Goal: Information Seeking & Learning: Learn about a topic

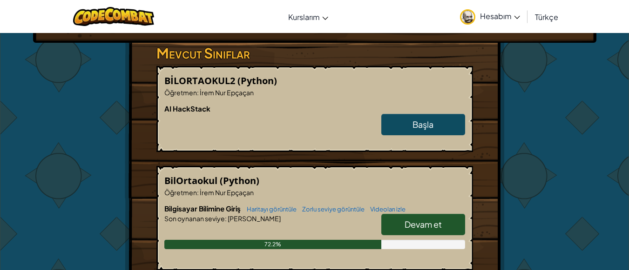
scroll to position [233, 0]
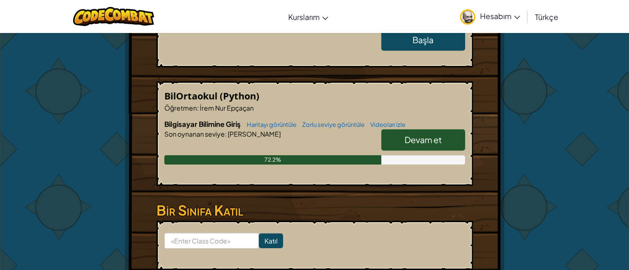
click at [417, 145] on span "Devam et" at bounding box center [422, 140] width 37 height 11
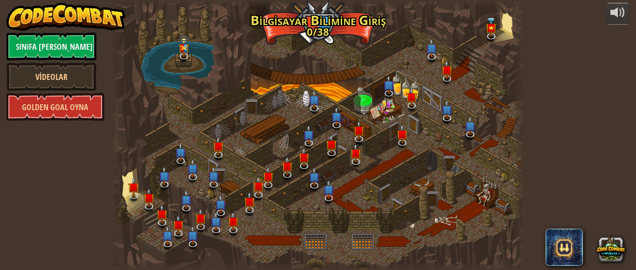
select select "tr"
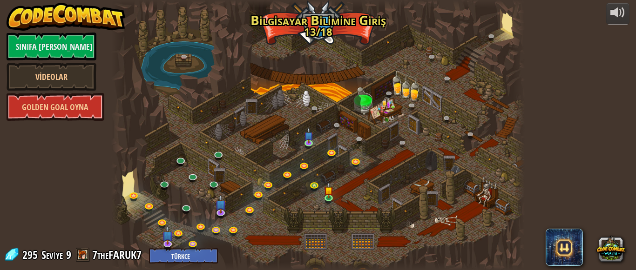
select select "tr"
click at [334, 197] on link at bounding box center [330, 198] width 19 height 19
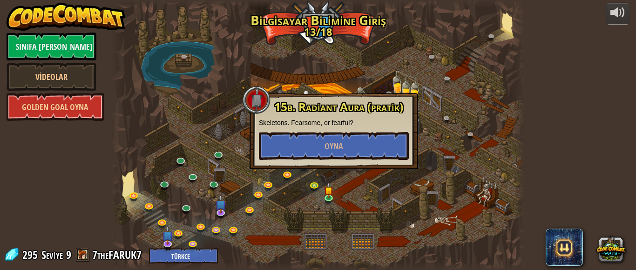
click at [437, 83] on div at bounding box center [318, 135] width 414 height 270
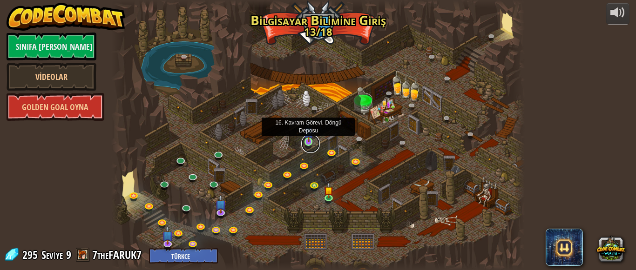
click at [309, 142] on link at bounding box center [310, 144] width 19 height 19
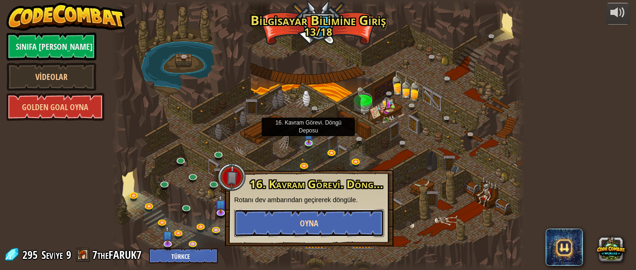
click at [310, 216] on button "Oyna" at bounding box center [309, 223] width 150 height 28
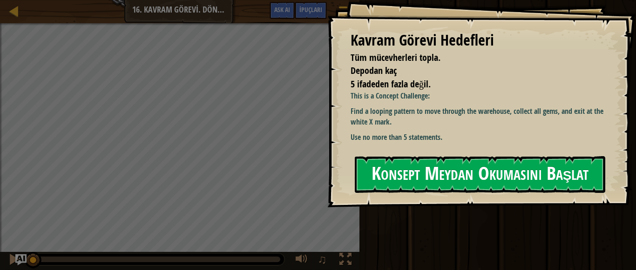
click at [407, 162] on button "Konsept Meydan Okumasını Başlat" at bounding box center [480, 174] width 250 height 37
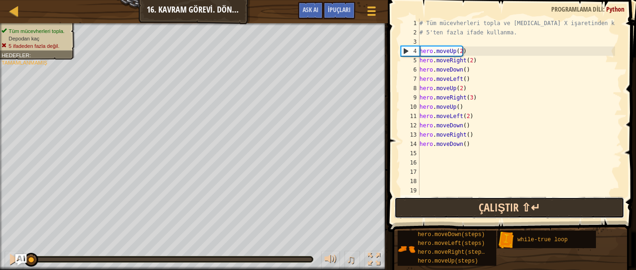
click at [489, 205] on button "Çalıştır ⇧↵" at bounding box center [509, 207] width 230 height 21
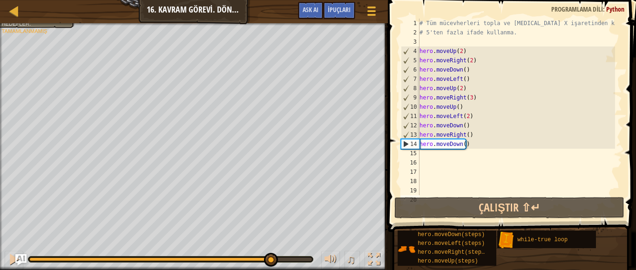
click at [284, 239] on div "Tüm mücevherleri topla. Depodan kaç 5 ifadeden fazla değil. Hedefler : Tamamlan…" at bounding box center [318, 146] width 636 height 247
click at [448, 155] on div "# Tüm mücevherleri topla ve [MEDICAL_DATA] X işaretinden kaç. # 5'ten fazla ifa…" at bounding box center [516, 116] width 197 height 195
type textarea "h"
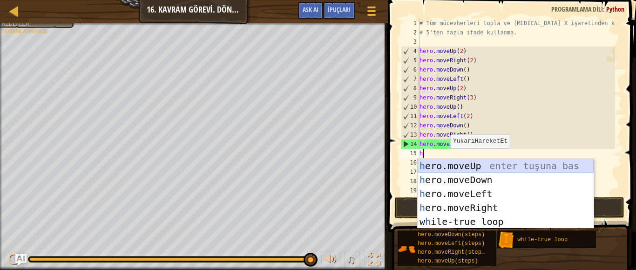
click at [450, 171] on div "h ero.moveUp enter tuşuna bas h ero.moveDown enter tuşuna bas h ero.moveLeft en…" at bounding box center [506, 208] width 176 height 98
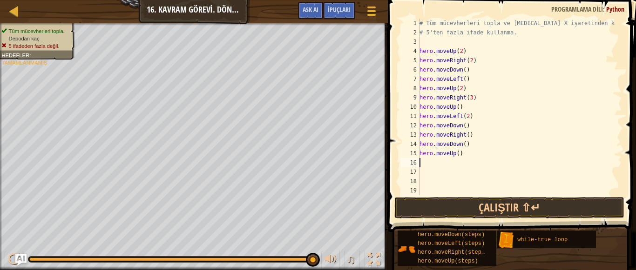
click at [458, 153] on div "# Tüm mücevherleri topla ve [MEDICAL_DATA] X işaretinden kaç. # 5'ten fazla ifa…" at bounding box center [516, 116] width 197 height 195
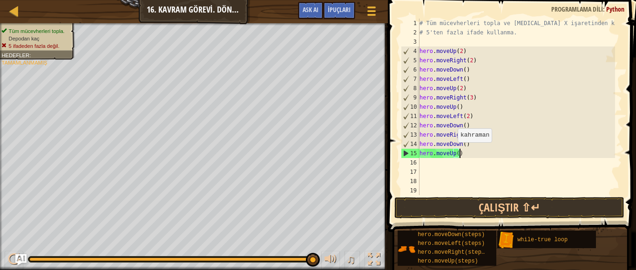
click at [453, 152] on div "# Tüm mücevherleri topla ve [MEDICAL_DATA] X işaretinden kaç. # 5'ten fazla ifa…" at bounding box center [516, 116] width 197 height 195
click at [458, 157] on div "# Tüm mücevherleri topla ve [MEDICAL_DATA] X işaretinden kaç. # 5'ten fazla ifa…" at bounding box center [516, 116] width 197 height 195
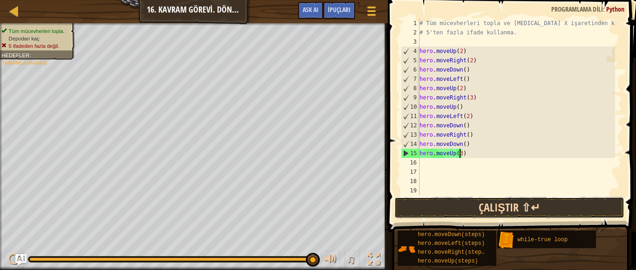
click at [520, 209] on button "Çalıştır ⇧↵" at bounding box center [509, 207] width 230 height 21
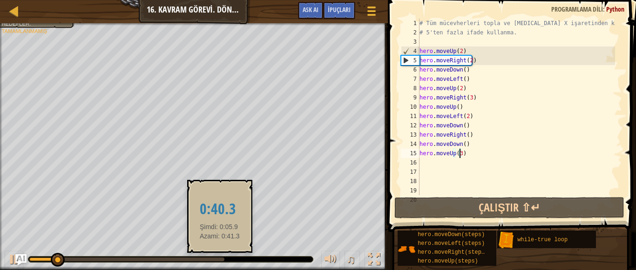
click at [220, 261] on div at bounding box center [126, 260] width 195 height 4
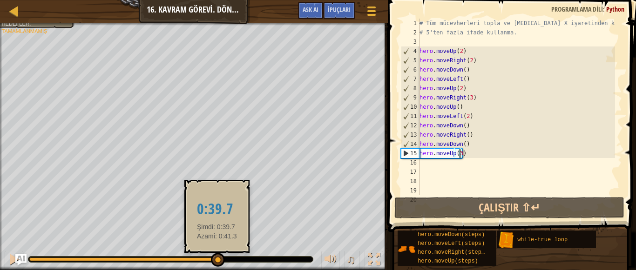
drag, startPoint x: 224, startPoint y: 262, endPoint x: 216, endPoint y: 262, distance: 7.9
click at [216, 262] on div at bounding box center [218, 260] width 14 height 14
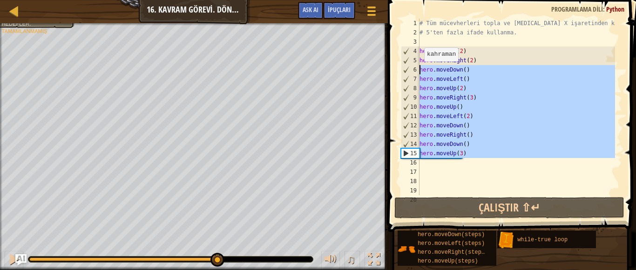
drag, startPoint x: 475, startPoint y: 160, endPoint x: 413, endPoint y: 67, distance: 111.2
click at [413, 67] on div "hero.moveUp(3) 1 2 3 4 5 6 7 8 9 10 11 12 13 14 15 16 17 18 19 20 # Tüm mücevhe…" at bounding box center [510, 107] width 223 height 177
type textarea "hero.moveDown() hero.moveLeft()"
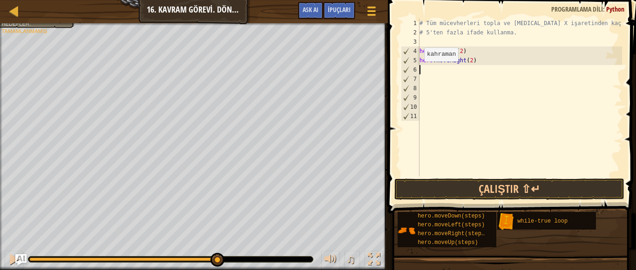
scroll to position [4, 0]
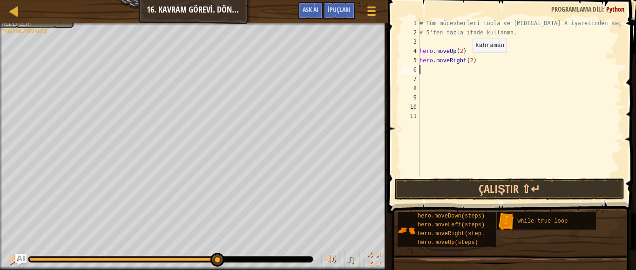
click at [468, 62] on div "# Tüm mücevherleri topla ve [MEDICAL_DATA] X işaretinden kaç. # 5'ten fazla ifa…" at bounding box center [520, 107] width 204 height 177
type textarea "hero.moveRight(3)"
click at [464, 68] on div "# Tüm mücevherleri topla ve [MEDICAL_DATA] X işaretinden kaç. # 5'ten fazla ifa…" at bounding box center [520, 107] width 204 height 177
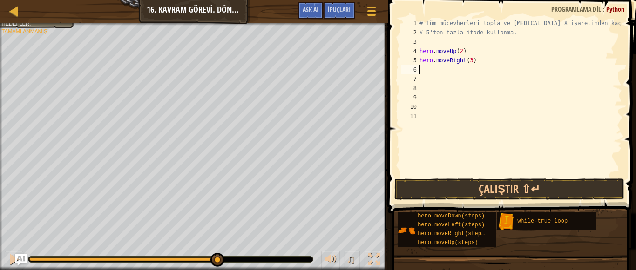
type textarea "h"
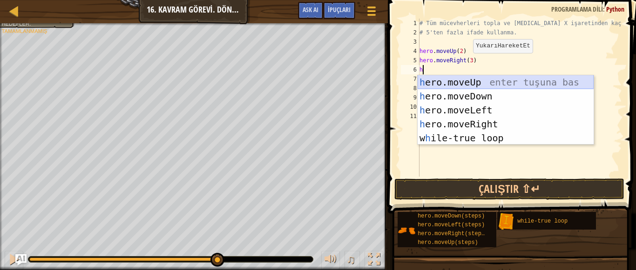
click at [458, 88] on div "h ero.moveUp enter tuşuna bas h ero.moveDown enter tuşuna bas h ero.moveLeft en…" at bounding box center [506, 124] width 176 height 98
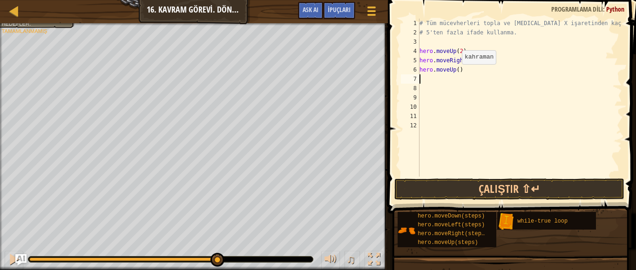
click at [457, 74] on div "# Tüm mücevherleri topla ve [MEDICAL_DATA] X işaretinden kaç. # 5'ten fazla ifa…" at bounding box center [520, 107] width 204 height 177
type textarea "hero.moveUp(3)"
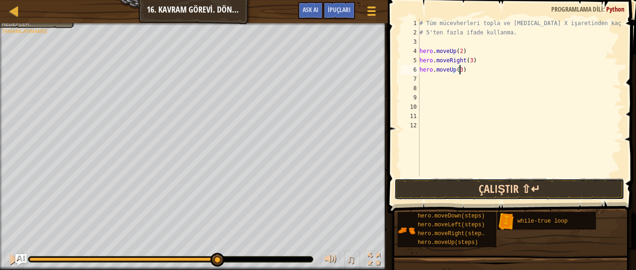
click at [542, 186] on button "Çalıştır ⇧↵" at bounding box center [509, 189] width 230 height 21
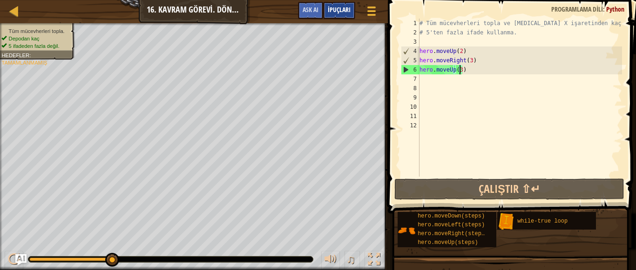
click at [331, 8] on span "İpuçları" at bounding box center [339, 9] width 23 height 9
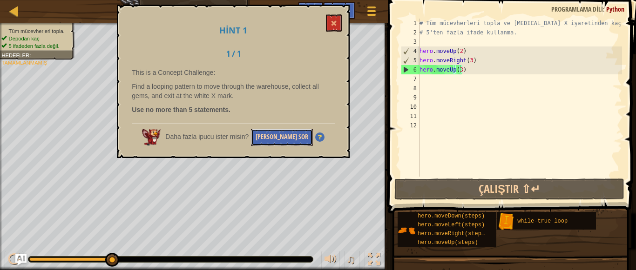
click at [297, 132] on button "[PERSON_NAME] Sor" at bounding box center [282, 137] width 62 height 17
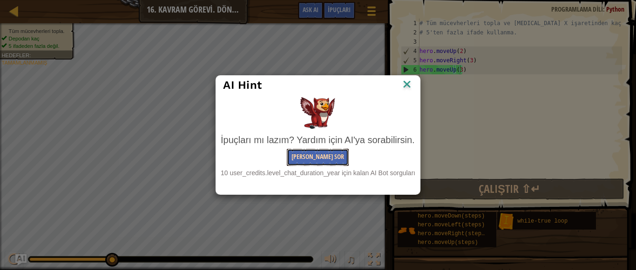
click at [303, 157] on button "[PERSON_NAME] Sor" at bounding box center [318, 157] width 62 height 17
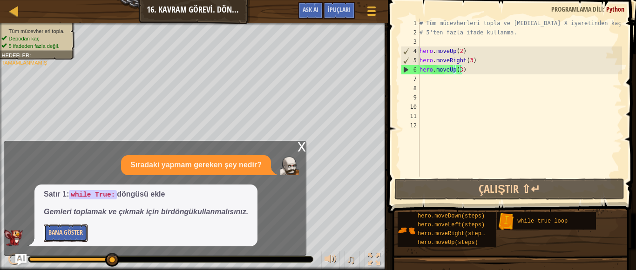
click at [53, 237] on button "Bana Göster" at bounding box center [66, 233] width 44 height 17
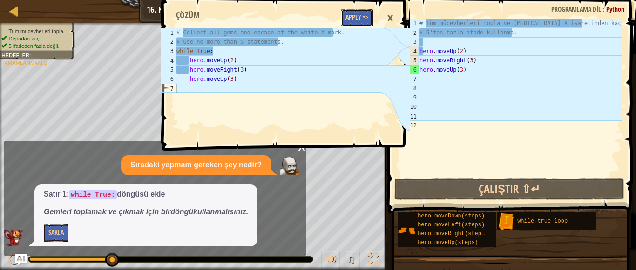
click at [368, 24] on button "Apply =>" at bounding box center [357, 17] width 32 height 17
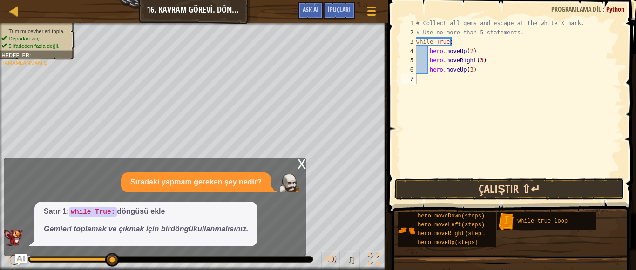
click at [441, 190] on button "Çalıştır ⇧↵" at bounding box center [509, 189] width 230 height 21
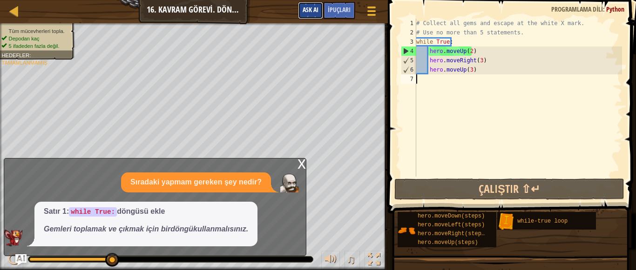
click at [302, 14] on button "Ask AI" at bounding box center [310, 10] width 25 height 17
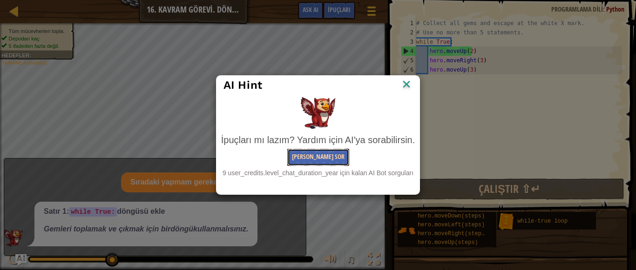
click at [314, 157] on button "[PERSON_NAME] Sor" at bounding box center [318, 157] width 62 height 17
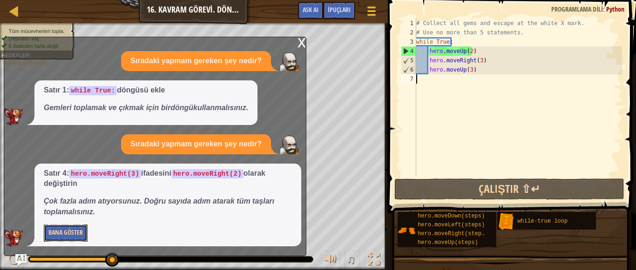
click at [81, 230] on button "Bana Göster" at bounding box center [66, 233] width 44 height 17
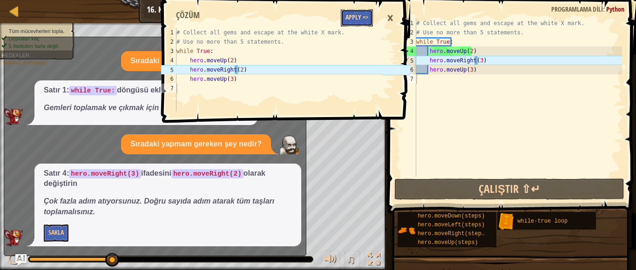
click at [360, 20] on button "Apply =>" at bounding box center [357, 17] width 32 height 17
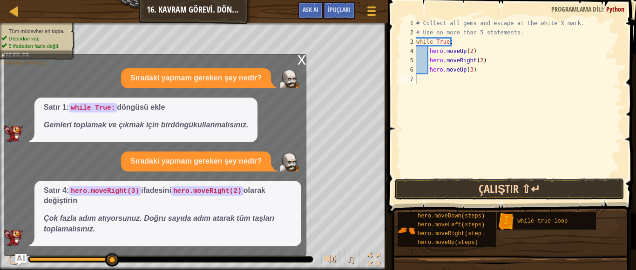
click at [519, 191] on button "Çalıştır ⇧↵" at bounding box center [509, 189] width 230 height 21
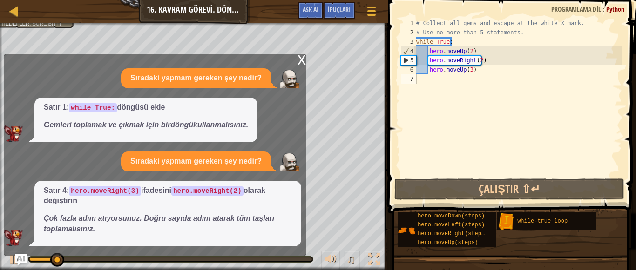
click at [299, 62] on div "x" at bounding box center [301, 58] width 8 height 9
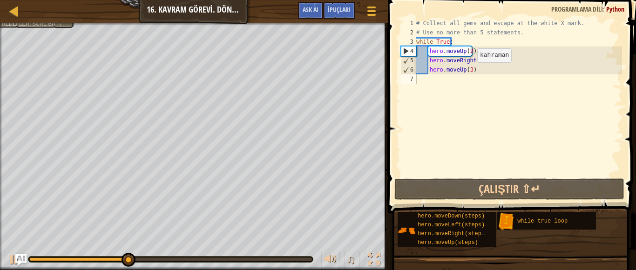
type textarea "hero.moveUp(3)"
click at [469, 72] on div "# Collect all gems and escape at the white X mark. # Use no more than 5 stateme…" at bounding box center [518, 107] width 208 height 177
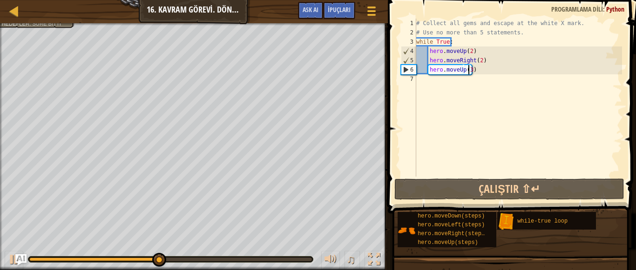
click at [458, 80] on div "# Collect all gems and escape at the white X mark. # Use no more than 5 stateme…" at bounding box center [518, 107] width 208 height 177
type textarea "h"
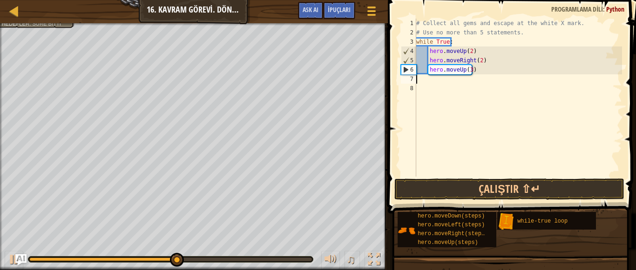
click at [479, 74] on div "# Collect all gems and escape at the white X mark. # Use no more than 5 stateme…" at bounding box center [518, 107] width 208 height 177
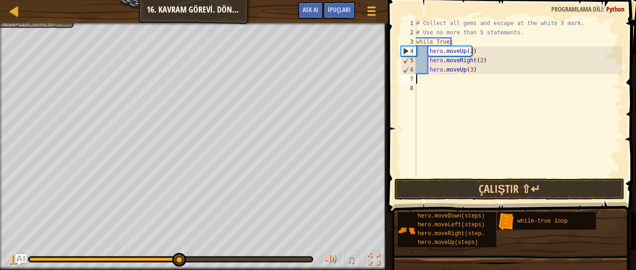
click at [477, 73] on div "# Collect all gems and escape at the white X mark. # Use no more than 5 stateme…" at bounding box center [518, 107] width 208 height 177
type textarea "hero.moveUp(3)"
type textarea "h"
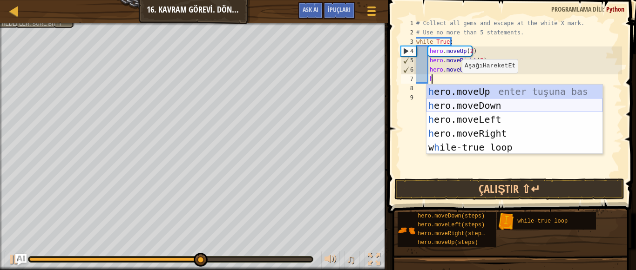
click at [456, 109] on div "h ero.moveUp enter tuşuna bas h ero.moveDown enter tuşuna bas h ero.moveLeft en…" at bounding box center [514, 134] width 176 height 98
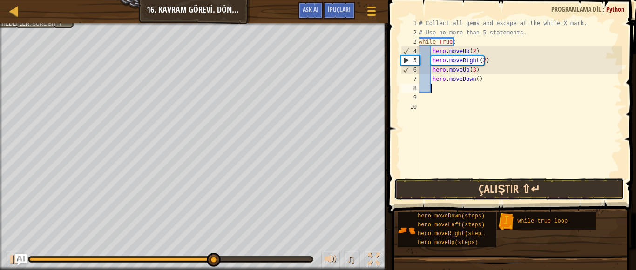
click at [491, 190] on button "Çalıştır ⇧↵" at bounding box center [509, 189] width 230 height 21
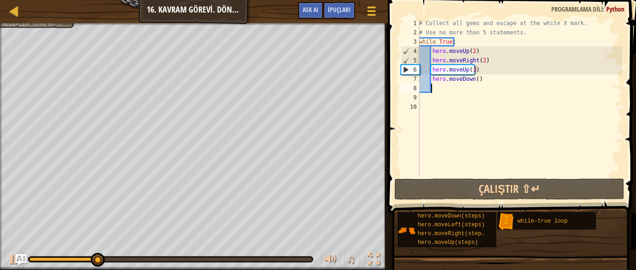
type textarea "h"
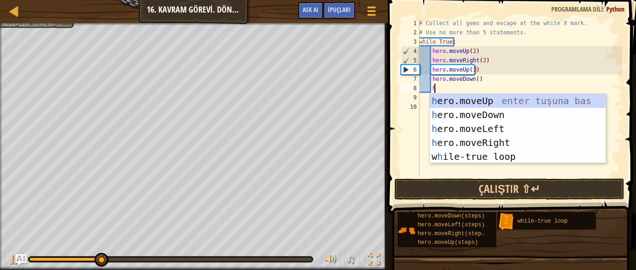
scroll to position [4, 1]
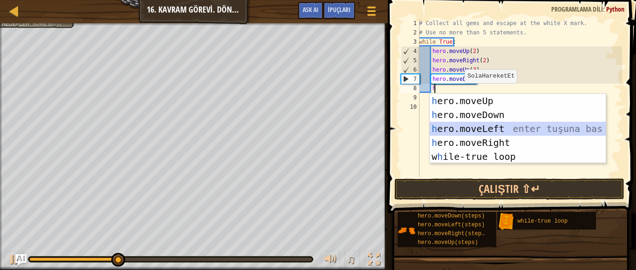
click at [469, 124] on div "h ero.moveUp enter tuşuna bas h ero.moveDown enter tuşuna bas h ero.moveLeft en…" at bounding box center [518, 143] width 176 height 98
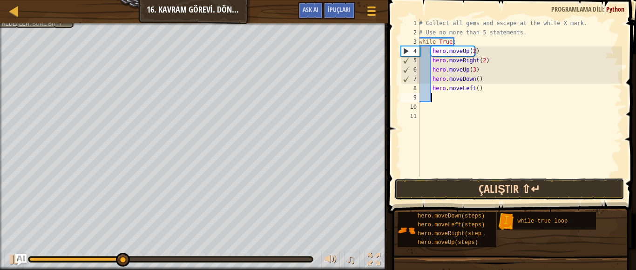
click at [461, 182] on button "Çalıştır ⇧↵" at bounding box center [509, 189] width 230 height 21
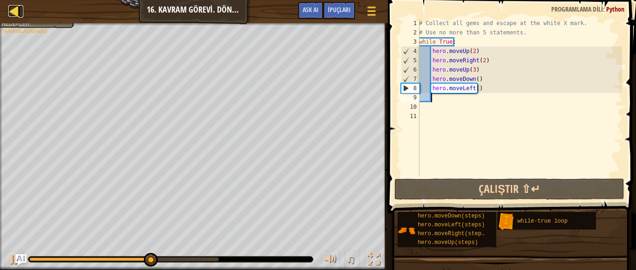
click at [9, 15] on div at bounding box center [14, 11] width 12 height 12
select select "tr"
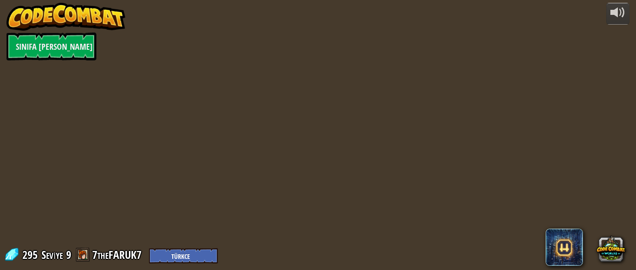
select select "tr"
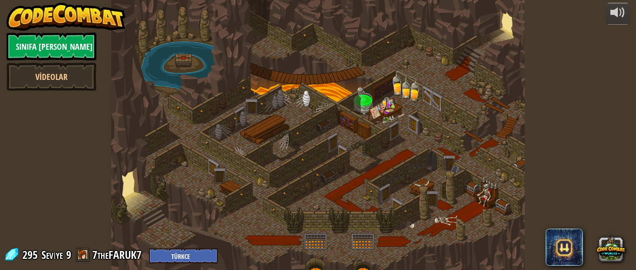
select select "tr"
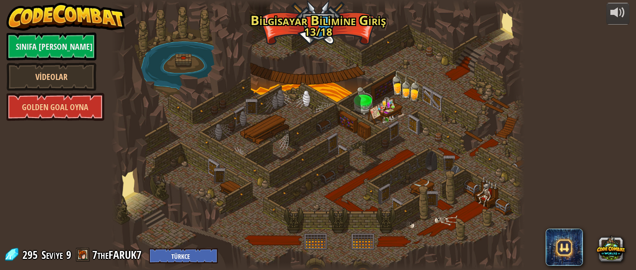
select select "tr"
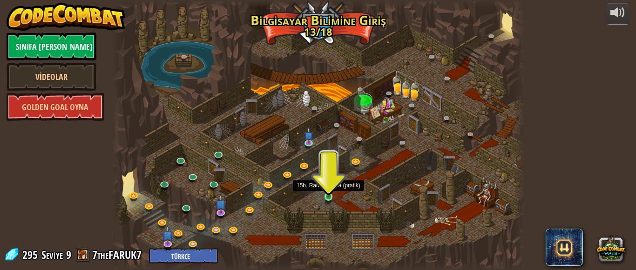
click at [330, 196] on img at bounding box center [328, 186] width 9 height 21
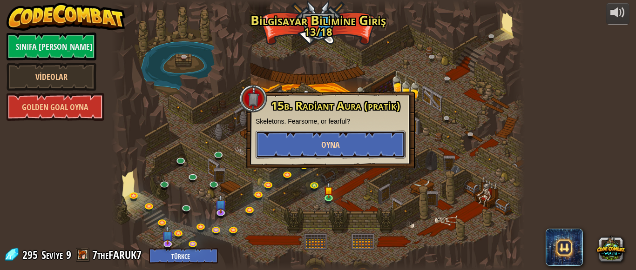
click at [345, 152] on button "Oyna" at bounding box center [331, 145] width 150 height 28
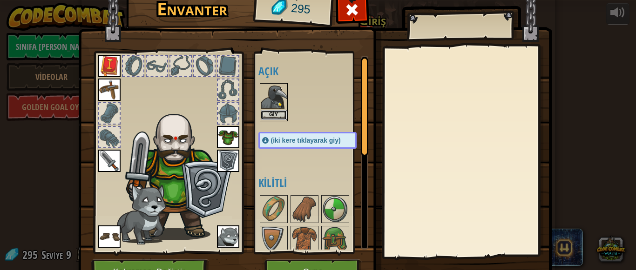
click at [269, 113] on button "Giy" at bounding box center [274, 115] width 26 height 10
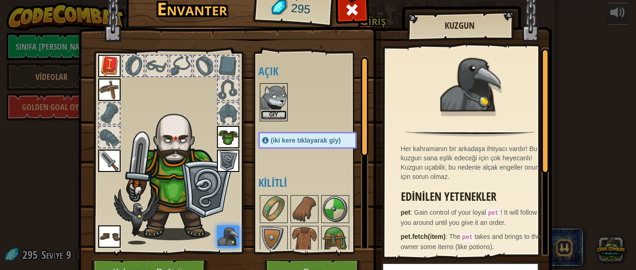
click at [269, 112] on button "Giy" at bounding box center [274, 115] width 26 height 10
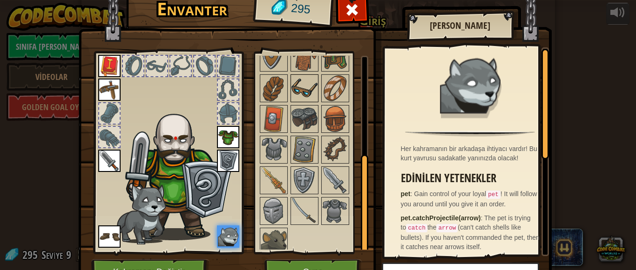
scroll to position [190, 0]
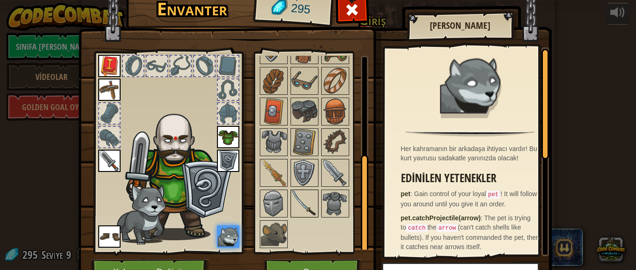
click at [291, 208] on img at bounding box center [304, 204] width 26 height 26
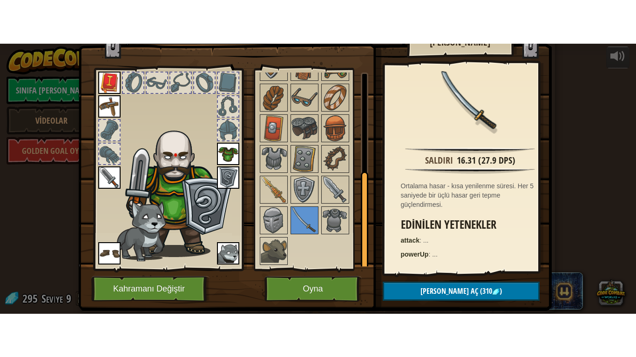
scroll to position [51, 0]
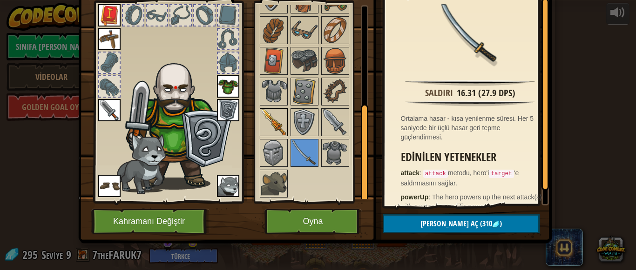
click at [272, 117] on img at bounding box center [274, 122] width 26 height 26
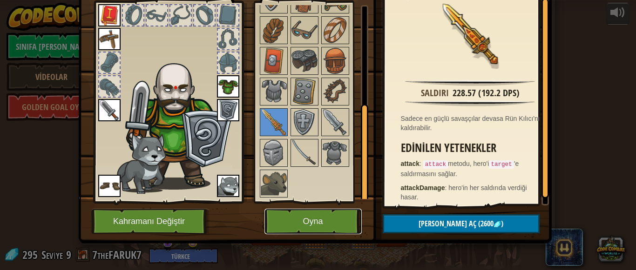
click at [316, 225] on button "Oyna" at bounding box center [312, 222] width 97 height 26
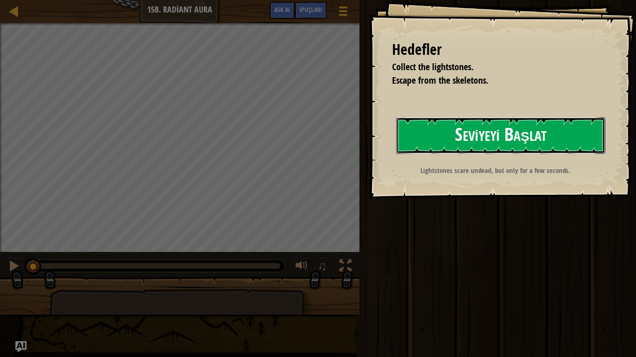
click at [438, 142] on button "Seviyeyi Başlat" at bounding box center [500, 135] width 209 height 37
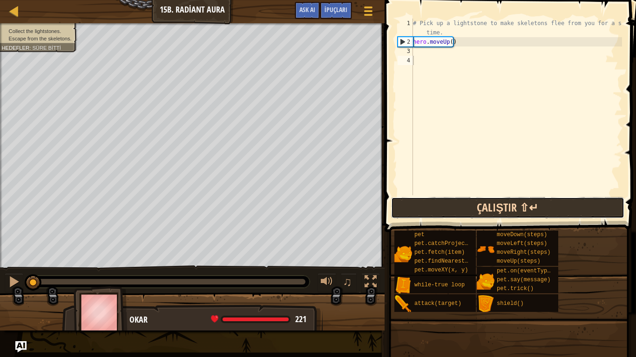
click at [498, 208] on button "Çalıştır ⇧↵" at bounding box center [507, 207] width 233 height 21
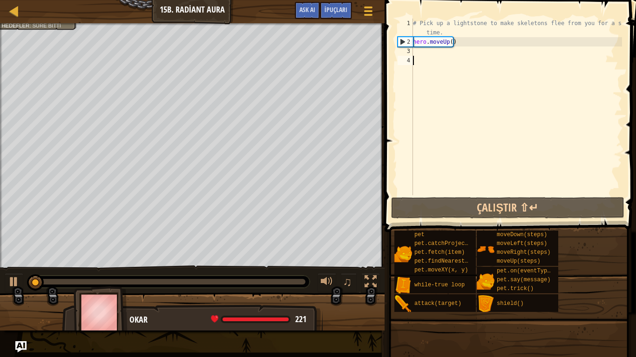
click at [424, 52] on div "# Pick up a lightstone to make skeletons flee from you for a short time. hero .…" at bounding box center [516, 121] width 211 height 205
type textarea "h"
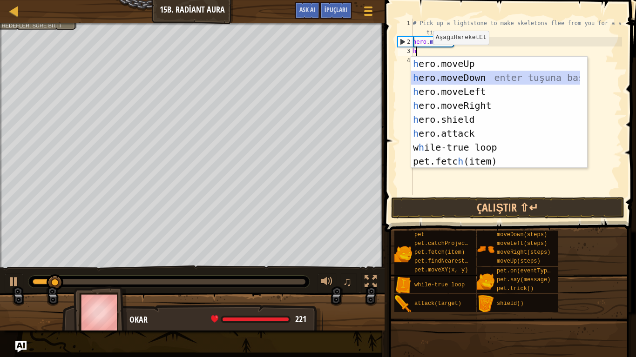
click at [446, 78] on div "h ero.moveUp enter tuşuna bas h ero.moveDown enter tuşuna bas h ero.moveLeft en…" at bounding box center [495, 127] width 169 height 140
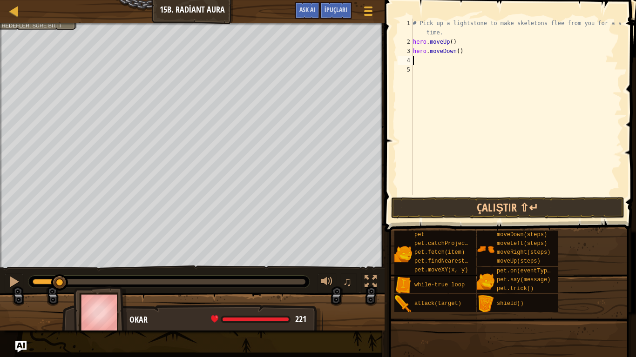
type textarea "h"
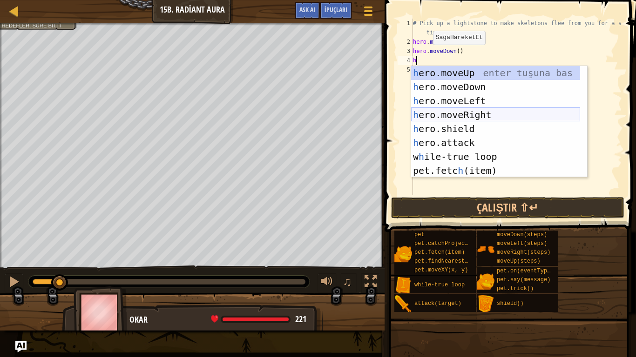
click at [464, 114] on div "h ero.moveUp enter tuşuna bas h ero.moveDown enter tuşuna bas h ero.moveLeft en…" at bounding box center [495, 136] width 169 height 140
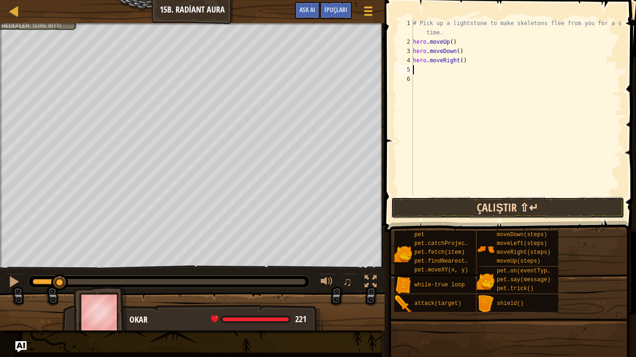
click at [509, 209] on button "Çalıştır ⇧↵" at bounding box center [507, 207] width 233 height 21
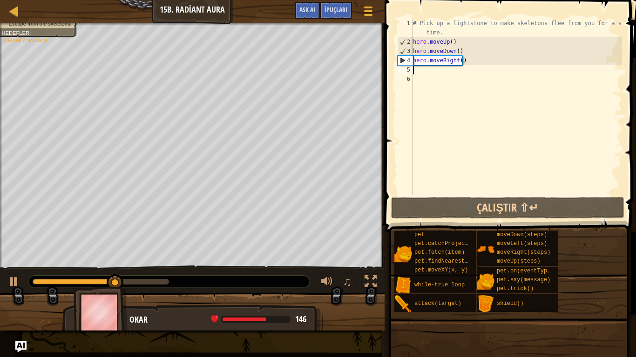
click at [423, 70] on div "# Pick up a lightstone to make skeletons flee from you for a short time. hero .…" at bounding box center [516, 121] width 211 height 205
type textarea "h"
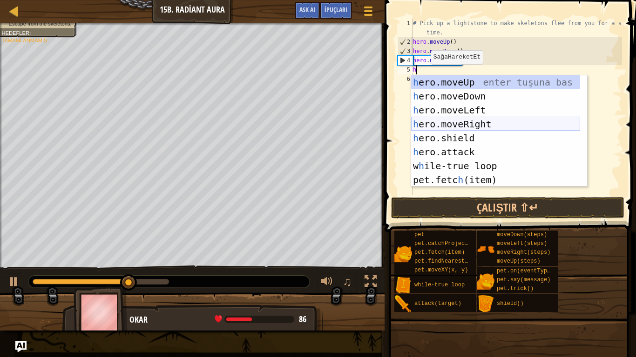
click at [445, 124] on div "h ero.moveUp enter tuşuna bas h ero.moveDown enter tuşuna bas h ero.moveLeft en…" at bounding box center [495, 145] width 169 height 140
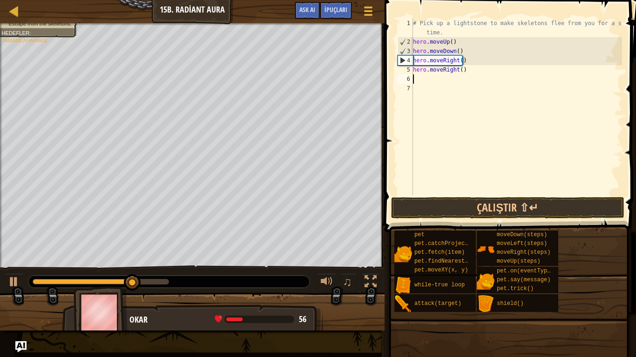
type textarea "h"
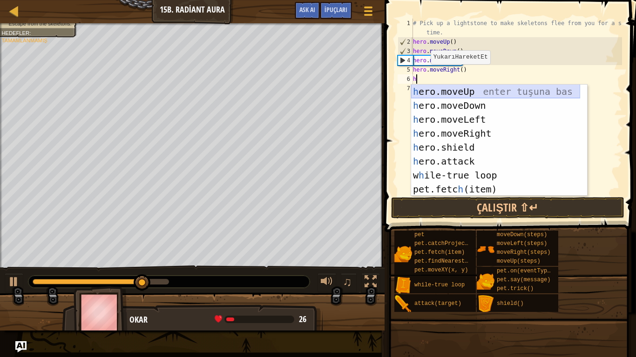
click at [460, 92] on div "h ero.moveUp enter tuşuna bas h ero.moveDown enter tuşuna bas h ero.moveLeft en…" at bounding box center [495, 155] width 169 height 140
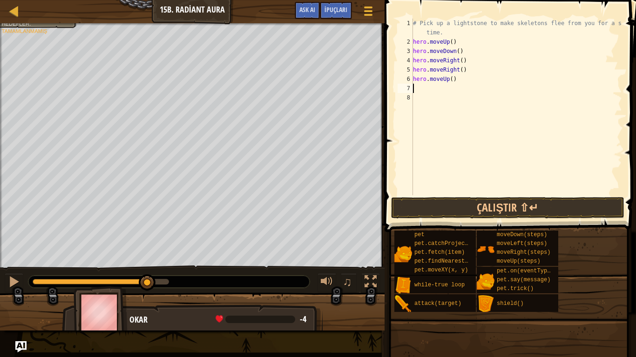
type textarea "h"
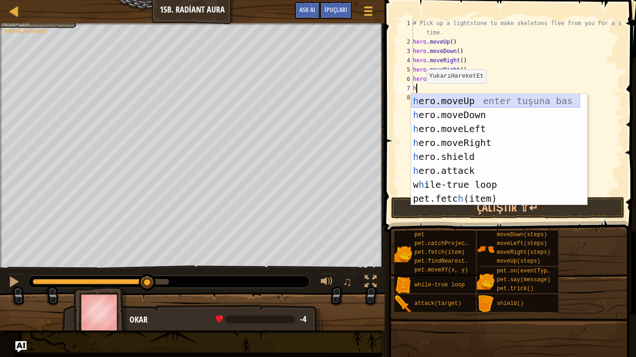
click at [426, 97] on div "h ero.moveUp enter tuşuna bas h ero.moveDown enter tuşuna bas h ero.moveLeft en…" at bounding box center [495, 164] width 169 height 140
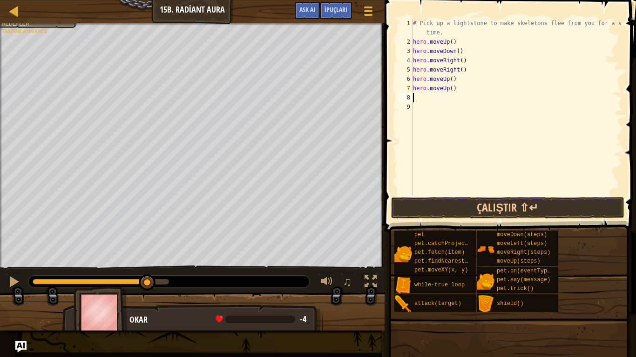
type textarea "h"
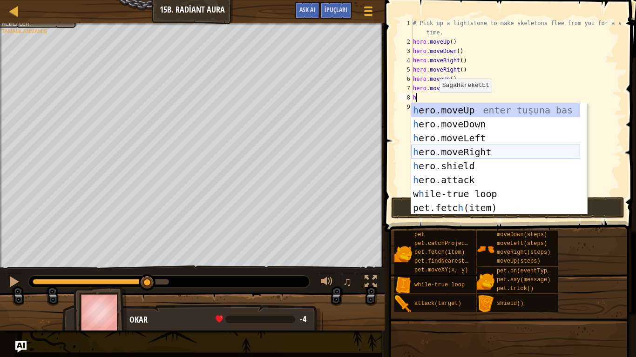
click at [440, 149] on div "h ero.moveUp enter tuşuna bas h ero.moveDown enter tuşuna bas h ero.moveLeft en…" at bounding box center [495, 173] width 169 height 140
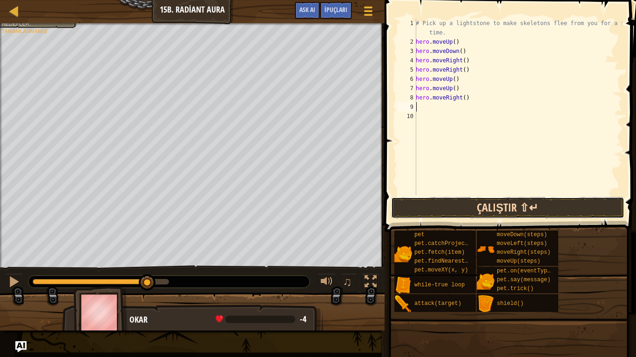
click at [479, 206] on button "Çalıştır ⇧↵" at bounding box center [507, 207] width 233 height 21
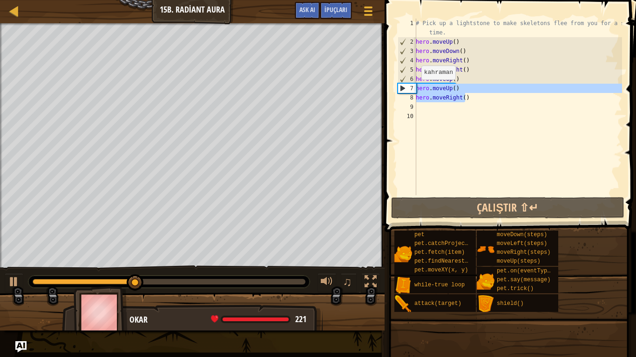
drag, startPoint x: 473, startPoint y: 97, endPoint x: 410, endPoint y: 84, distance: 64.5
click at [410, 84] on div "1 2 3 4 5 6 7 8 9 10 # Pick up a lightstone to make skeletons flee from you for…" at bounding box center [509, 107] width 226 height 177
type textarea "hero.moveUp() hero.moveRight()"
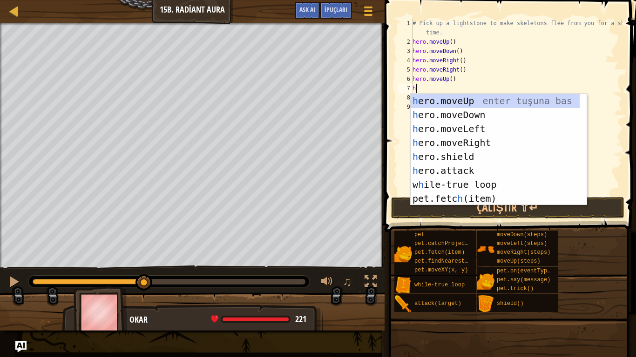
type textarea "h"
click at [443, 115] on div "h ero.moveUp enter tuşuna bas h ero.moveDown enter tuşuna bas h ero.moveLeft en…" at bounding box center [495, 164] width 169 height 140
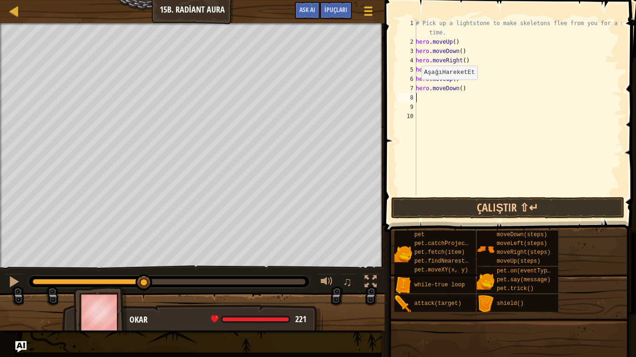
type textarea "h"
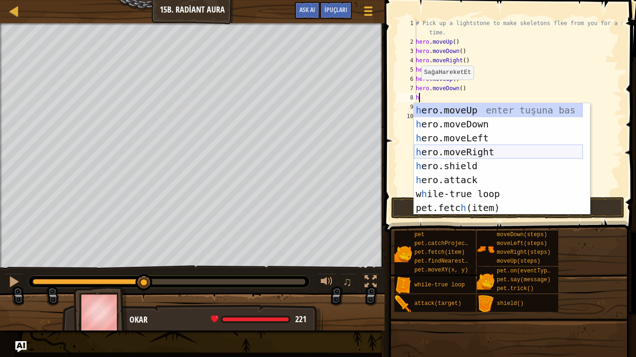
click at [451, 152] on div "h ero.moveUp enter tuşuna bas h ero.moveDown enter tuşuna bas h ero.moveLeft en…" at bounding box center [498, 173] width 169 height 140
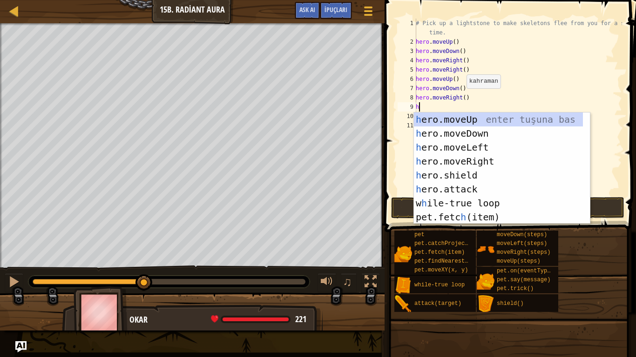
click at [461, 98] on div "# Pick up a lightstone to make skeletons flee from you for a short time. hero .…" at bounding box center [518, 121] width 208 height 205
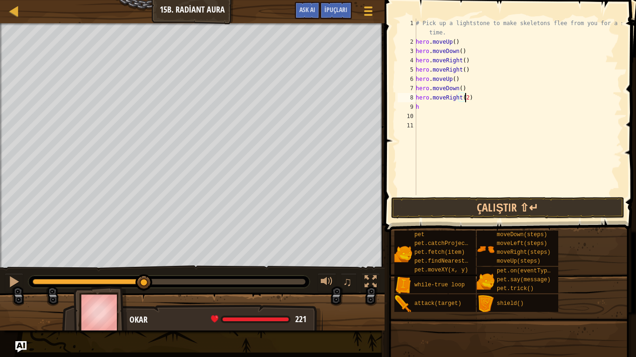
scroll to position [4, 4]
drag, startPoint x: 468, startPoint y: 71, endPoint x: 413, endPoint y: 69, distance: 55.4
click at [413, 69] on div "hero.moveRight(2) 1 2 3 4 5 6 7 8 9 10 11 # Pick up a lightstone to make skelet…" at bounding box center [509, 107] width 226 height 177
type textarea "hero.moveRight()"
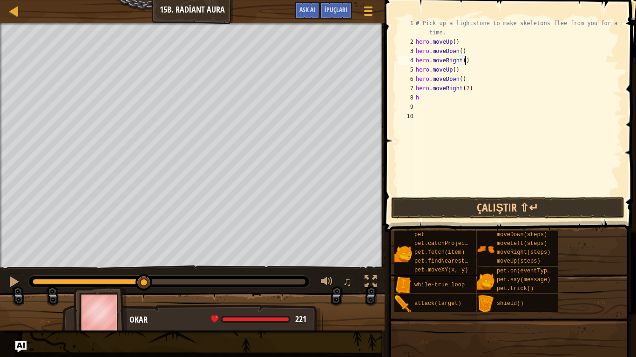
click at [427, 98] on div "# Pick up a lightstone to make skeletons flee from you for a short time. hero .…" at bounding box center [518, 121] width 208 height 205
type textarea "he"
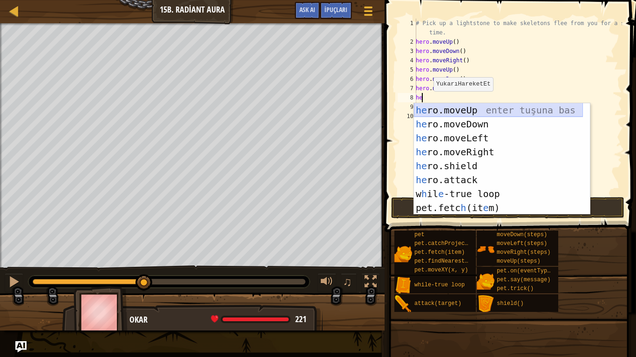
click at [455, 108] on div "he ro.moveUp enter tuşuna bas he ro.moveDown enter tuşuna bas he ro.moveLeft en…" at bounding box center [498, 173] width 169 height 140
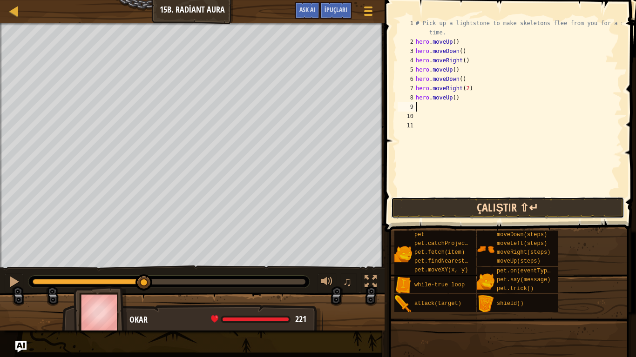
click at [484, 202] on button "Çalıştır ⇧↵" at bounding box center [507, 207] width 233 height 21
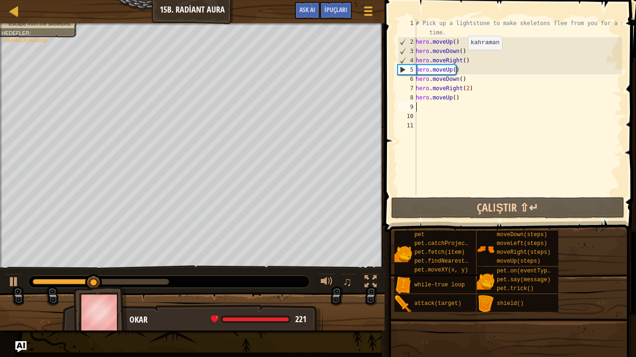
click at [463, 59] on div "# Pick up a lightstone to make skeletons flee from you for a short time. hero .…" at bounding box center [518, 121] width 208 height 205
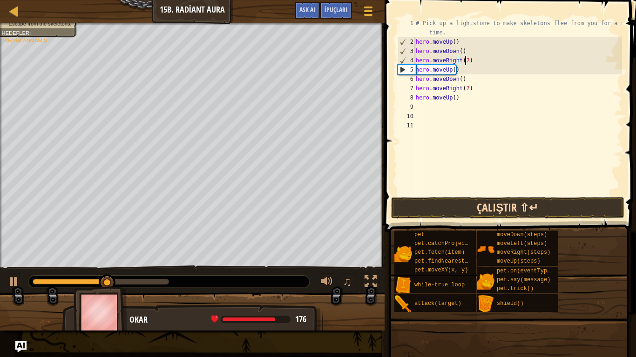
type textarea "hero.moveRight(2)"
click at [497, 203] on button "Çalıştır ⇧↵" at bounding box center [507, 207] width 233 height 21
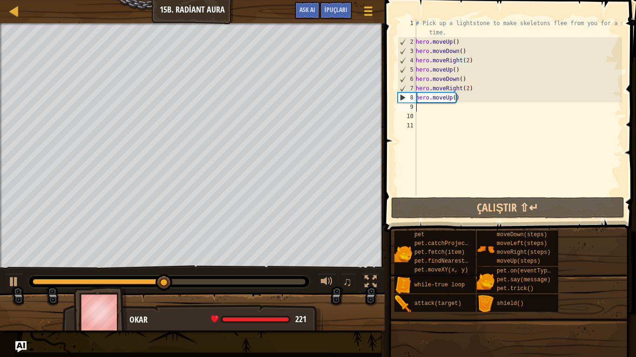
click at [439, 110] on div "# Pick up a lightstone to make skeletons flee from you for a short time. hero .…" at bounding box center [518, 121] width 208 height 205
type textarea "h"
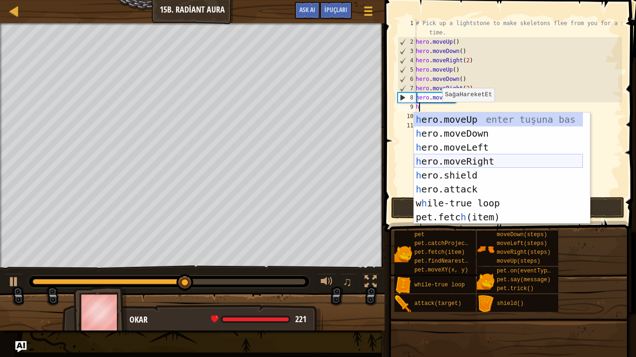
click at [480, 159] on div "h ero.moveUp enter tuşuna bas h ero.moveDown enter tuşuna bas h ero.moveLeft en…" at bounding box center [498, 183] width 169 height 140
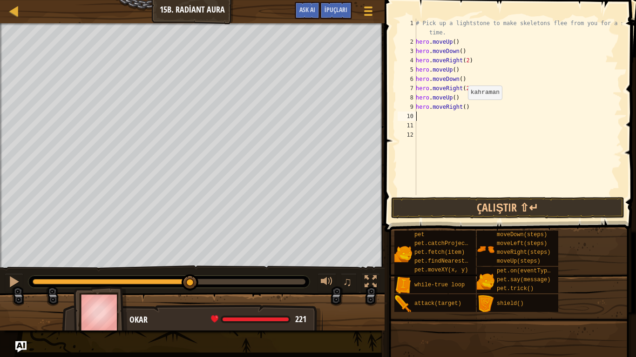
click at [462, 109] on div "# Pick up a lightstone to make skeletons flee from you for a short time. hero .…" at bounding box center [518, 121] width 208 height 205
click at [459, 99] on div "# Pick up a lightstone to make skeletons flee from you for a short time. hero .…" at bounding box center [518, 121] width 208 height 205
type textarea "hero.moveUp()"
type textarea "h"
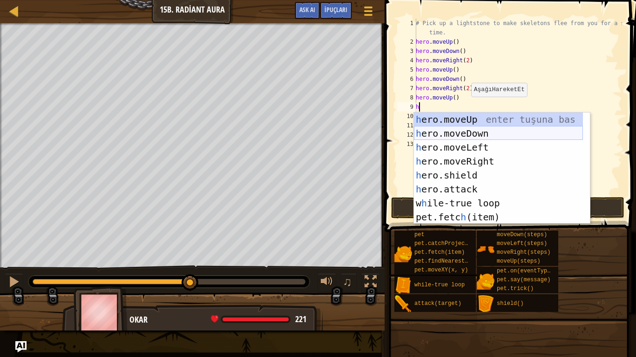
click at [465, 132] on div "h ero.moveUp enter tuşuna bas h ero.moveDown enter tuşuna bas h ero.moveLeft en…" at bounding box center [498, 183] width 169 height 140
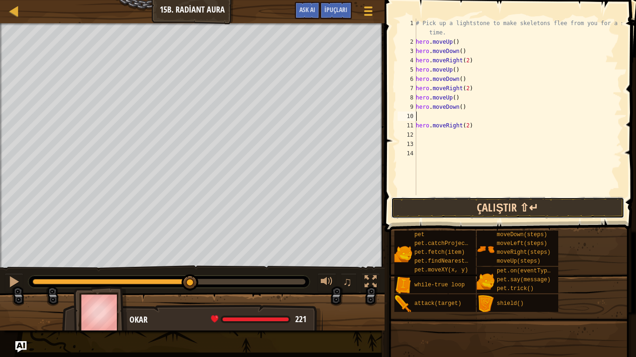
click at [477, 202] on button "Çalıştır ⇧↵" at bounding box center [507, 207] width 233 height 21
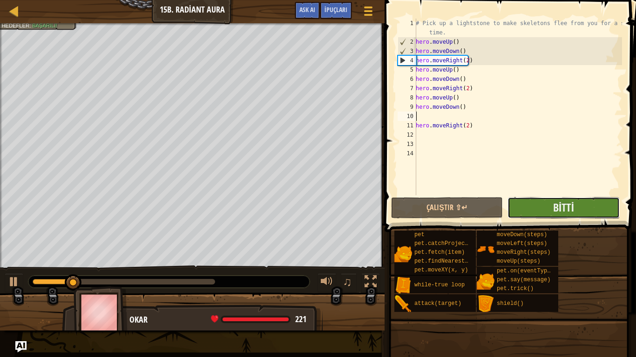
click at [523, 209] on button "Bitti" at bounding box center [563, 207] width 112 height 21
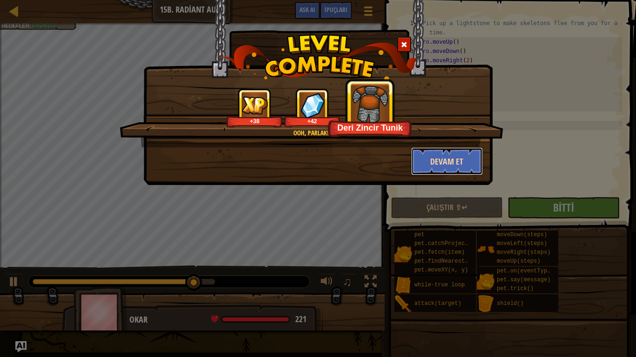
click at [467, 159] on button "Devam et" at bounding box center [447, 162] width 72 height 28
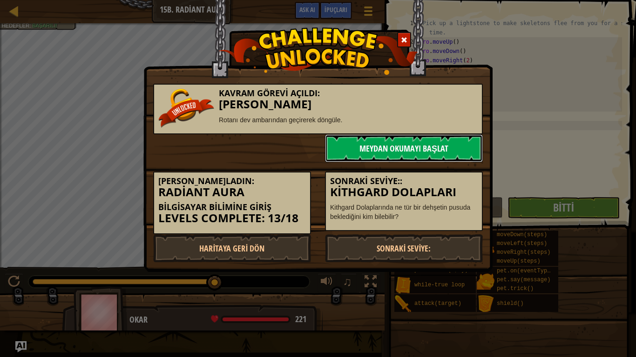
click at [416, 153] on link "Meydan Okumayı Başlat" at bounding box center [404, 149] width 158 height 28
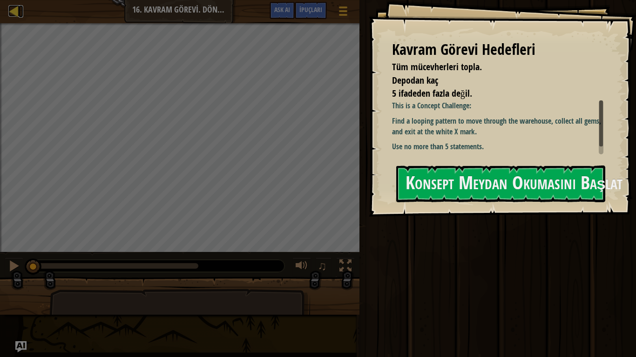
click at [16, 11] on div at bounding box center [14, 11] width 12 height 12
select select "tr"
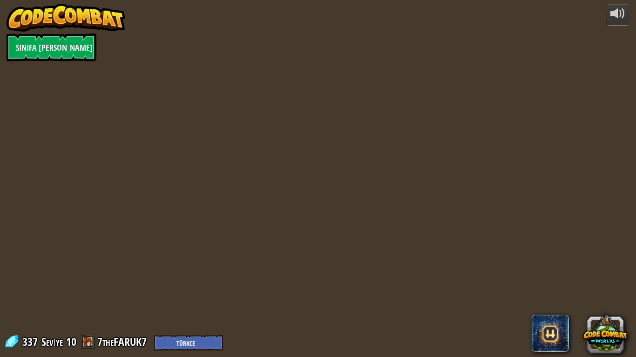
select select "tr"
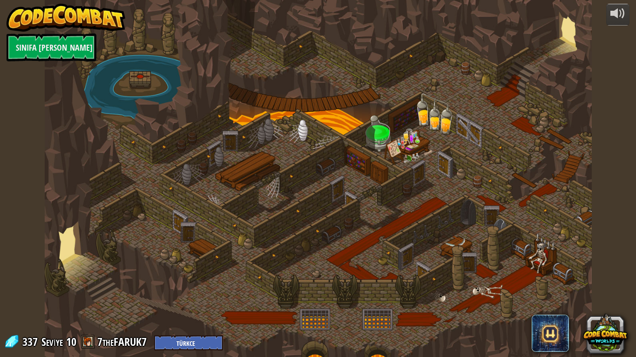
select select "tr"
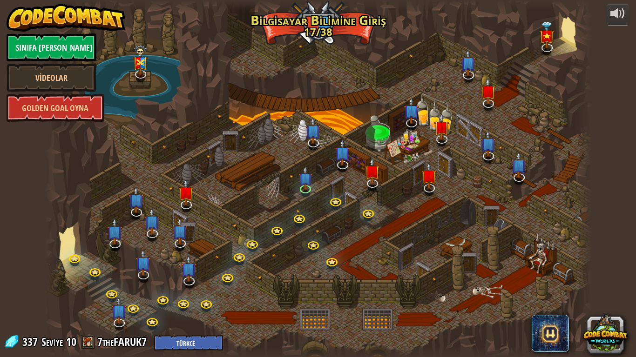
select select "tr"
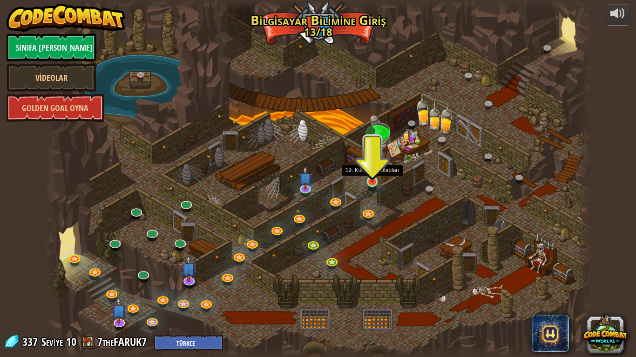
click at [375, 181] on img at bounding box center [372, 167] width 14 height 32
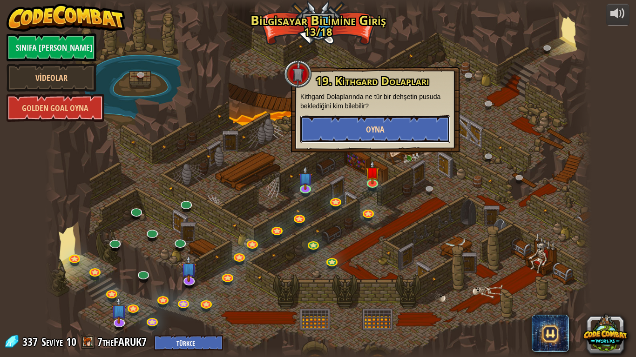
click at [387, 131] on button "Oyna" at bounding box center [375, 129] width 150 height 28
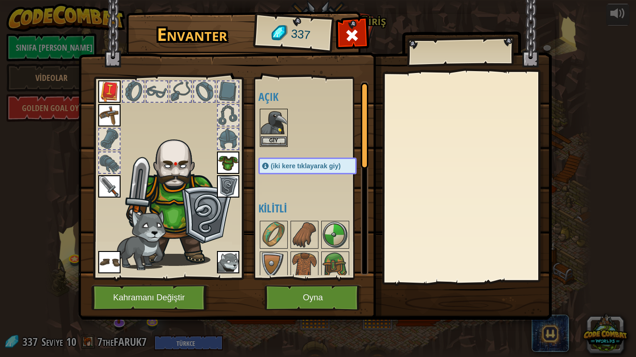
click at [300, 165] on span "(iki kere tıklayarak giy)" at bounding box center [306, 165] width 70 height 7
click at [270, 119] on img at bounding box center [274, 123] width 26 height 26
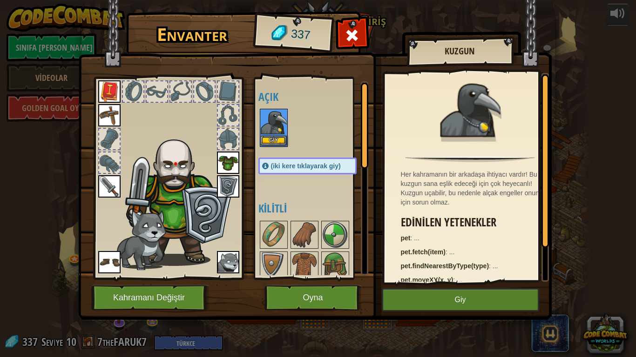
click at [270, 119] on img at bounding box center [274, 123] width 26 height 26
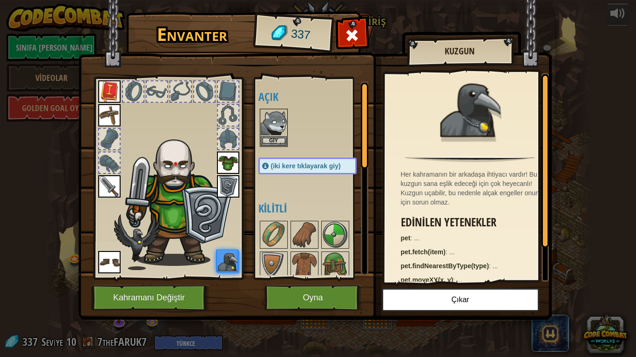
click at [270, 119] on img at bounding box center [274, 123] width 26 height 26
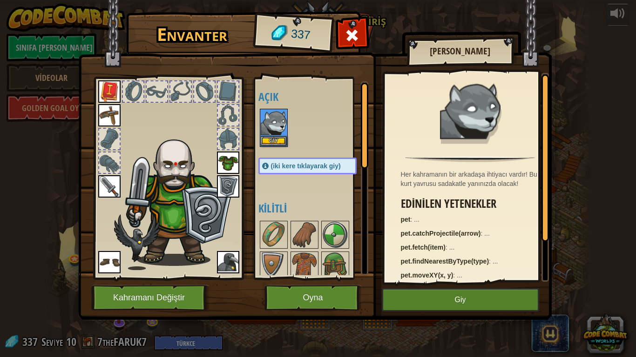
click at [270, 120] on img at bounding box center [274, 123] width 26 height 26
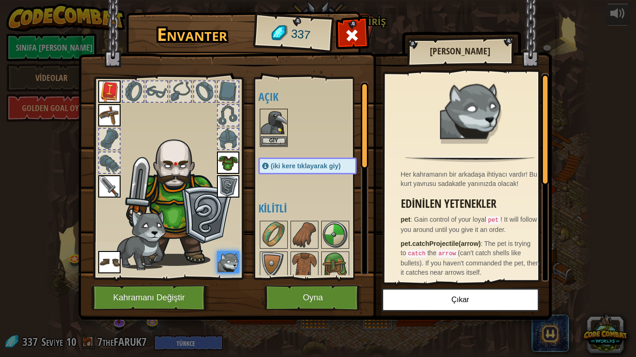
click at [227, 162] on img at bounding box center [228, 163] width 22 height 22
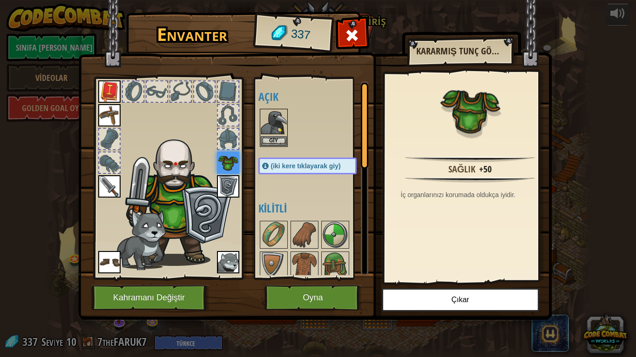
click at [228, 162] on img at bounding box center [228, 163] width 22 height 22
click at [340, 37] on div at bounding box center [351, 37] width 29 height 29
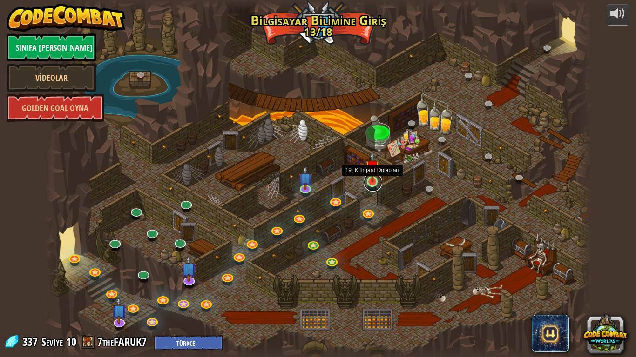
click at [369, 186] on link at bounding box center [373, 182] width 19 height 19
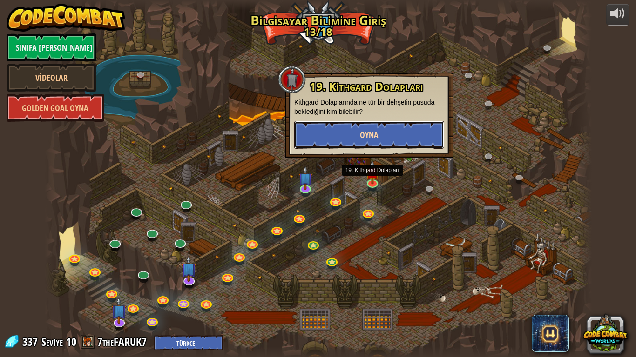
click at [370, 135] on span "Oyna" at bounding box center [369, 135] width 19 height 12
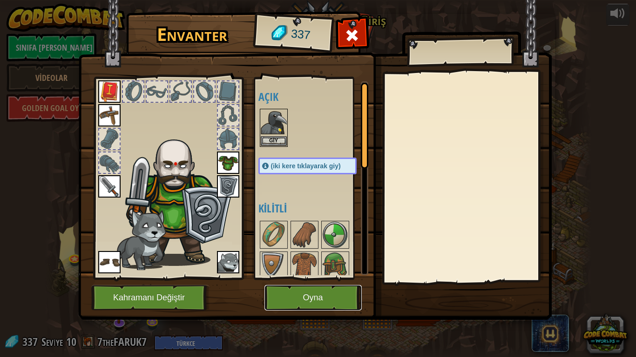
click at [320, 270] on button "Oyna" at bounding box center [312, 298] width 97 height 26
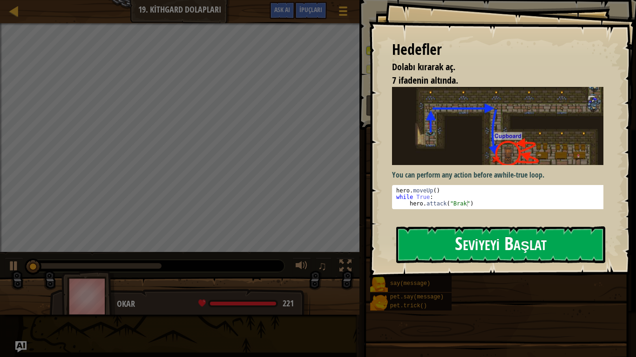
click at [431, 255] on button "Seviyeyi Başlat" at bounding box center [500, 245] width 209 height 37
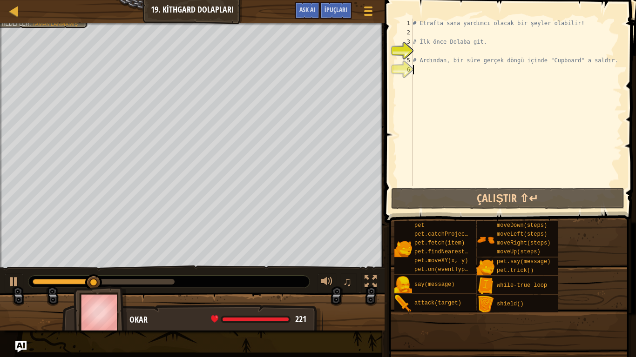
click at [439, 71] on div "# Etrafta sana yardımcı olacak bir şeyler olabilir! # İlk önce Dolaba git. # Ar…" at bounding box center [516, 112] width 211 height 186
click at [429, 51] on div "# Etrafta sana yardımcı olacak bir şeyler olabilir! # İlk önce Dolaba git. # Ar…" at bounding box center [516, 112] width 211 height 186
type textarea "h"
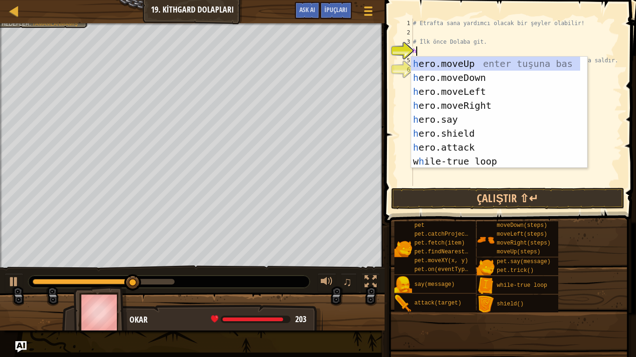
scroll to position [4, 0]
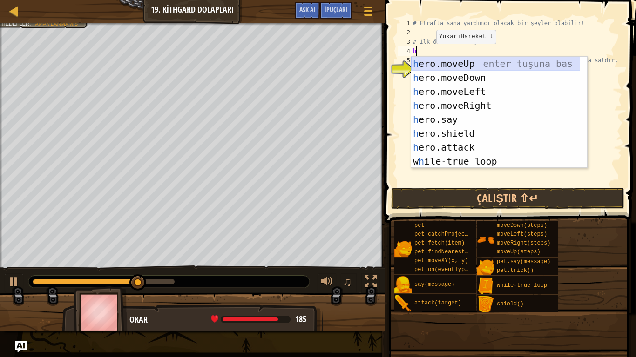
click at [436, 60] on div "h ero.moveUp enter tuşuna bas h ero.moveDown enter tuşuna bas h ero.moveLeft en…" at bounding box center [495, 127] width 169 height 140
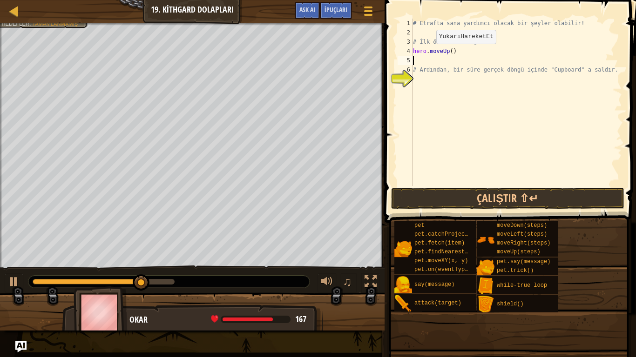
type textarea "h"
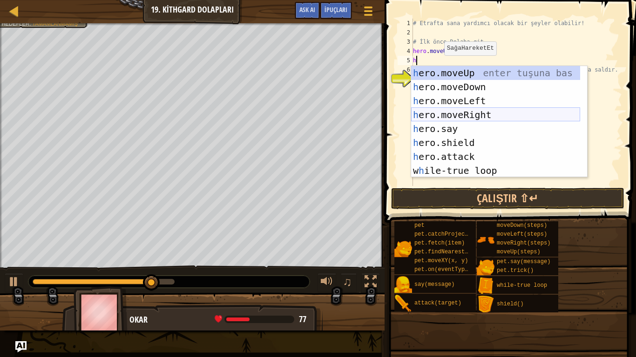
click at [447, 116] on div "h ero.moveUp enter tuşuna bas h ero.moveDown enter tuşuna bas h ero.moveLeft en…" at bounding box center [495, 136] width 169 height 140
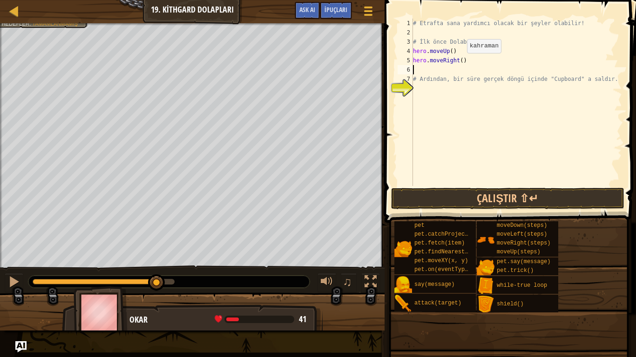
click at [459, 62] on div "# Etrafta sana yardımcı olacak bir şeyler olabilir! # İlk önce Dolaba git. hero…" at bounding box center [516, 112] width 211 height 186
click at [427, 75] on div "# Etrafta sana yardımcı olacak bir şeyler olabilir! # İlk önce Dolaba git. hero…" at bounding box center [516, 112] width 211 height 186
type textarea "# Ardından, bir süre gerçek döngü içinde "Cupboard" a saldır."
click at [426, 67] on div "# Etrafta sana yardımcı olacak bir şeyler olabilir! # İlk önce Dolaba git. hero…" at bounding box center [516, 112] width 211 height 186
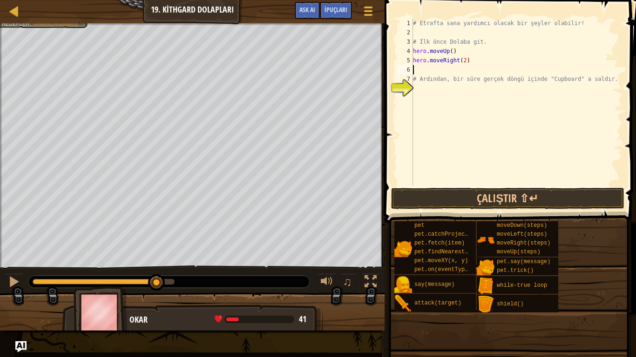
scroll to position [4, 0]
type textarea "h"
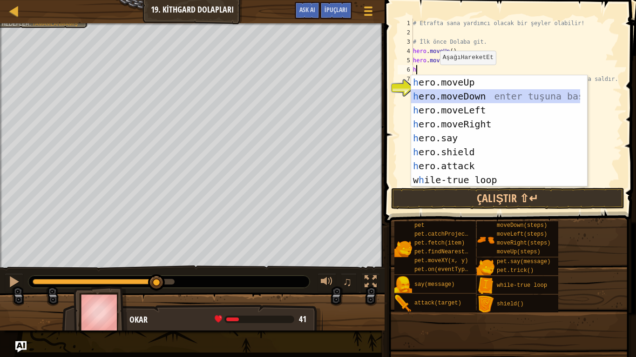
click at [453, 94] on div "h ero.moveUp enter tuşuna bas h ero.moveDown enter tuşuna bas h ero.moveLeft en…" at bounding box center [495, 145] width 169 height 140
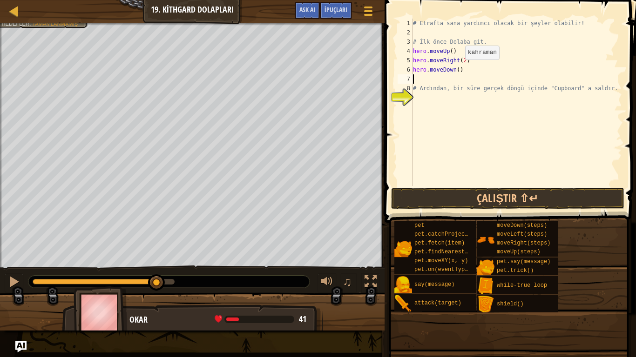
click at [457, 69] on div "# Etrafta sana yardımcı olacak bir şeyler olabilir! # İlk önce Dolaba git. hero…" at bounding box center [516, 112] width 211 height 186
click at [455, 70] on div "# Etrafta sana yardımcı olacak bir şeyler olabilir! # İlk önce Dolaba git. hero…" at bounding box center [516, 103] width 211 height 168
type textarea "hero.moveDown(2)"
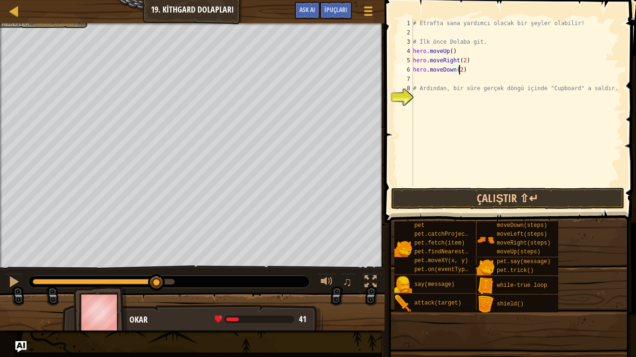
click at [457, 83] on div "# Etrafta sana yardımcı olacak bir şeyler olabilir! # İlk önce Dolaba git. hero…" at bounding box center [516, 112] width 211 height 186
type textarea "hero.moveDown(2)"
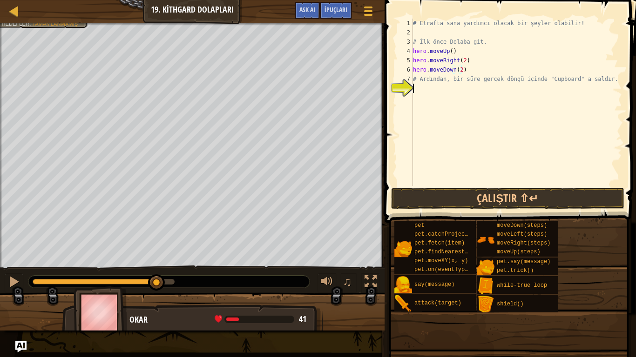
click at [445, 86] on div "# Etrafta sana yardımcı olacak bir şeyler olabilir! # İlk önce Dolaba git. hero…" at bounding box center [516, 112] width 211 height 186
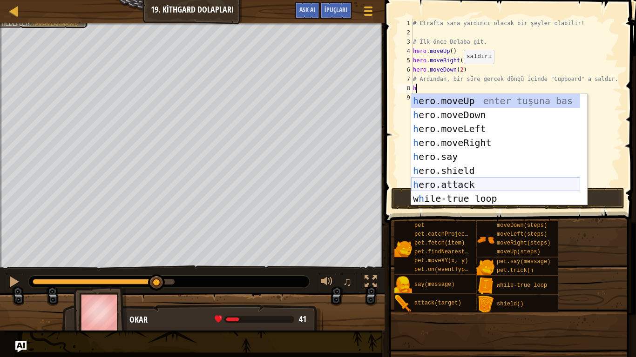
click at [479, 181] on div "h ero.moveUp enter tuşuna bas h ero.moveDown enter tuşuna bas h ero.moveLeft en…" at bounding box center [495, 164] width 169 height 140
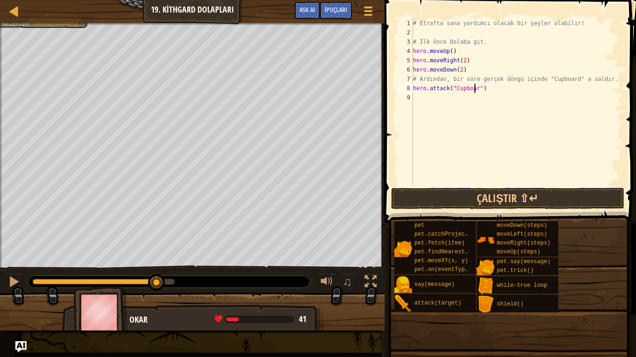
scroll to position [4, 5]
type textarea "hero.attack("Cupboard")"
click at [519, 199] on button "Çalıştır ⇧↵" at bounding box center [507, 198] width 233 height 21
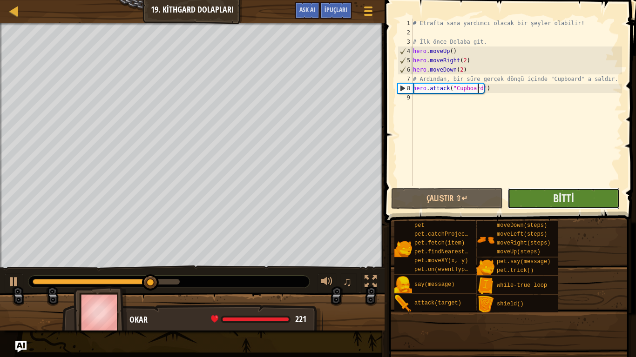
click at [531, 195] on button "Bitti" at bounding box center [563, 198] width 112 height 21
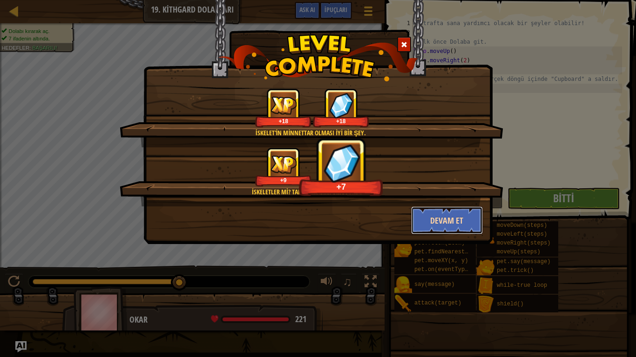
click at [455, 216] on button "Devam et" at bounding box center [447, 221] width 72 height 28
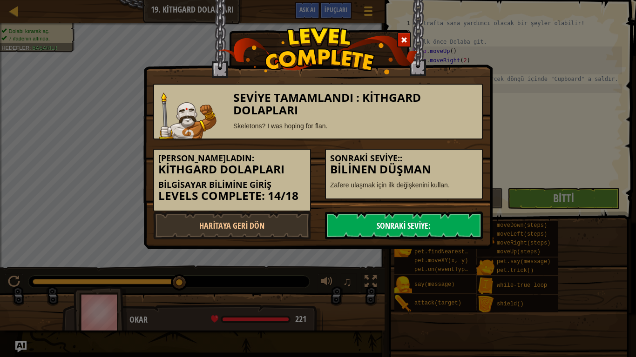
click at [423, 221] on link "Sonraki Seviye:" at bounding box center [404, 226] width 158 height 28
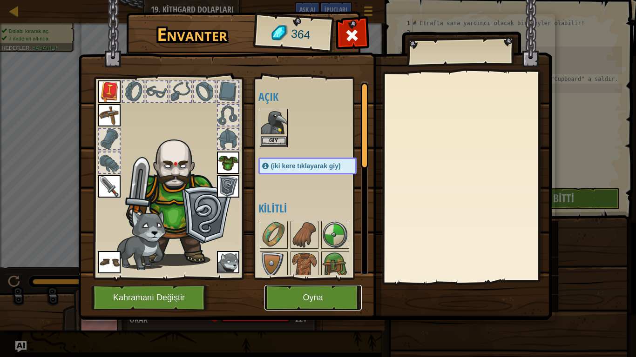
click at [301, 270] on button "Oyna" at bounding box center [312, 298] width 97 height 26
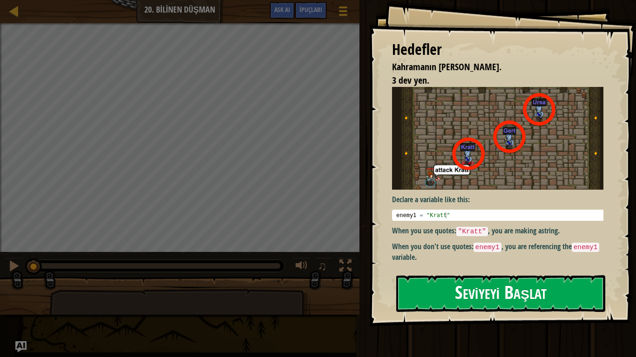
click at [505, 270] on button "Seviyeyi Başlat" at bounding box center [500, 294] width 209 height 37
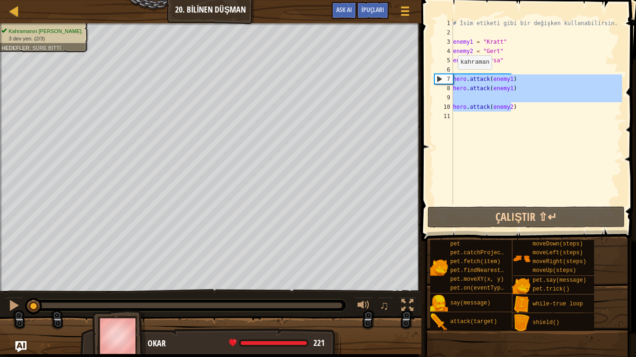
drag, startPoint x: 519, startPoint y: 110, endPoint x: 449, endPoint y: 78, distance: 76.2
click at [449, 78] on div "1 2 3 4 5 6 7 8 9 10 11 # İsim etiketi gibi bir değişken kullanabilirsin. enemy…" at bounding box center [526, 112] width 189 height 186
type textarea "hero.attack(enemy1) hero.attack(enemy1)"
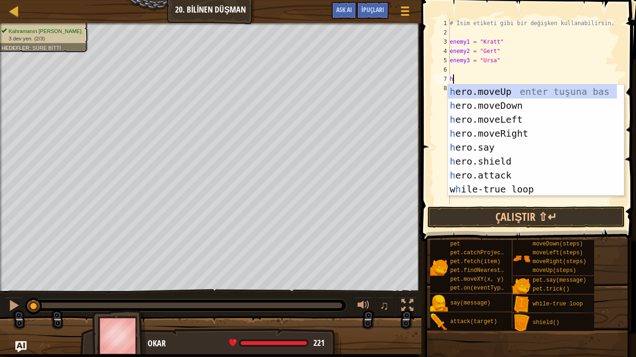
scroll to position [4, 0]
click at [495, 176] on div "h ero.moveUp enter tuşuna bas h ero.moveDown enter tuşuna bas h ero.moveLeft en…" at bounding box center [532, 155] width 169 height 140
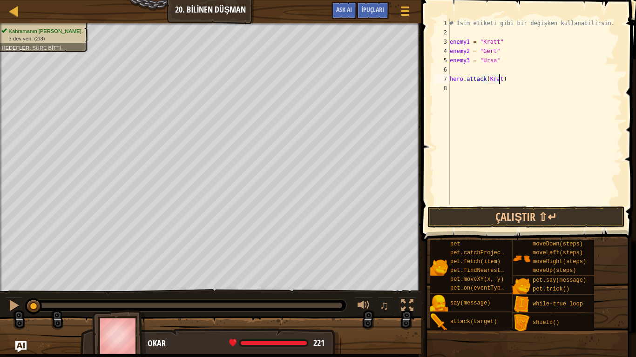
scroll to position [4, 4]
type textarea "hero.attack(Kratt)"
click at [468, 90] on div "# İsim etiketi gibi bir değişken kullanabilirsin. enemy1 = "Kratt" enemy2 = "Ge…" at bounding box center [535, 121] width 174 height 205
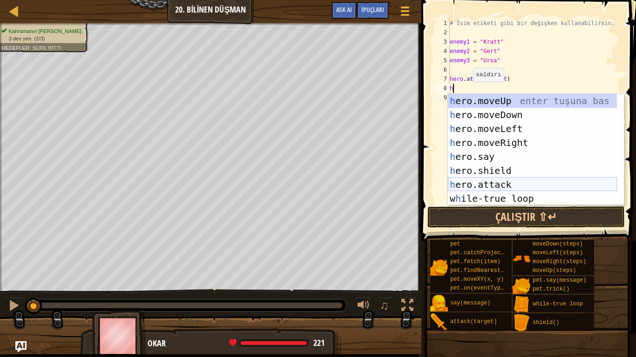
click at [507, 182] on div "h ero.moveUp enter tuşuna bas h ero.moveDown enter tuşuna bas h ero.moveLeft en…" at bounding box center [532, 164] width 169 height 140
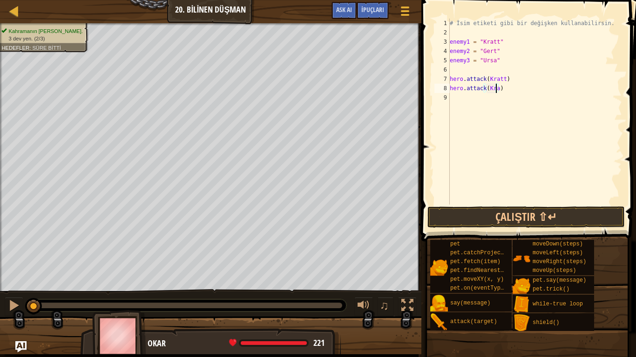
scroll to position [4, 4]
type textarea "hero.attack(Kratt)"
click at [497, 97] on div "# İsim etiketi gibi bir değişken kullanabilirsin. enemy1 = "Kratt" enemy2 = "Ge…" at bounding box center [535, 121] width 174 height 205
click at [507, 216] on button "Çalıştır ⇧↵" at bounding box center [525, 217] width 197 height 21
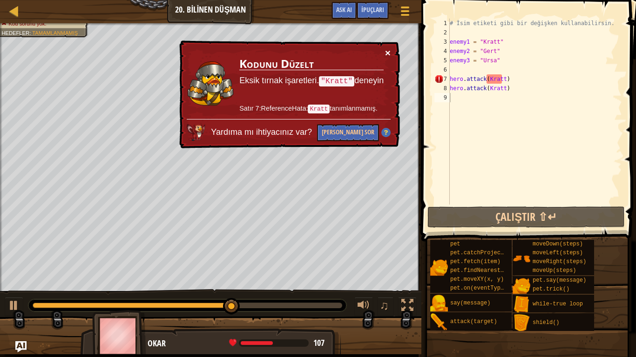
click at [389, 51] on button "×" at bounding box center [388, 53] width 6 height 10
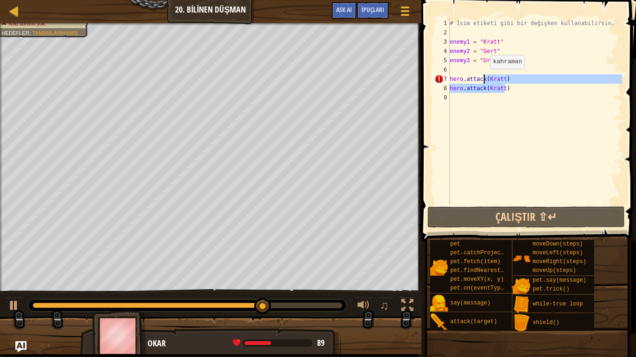
drag, startPoint x: 508, startPoint y: 91, endPoint x: 482, endPoint y: 78, distance: 29.1
click at [482, 78] on div "# İsim etiketi gibi bir değişken kullanabilirsin. enemy1 = "Kratt" enemy2 = "Ge…" at bounding box center [535, 121] width 174 height 205
click at [484, 76] on div "# İsim etiketi gibi bir değişken kullanabilirsin. enemy1 = "Kratt" enemy2 = "Ge…" at bounding box center [535, 112] width 174 height 186
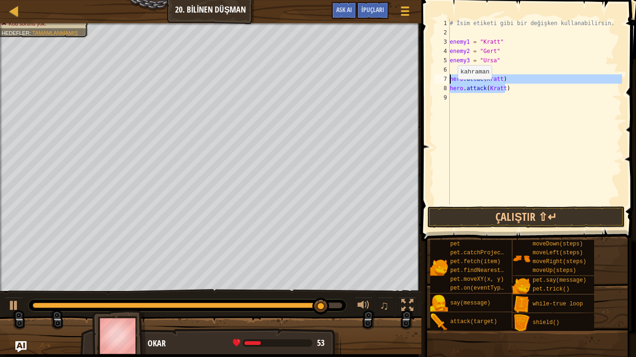
click at [403, 79] on div "Harita Bilgisayar Bilimine Giriş 20. Bilinen Düşman Oyun Menüsü Bitti İpuçları …" at bounding box center [318, 178] width 636 height 357
type textarea "hero.attac(Kratt) hero.attack(Kratt)"
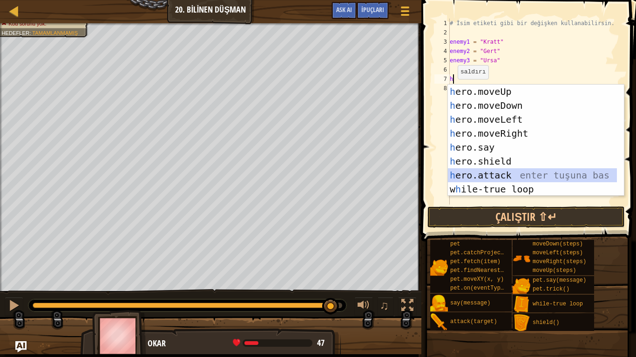
click at [535, 180] on div "h ero.moveUp enter tuşuna bas h ero.moveDown enter tuşuna bas h ero.moveLeft en…" at bounding box center [536, 155] width 176 height 140
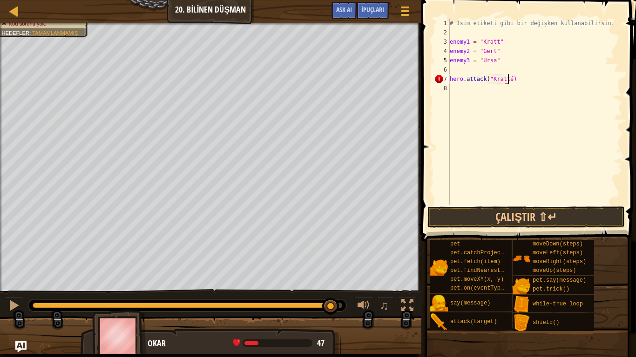
scroll to position [4, 5]
type textarea "hero.attack("Kratt")"
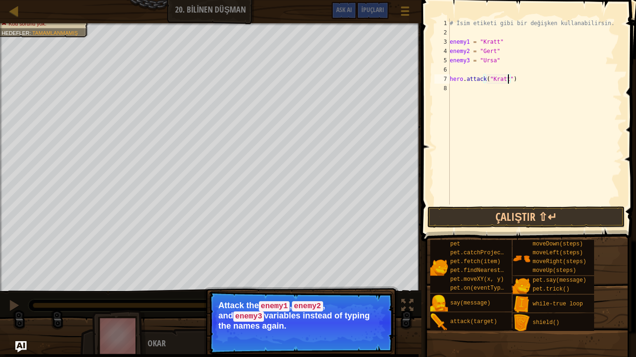
click at [516, 80] on div "# İsim etiketi gibi bir değişken kullanabilirsin. enemy1 = "Kratt" enemy2 = "Ge…" at bounding box center [535, 121] width 174 height 205
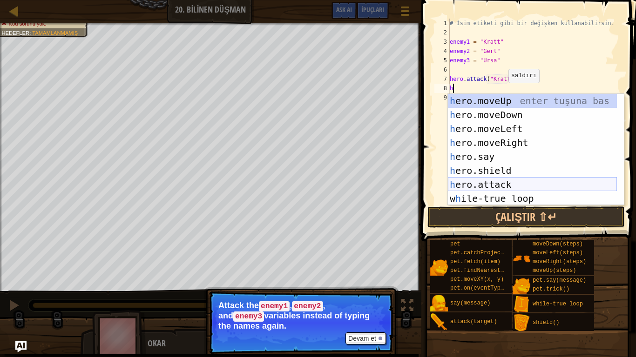
click at [496, 183] on div "h ero.moveUp enter tuşuna bas h ero.moveDown enter tuşuna bas h ero.moveLeft en…" at bounding box center [532, 164] width 169 height 140
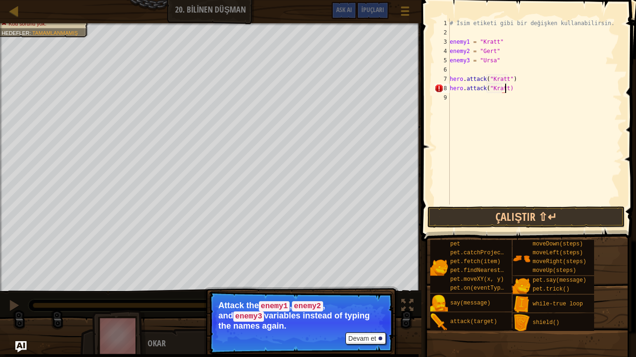
scroll to position [4, 4]
type textarea "hero.attack("Kratt")"
click at [479, 101] on div "# İsim etiketi gibi bir değişken kullanabilirsin. enemy1 = "Kratt" enemy2 = "Ge…" at bounding box center [535, 121] width 174 height 205
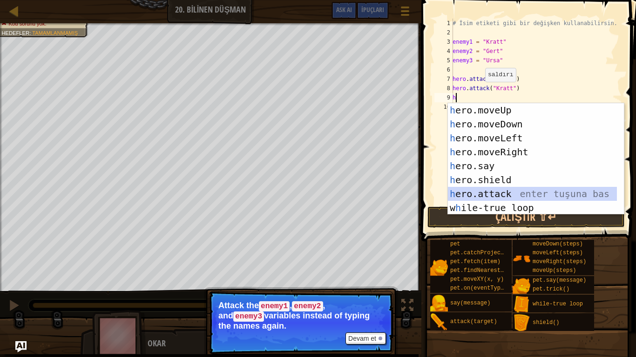
click at [486, 193] on div "h ero.moveUp enter tuşuna bas h ero.moveDown enter tuşuna bas h ero.moveLeft en…" at bounding box center [532, 173] width 169 height 140
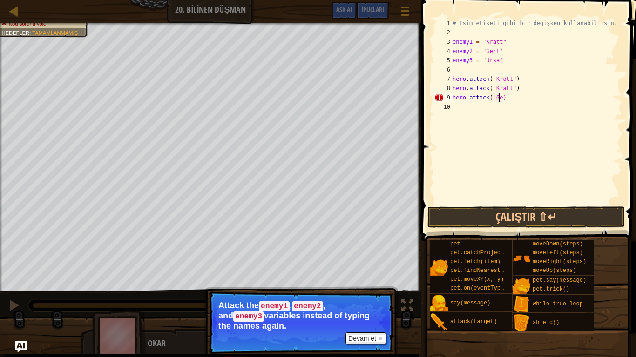
scroll to position [4, 4]
type textarea "hero.attack("Gert")"
click at [473, 106] on div "# İsim etiketi gibi bir değişken kullanabilirsin. enemy1 = "Kratt" enemy2 = "Ge…" at bounding box center [536, 121] width 171 height 205
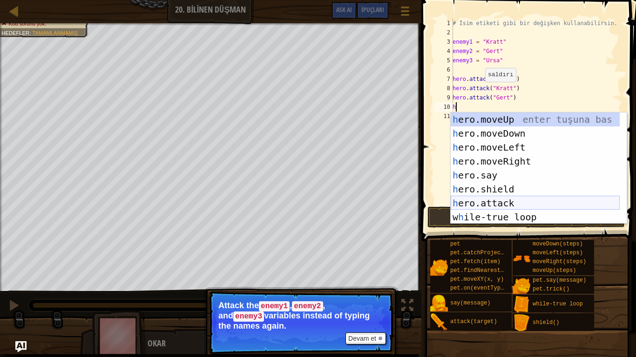
click at [507, 209] on div "h ero.moveUp enter tuşuna bas h ero.moveDown enter tuşuna bas h ero.moveLeft en…" at bounding box center [535, 183] width 169 height 140
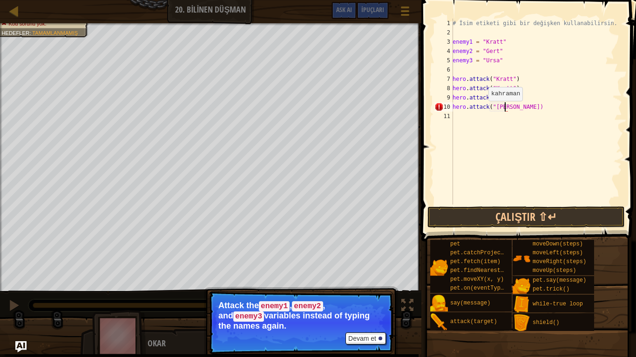
scroll to position [4, 4]
click at [498, 108] on div "# İsim etiketi gibi bir değişken kullanabilirsin. enemy1 = "Kratt" enemy2 = "Ge…" at bounding box center [536, 121] width 171 height 205
type textarea "hero.attack("Gert")"
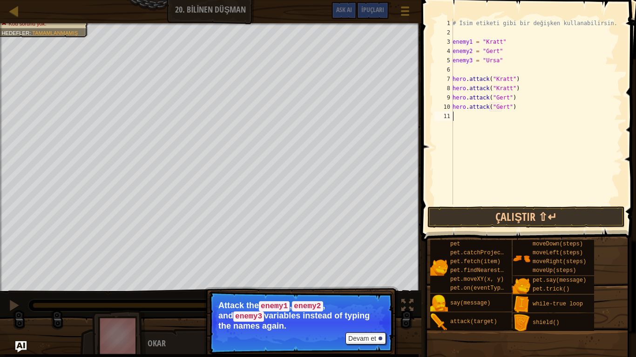
click at [503, 118] on div "# İsim etiketi gibi bir değişken kullanabilirsin. enemy1 = "Kratt" enemy2 = "Ge…" at bounding box center [536, 121] width 171 height 205
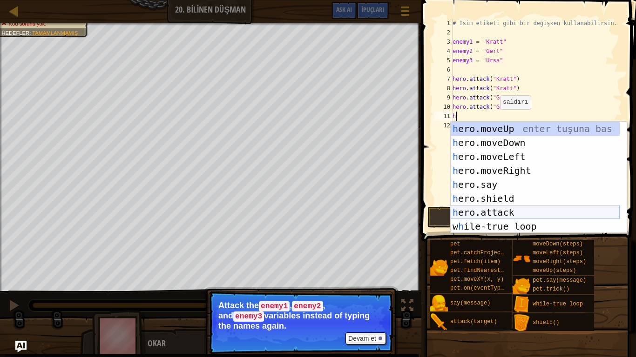
click at [508, 212] on div "h ero.moveUp enter tuşuna bas h ero.moveDown enter tuşuna bas h ero.moveLeft en…" at bounding box center [535, 192] width 169 height 140
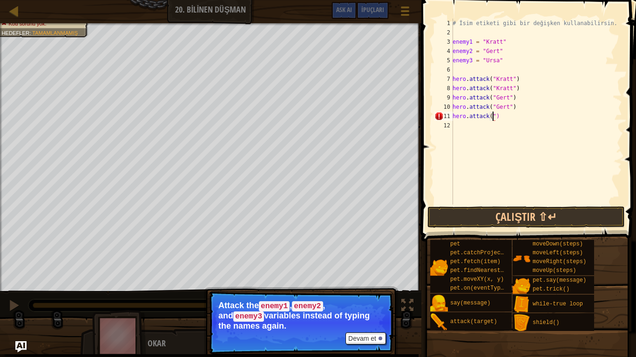
scroll to position [4, 3]
type textarea "hero.attack("Ursa")"
click at [500, 124] on div "# İsim etiketi gibi bir değişken kullanabilirsin. enemy1 = "Kratt" enemy2 = "Ge…" at bounding box center [536, 121] width 171 height 205
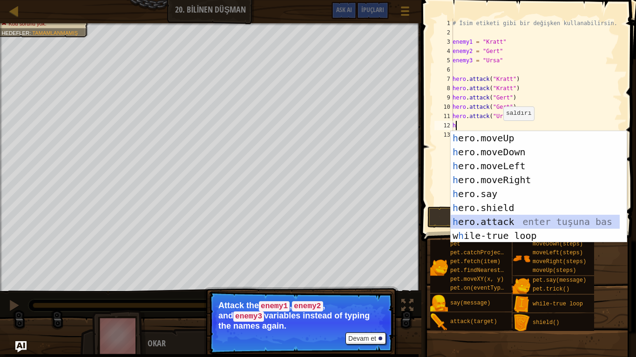
click at [511, 220] on div "h ero.moveUp enter tuşuna bas h ero.moveDown enter tuşuna bas h ero.moveLeft en…" at bounding box center [535, 201] width 169 height 140
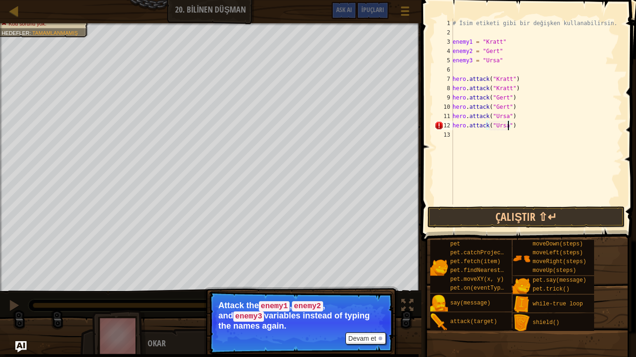
scroll to position [4, 4]
click at [511, 218] on button "Çalıştır ⇧↵" at bounding box center [525, 217] width 197 height 21
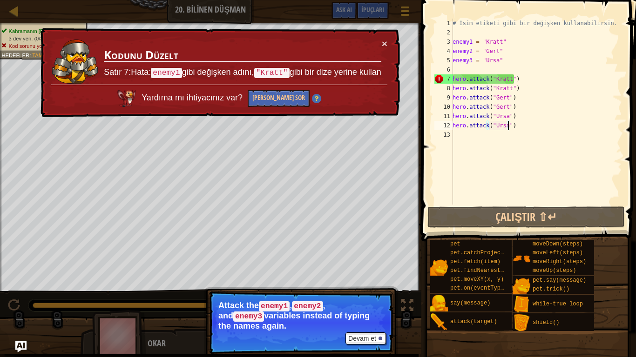
click at [385, 37] on div "× Kodunu Düzelt Satır 7:Hata: enemy1 gibi değişken adını, "Kratt" gibi bir dize…" at bounding box center [219, 73] width 361 height 90
click at [385, 43] on button "×" at bounding box center [385, 44] width 6 height 10
click at [383, 41] on button "×" at bounding box center [385, 44] width 6 height 10
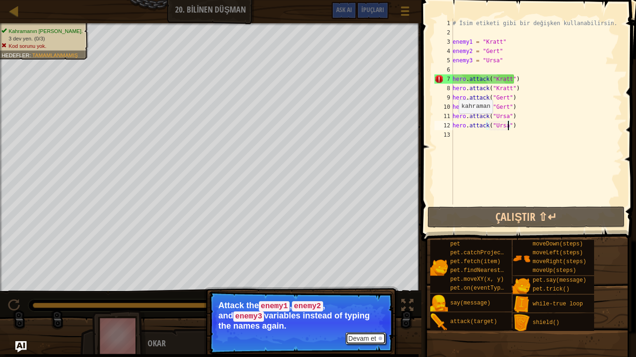
click at [373, 270] on button "Devam et" at bounding box center [365, 339] width 40 height 12
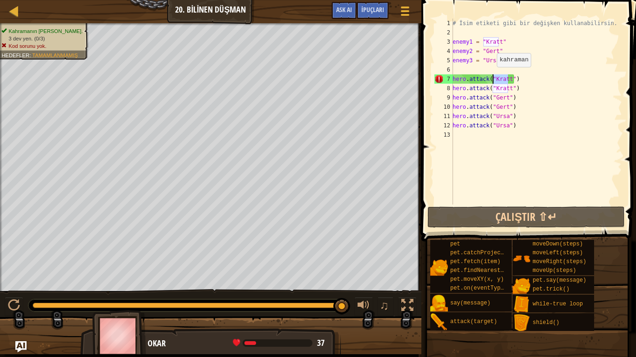
drag, startPoint x: 508, startPoint y: 80, endPoint x: 492, endPoint y: 76, distance: 16.7
click at [492, 76] on div "# İsim etiketi gibi bir değişken kullanabilirsin. enemy1 = "Kratt" enemy2 = "Ge…" at bounding box center [536, 121] width 171 height 205
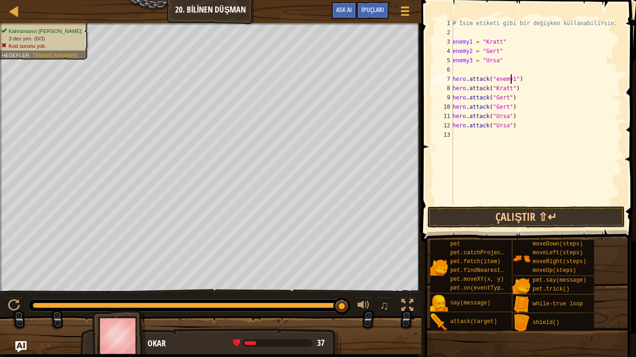
scroll to position [4, 5]
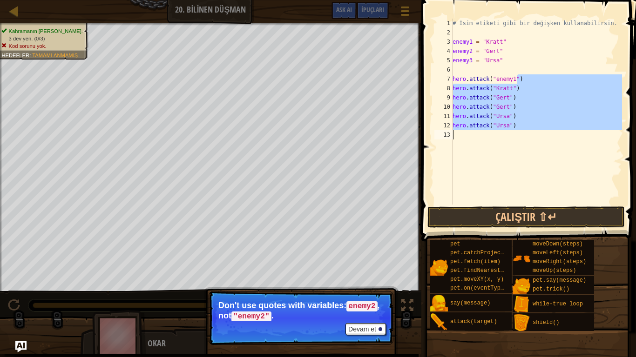
click at [409, 178] on div "Harita Bilgisayar Bilimine Giriş 20. Bilinen Düşman Oyun Menüsü Bitti İpuçları …" at bounding box center [318, 178] width 636 height 357
type textarea "hero.attack("enemy1")"
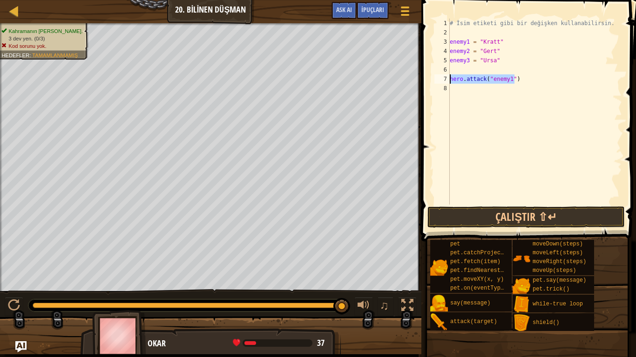
drag, startPoint x: 517, startPoint y: 78, endPoint x: 419, endPoint y: 78, distance: 98.2
click at [419, 78] on div "hero.attack("enemy1") 1 2 3 4 5 6 7 8 # İsim etiketi gibi bir değişken kullanab…" at bounding box center [526, 139] width 217 height 269
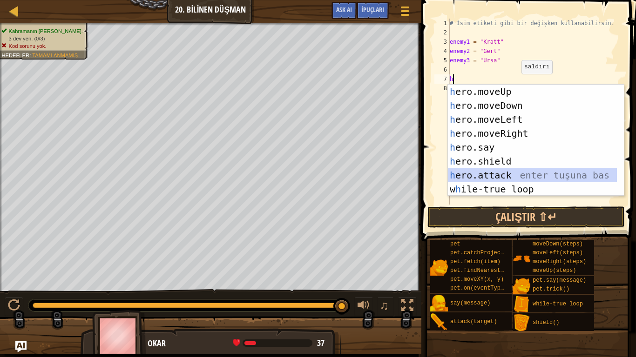
click at [514, 179] on div "h ero.moveUp enter tuşuna bas h ero.moveDown enter tuşuna bas h ero.moveLeft en…" at bounding box center [532, 155] width 169 height 140
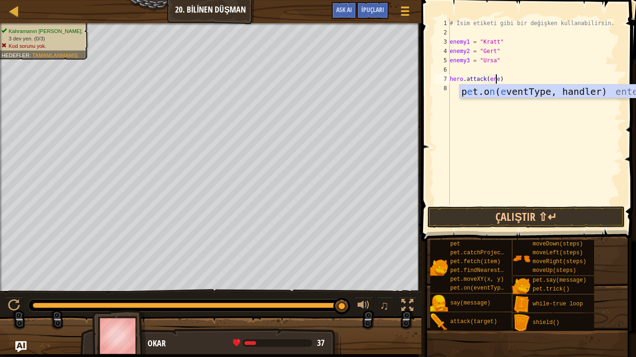
scroll to position [4, 4]
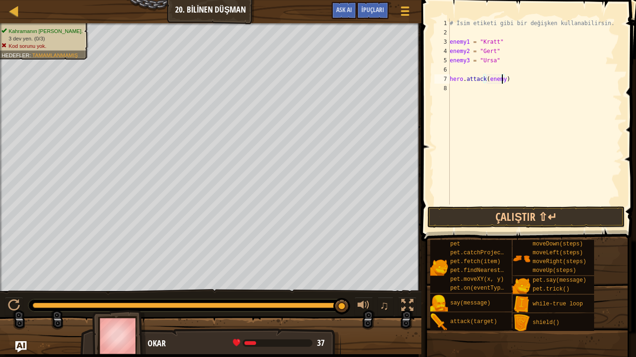
type textarea "hero.attack(enemy1)"
click at [512, 84] on div "# İsim etiketi gibi bir değişken kullanabilirsin. enemy1 = "Kratt" enemy2 = "Ge…" at bounding box center [535, 121] width 174 height 205
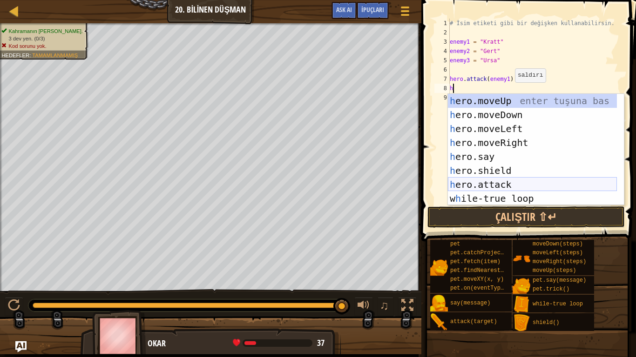
click at [486, 186] on div "h ero.moveUp enter tuşuna bas h ero.moveDown enter tuşuna bas h ero.moveLeft en…" at bounding box center [532, 164] width 169 height 140
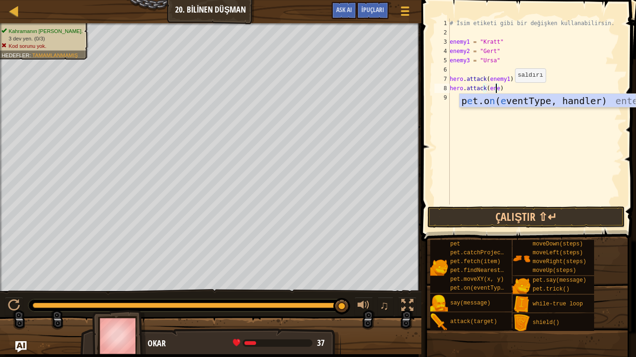
scroll to position [4, 4]
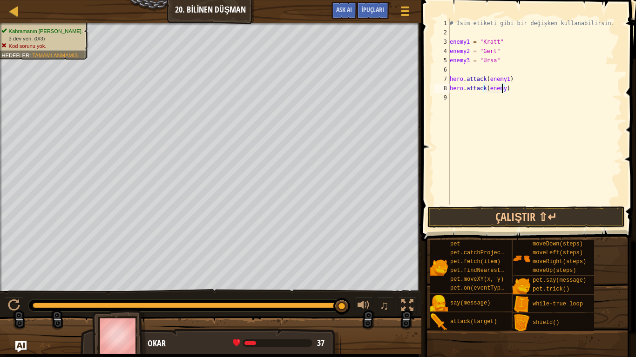
type textarea "hero.attack(enemy1)"
click at [508, 100] on div "# İsim etiketi gibi bir değişken kullanabilirsin. enemy1 = "Kratt" enemy2 = "Ge…" at bounding box center [535, 121] width 174 height 205
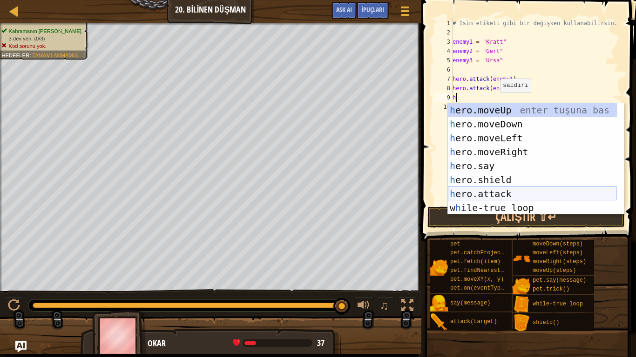
click at [505, 192] on div "h ero.moveUp enter tuşuna bas h ero.moveDown enter tuşuna bas h ero.moveLeft en…" at bounding box center [532, 173] width 169 height 140
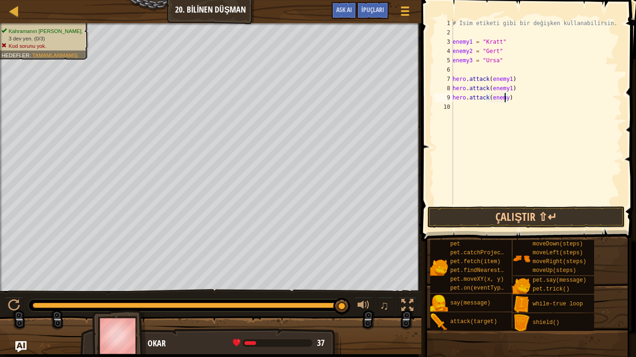
type textarea "hero.attack(enemy2)"
click at [472, 106] on div "# İsim etiketi gibi bir değişken kullanabilirsin. enemy1 = "Kratt" enemy2 = "Ge…" at bounding box center [536, 121] width 171 height 205
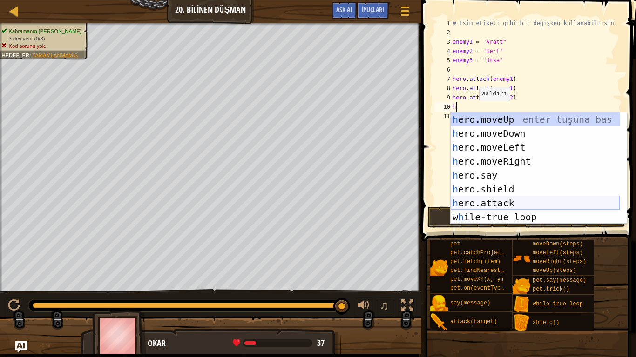
click at [504, 203] on div "h ero.moveUp enter tuşuna bas h ero.moveDown enter tuşuna bas h ero.moveLeft en…" at bounding box center [535, 183] width 169 height 140
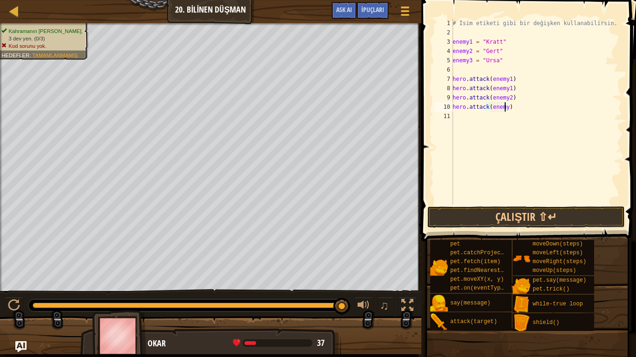
type textarea "hero.attack(enemy2)"
click at [484, 120] on div "# İsim etiketi gibi bir değişken kullanabilirsin. enemy1 = "Kratt" enemy2 = "Ge…" at bounding box center [536, 121] width 171 height 205
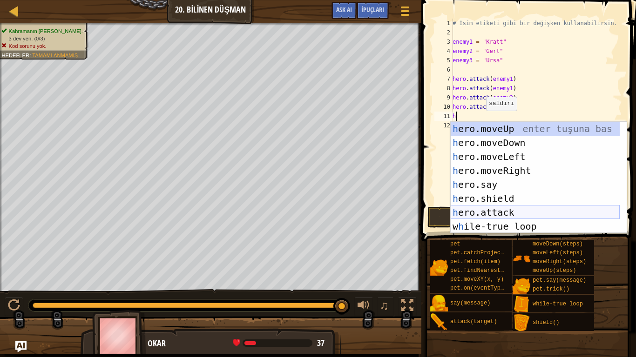
click at [512, 213] on div "h ero.moveUp enter tuşuna bas h ero.moveDown enter tuşuna bas h ero.moveLeft en…" at bounding box center [535, 192] width 169 height 140
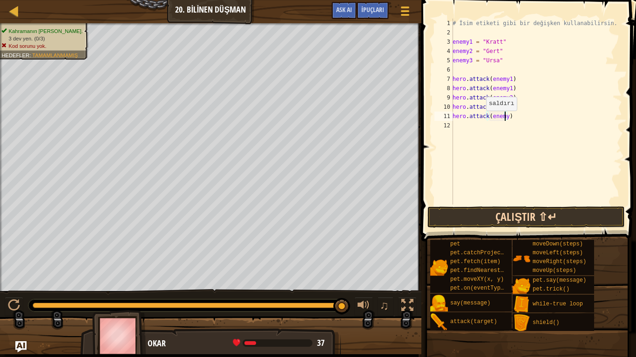
type textarea "hero.attack(enemy3)"
click at [491, 127] on div "# İsim etiketi gibi bir değişken kullanabilirsin. enemy1 = "Kratt" enemy2 = "Ge…" at bounding box center [536, 121] width 171 height 205
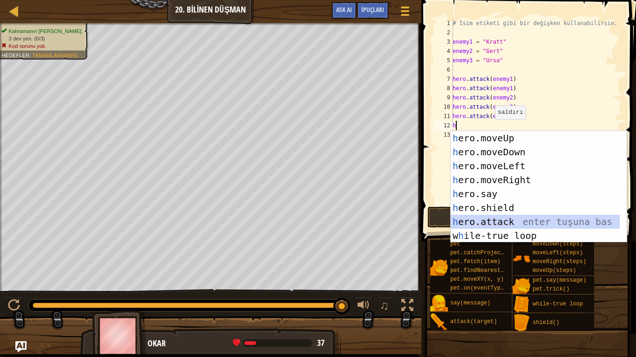
click at [506, 216] on div "h ero.moveUp enter tuşuna bas h ero.moveDown enter tuşuna bas h ero.moveLeft en…" at bounding box center [535, 201] width 169 height 140
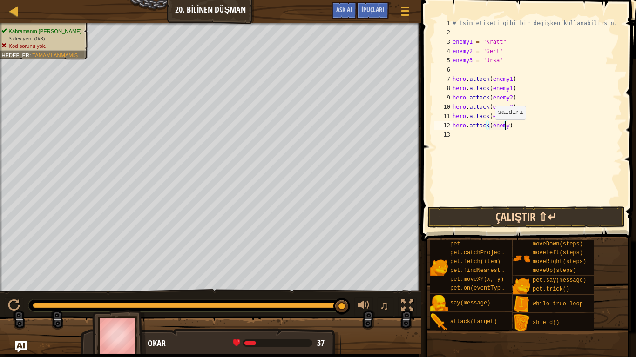
scroll to position [4, 4]
type textarea "hero.attack(enemy3)"
click at [493, 227] on button "Çalıştır ⇧↵" at bounding box center [525, 217] width 197 height 21
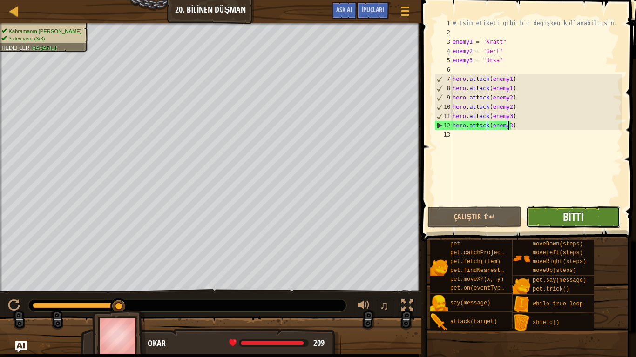
click at [570, 217] on span "Bitti" at bounding box center [573, 216] width 21 height 15
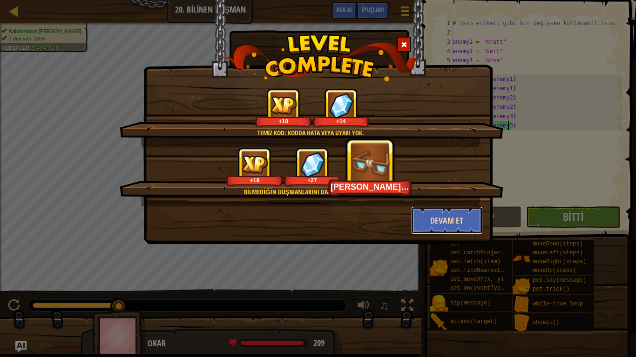
click at [449, 216] on button "Devam et" at bounding box center [447, 221] width 72 height 28
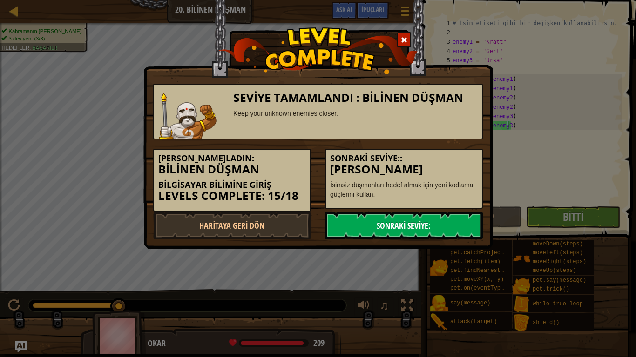
click at [448, 221] on link "Sonraki Seviye:" at bounding box center [404, 226] width 158 height 28
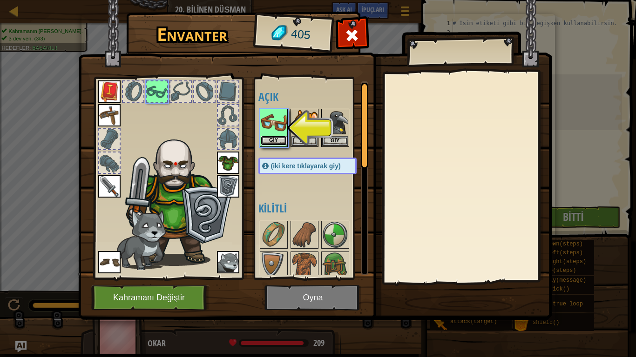
click at [278, 137] on button "Giy" at bounding box center [274, 141] width 26 height 10
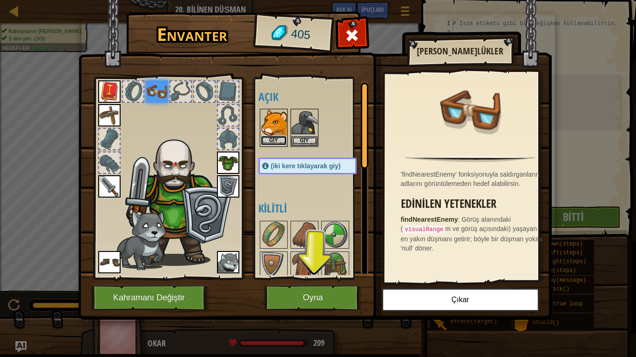
click at [273, 142] on button "Giy" at bounding box center [274, 141] width 26 height 10
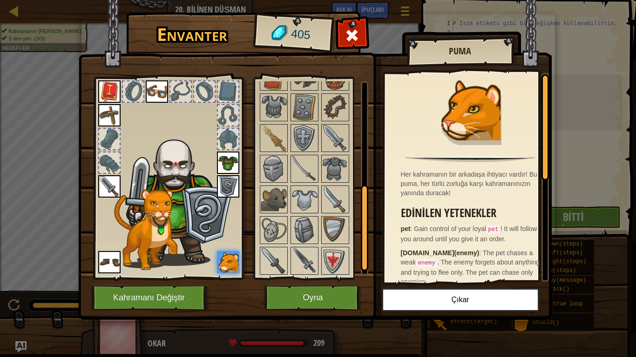
scroll to position [251, 0]
click at [334, 268] on img at bounding box center [335, 260] width 26 height 26
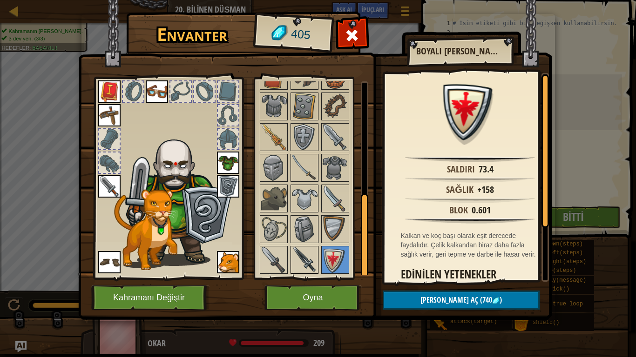
click at [317, 266] on img at bounding box center [304, 260] width 26 height 26
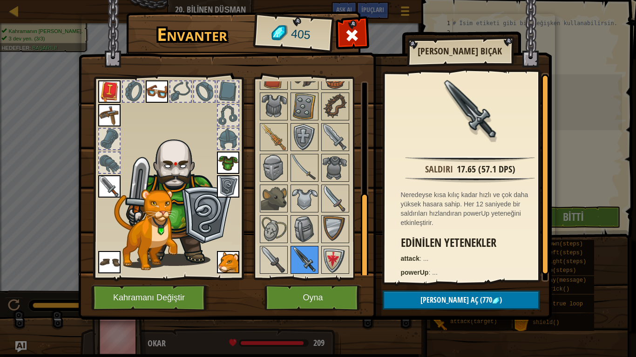
click at [291, 256] on img at bounding box center [304, 260] width 26 height 26
click at [269, 256] on img at bounding box center [274, 260] width 26 height 26
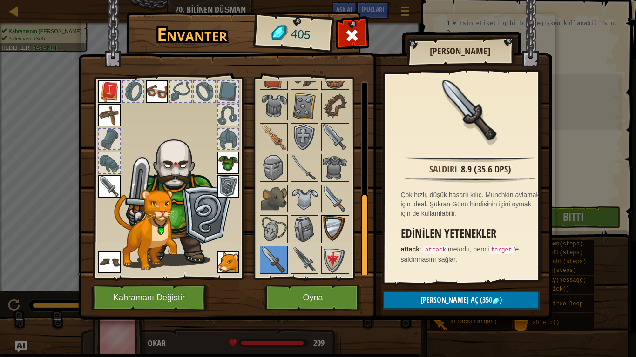
click at [330, 227] on img at bounding box center [335, 229] width 26 height 26
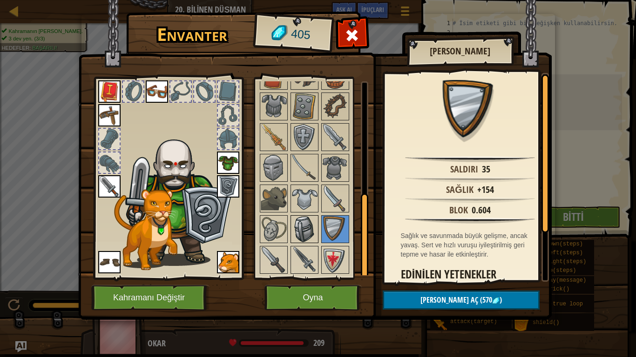
click at [303, 228] on img at bounding box center [304, 229] width 26 height 26
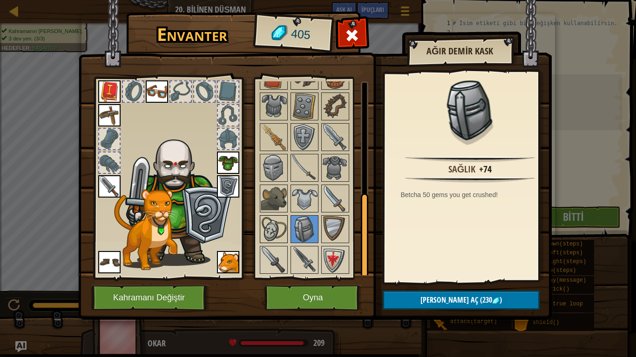
click at [273, 228] on img at bounding box center [274, 229] width 26 height 26
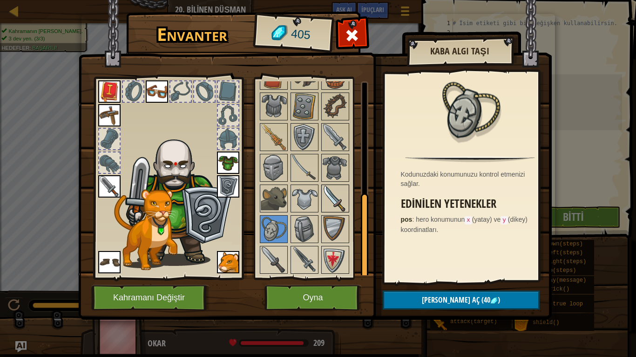
click at [329, 196] on img at bounding box center [335, 199] width 26 height 26
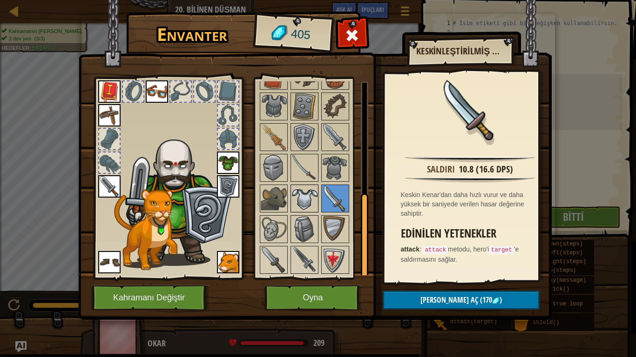
click at [308, 197] on img at bounding box center [304, 199] width 26 height 26
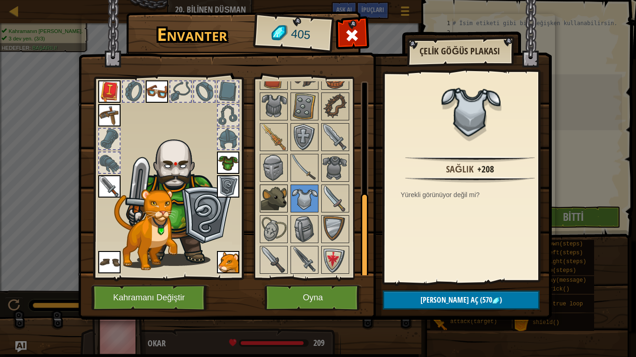
click at [281, 194] on img at bounding box center [274, 199] width 26 height 26
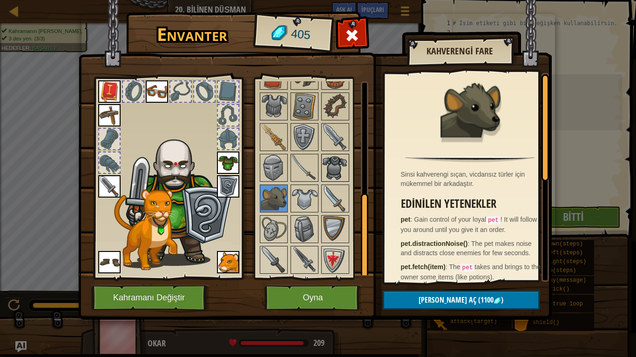
click at [332, 158] on img at bounding box center [335, 168] width 26 height 26
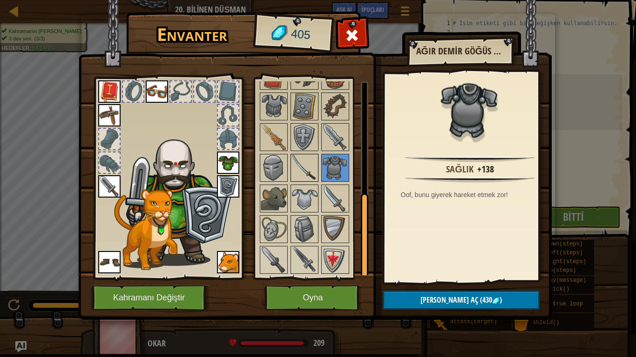
click at [317, 161] on img at bounding box center [304, 168] width 26 height 26
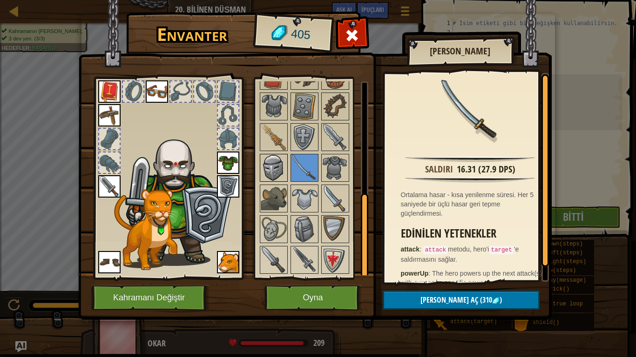
click at [286, 158] on img at bounding box center [274, 168] width 26 height 26
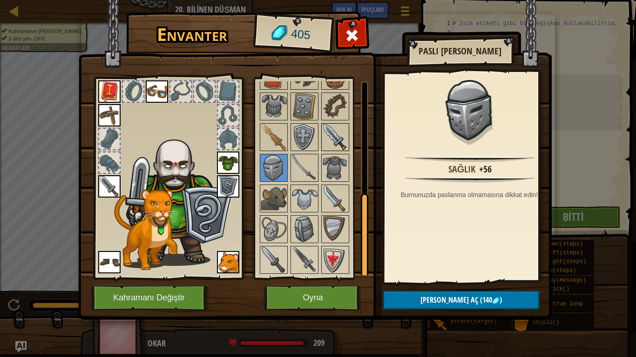
click at [337, 135] on img at bounding box center [335, 137] width 26 height 26
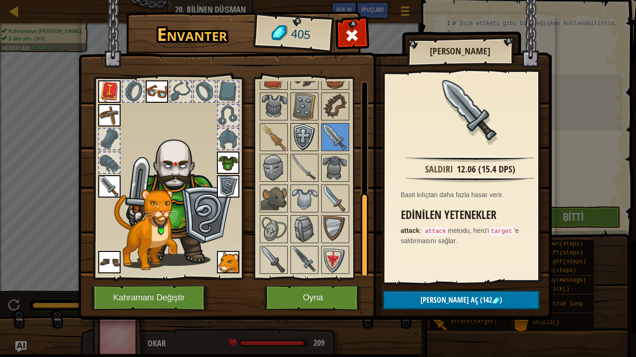
click at [306, 128] on img at bounding box center [304, 137] width 26 height 26
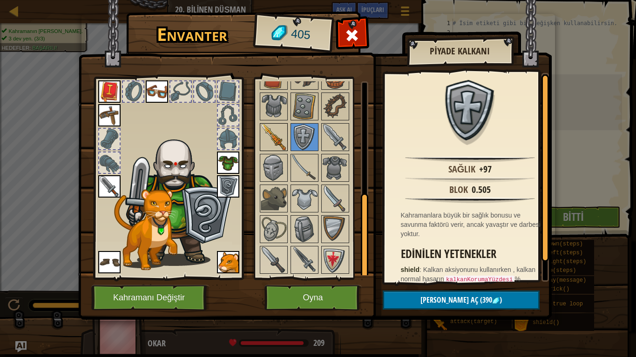
click at [278, 128] on img at bounding box center [274, 137] width 26 height 26
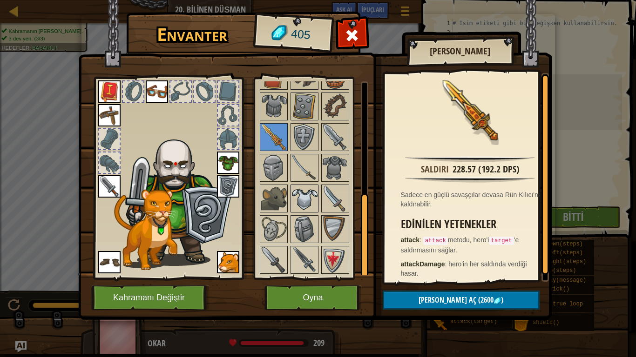
drag, startPoint x: 306, startPoint y: 168, endPoint x: 310, endPoint y: 201, distance: 32.7
click at [310, 201] on div "Açık Giy Giy Giy Giy Giy Giy Giy Giy Giy Giy (iki kere tıklayarak giy) Kilitli" at bounding box center [316, 178] width 117 height 194
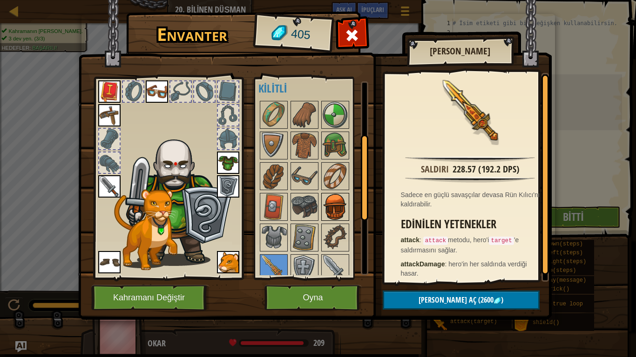
scroll to position [112, 0]
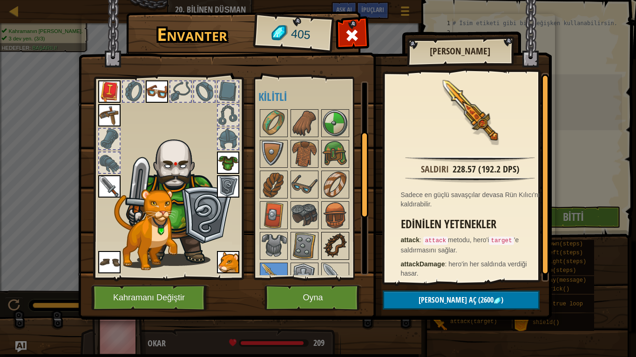
click at [336, 237] on img at bounding box center [335, 246] width 26 height 26
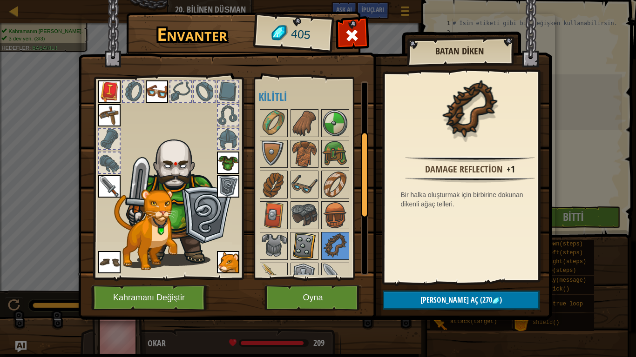
click at [313, 243] on img at bounding box center [304, 246] width 26 height 26
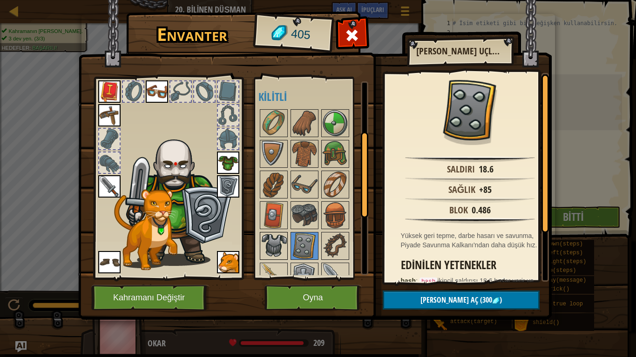
click at [268, 244] on img at bounding box center [274, 246] width 26 height 26
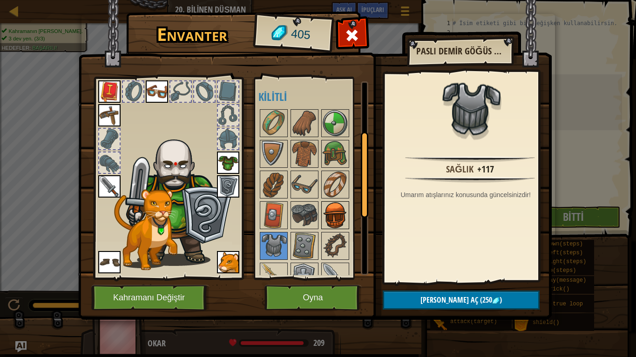
click at [335, 211] on img at bounding box center [335, 215] width 26 height 26
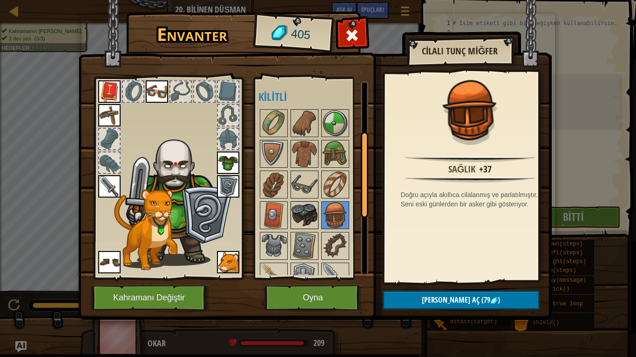
click at [307, 211] on img at bounding box center [304, 215] width 26 height 26
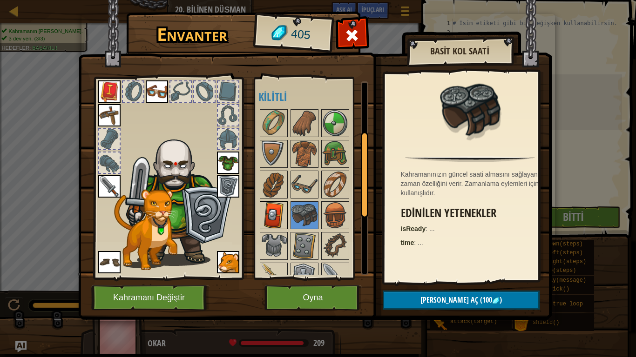
click at [265, 211] on img at bounding box center [274, 215] width 26 height 26
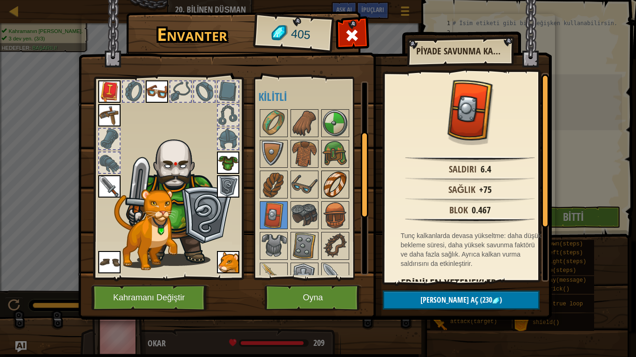
click at [331, 180] on img at bounding box center [335, 185] width 26 height 26
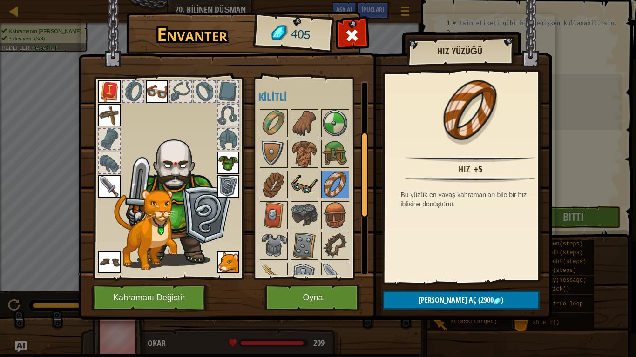
click at [314, 182] on img at bounding box center [304, 185] width 26 height 26
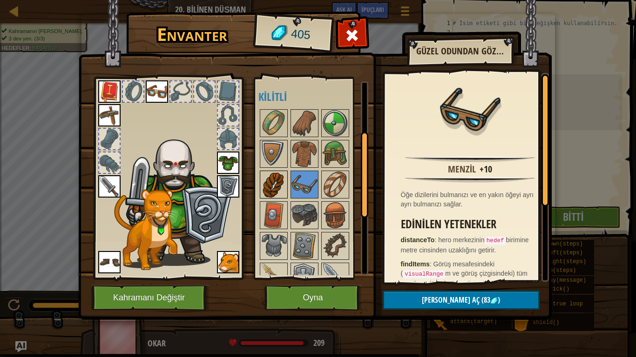
click at [282, 184] on img at bounding box center [274, 185] width 26 height 26
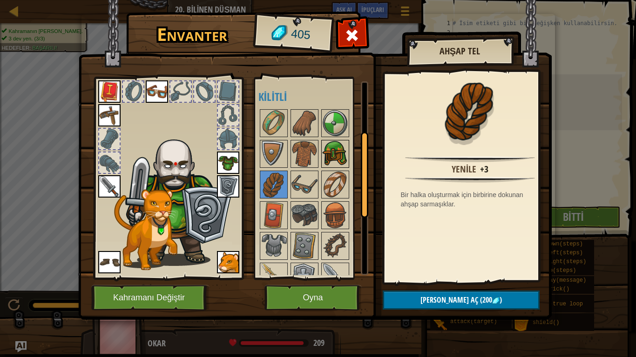
click at [327, 143] on img at bounding box center [335, 154] width 26 height 26
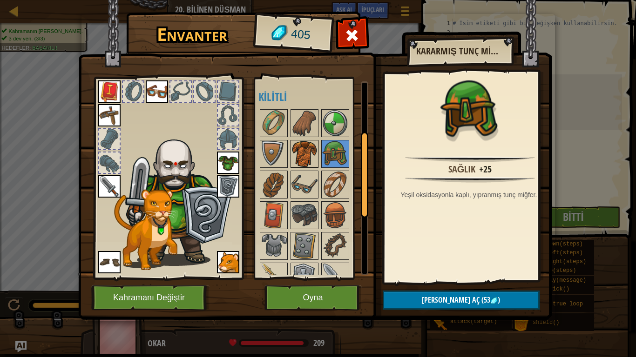
click at [312, 155] on img at bounding box center [304, 154] width 26 height 26
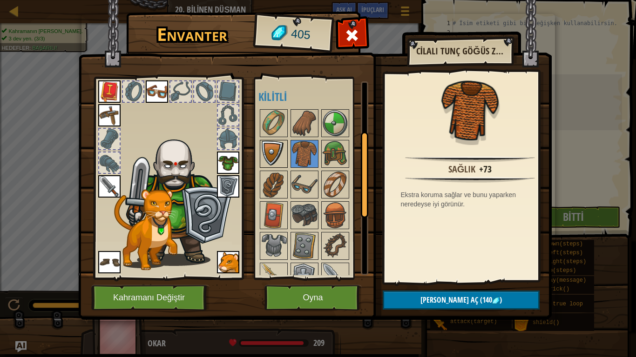
click at [272, 150] on img at bounding box center [274, 154] width 26 height 26
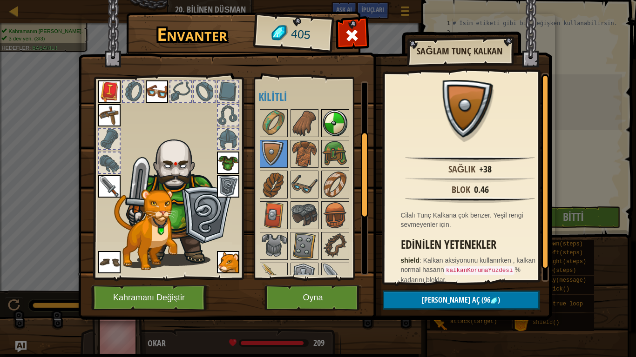
click at [329, 126] on img at bounding box center [335, 123] width 26 height 26
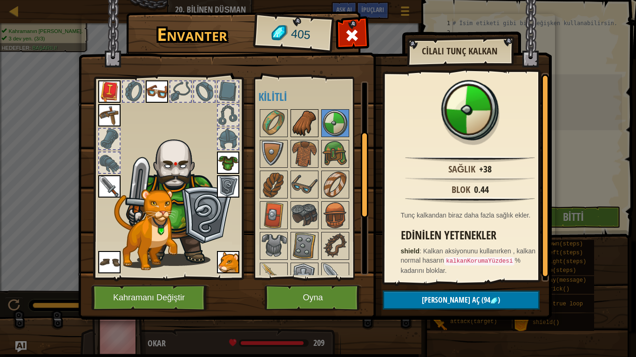
click at [304, 126] on img at bounding box center [304, 123] width 26 height 26
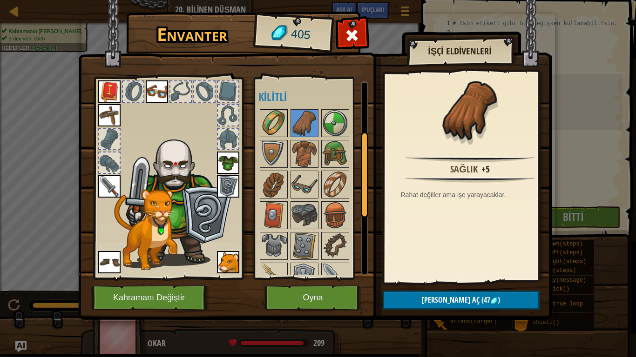
click at [270, 127] on img at bounding box center [274, 123] width 26 height 26
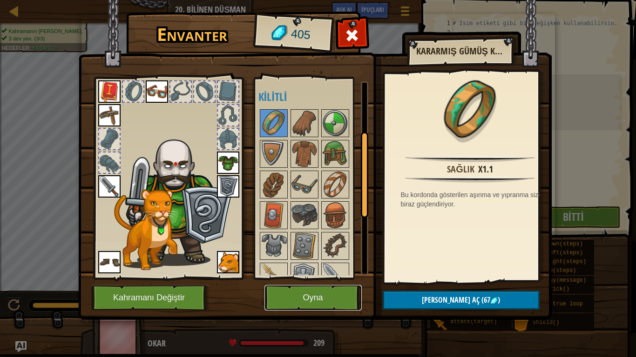
click at [326, 270] on button "Oyna" at bounding box center [312, 298] width 97 height 26
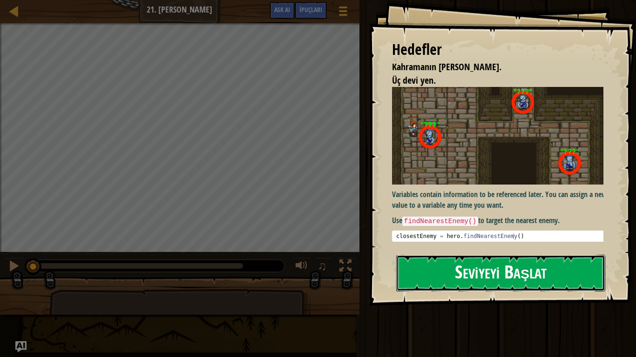
click at [546, 266] on button "Seviyeyi Başlat" at bounding box center [500, 273] width 209 height 37
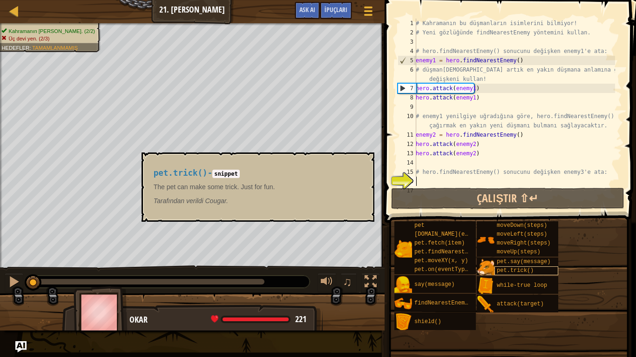
scroll to position [9, 0]
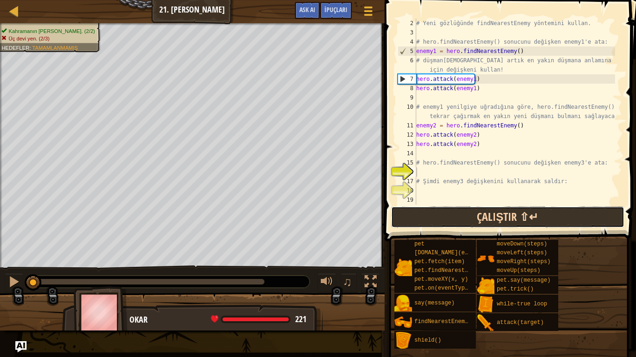
click at [497, 218] on button "Çalıştır ⇧↵" at bounding box center [507, 217] width 233 height 21
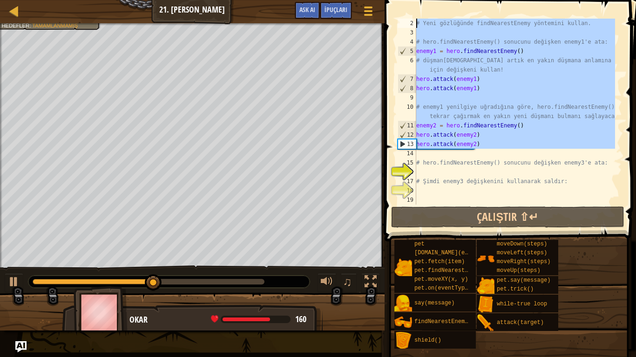
scroll to position [0, 0]
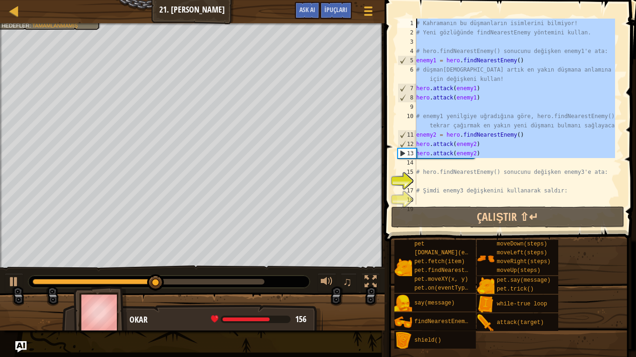
drag, startPoint x: 482, startPoint y: 149, endPoint x: 384, endPoint y: 11, distance: 170.2
click at [384, 11] on div "Harita Bilgisayar Bilimine Giriş 21. İsimlerin Efendisi Oyun Menüsü Bitti İpuçl…" at bounding box center [318, 178] width 636 height 357
type textarea "# Kahramanın bu düşmanların isimlerini bilmiyor! # Yeni gözlüğünde findNearestE…"
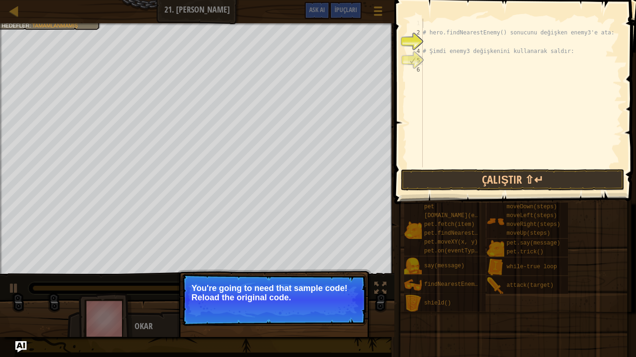
click at [336, 270] on button "↻ Reload" at bounding box center [337, 310] width 41 height 14
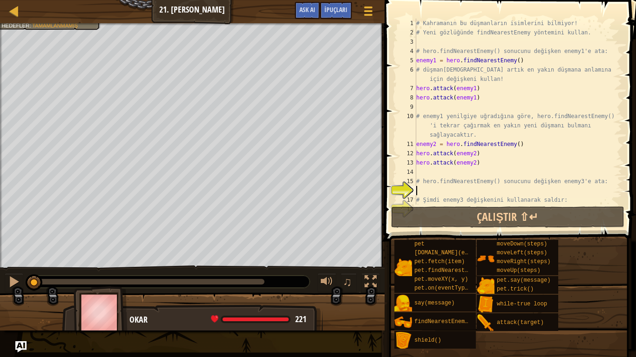
scroll to position [9, 0]
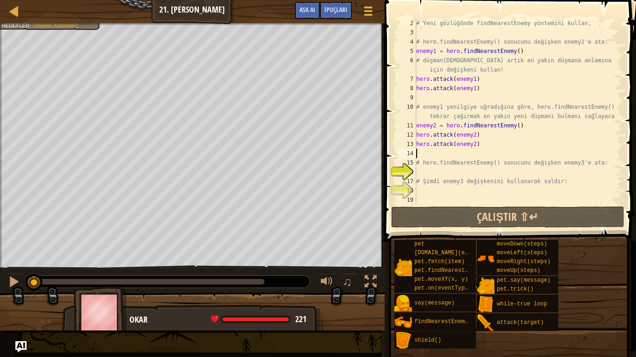
click at [483, 154] on div "# Yeni gözlüğünde findNearestEnemy yöntemini kullan. # hero.findNearestEnemy() …" at bounding box center [514, 121] width 201 height 205
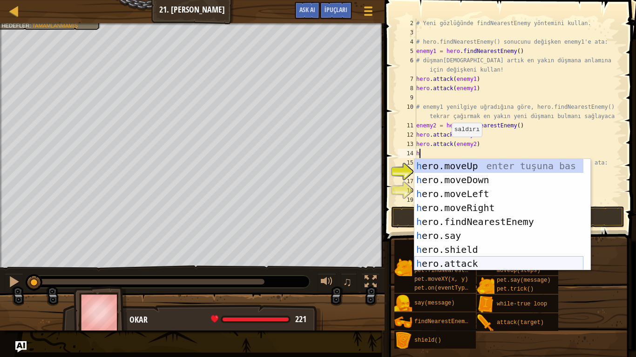
click at [478, 264] on div "h ero.moveUp enter tuşuna bas h ero.moveDown enter tuşuna bas h ero.moveLeft en…" at bounding box center [498, 229] width 169 height 140
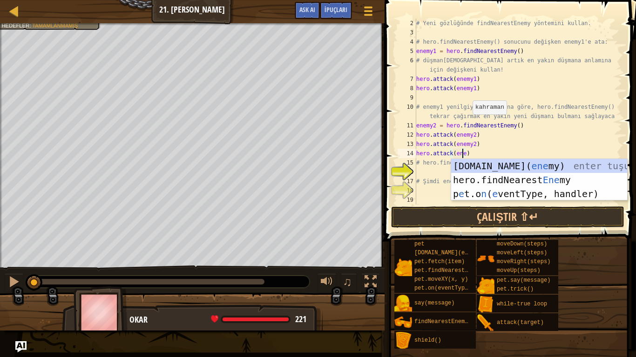
scroll to position [4, 4]
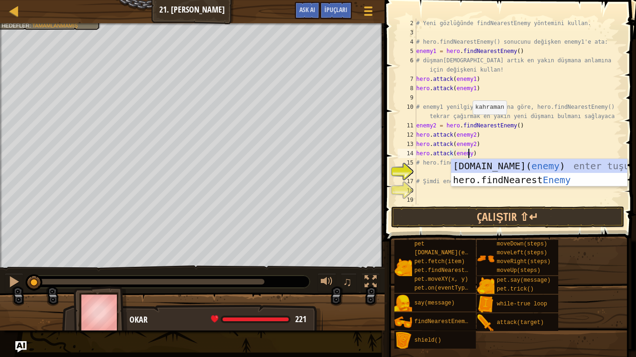
type textarea "hero.attack(enemy3)"
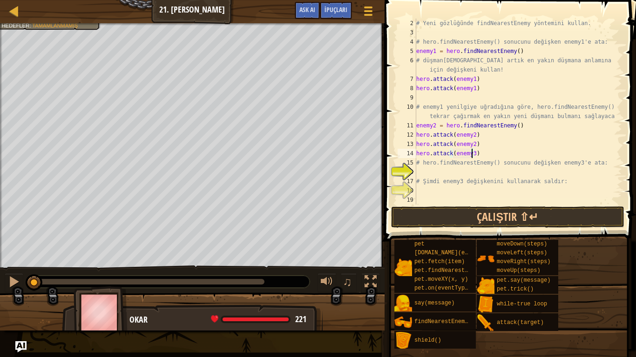
click at [479, 153] on div "# Yeni gözlüğünde findNearestEnemy yöntemini kullan. # hero.findNearestEnemy() …" at bounding box center [514, 121] width 201 height 205
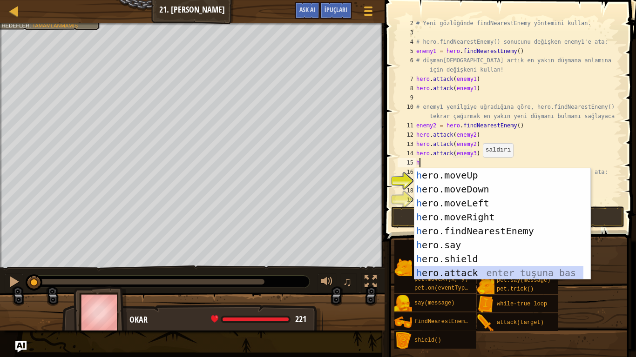
click at [474, 270] on div "h ero.moveUp enter tuşuna bas h ero.moveDown enter tuşuna bas h ero.moveLeft en…" at bounding box center [502, 239] width 176 height 140
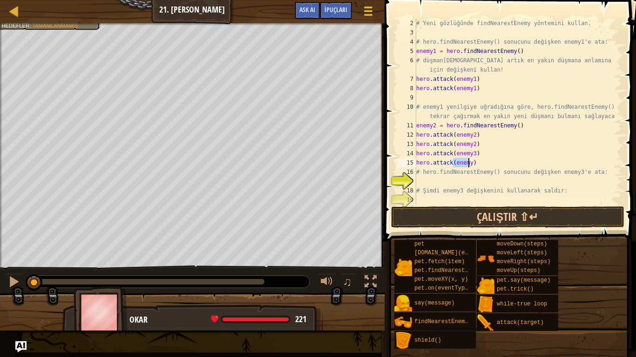
click at [471, 167] on div "# Yeni gözlüğünde findNearestEnemy yöntemini kullan. # hero.findNearestEnemy() …" at bounding box center [514, 121] width 201 height 205
click at [471, 166] on div "# Yeni gözlüğünde findNearestEnemy yöntemini kullan. # hero.findNearestEnemy() …" at bounding box center [514, 121] width 201 height 205
click at [469, 165] on div "# Yeni gözlüğünde findNearestEnemy yöntemini kullan. # hero.findNearestEnemy() …" at bounding box center [514, 121] width 201 height 205
click at [505, 216] on button "Çalıştır ⇧↵" at bounding box center [507, 217] width 233 height 21
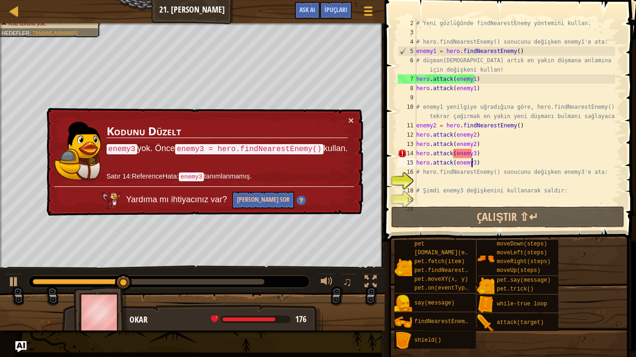
click at [345, 115] on td "Kodunu Düzelt enemy3 yok. Önce enemy3 = hero.findNearestEnemy() kullan. Satır 1…" at bounding box center [227, 150] width 242 height 71
click at [350, 119] on button "×" at bounding box center [351, 120] width 6 height 10
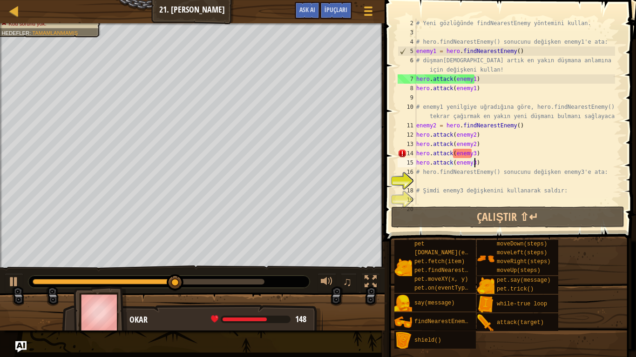
click at [478, 167] on div "# Yeni gözlüğünde findNearestEnemy yöntemini kullan. # hero.findNearestEnemy() …" at bounding box center [514, 121] width 201 height 205
click at [478, 147] on div "# Yeni gözlüğünde findNearestEnemy yöntemini kullan. # hero.findNearestEnemy() …" at bounding box center [514, 121] width 201 height 205
type textarea "hero.attack(enemy2)"
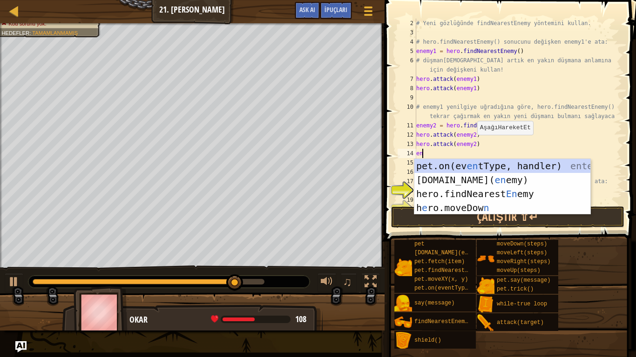
type textarea "ene"
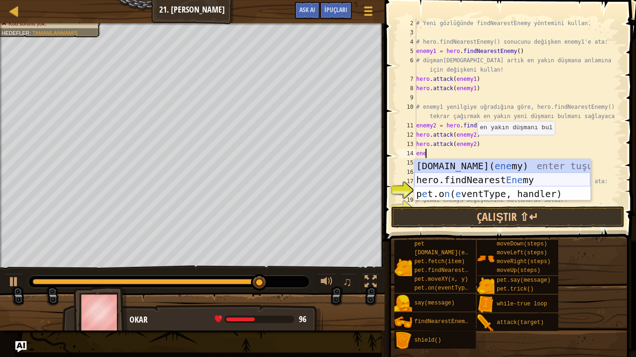
click at [489, 177] on div "pet.chase( ene my) enter tuşuna bas hero.findNearest Ene my enter tuşuna bas p …" at bounding box center [502, 194] width 176 height 70
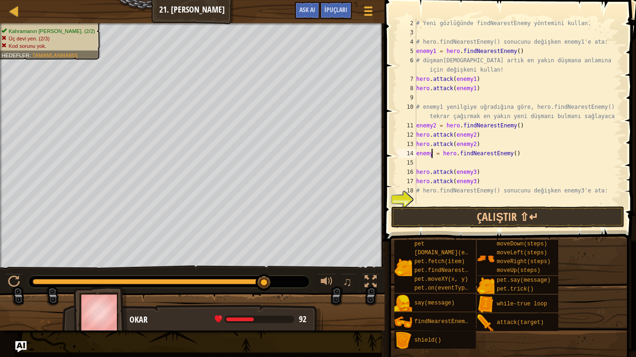
click at [433, 156] on div "# Yeni gözlüğünde findNearestEnemy yöntemini kullan. # hero.findNearestEnemy() …" at bounding box center [514, 121] width 201 height 205
type textarea "enemy3 = hero.findNearestEnemy()"
click at [512, 213] on button "Çalıştır ⇧↵" at bounding box center [507, 217] width 233 height 21
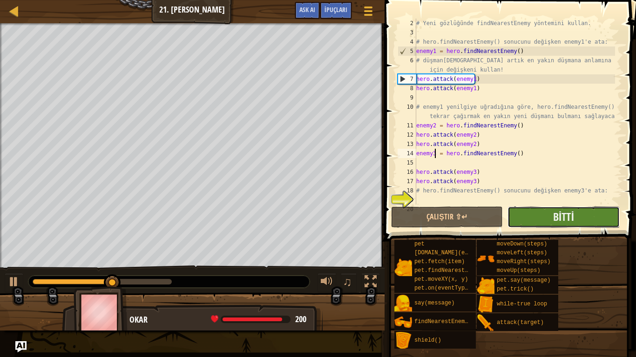
click at [542, 219] on button "Bitti" at bounding box center [563, 217] width 112 height 21
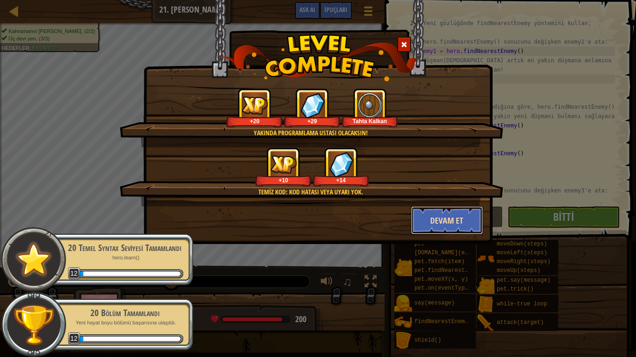
click at [458, 215] on button "Devam et" at bounding box center [447, 221] width 72 height 28
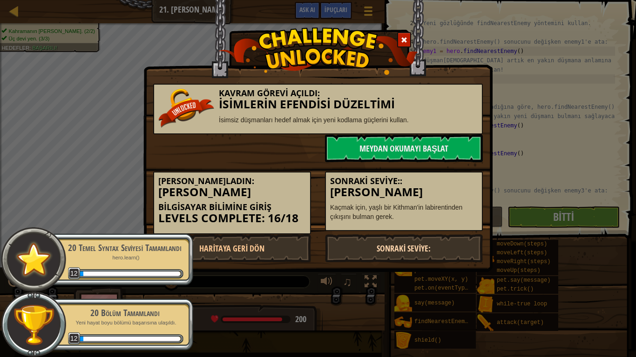
click at [389, 244] on link "Sonraki Seviye:" at bounding box center [404, 249] width 158 height 28
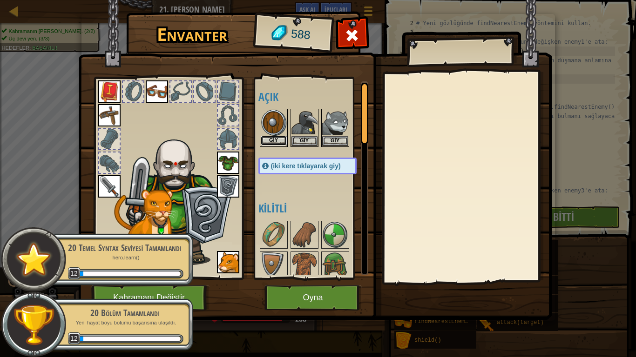
click at [282, 137] on button "Giy" at bounding box center [274, 141] width 26 height 10
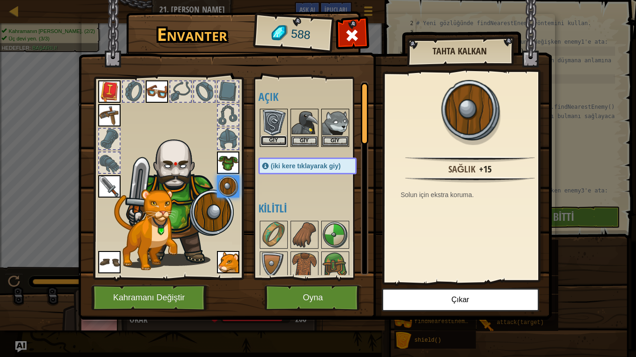
click at [264, 142] on button "Giy" at bounding box center [274, 141] width 26 height 10
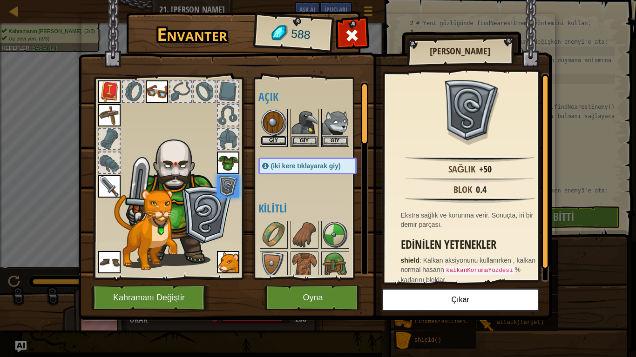
click at [264, 142] on button "Giy" at bounding box center [274, 141] width 26 height 10
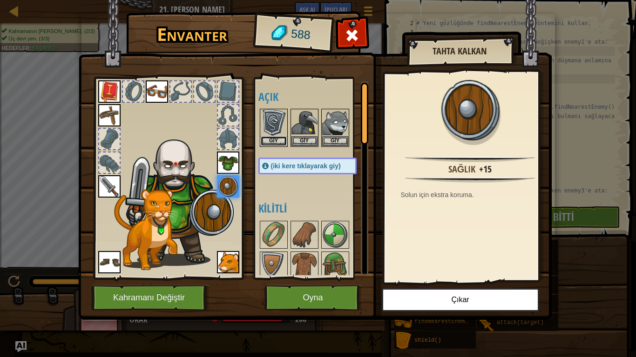
click at [264, 142] on button "Giy" at bounding box center [274, 141] width 26 height 10
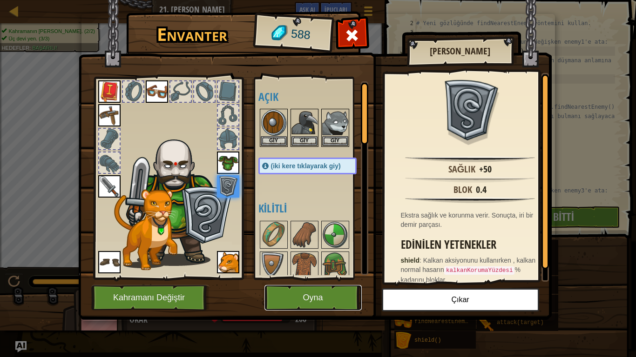
click at [303, 270] on button "Oyna" at bounding box center [312, 298] width 97 height 26
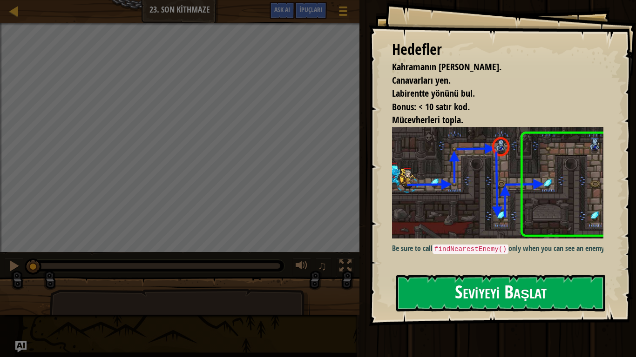
click at [522, 270] on button "Seviyeyi Başlat" at bounding box center [500, 293] width 209 height 37
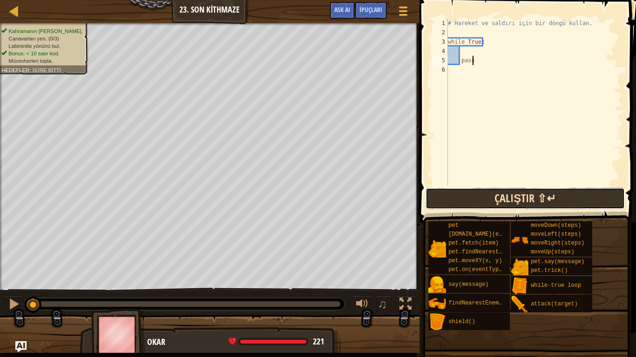
click at [497, 192] on button "Çalıştır ⇧↵" at bounding box center [524, 198] width 199 height 21
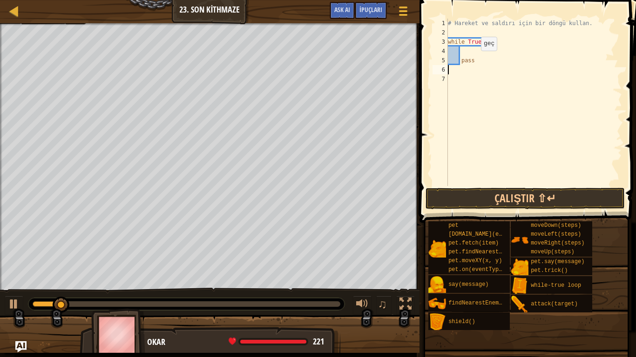
click at [473, 60] on div "# Hareket ve saldırı için bir döngü kullan. while True : pass" at bounding box center [534, 112] width 176 height 186
type textarea "pass"
click at [479, 67] on div "# Hareket ve saldırı için bir döngü kullan. while True : pass" at bounding box center [534, 112] width 176 height 186
click at [474, 60] on div "# Hareket ve saldırı için bir döngü kullan. while True : pass" at bounding box center [534, 112] width 176 height 186
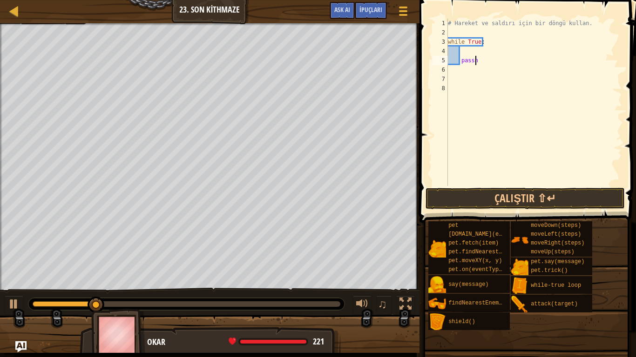
type textarea "pass"
type textarea "h"
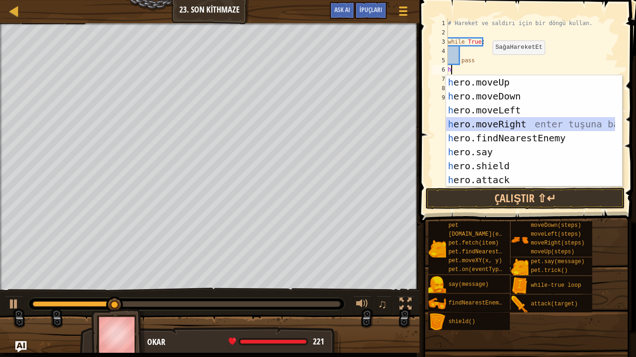
click at [516, 128] on div "h ero.moveUp enter tuşuna bas h ero.moveDown enter tuşuna bas h ero.moveLeft en…" at bounding box center [530, 145] width 169 height 140
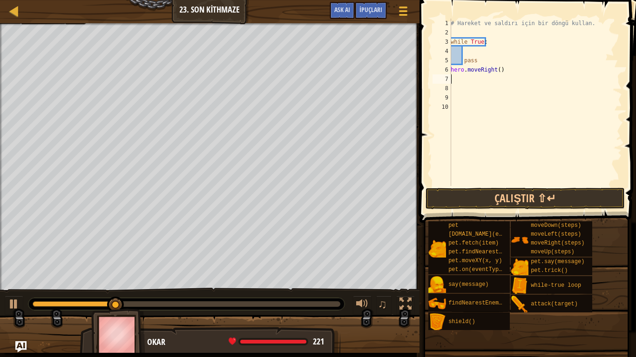
type textarea "h"
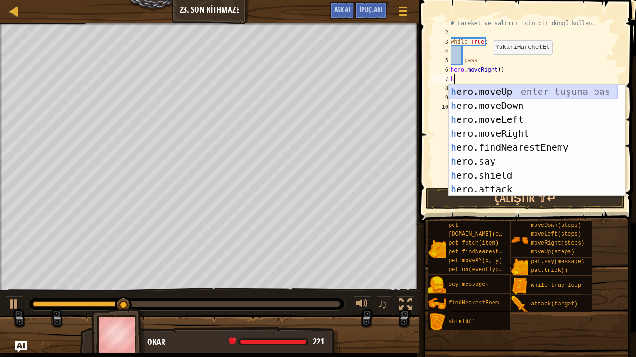
click at [497, 94] on div "h ero.moveUp enter tuşuna bas h ero.moveDown enter tuşuna bas h ero.moveLeft en…" at bounding box center [533, 155] width 169 height 140
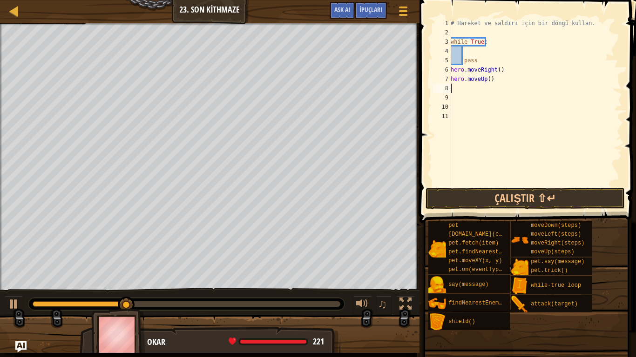
type textarea "h"
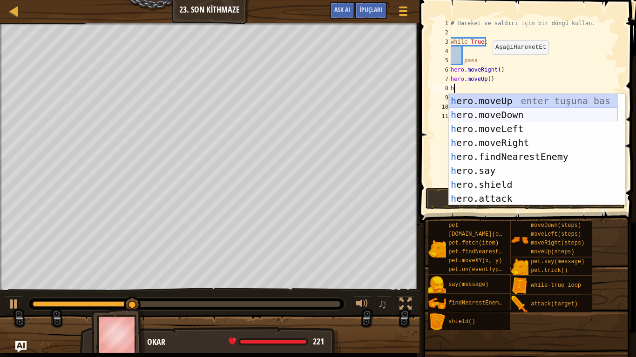
click at [501, 115] on div "h ero.moveUp enter tuşuna bas h ero.moveDown enter tuşuna bas h ero.moveLeft en…" at bounding box center [533, 164] width 169 height 140
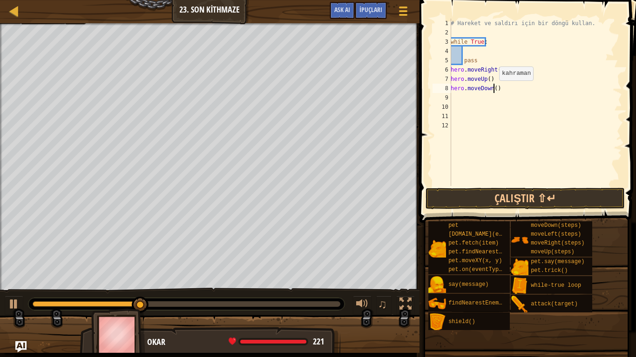
click at [494, 90] on div "# Hareket ve saldırı için bir döngü kullan. while True : pass hero . moveRight …" at bounding box center [535, 112] width 173 height 186
type textarea "hero.moveDown(2)"
click at [490, 98] on div "# Hareket ve saldırı için bir döngü kullan. while True : pass hero . moveRight …" at bounding box center [535, 112] width 173 height 186
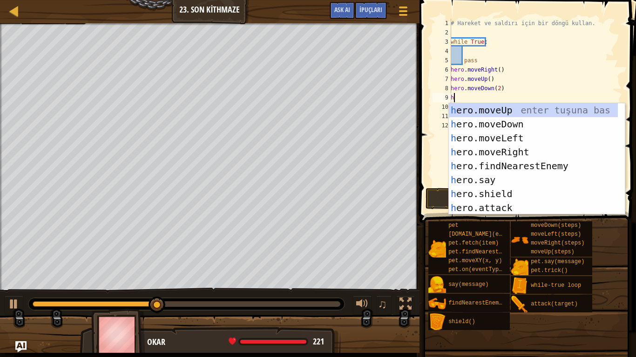
type textarea "h"
click at [501, 123] on div "h ero.moveUp enter tuşuna bas h ero.moveDown enter tuşuna bas h ero.moveLeft en…" at bounding box center [533, 173] width 169 height 140
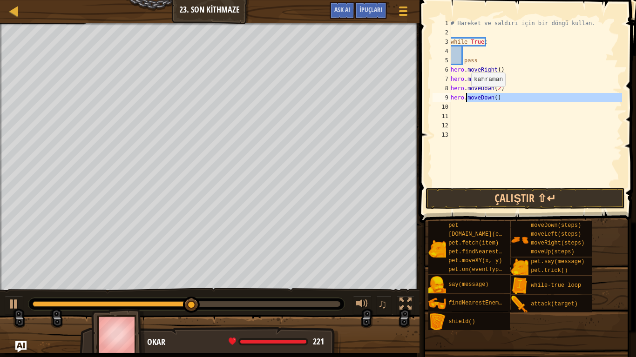
drag, startPoint x: 501, startPoint y: 104, endPoint x: 465, endPoint y: 96, distance: 37.2
click at [465, 96] on div "# Hareket ve saldırı için bir döngü kullan. while True : pass hero . moveRight …" at bounding box center [535, 112] width 173 height 186
type textarea "hero.m"
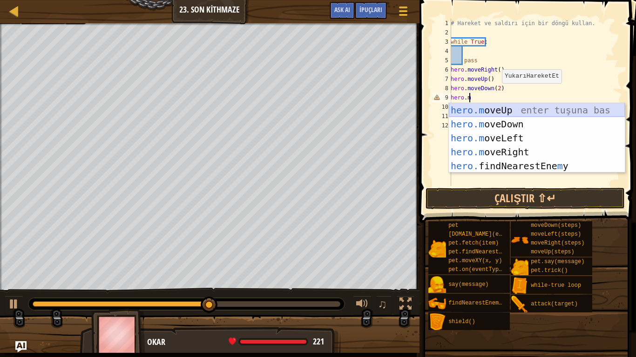
click at [492, 113] on div "hero.m oveUp enter tuşuna bas hero.m oveDown enter tuşuna bas hero.m oveLeft en…" at bounding box center [537, 152] width 176 height 98
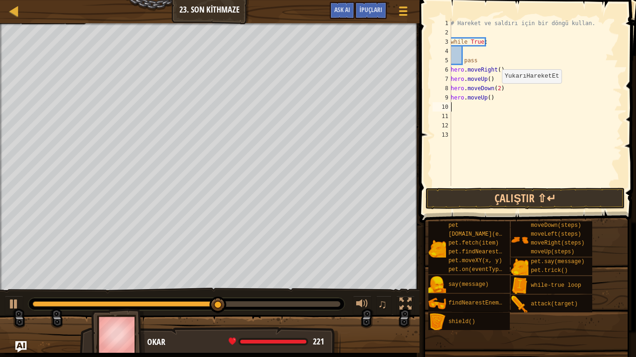
type textarea "h"
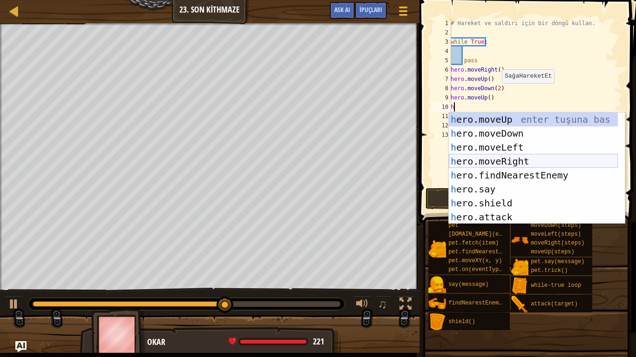
click at [504, 162] on div "h ero.moveUp enter tuşuna bas h ero.moveDown enter tuşuna bas h ero.moveLeft en…" at bounding box center [533, 183] width 169 height 140
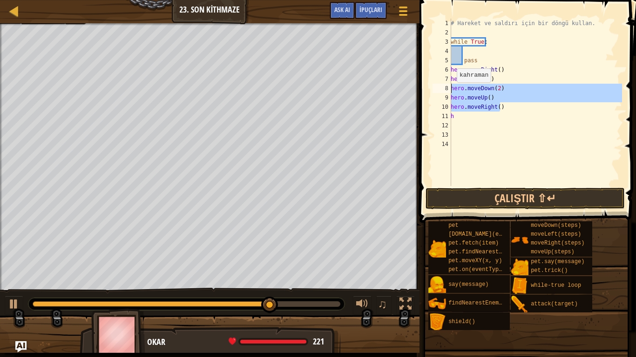
drag, startPoint x: 508, startPoint y: 109, endPoint x: 452, endPoint y: 92, distance: 59.0
click at [452, 92] on div "# Hareket ve saldırı için bir döngü kullan. while True : pass hero . moveRight …" at bounding box center [535, 112] width 173 height 186
type textarea "hero.moveDown(2) hero.moveUp()"
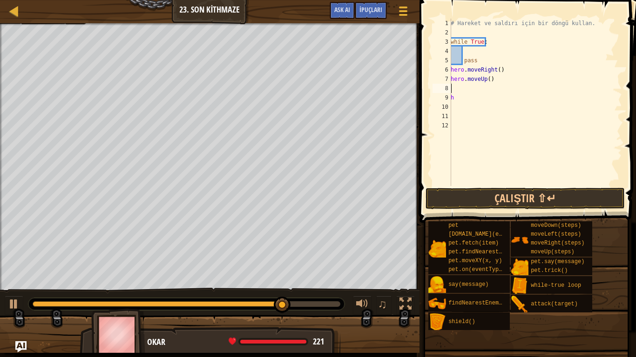
click at [463, 99] on div "# Hareket ve saldırı için bir döngü kullan. while True : pass hero . moveRight …" at bounding box center [535, 112] width 173 height 186
type textarea "h"
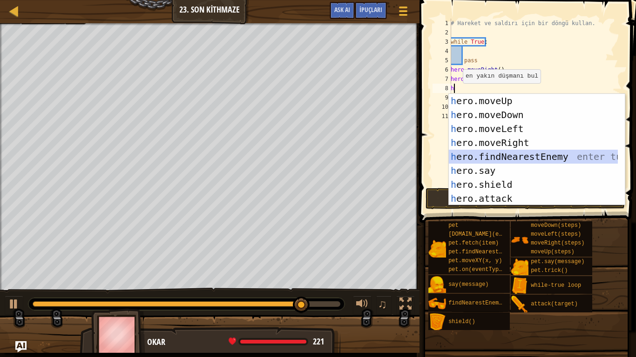
click at [512, 156] on div "h ero.moveUp enter tuşuna bas h ero.moveDown enter tuşuna bas h ero.moveLeft en…" at bounding box center [533, 164] width 169 height 140
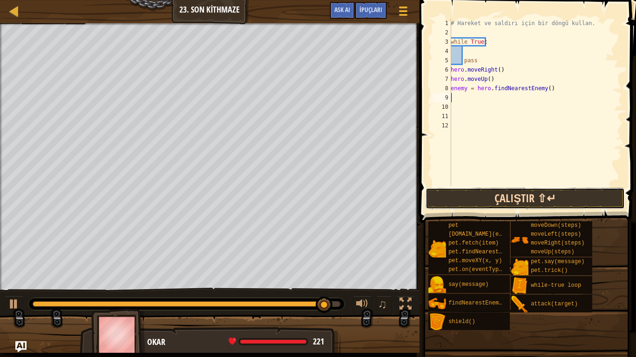
click at [512, 203] on button "Çalıştır ⇧↵" at bounding box center [524, 198] width 199 height 21
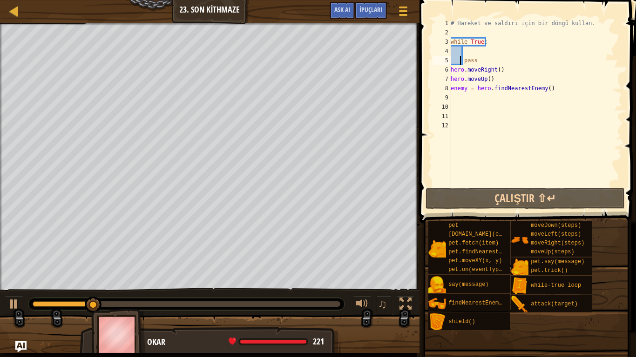
click at [461, 61] on div "# Hareket ve saldırı için bir döngü kullan. while True : pass hero . moveRight …" at bounding box center [535, 112] width 173 height 186
type textarea "pass"
drag, startPoint x: 479, startPoint y: 61, endPoint x: 461, endPoint y: 58, distance: 18.0
click at [461, 58] on div "# Hareket ve saldırı için bir döngü kullan. while True : pass hero . moveRight …" at bounding box center [535, 112] width 173 height 186
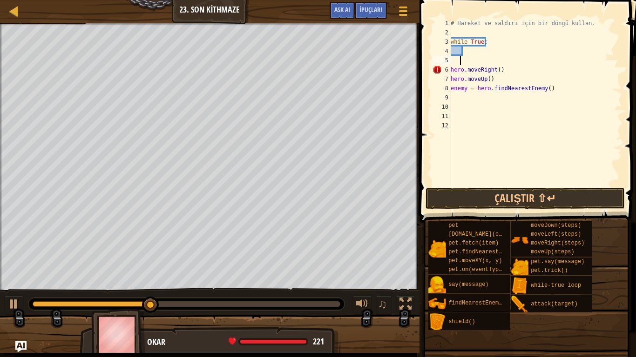
click at [466, 55] on div "# Hareket ve saldırı için bir döngü kullan. while True : hero . moveRight ( ) h…" at bounding box center [535, 112] width 173 height 186
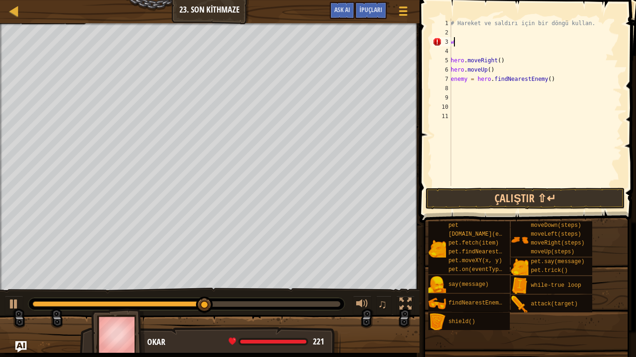
type textarea "w"
click at [518, 199] on button "Çalıştır ⇧↵" at bounding box center [524, 198] width 199 height 21
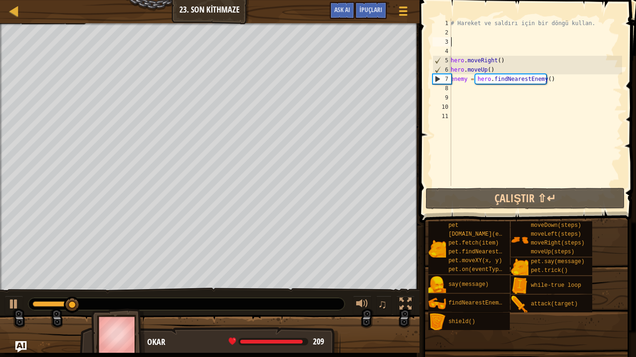
click at [468, 91] on div "# Hareket ve saldırı için bir döngü kullan. hero . moveRight ( ) hero . moveUp …" at bounding box center [535, 112] width 173 height 186
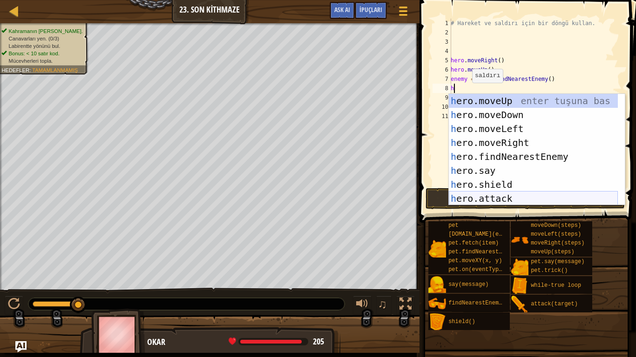
click at [492, 193] on div "h ero.moveUp enter tuşuna bas h ero.moveDown enter tuşuna bas h ero.moveLeft en…" at bounding box center [533, 164] width 169 height 140
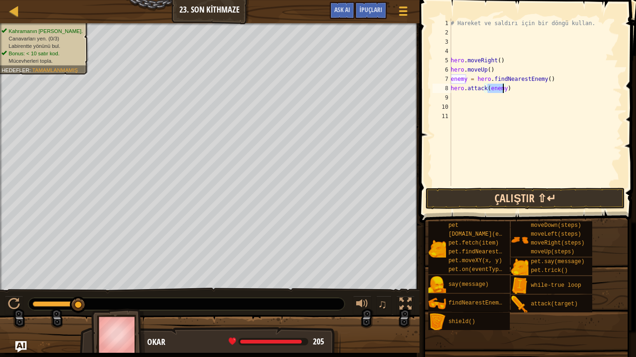
type textarea "hero.attack(enemy)"
click at [511, 200] on button "Çalıştır ⇧↵" at bounding box center [524, 198] width 199 height 21
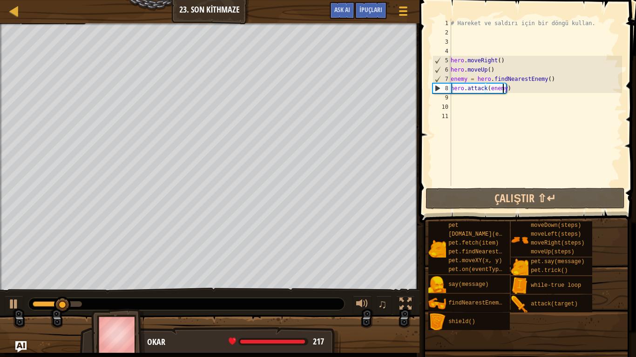
click at [505, 99] on div "# Hareket ve saldırı için bir döngü kullan. hero . moveRight ( ) hero . moveUp …" at bounding box center [535, 112] width 173 height 186
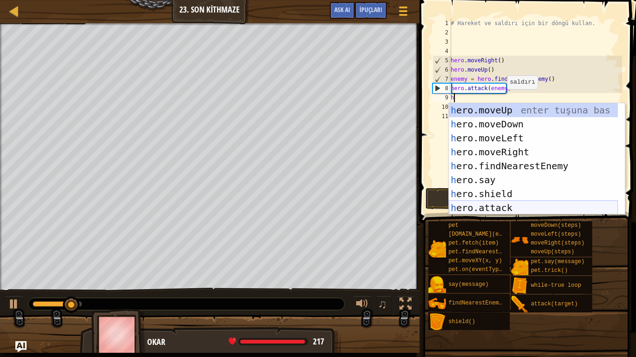
click at [522, 207] on div "h ero.moveUp enter tuşuna bas h ero.moveDown enter tuşuna bas h ero.moveLeft en…" at bounding box center [533, 173] width 169 height 140
type textarea "hero.attack(enemy)"
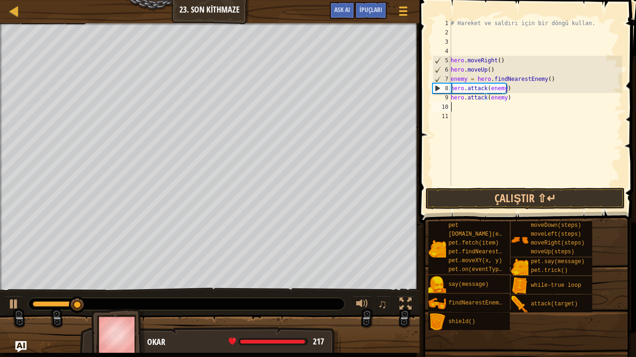
click at [466, 108] on div "# Hareket ve saldırı için bir döngü kullan. hero . moveRight ( ) hero . moveUp …" at bounding box center [535, 112] width 173 height 186
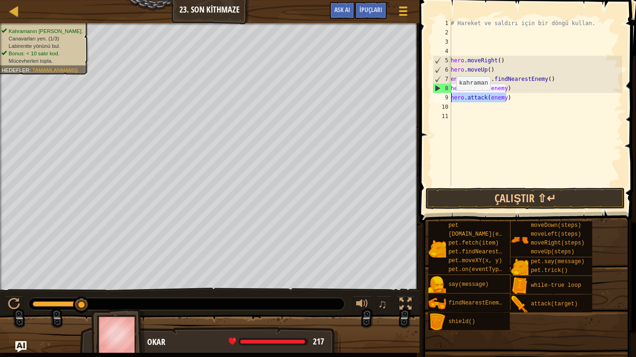
drag, startPoint x: 512, startPoint y: 97, endPoint x: 449, endPoint y: 100, distance: 63.8
click at [449, 100] on div "1 2 3 4 5 6 7 8 9 10 11 # Hareket ve saldırı için bir döngü kullan. hero . move…" at bounding box center [526, 103] width 191 height 168
type textarea "hero.attack(enemy)"
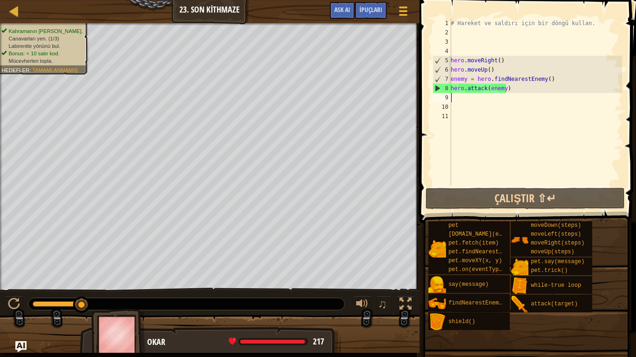
type textarea "h"
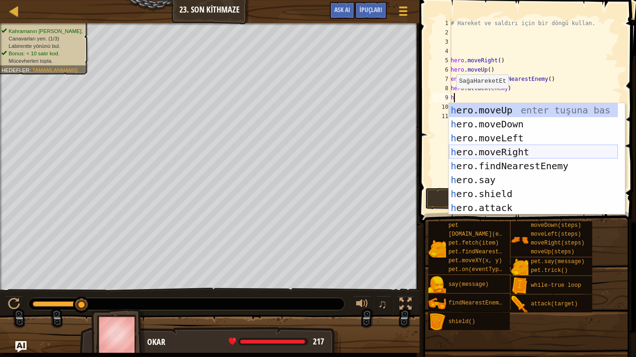
click at [503, 153] on div "h ero.moveUp enter tuşuna bas h ero.moveDown enter tuşuna bas h ero.moveLeft en…" at bounding box center [533, 173] width 169 height 140
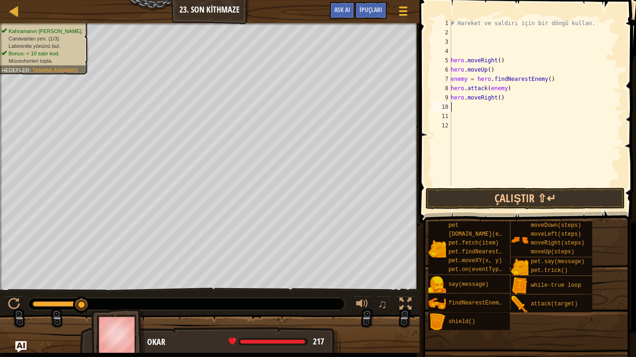
type textarea "h"
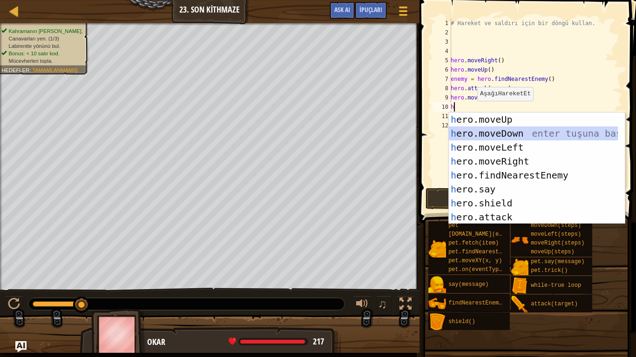
click at [474, 131] on div "h ero.moveUp enter tuşuna bas h ero.moveDown enter tuşuna bas h ero.moveLeft en…" at bounding box center [533, 183] width 169 height 140
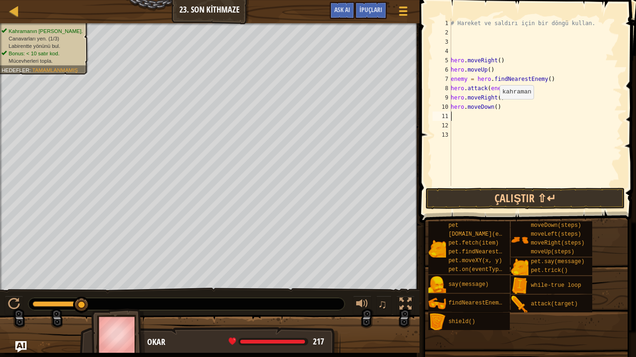
click at [494, 108] on div "# Hareket ve saldırı için bir döngü kullan. hero . moveRight ( ) hero . moveUp …" at bounding box center [535, 112] width 173 height 186
type textarea "hero.moveDown(2)"
click at [495, 115] on div "# Hareket ve saldırı için bir döngü kullan. hero . moveRight ( ) hero . moveUp …" at bounding box center [535, 112] width 173 height 186
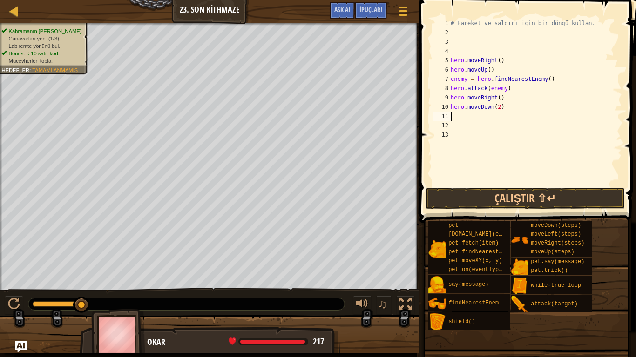
type textarea "h"
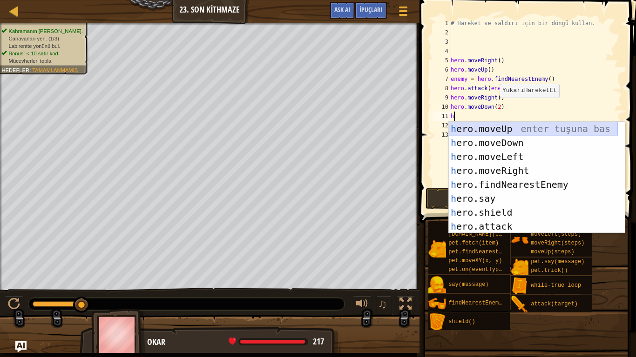
click at [492, 128] on div "h ero.moveUp enter tuşuna bas h ero.moveDown enter tuşuna bas h ero.moveLeft en…" at bounding box center [533, 192] width 169 height 140
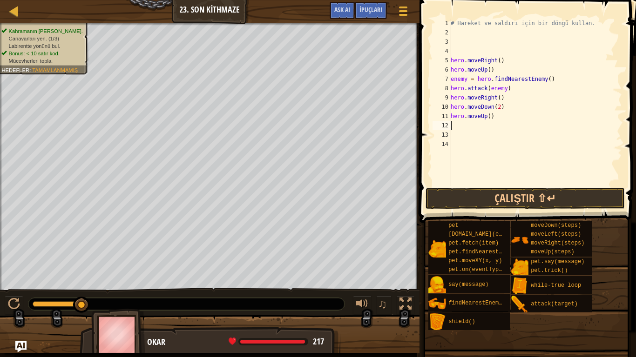
type textarea "h"
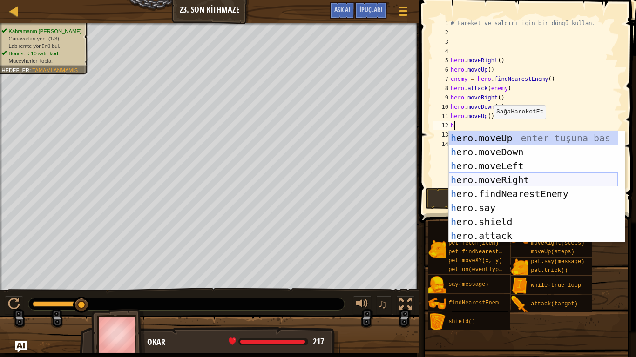
drag, startPoint x: 499, startPoint y: 182, endPoint x: 493, endPoint y: 180, distance: 6.1
click at [495, 181] on div "h ero.moveUp enter tuşuna bas h ero.moveDown enter tuşuna bas h ero.moveLeft en…" at bounding box center [533, 201] width 169 height 140
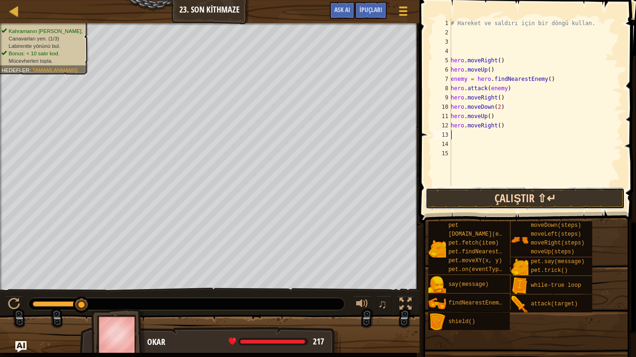
click at [489, 199] on button "Çalıştır ⇧↵" at bounding box center [524, 198] width 199 height 21
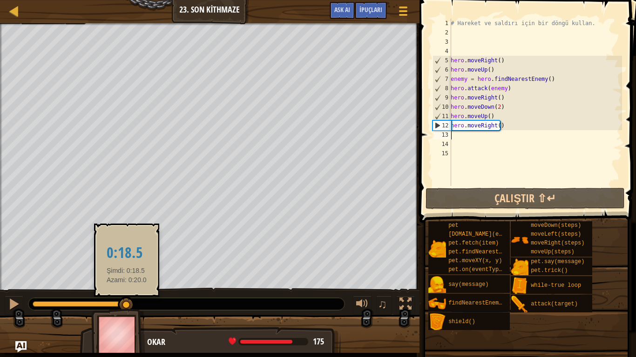
click at [127, 270] on div at bounding box center [83, 305] width 101 height 6
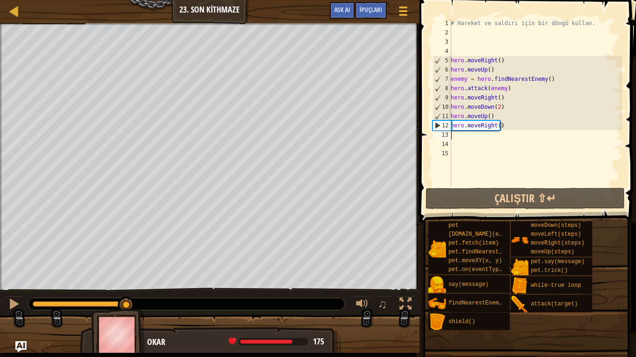
type textarea "h"
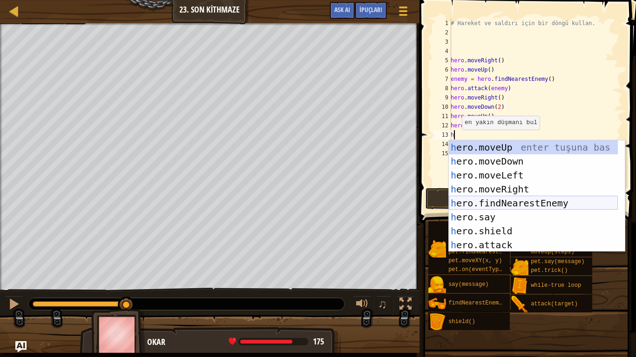
click at [491, 200] on div "h ero.moveUp enter tuşuna bas h ero.moveDown enter tuşuna bas h ero.moveLeft en…" at bounding box center [533, 211] width 169 height 140
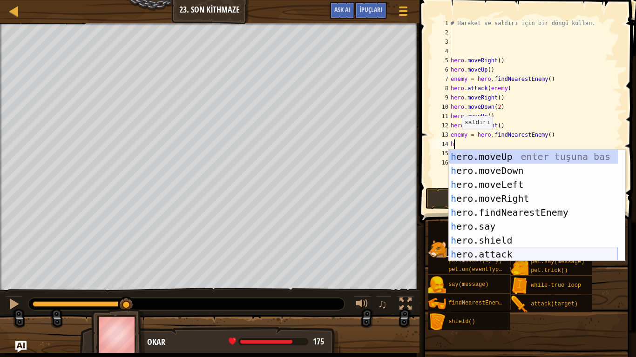
click at [496, 253] on div "h ero.moveUp enter tuşuna bas h ero.moveDown enter tuşuna bas h ero.moveLeft en…" at bounding box center [533, 220] width 169 height 140
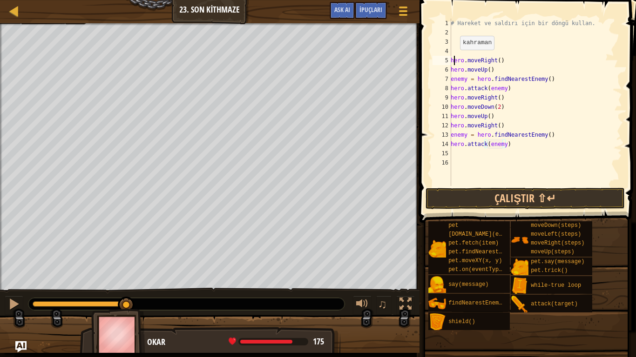
click at [455, 59] on div "# Hareket ve saldırı için bir döngü kullan. hero . moveRight ( ) hero . moveUp …" at bounding box center [535, 112] width 173 height 186
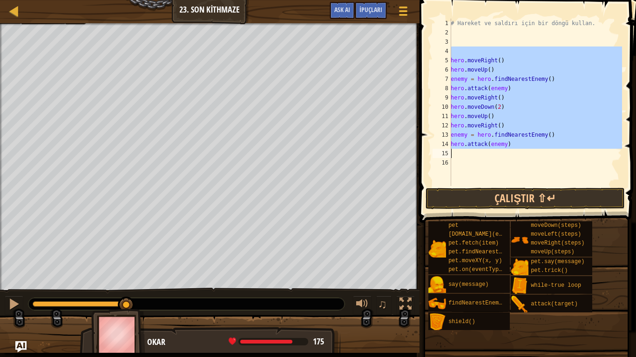
drag, startPoint x: 451, startPoint y: 54, endPoint x: 453, endPoint y: 149, distance: 94.5
click at [453, 149] on div "# Hareket ve saldırı için bir döngü kullan. hero . moveRight ( ) hero . moveUp …" at bounding box center [535, 112] width 173 height 186
type textarea "hero.attack(enemy)"
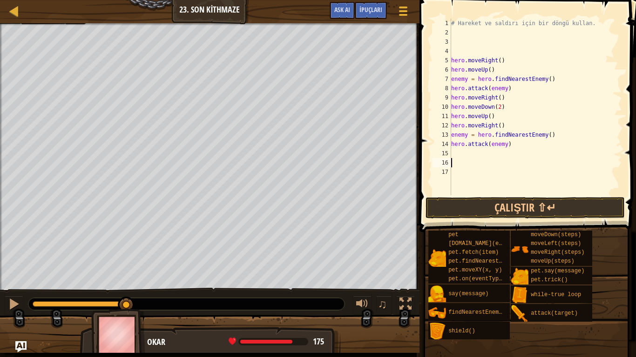
click at [455, 151] on div "# Hareket ve saldırı için bir döngü kullan. hero . moveRight ( ) hero . moveUp …" at bounding box center [535, 116] width 173 height 195
click at [466, 199] on button "Çalıştır ⇧↵" at bounding box center [524, 207] width 199 height 21
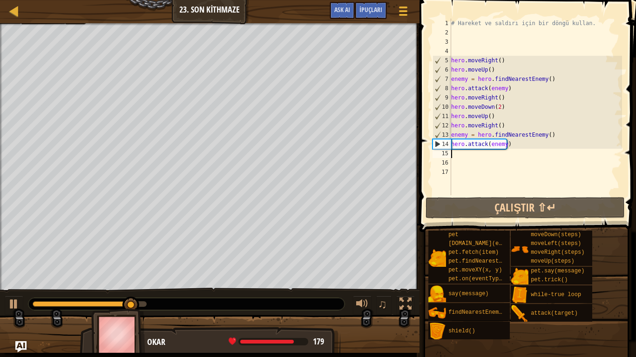
click at [475, 159] on div "# Hareket ve saldırı için bir döngü kullan. hero . moveRight ( ) hero . moveUp …" at bounding box center [535, 116] width 173 height 195
type textarea "h"
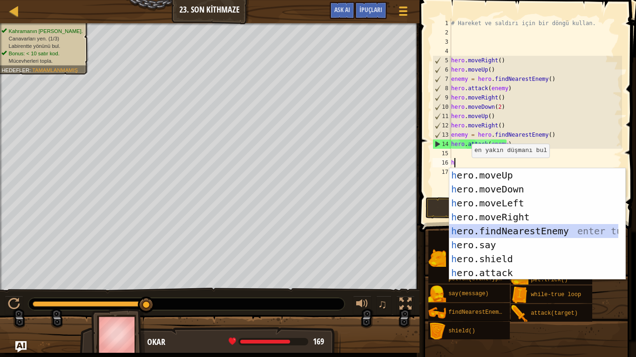
click at [503, 228] on div "h ero.moveUp enter tuşuna bas h ero.moveDown enter tuşuna bas h ero.moveLeft en…" at bounding box center [533, 239] width 169 height 140
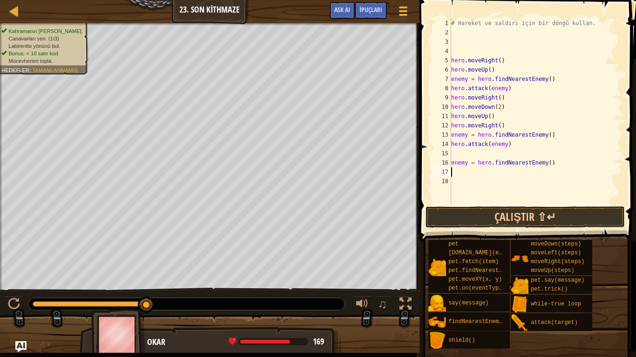
click at [460, 153] on div "# Hareket ve saldırı için bir döngü kullan. hero . moveRight ( ) hero . moveUp …" at bounding box center [535, 121] width 173 height 205
type textarea "hero.attack(enemy)"
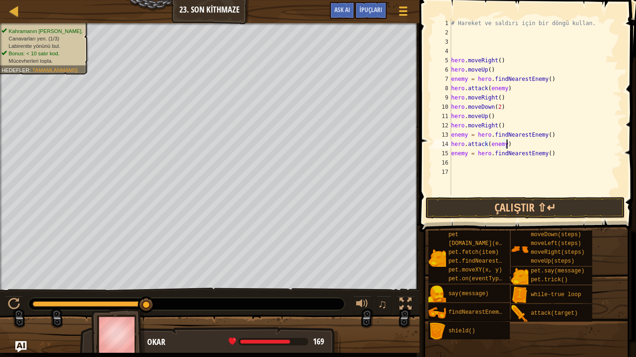
click at [468, 164] on div "# Hareket ve saldırı için bir döngü kullan. hero . moveRight ( ) hero . moveUp …" at bounding box center [535, 116] width 173 height 195
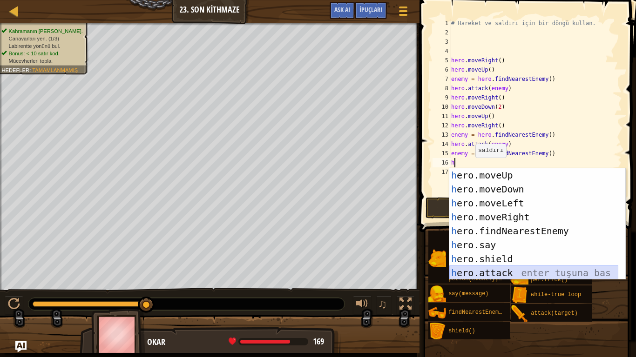
click at [493, 270] on div "h ero.moveUp enter tuşuna bas h ero.moveDown enter tuşuna bas h ero.moveLeft en…" at bounding box center [533, 239] width 169 height 140
type textarea "hero.attack(enemy)"
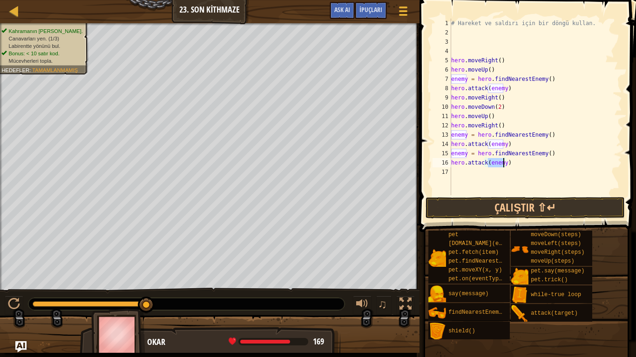
click at [473, 172] on div "# Hareket ve saldırı için bir döngü kullan. hero . moveRight ( ) hero . moveUp …" at bounding box center [535, 116] width 173 height 195
type textarea "h"
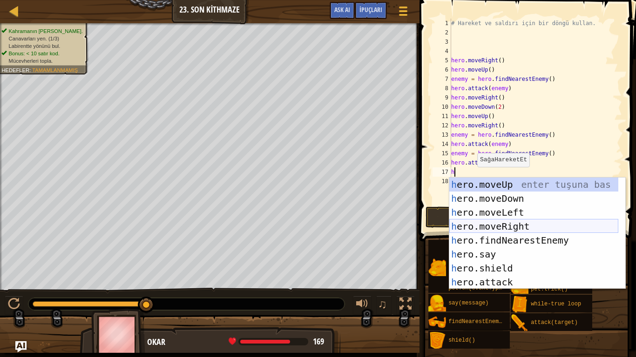
click at [489, 228] on div "h ero.moveUp enter tuşuna bas h ero.moveDown enter tuşuna bas h ero.moveLeft en…" at bounding box center [533, 248] width 169 height 140
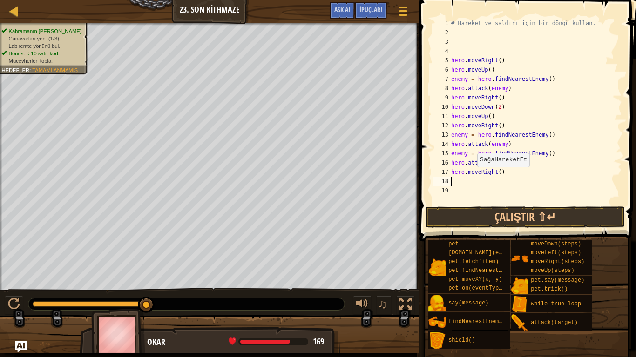
type textarea "h"
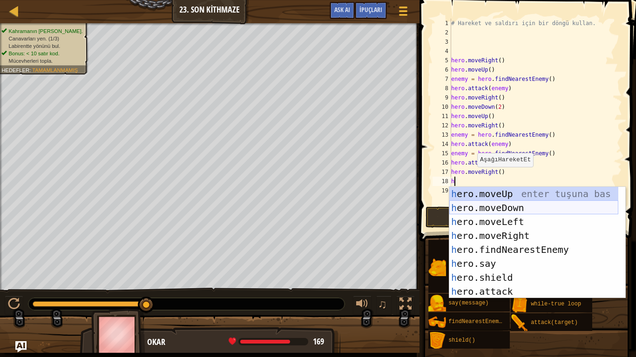
click at [491, 206] on div "h ero.moveUp enter tuşuna bas h ero.moveDown enter tuşuna bas h ero.moveLeft en…" at bounding box center [533, 257] width 169 height 140
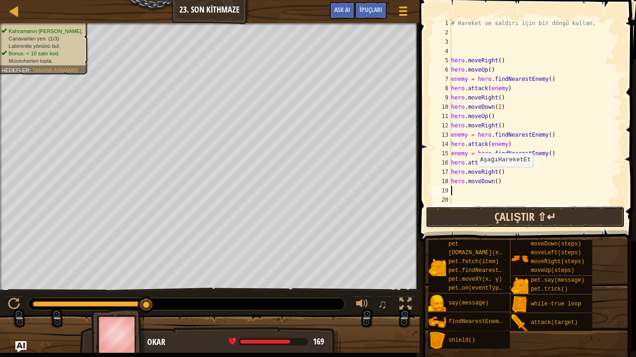
click at [492, 220] on button "Çalıştır ⇧↵" at bounding box center [524, 217] width 199 height 21
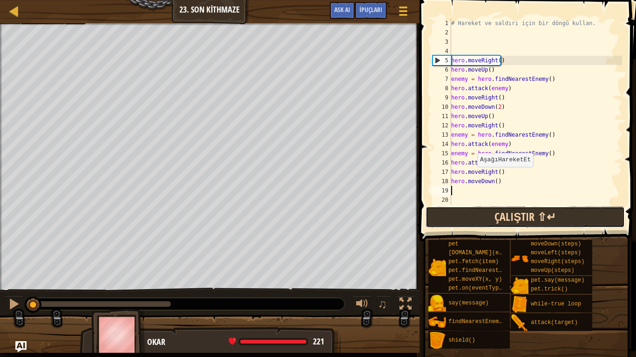
click at [445, 219] on button "Çalıştır ⇧↵" at bounding box center [524, 217] width 199 height 21
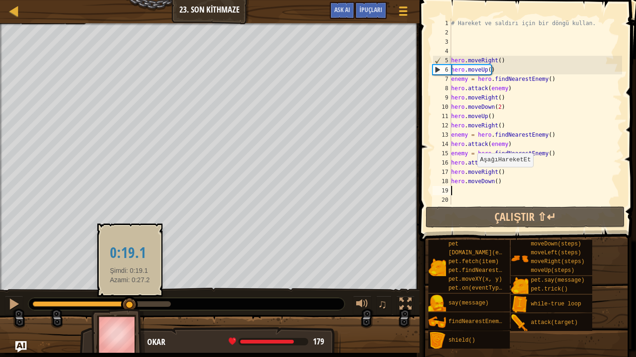
click at [130, 270] on div at bounding box center [102, 305] width 138 height 6
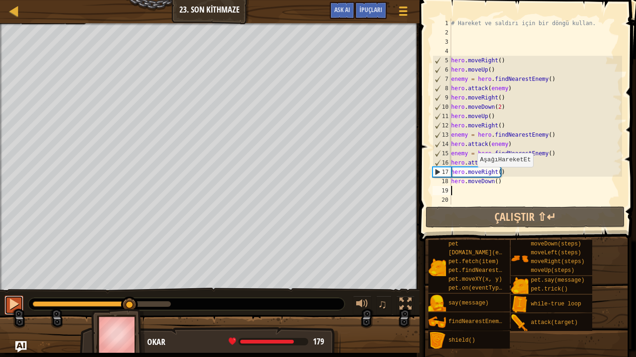
click at [10, 270] on div at bounding box center [14, 304] width 12 height 12
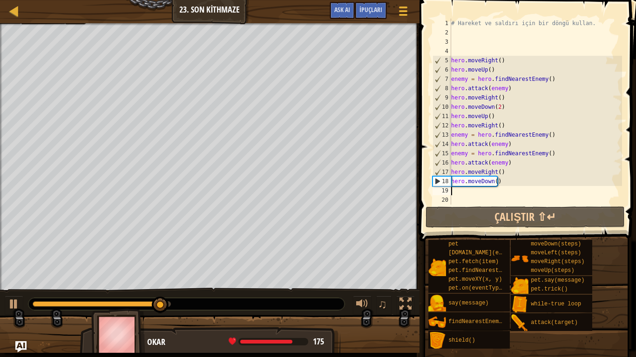
click at [489, 195] on div "# Hareket ve saldırı için bir döngü kullan. hero . moveRight ( ) hero . moveUp …" at bounding box center [535, 121] width 173 height 205
type textarea "h"
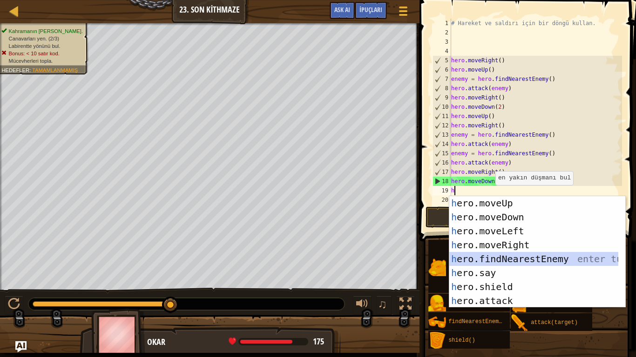
click at [518, 257] on div "h ero.moveUp enter tuşuna bas h ero.moveDown enter tuşuna bas h ero.moveLeft en…" at bounding box center [533, 266] width 169 height 140
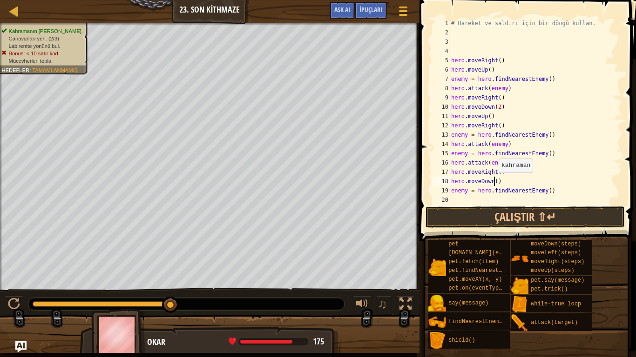
click at [494, 182] on div "# Hareket ve saldırı için bir döngü kullan. hero . moveRight ( ) hero . moveUp …" at bounding box center [532, 121] width 166 height 205
type textarea "hero.moveDown(2)"
click at [506, 197] on div "# Hareket ve saldırı için bir döngü kullan. hero . moveRight ( ) hero . moveUp …" at bounding box center [532, 121] width 166 height 205
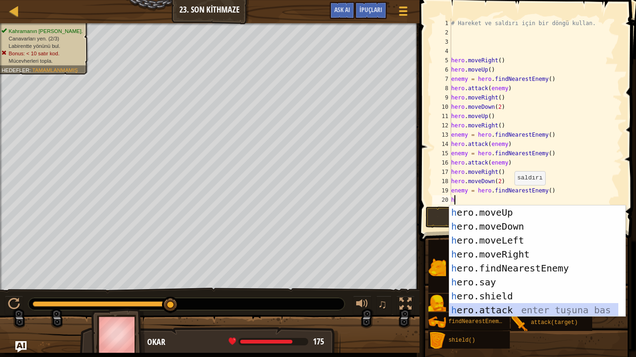
click at [516, 270] on div "h ero.moveUp enter tuşuna bas h ero.moveDown enter tuşuna bas h ero.moveLeft en…" at bounding box center [533, 276] width 169 height 140
type textarea "hero.attack(enemy)"
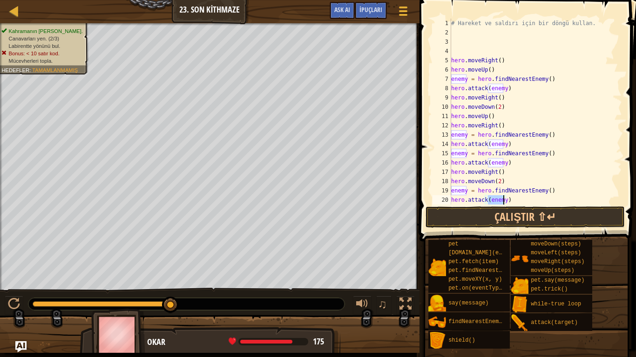
scroll to position [9, 0]
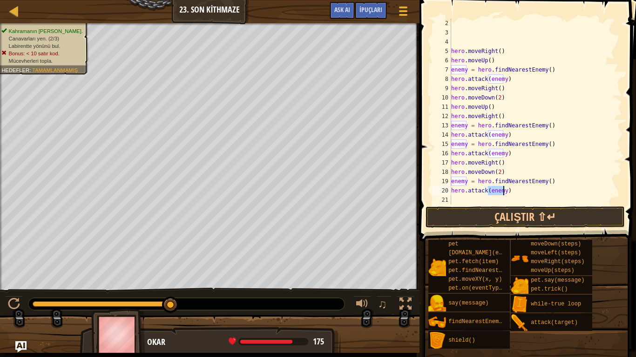
click at [498, 200] on div "hero . moveRight ( ) hero . moveUp ( ) enemy = hero . findNearestEnemy ( ) hero…" at bounding box center [532, 121] width 166 height 205
type textarea "h"
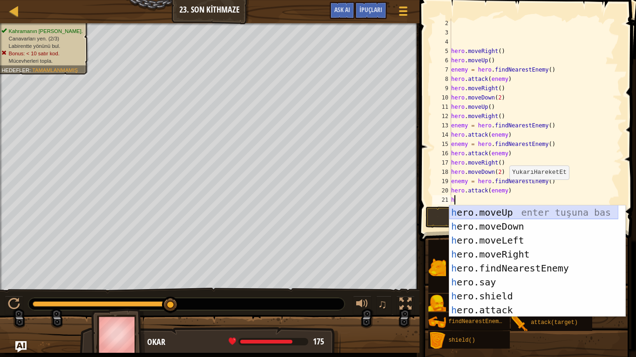
click at [507, 214] on div "h ero.moveUp enter tuşuna bas h ero.moveDown enter tuşuna bas h ero.moveLeft en…" at bounding box center [533, 276] width 169 height 140
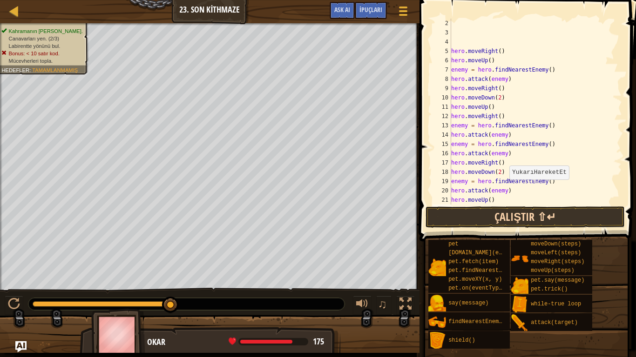
type textarea "h"
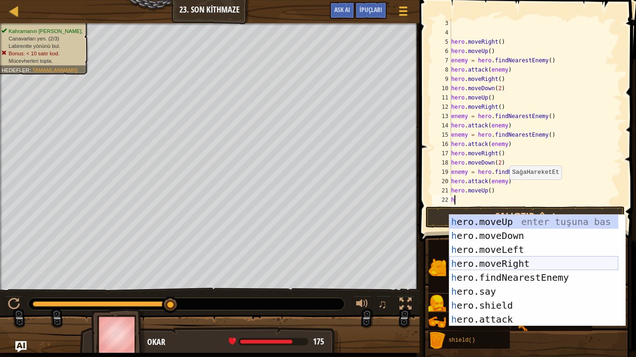
click at [510, 266] on div "h ero.moveUp enter tuşuna bas h ero.moveDown enter tuşuna bas h ero.moveLeft en…" at bounding box center [533, 285] width 169 height 140
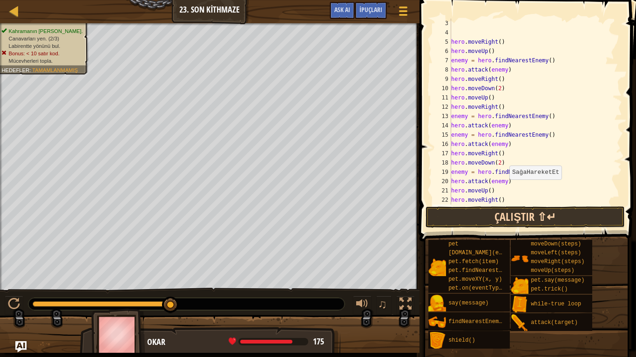
type textarea "h"
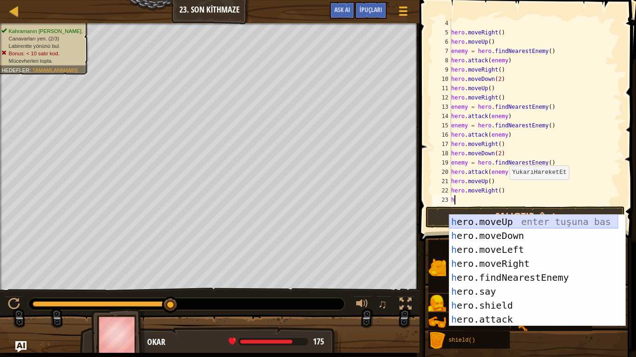
click at [493, 222] on div "h ero.moveUp enter tuşuna bas h ero.moveDown enter tuşuna bas h ero.moveLeft en…" at bounding box center [533, 285] width 169 height 140
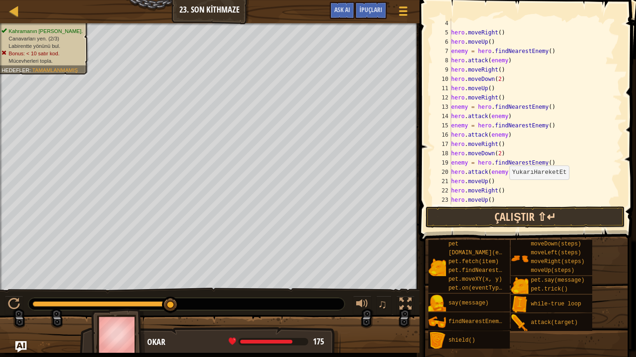
type textarea "h"
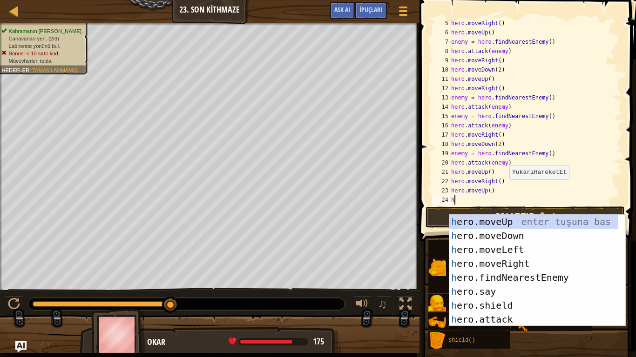
scroll to position [37, 0]
click at [505, 270] on div "h ero.moveUp enter tuşuna bas h ero.moveDown enter tuşuna bas h ero.moveLeft en…" at bounding box center [533, 285] width 169 height 140
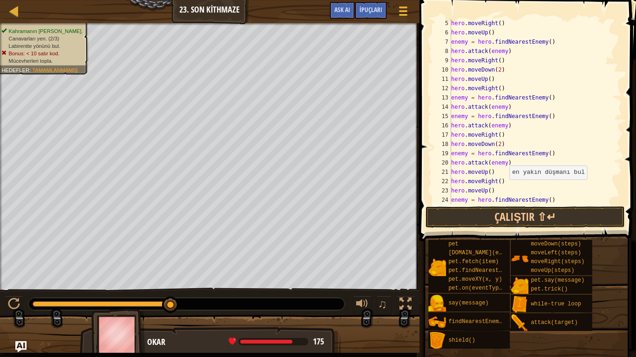
scroll to position [47, 0]
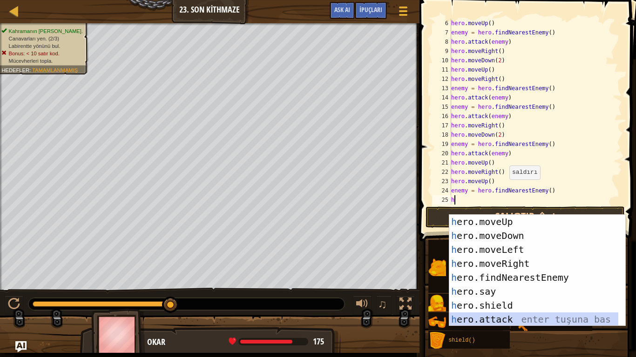
click at [504, 270] on div "h ero.moveUp enter tuşuna bas h ero.moveDown enter tuşuna bas h ero.moveLeft en…" at bounding box center [533, 285] width 169 height 140
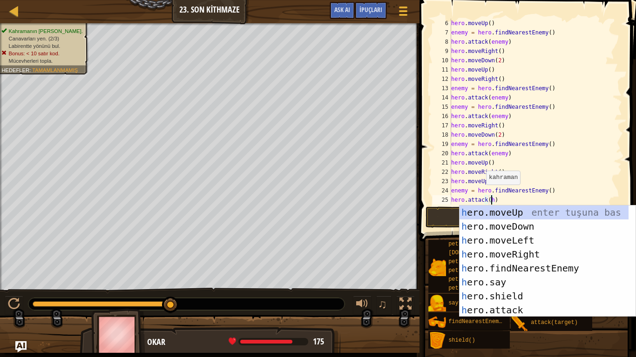
scroll to position [4, 3]
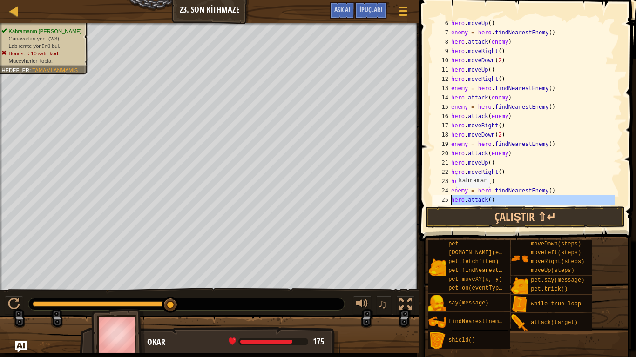
click at [446, 196] on div "25" at bounding box center [441, 199] width 19 height 9
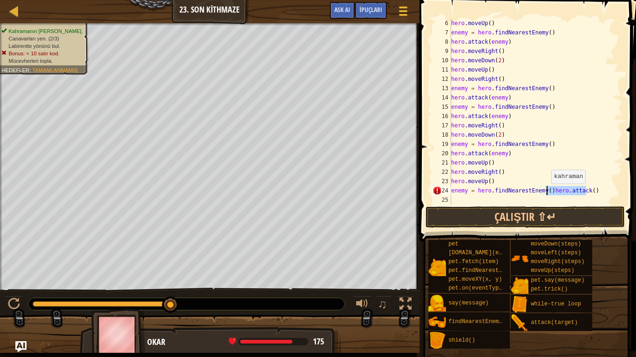
drag, startPoint x: 591, startPoint y: 192, endPoint x: 546, endPoint y: 193, distance: 44.2
click at [546, 193] on div "hero . moveUp ( ) enemy = hero . findNearestEnemy ( ) hero . attack ( enemy ) h…" at bounding box center [532, 121] width 166 height 205
type textarea "enemy = hero.findNearestEnemy()"
click at [540, 200] on div "hero . moveUp ( ) enemy = hero . findNearestEnemy ( ) hero . attack ( enemy ) h…" at bounding box center [532, 121] width 166 height 205
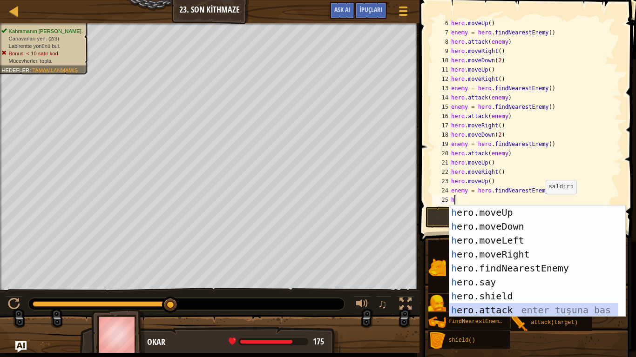
click at [508, 270] on div "h ero.moveUp enter tuşuna bas h ero.moveDown enter tuşuna bas h ero.moveLeft en…" at bounding box center [533, 276] width 169 height 140
type textarea "hero.attack(enemy)"
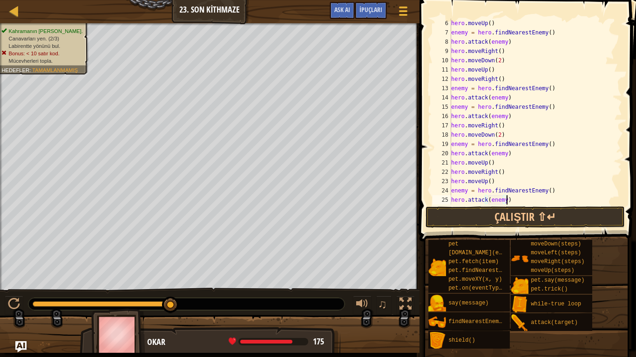
click at [515, 201] on div "hero . moveUp ( ) enemy = hero . findNearestEnemy ( ) hero . attack ( enemy ) h…" at bounding box center [532, 121] width 166 height 205
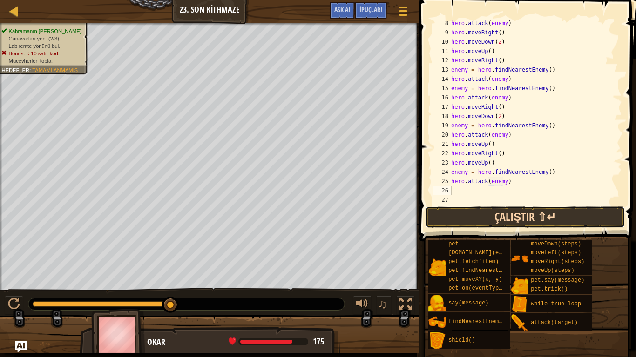
click at [492, 221] on button "Çalıştır ⇧↵" at bounding box center [524, 217] width 199 height 21
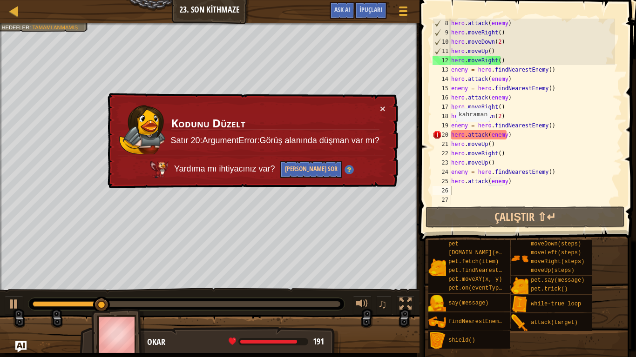
click at [381, 103] on div "× Kodunu Düzelt Satır 20:ArgumentError:Görüş alanında düşman var mı? Yardıma mı…" at bounding box center [252, 141] width 292 height 96
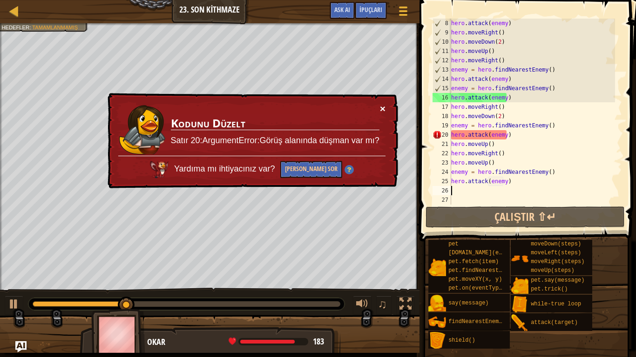
click at [380, 108] on button "×" at bounding box center [383, 109] width 6 height 10
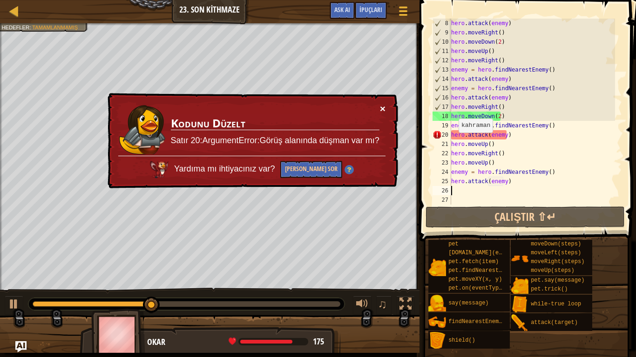
click at [382, 108] on button "×" at bounding box center [383, 109] width 6 height 10
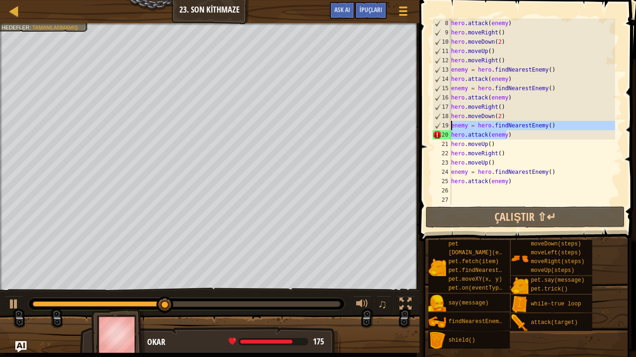
drag, startPoint x: 512, startPoint y: 137, endPoint x: 445, endPoint y: 126, distance: 67.9
click at [445, 126] on div "8 9 10 11 12 13 14 15 16 17 18 19 20 21 22 23 24 25 26 27 hero . attack ( enemy…" at bounding box center [526, 112] width 191 height 186
type textarea "enemy = hero.findNearestEnemy() hero.attack(enemy)"
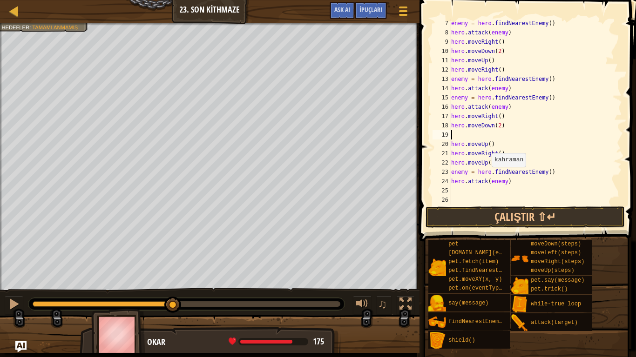
type textarea "hero.moveDown(2)"
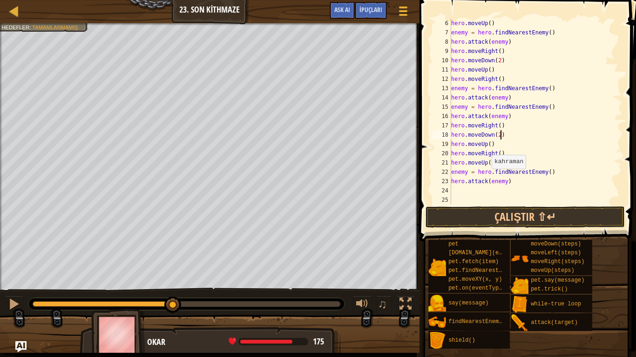
scroll to position [47, 0]
click at [499, 214] on button "Çalıştır ⇧↵" at bounding box center [524, 217] width 199 height 21
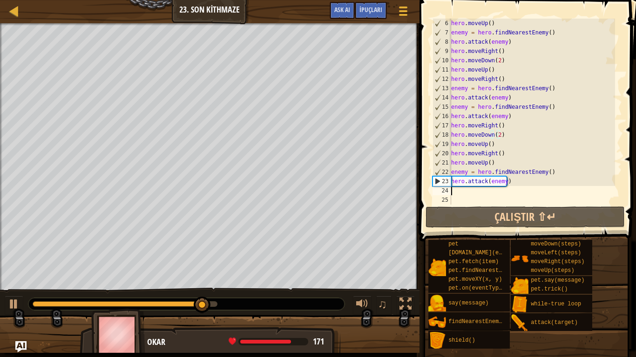
click at [517, 188] on div "hero . moveUp ( ) enemy = hero . findNearestEnemy ( ) hero . attack ( enemy ) h…" at bounding box center [532, 121] width 166 height 205
type textarea "h"
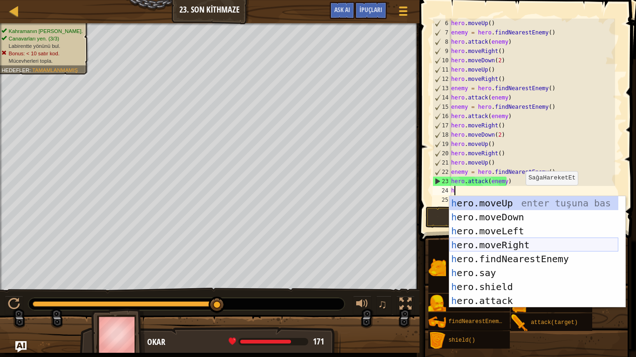
click at [519, 243] on div "h ero.moveUp enter tuşuna bas h ero.moveDown enter tuşuna bas h ero.moveLeft en…" at bounding box center [533, 266] width 169 height 140
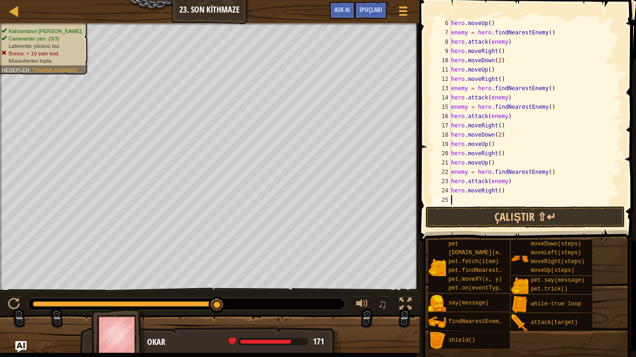
type textarea "h"
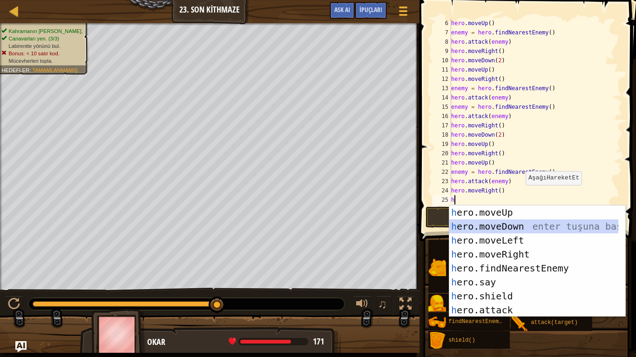
click at [510, 224] on div "h ero.moveUp enter tuşuna bas h ero.moveDown enter tuşuna bas h ero.moveLeft en…" at bounding box center [533, 276] width 169 height 140
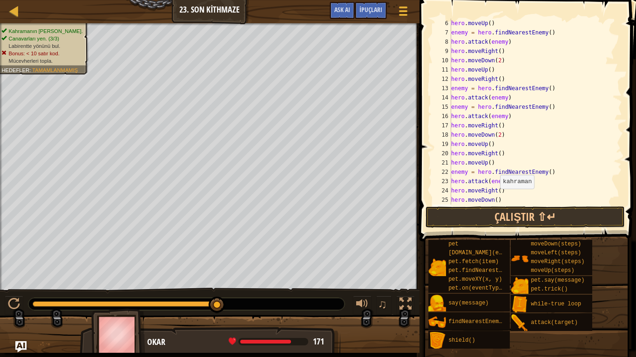
click at [495, 199] on div "hero . moveUp ( ) enemy = hero . findNearestEnemy ( ) hero . attack ( enemy ) h…" at bounding box center [532, 121] width 166 height 205
type textarea "hero.moveDown(2)"
click at [512, 201] on div "hero . moveUp ( ) enemy = hero . findNearestEnemy ( ) hero . attack ( enemy ) h…" at bounding box center [532, 121] width 166 height 205
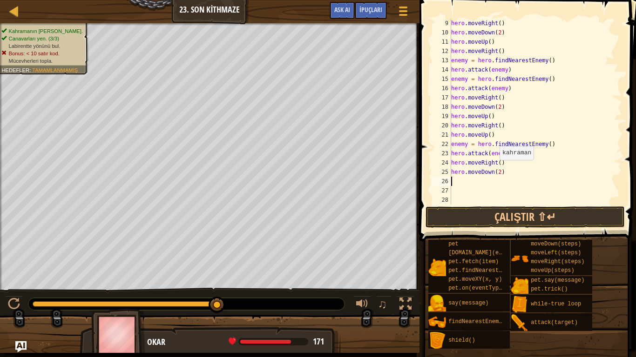
type textarea "h"
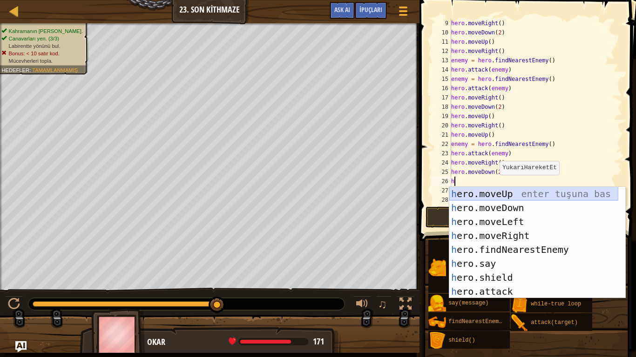
click at [477, 191] on div "h ero.moveUp enter tuşuna bas h ero.moveDown enter tuşuna bas h ero.moveLeft en…" at bounding box center [533, 257] width 169 height 140
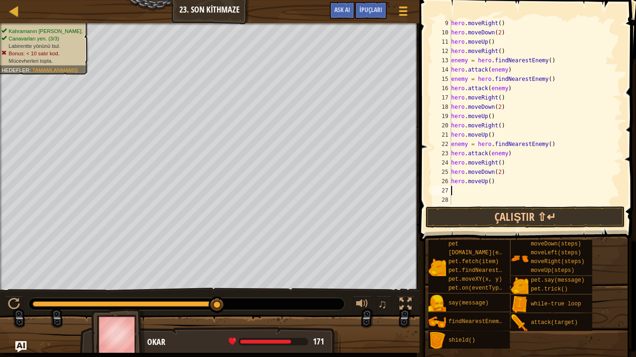
type textarea "h"
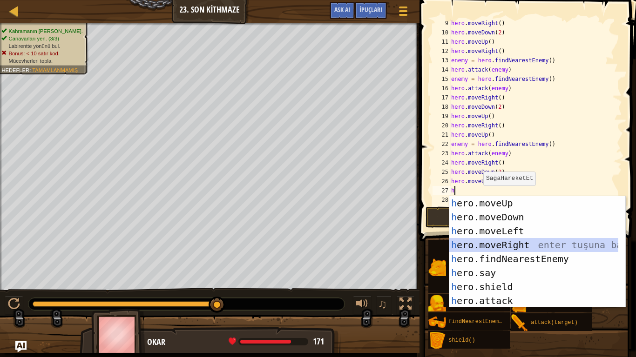
click at [504, 248] on div "h ero.moveUp enter tuşuna bas h ero.moveDown enter tuşuna bas h ero.moveLeft en…" at bounding box center [533, 266] width 169 height 140
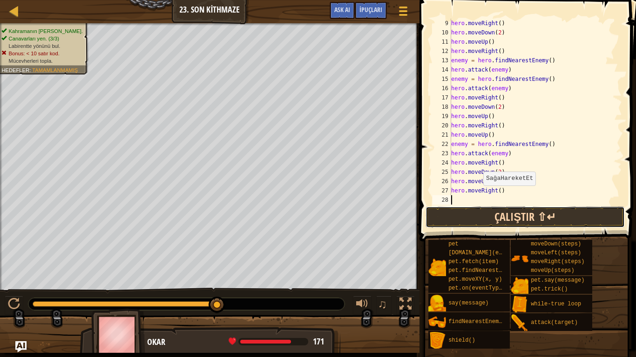
click at [494, 218] on button "Çalıştır ⇧↵" at bounding box center [524, 217] width 199 height 21
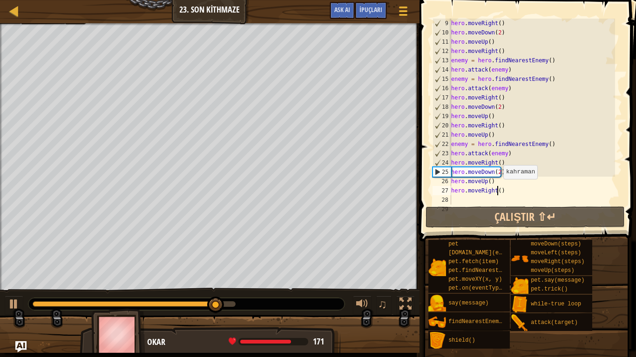
click at [499, 189] on div "hero . moveRight ( ) hero . moveDown ( 2 ) hero . moveUp ( ) hero . moveRight (…" at bounding box center [532, 121] width 166 height 205
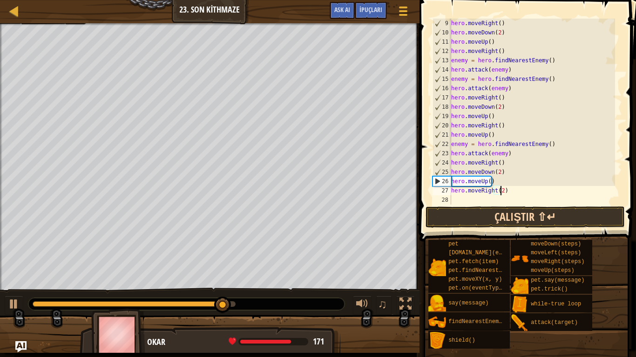
scroll to position [4, 4]
click at [520, 216] on button "Çalıştır ⇧↵" at bounding box center [524, 217] width 199 height 21
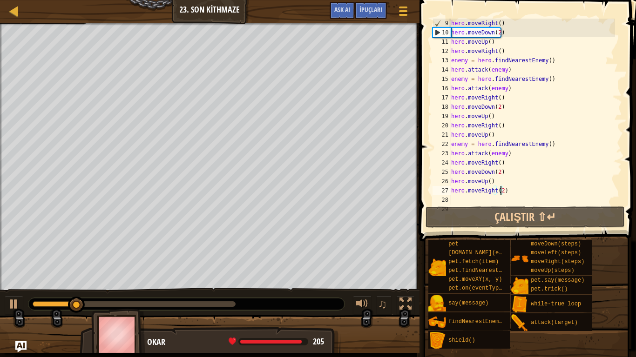
click at [220, 270] on div at bounding box center [134, 305] width 203 height 6
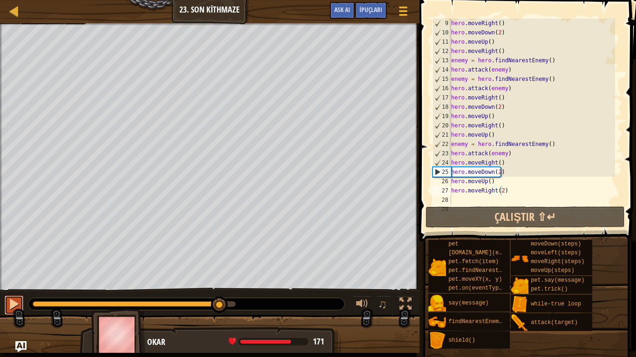
click at [9, 270] on div at bounding box center [14, 304] width 12 height 12
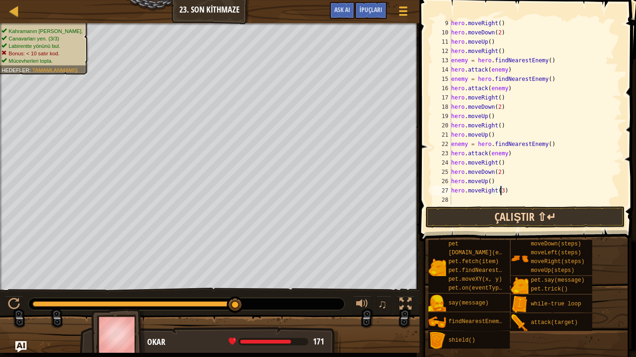
type textarea "hero.moveRight(3)"
click at [510, 210] on button "Çalıştır ⇧↵" at bounding box center [524, 217] width 199 height 21
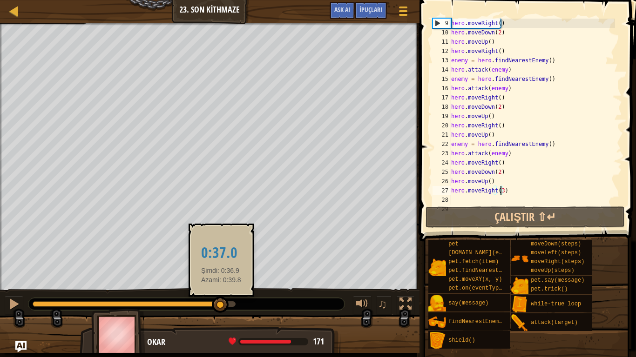
click at [221, 270] on div at bounding box center [134, 305] width 203 height 6
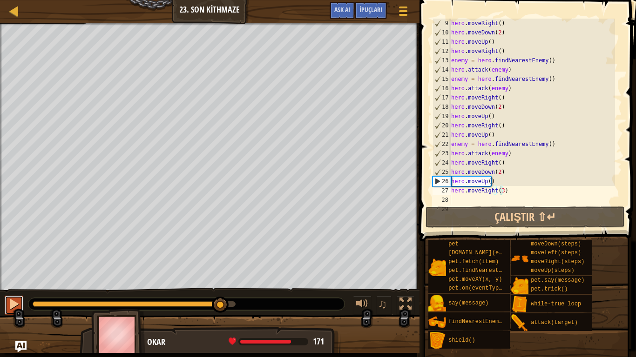
click at [12, 270] on div at bounding box center [14, 304] width 12 height 12
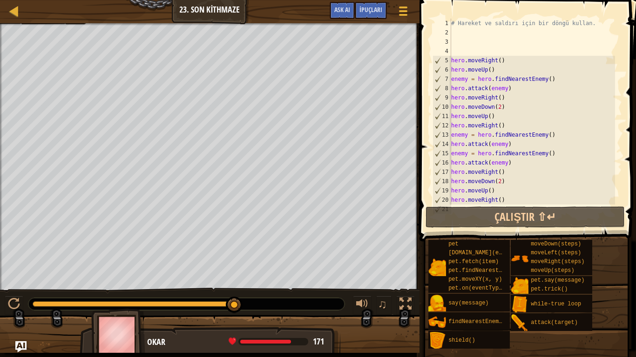
scroll to position [0, 0]
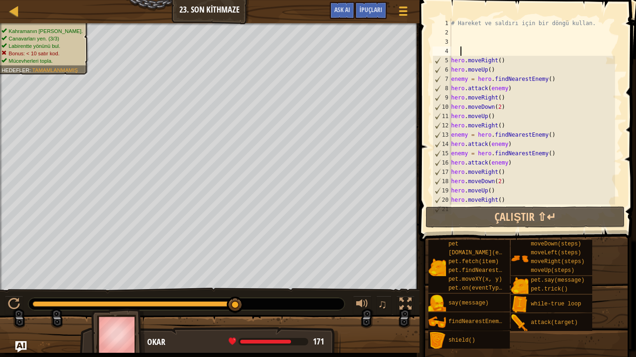
click at [461, 51] on div "# Hareket ve saldırı için bir döngü kullan. hero . moveRight ( ) hero . moveUp …" at bounding box center [532, 121] width 166 height 205
click at [456, 50] on div "# Hareket ve saldırı için bir döngü kullan. hero . moveRight ( ) hero . moveUp …" at bounding box center [532, 121] width 166 height 205
click at [452, 51] on div "# Hareket ve saldırı için bir döngü kullan. hero . moveRight ( ) hero . moveUp …" at bounding box center [532, 121] width 166 height 205
type textarea "h"
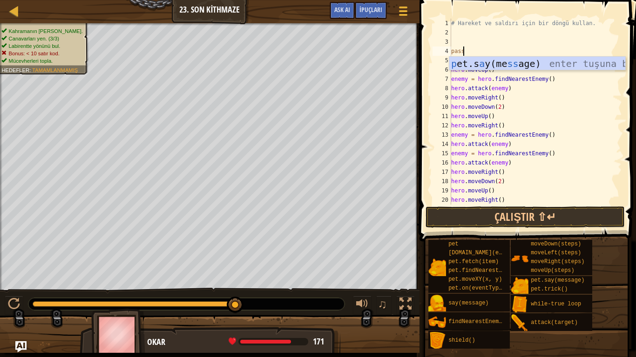
scroll to position [4, 1]
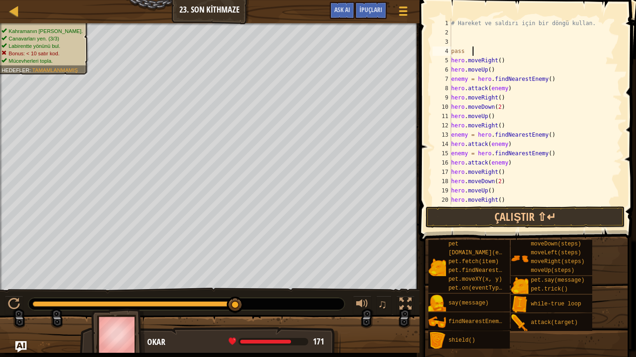
click at [496, 48] on div "# Hareket ve saldırı için bir döngü kullan. pass hero . moveRight ( ) hero . mo…" at bounding box center [532, 121] width 166 height 205
click at [452, 55] on div "# Hareket ve saldırı için bir döngü kullan. pass hero . moveRight ( ) hero . mo…" at bounding box center [532, 121] width 166 height 205
click at [528, 209] on button "Çalıştır ⇧↵" at bounding box center [524, 217] width 199 height 21
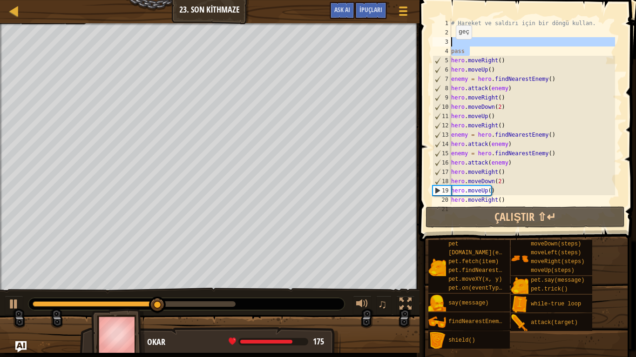
drag, startPoint x: 468, startPoint y: 51, endPoint x: 445, endPoint y: 46, distance: 23.3
click at [445, 46] on div "pass 1 2 3 4 5 6 7 8 9 10 11 12 13 14 15 16 17 18 19 20 21 # Hareket ve saldırı…" at bounding box center [526, 112] width 191 height 186
type textarea "pass"
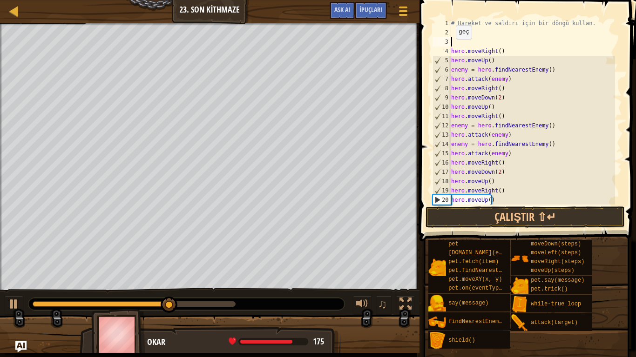
scroll to position [4, 0]
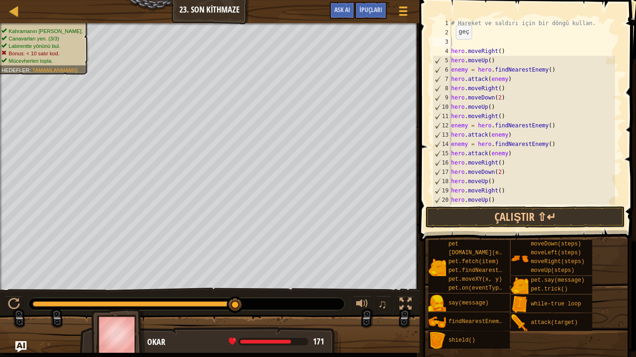
click at [38, 54] on span "Bonus: < 10 satır kod." at bounding box center [34, 53] width 51 height 6
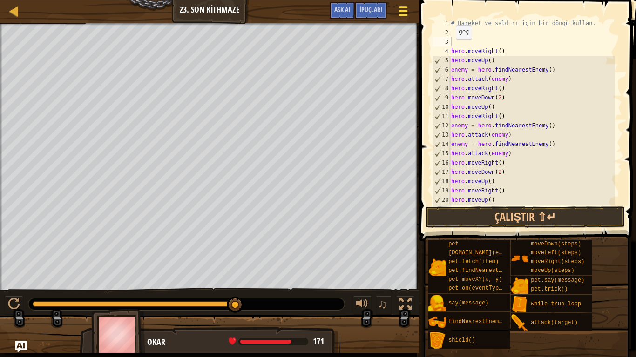
click at [402, 14] on span at bounding box center [403, 15] width 9 height 2
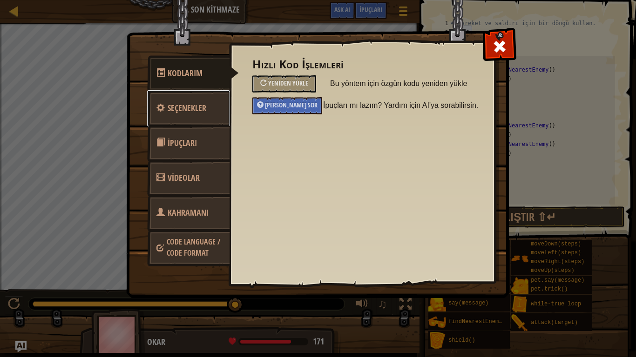
click at [191, 112] on span "Seçenekler" at bounding box center [187, 108] width 39 height 12
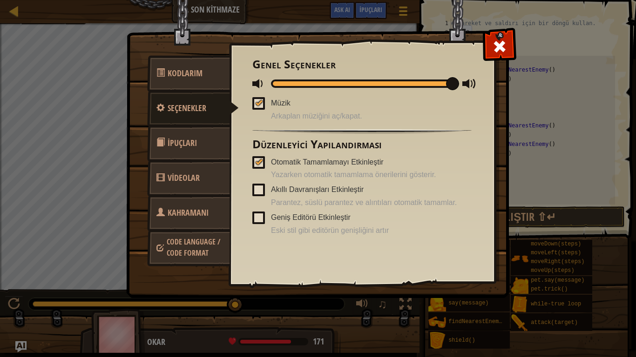
click at [209, 148] on link "İpuçları" at bounding box center [188, 143] width 83 height 36
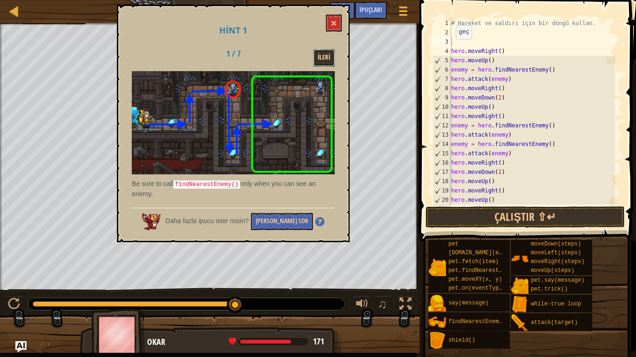
click at [329, 55] on button "İleri" at bounding box center [324, 57] width 22 height 17
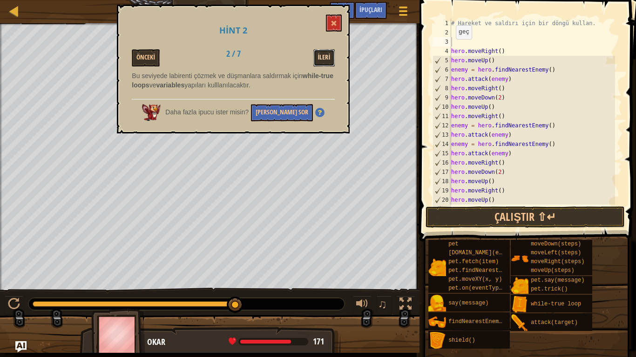
click at [327, 56] on button "İleri" at bounding box center [324, 57] width 22 height 17
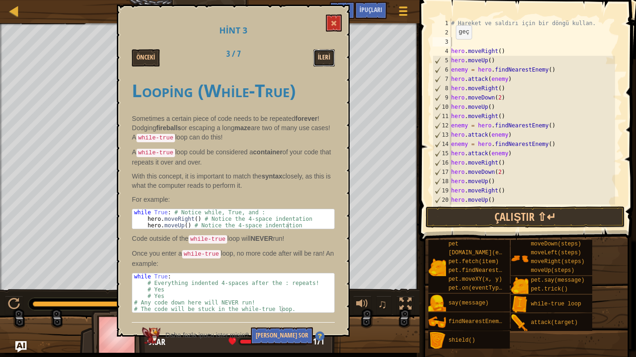
click at [326, 61] on button "İleri" at bounding box center [324, 57] width 22 height 17
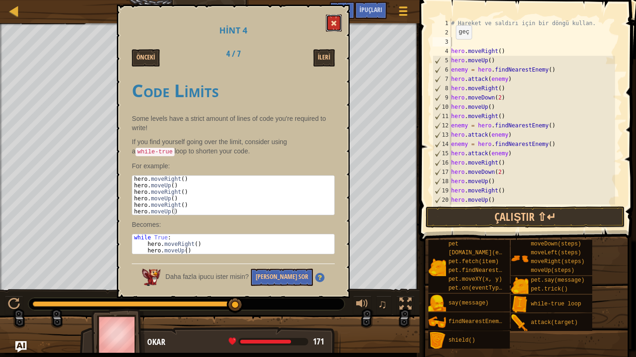
click at [329, 26] on button at bounding box center [334, 22] width 16 height 17
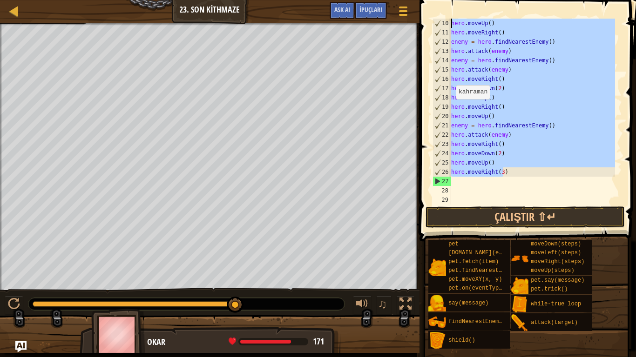
scroll to position [0, 0]
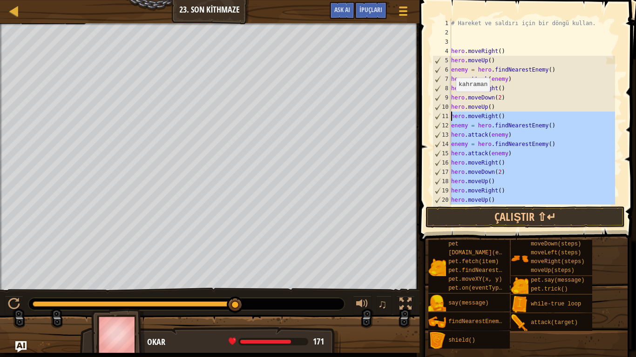
drag, startPoint x: 508, startPoint y: 174, endPoint x: 449, endPoint y: 112, distance: 85.9
click at [449, 112] on div "hero.moveRight(3) 1 2 3 4 5 6 7 8 9 10 11 12 13 14 15 16 17 18 19 20 21 # Harek…" at bounding box center [526, 112] width 191 height 186
type textarea "hero.moveRight() enemy = hero.findNearestEnemy()"
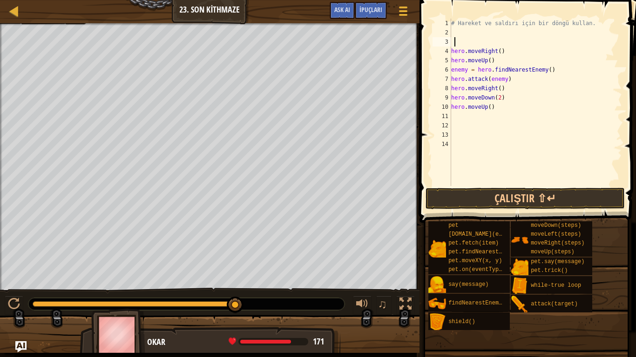
click at [476, 44] on div "# Hareket ve saldırı için bir döngü kullan. hero . moveRight ( ) hero . moveUp …" at bounding box center [535, 112] width 173 height 186
type textarea "w"
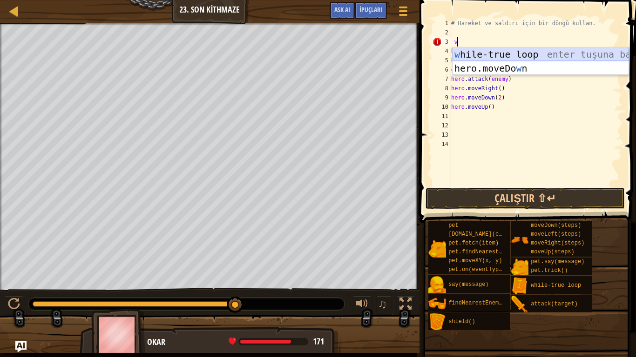
click at [476, 53] on div "w hile-true loop enter tuşuna bas hero.moveDo w n enter tuşuna bas" at bounding box center [540, 75] width 176 height 56
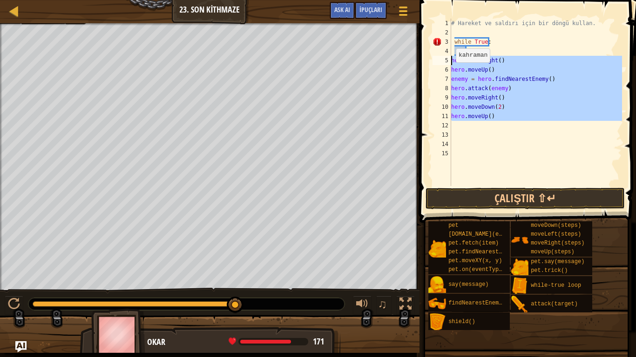
drag, startPoint x: 500, startPoint y: 121, endPoint x: 448, endPoint y: 61, distance: 79.5
click at [448, 61] on div "1 2 3 4 5 6 7 8 9 10 11 12 13 14 15 # Hareket ve saldırı için bir döngü kullan.…" at bounding box center [526, 103] width 191 height 168
type textarea "hero.moveRight() hero.moveUp()"
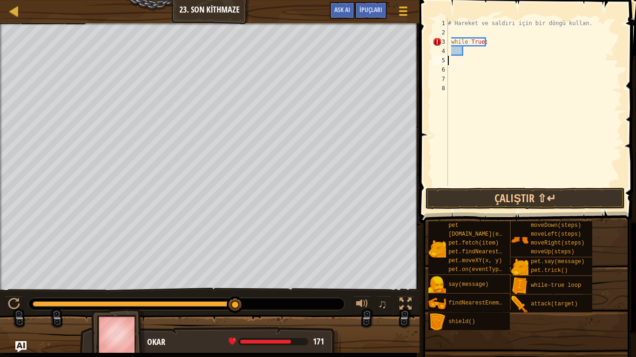
click at [474, 50] on div "# Hareket ve saldırı için bir döngü kullan. while True :" at bounding box center [534, 112] width 176 height 186
type textarea "h"
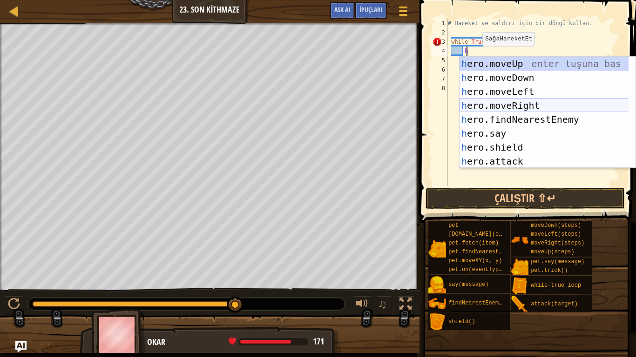
click at [539, 101] on div "h ero.moveUp enter tuşuna bas h ero.moveDown enter tuşuna bas h ero.moveLeft en…" at bounding box center [547, 127] width 176 height 140
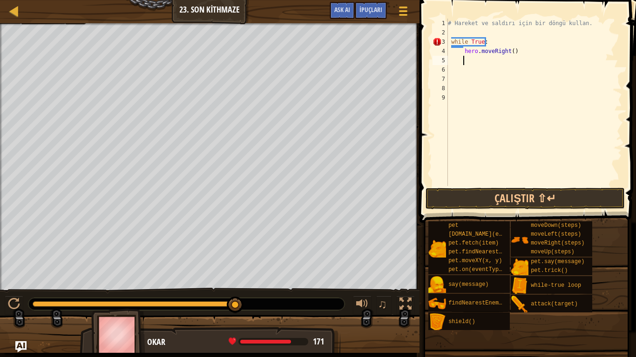
click at [491, 43] on div "# Hareket ve saldırı için bir döngü kullan. while True : hero . moveRight ( )" at bounding box center [534, 112] width 176 height 186
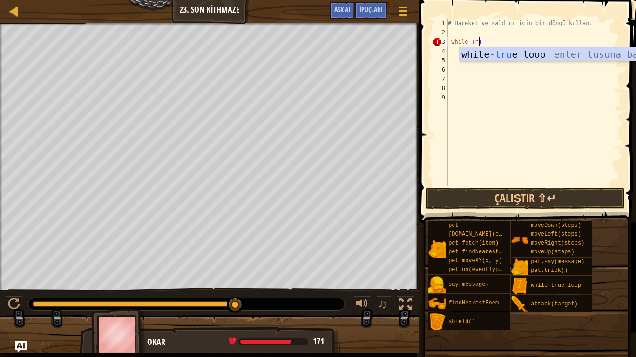
type textarea "while True"
click at [502, 57] on div "while- true loop enter tuşuna bas" at bounding box center [547, 68] width 176 height 42
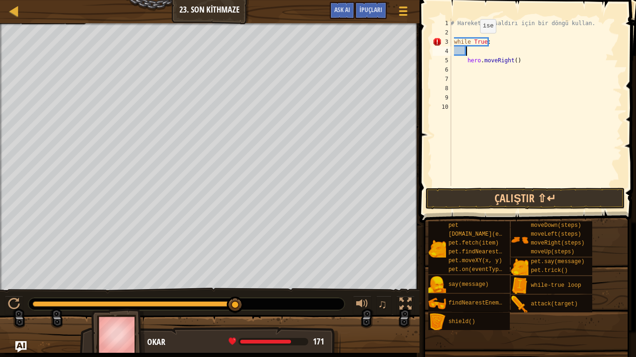
click at [475, 42] on div "# Hareket ve saldırı için bir döngü kullan. while True : hero . moveRight ( )" at bounding box center [535, 112] width 173 height 186
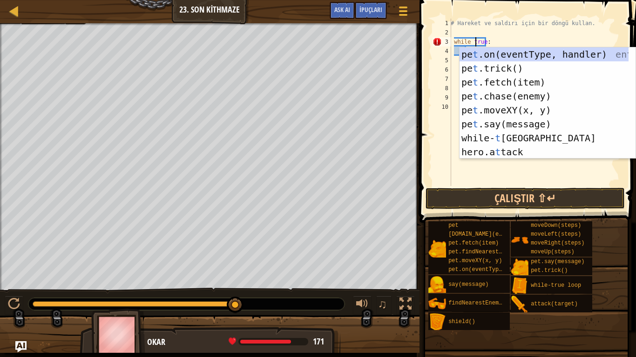
scroll to position [4, 2]
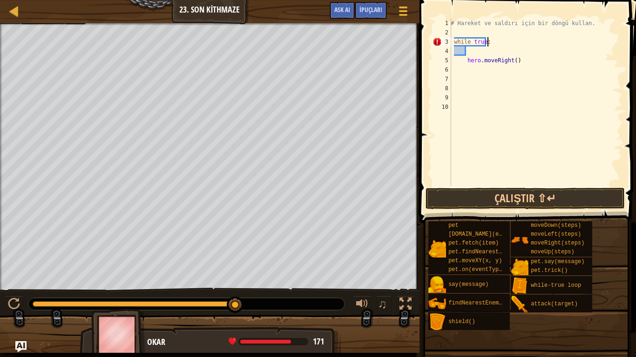
click at [493, 39] on div "# Hareket ve saldırı için bir döngü kullan. while true : hero . moveRight ( )" at bounding box center [535, 112] width 173 height 186
click at [470, 44] on div "# Hareket ve saldırı için bir döngü kullan. while true : hero . moveRight ( )" at bounding box center [535, 112] width 173 height 186
click at [475, 43] on div "# Hareket ve saldırı için bir döngü kullan. while - true : hero . moveRight ( )" at bounding box center [535, 112] width 173 height 186
click at [485, 42] on div "# Hareket ve saldırı için bir döngü kullan. while - true : hero . moveRight ( )" at bounding box center [535, 112] width 173 height 186
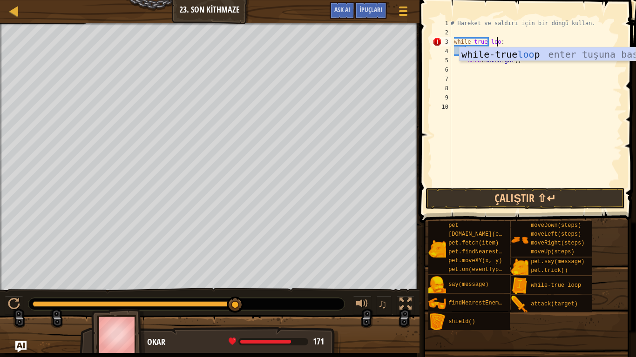
scroll to position [4, 4]
click at [510, 40] on div "# Hareket ve saldırı için bir döngü kullan. while - true loop : hero . moveRigh…" at bounding box center [535, 112] width 173 height 186
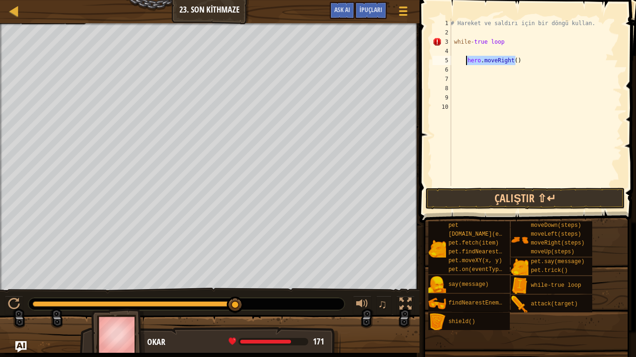
drag, startPoint x: 522, startPoint y: 66, endPoint x: 465, endPoint y: 59, distance: 56.8
click at [465, 59] on div "# Hareket ve saldırı için bir döngü kullan. while - true loop hero . moveRight …" at bounding box center [535, 112] width 173 height 186
type textarea "hero.moveRight()"
drag, startPoint x: 507, startPoint y: 42, endPoint x: 427, endPoint y: 40, distance: 80.1
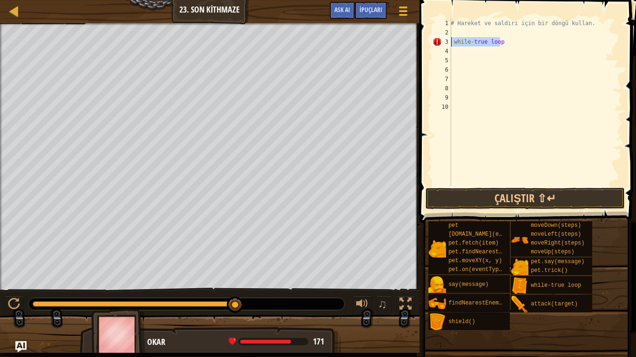
click at [427, 40] on div "1 2 3 4 5 6 7 8 9 10 # Hareket ve saldırı için bir döngü kullan. while - true l…" at bounding box center [526, 130] width 219 height 250
type textarea "while-true loop"
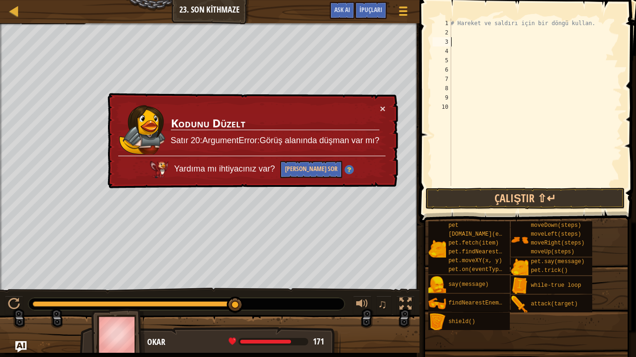
type textarea "w"
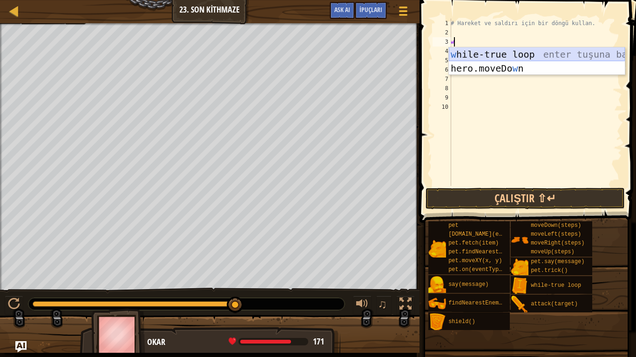
click at [510, 52] on div "w hile-true loop enter tuşuna bas hero.moveDo w n enter tuşuna bas" at bounding box center [537, 75] width 176 height 56
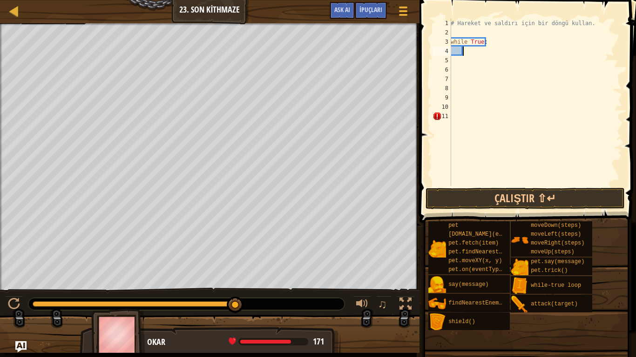
type textarea "h"
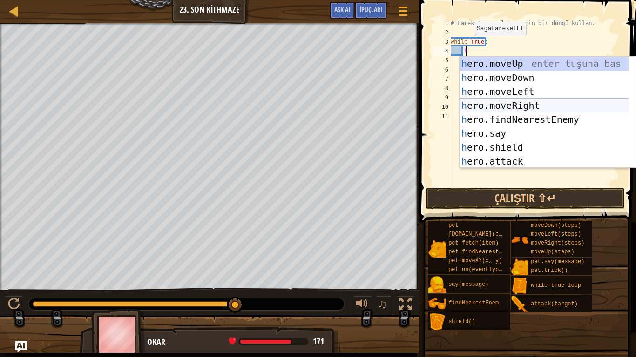
click at [510, 103] on div "h ero.moveUp enter tuşuna bas h ero.moveDown enter tuşuna bas h ero.moveLeft en…" at bounding box center [547, 127] width 176 height 140
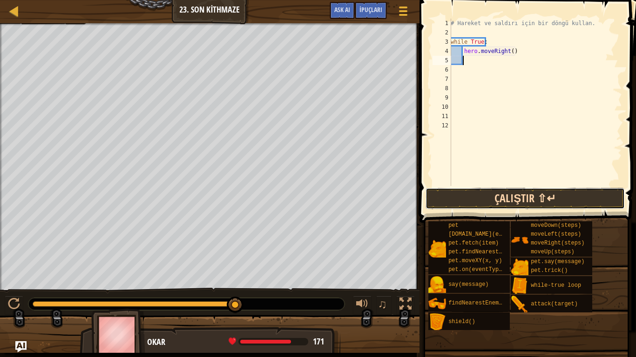
click at [507, 197] on button "Çalıştır ⇧↵" at bounding box center [524, 198] width 199 height 21
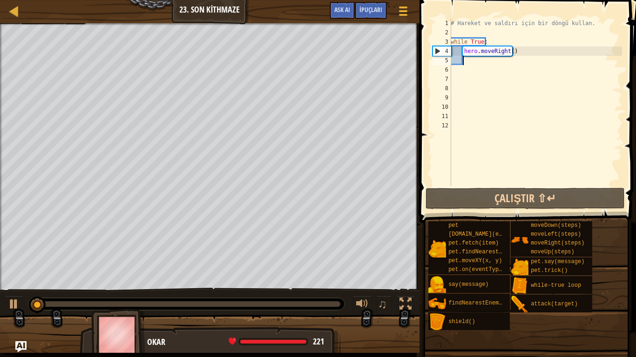
type textarea "h"
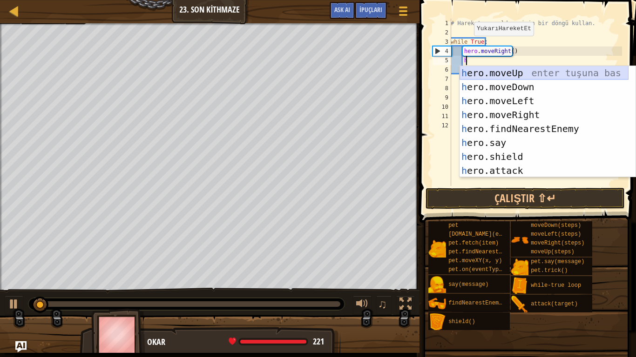
click at [499, 68] on div "h ero.moveUp enter tuşuna bas h ero.moveDown enter tuşuna bas h ero.moveLeft en…" at bounding box center [543, 136] width 169 height 140
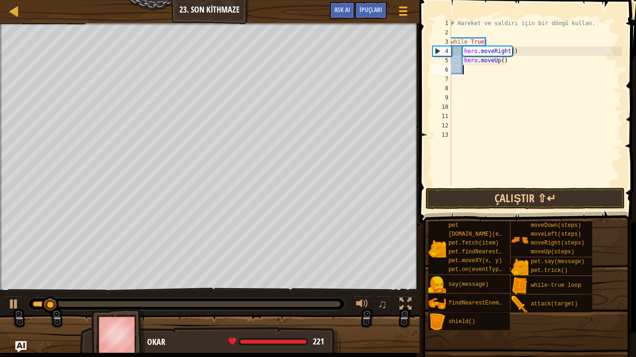
type textarea "h"
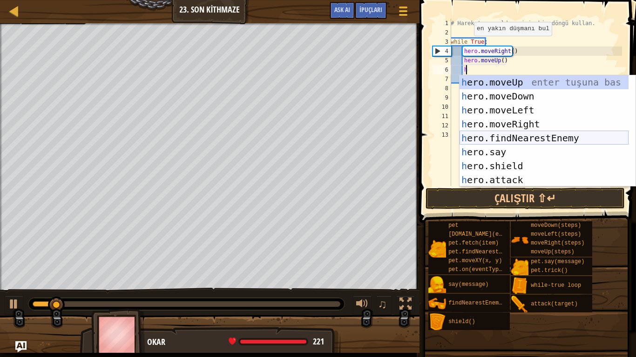
click at [496, 137] on div "h ero.moveUp enter tuşuna bas h ero.moveDown enter tuşuna bas h ero.moveLeft en…" at bounding box center [543, 145] width 169 height 140
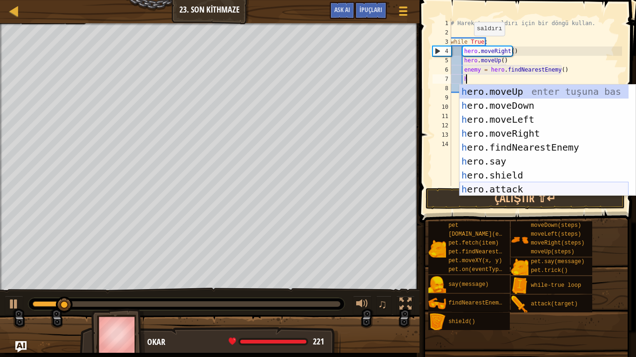
drag, startPoint x: 494, startPoint y: 186, endPoint x: 495, endPoint y: 143, distance: 43.3
click at [494, 186] on div "h ero.moveUp enter tuşuna bas h ero.moveDown enter tuşuna bas h ero.moveLeft en…" at bounding box center [543, 155] width 169 height 140
type textarea "hero.attack(enemy)"
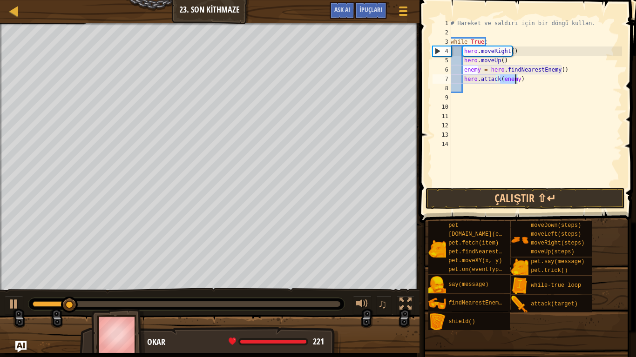
click at [500, 88] on div "# Hareket ve saldırı için bir döngü kullan. while True : hero . moveRight ( ) h…" at bounding box center [535, 112] width 173 height 186
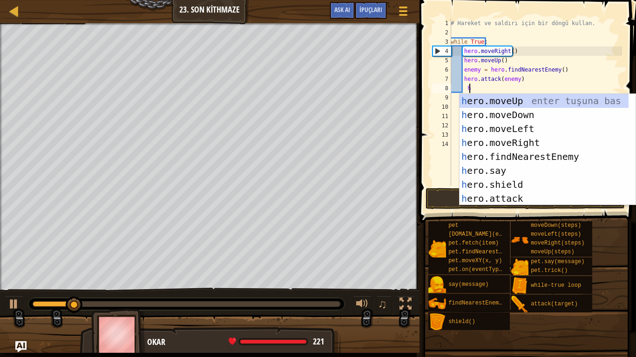
type textarea "h"
click at [500, 113] on div "h ero.moveUp enter tuşuna bas h ero.moveDown enter tuşuna bas h ero.moveLeft en…" at bounding box center [543, 164] width 169 height 140
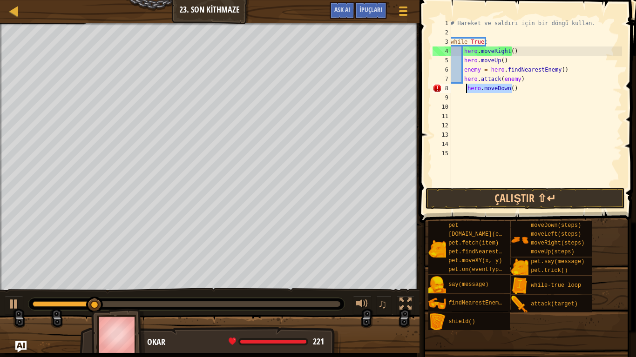
drag, startPoint x: 516, startPoint y: 89, endPoint x: 465, endPoint y: 92, distance: 51.3
click at [465, 92] on div "# Hareket ve saldırı için bir döngü kullan. while True : hero . moveRight ( ) h…" at bounding box center [535, 112] width 173 height 186
type textarea "hero.moveDown()"
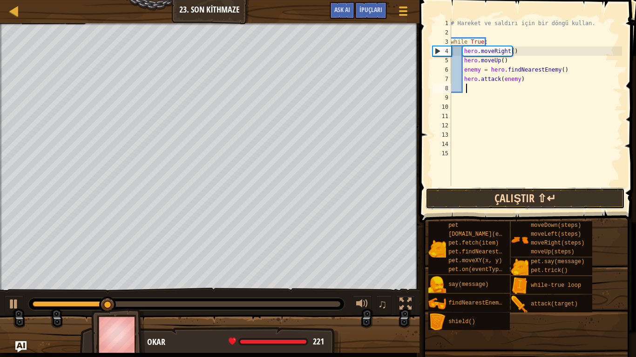
click at [501, 193] on button "Çalıştır ⇧↵" at bounding box center [524, 198] width 199 height 21
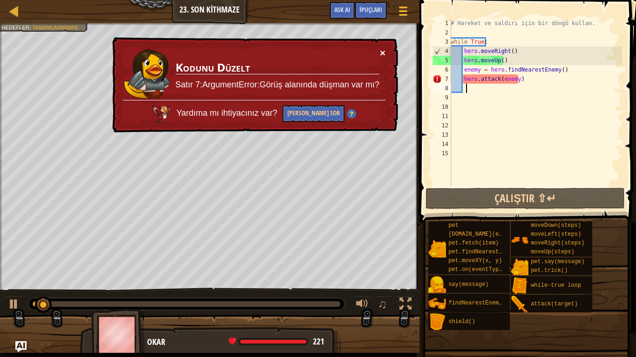
click at [382, 53] on button "×" at bounding box center [383, 53] width 6 height 10
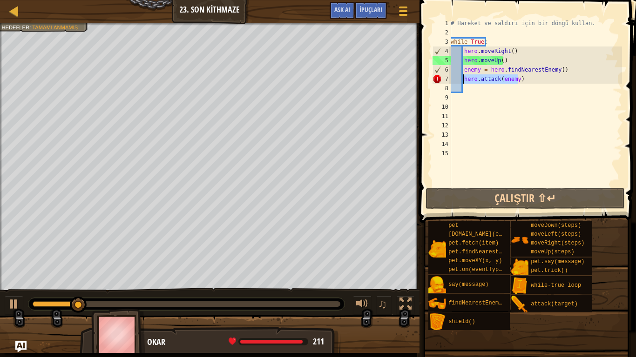
drag, startPoint x: 526, startPoint y: 78, endPoint x: 462, endPoint y: 78, distance: 63.8
click at [462, 78] on div "# Hareket ve saldırı için bir döngü kullan. while True : hero . moveRight ( ) h…" at bounding box center [535, 112] width 173 height 186
type textarea "hero.attack(enemy)"
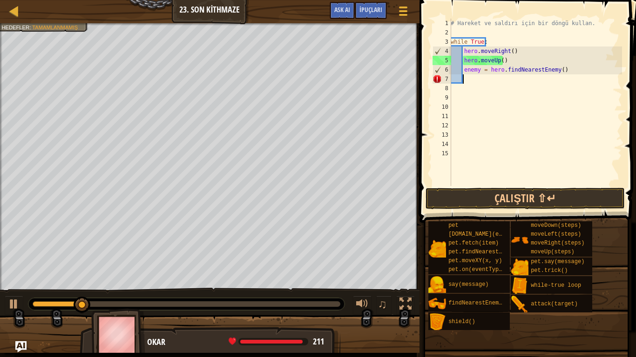
scroll to position [4, 0]
type textarea "h"
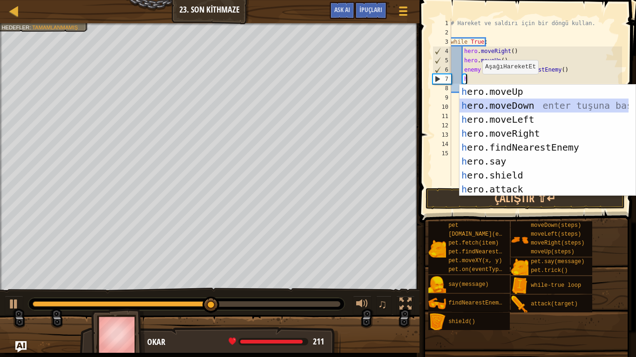
click at [512, 103] on div "h ero.moveUp enter tuşuna bas h ero.moveDown enter tuşuna bas h ero.moveLeft en…" at bounding box center [543, 155] width 169 height 140
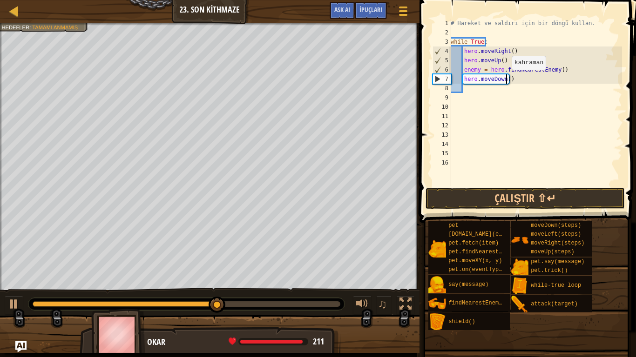
click at [506, 79] on div "# Hareket ve saldırı için bir döngü kullan. while True : hero . moveRight ( ) h…" at bounding box center [535, 112] width 173 height 186
type textarea "hero.moveDown(2)"
click at [496, 91] on div "# Hareket ve saldırı için bir döngü kullan. while True : hero . moveRight ( ) h…" at bounding box center [535, 112] width 173 height 186
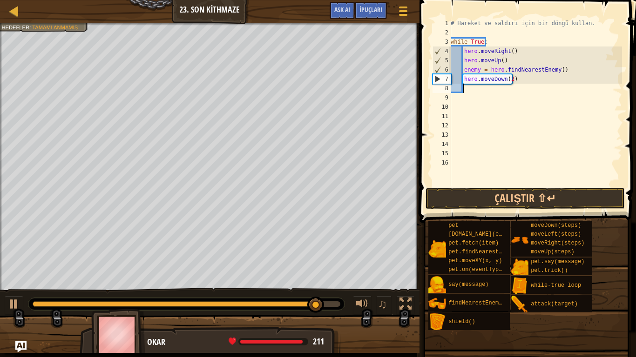
type textarea "h"
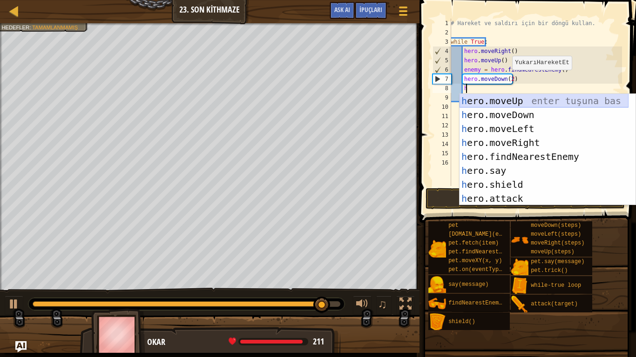
click at [498, 99] on div "h ero.moveUp enter tuşuna bas h ero.moveDown enter tuşuna bas h ero.moveLeft en…" at bounding box center [543, 164] width 169 height 140
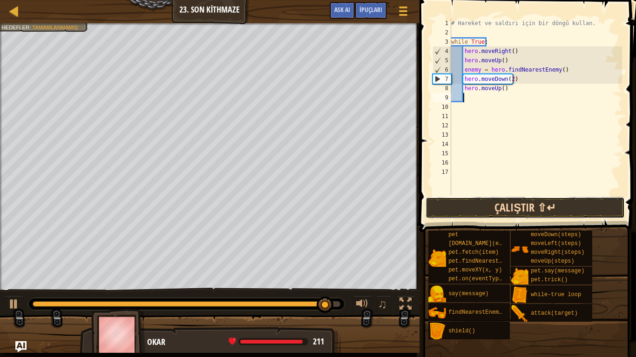
click at [510, 202] on button "Çalıştır ⇧↵" at bounding box center [524, 207] width 199 height 21
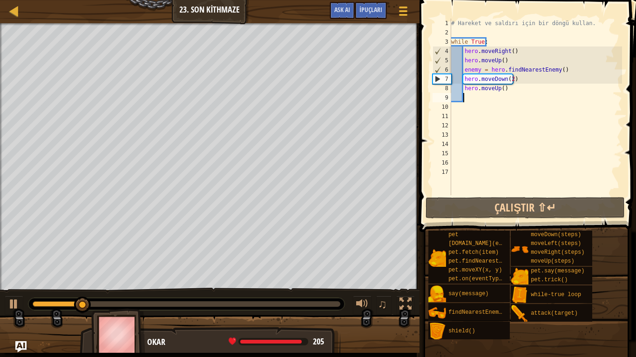
click at [563, 70] on div "# Hareket ve saldırı için bir döngü kullan. while True : hero . moveRight ( ) h…" at bounding box center [535, 116] width 173 height 195
type textarea "enemy = hero.findNearestEnemy()"
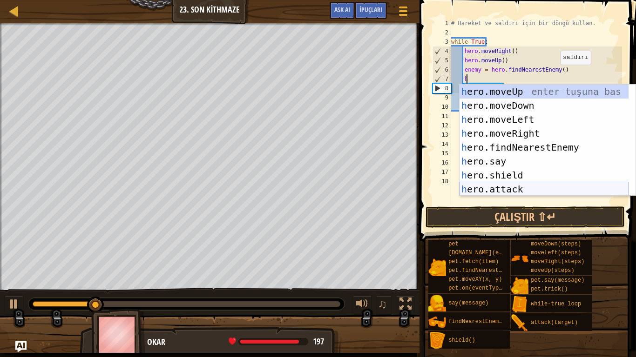
click at [518, 183] on div "h ero.moveUp enter tuşuna bas h ero.moveDown enter tuşuna bas h ero.moveLeft en…" at bounding box center [543, 155] width 169 height 140
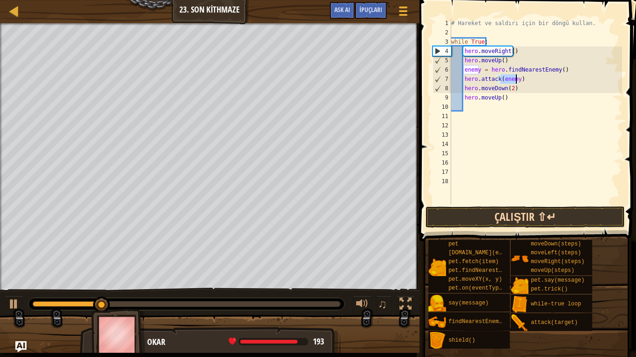
type textarea "hero.attack(enemy)"
click at [519, 211] on button "Çalıştır ⇧↵" at bounding box center [524, 217] width 199 height 21
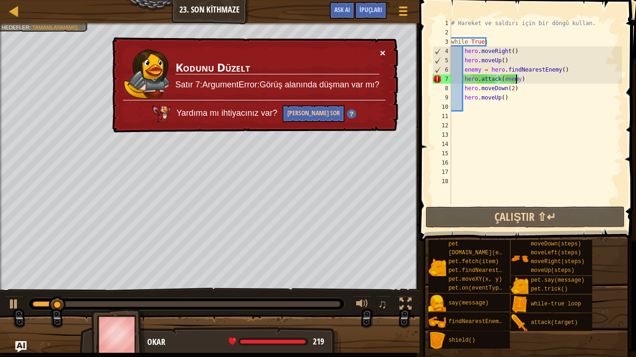
click at [384, 54] on button "×" at bounding box center [383, 53] width 6 height 10
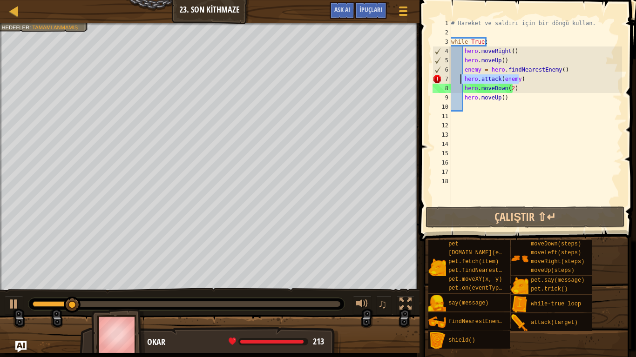
drag, startPoint x: 524, startPoint y: 79, endPoint x: 461, endPoint y: 80, distance: 63.3
click at [461, 80] on div "# Hareket ve saldırı için bir döngü kullan. while True : hero . moveRight ( ) h…" at bounding box center [535, 121] width 173 height 205
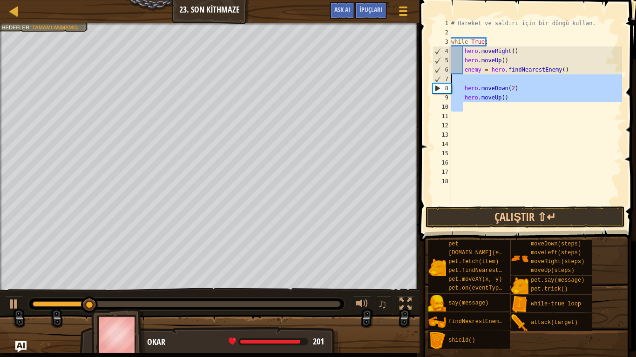
drag, startPoint x: 506, startPoint y: 96, endPoint x: 452, endPoint y: 77, distance: 57.3
click at [452, 77] on div "# Hareket ve saldırı için bir döngü kullan. while True : hero . moveRight ( ) h…" at bounding box center [535, 121] width 173 height 205
type textarea "hero.moveDown(2)"
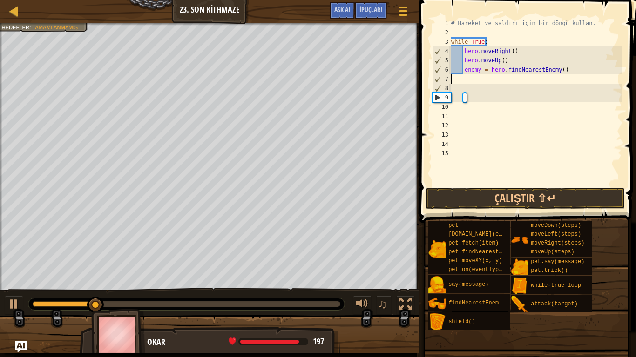
click at [560, 72] on div "# Hareket ve saldırı için bir döngü kullan. while True : hero . moveRight ( ) h…" at bounding box center [535, 112] width 173 height 186
type textarea "enemy = hero.findNearestEnemy()"
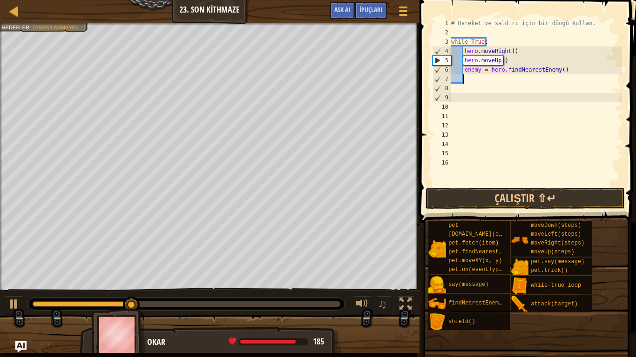
type textarea "h"
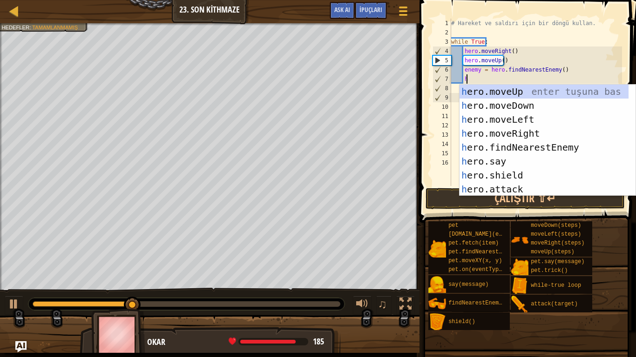
scroll to position [4, 0]
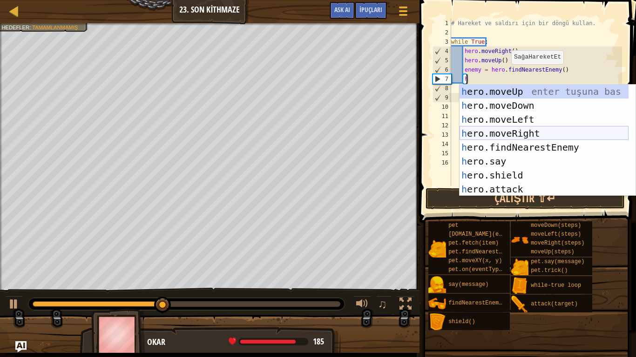
click at [501, 135] on div "h ero.moveUp enter tuşuna bas h ero.moveDown enter tuşuna bas h ero.moveLeft en…" at bounding box center [543, 155] width 169 height 140
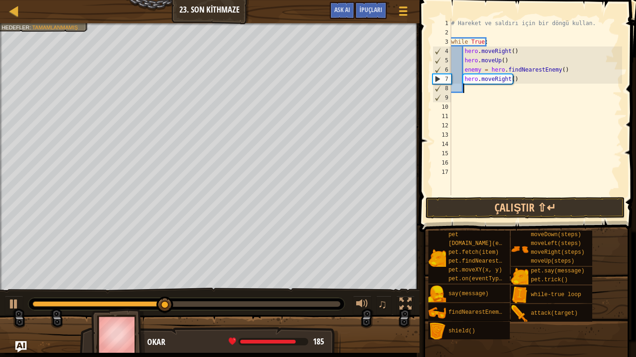
type textarea "h"
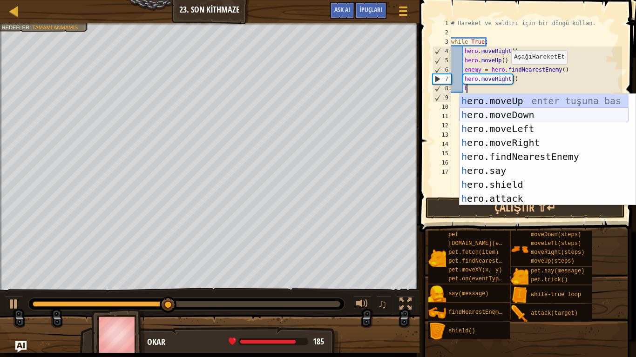
click at [503, 112] on div "h ero.moveUp enter tuşuna bas h ero.moveDown enter tuşuna bas h ero.moveLeft en…" at bounding box center [543, 164] width 169 height 140
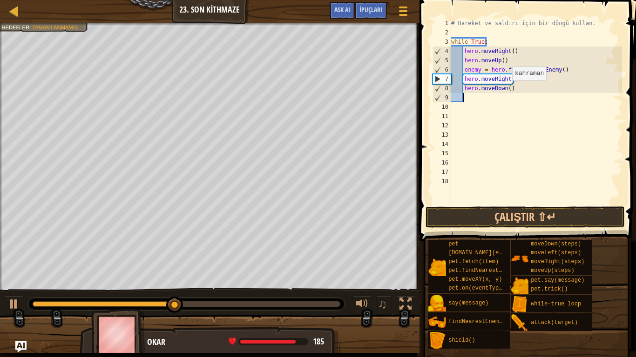
click at [507, 90] on div "# Hareket ve saldırı için bir döngü kullan. while True : hero . moveRight ( ) h…" at bounding box center [535, 121] width 173 height 205
type textarea "hero.moveDown(2)"
click at [491, 98] on div "# Hareket ve saldırı için bir döngü kullan. while True : hero . moveRight ( ) h…" at bounding box center [535, 121] width 173 height 205
type textarea "h"
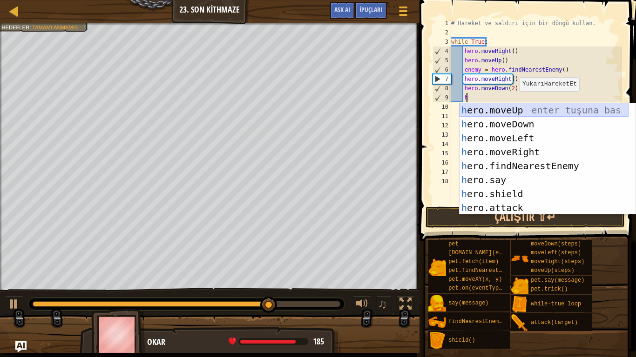
click at [510, 111] on div "h ero.moveUp enter tuşuna bas h ero.moveDown enter tuşuna bas h ero.moveLeft en…" at bounding box center [543, 173] width 169 height 140
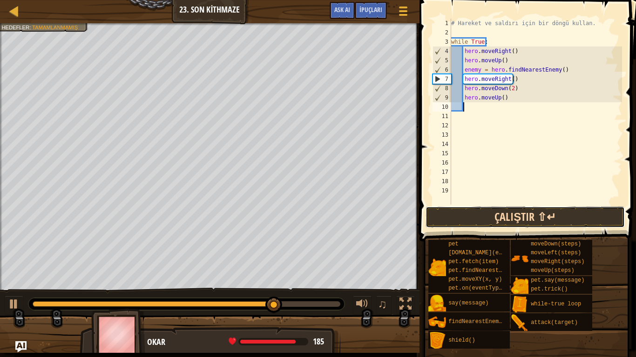
click at [516, 215] on button "Çalıştır ⇧↵" at bounding box center [524, 217] width 199 height 21
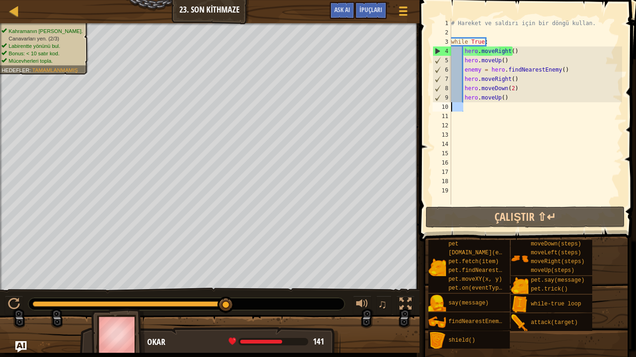
drag, startPoint x: 469, startPoint y: 110, endPoint x: 448, endPoint y: 111, distance: 21.0
click at [448, 111] on div "1 2 3 4 5 6 7 8 9 10 11 12 13 14 15 16 17 18 19 # Hareket ve saldırı için bir d…" at bounding box center [526, 112] width 191 height 186
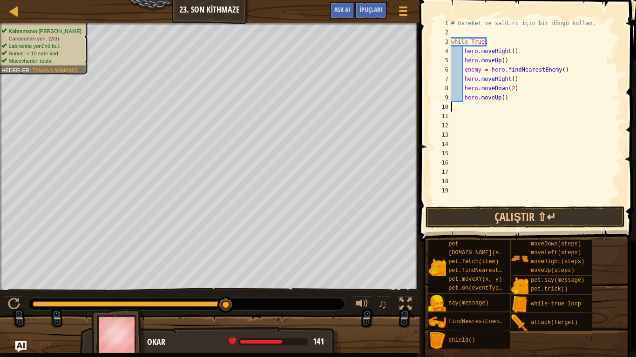
type textarea "h"
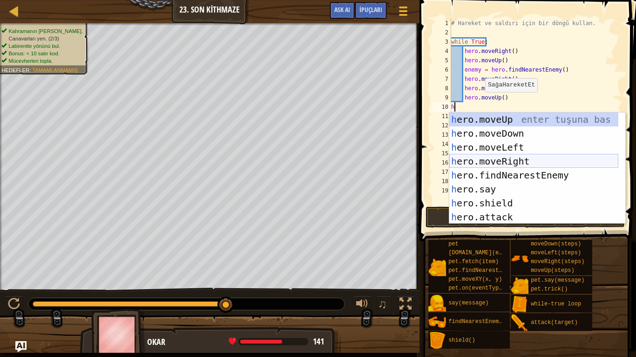
click at [519, 162] on div "h ero.moveUp enter tuşuna bas h ero.moveDown enter tuşuna bas h ero.moveLeft en…" at bounding box center [533, 183] width 169 height 140
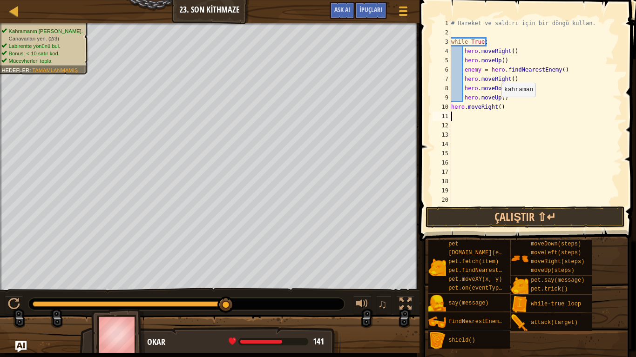
click at [497, 106] on div "# Hareket ve saldırı için bir döngü kullan. while True : hero . moveRight ( ) h…" at bounding box center [535, 121] width 173 height 205
type textarea "hero.moveRight(2)"
click at [547, 212] on button "Çalıştır ⇧↵" at bounding box center [524, 217] width 199 height 21
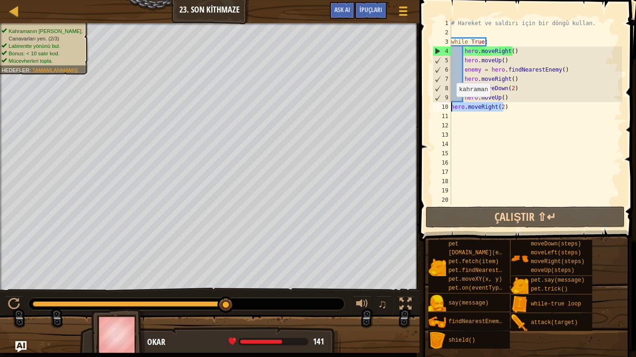
drag, startPoint x: 508, startPoint y: 108, endPoint x: 452, endPoint y: 106, distance: 56.8
click at [452, 106] on div "# Hareket ve saldırı için bir döngü kullan. while True : hero . moveRight ( ) h…" at bounding box center [535, 121] width 173 height 205
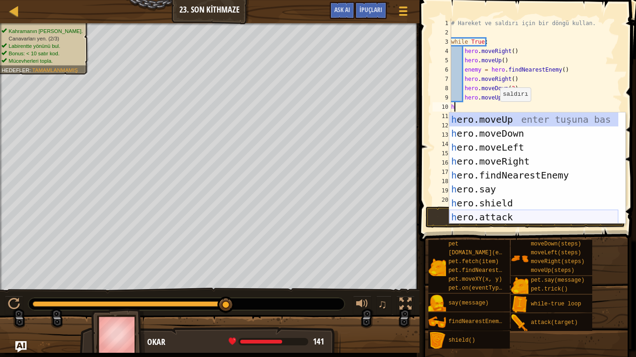
click at [507, 216] on div "h ero.moveUp enter tuşuna bas h ero.moveDown enter tuşuna bas h ero.moveLeft en…" at bounding box center [533, 183] width 169 height 140
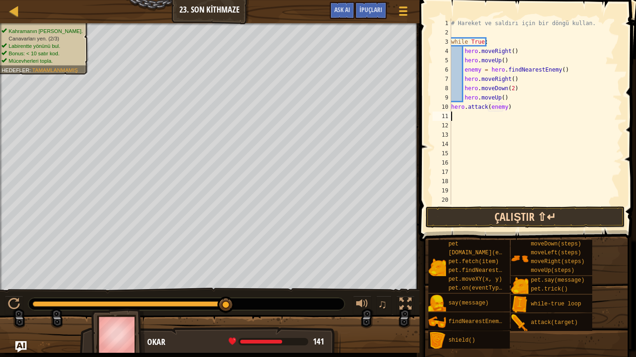
type textarea "hero.attack(enemy)"
click at [514, 217] on button "Çalıştır ⇧↵" at bounding box center [524, 217] width 199 height 21
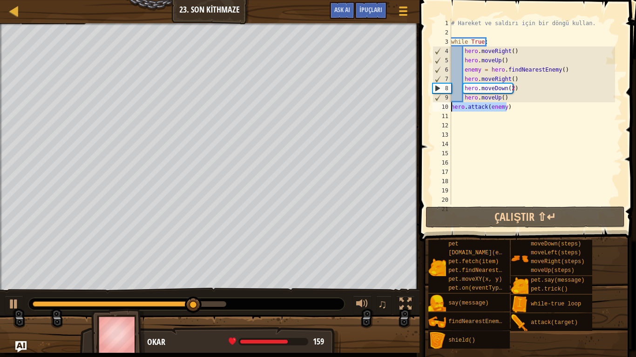
drag, startPoint x: 513, startPoint y: 108, endPoint x: 448, endPoint y: 108, distance: 65.6
click at [448, 108] on div "1 2 3 4 5 6 7 8 9 10 11 12 13 14 15 16 17 18 19 20 21 # Hareket ve saldırı için…" at bounding box center [526, 112] width 191 height 186
type textarea "hero.attack(enemy)"
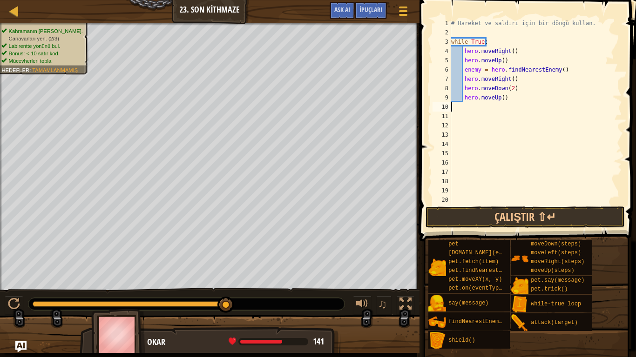
click at [561, 63] on div "# Hareket ve saldırı için bir döngü kullan. while True : hero . moveRight ( ) h…" at bounding box center [532, 121] width 166 height 205
click at [561, 70] on div "# Hareket ve saldırı için bir döngü kullan. while True : hero . moveRight ( ) h…" at bounding box center [532, 121] width 166 height 205
type textarea "enemy = hero.findNearestEnemy()"
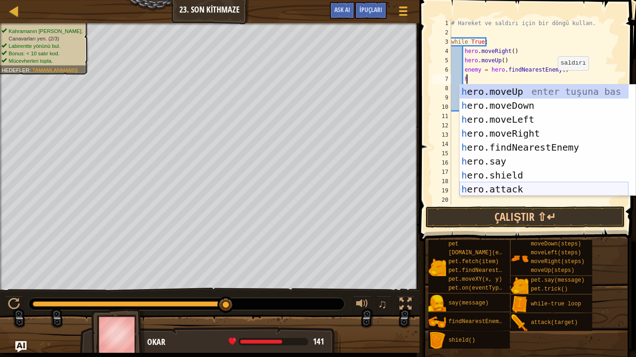
click at [525, 189] on div "h ero.moveUp enter tuşuna bas h ero.moveDown enter tuşuna bas h ero.moveLeft en…" at bounding box center [543, 155] width 169 height 140
type textarea "hero.attack(enemy)"
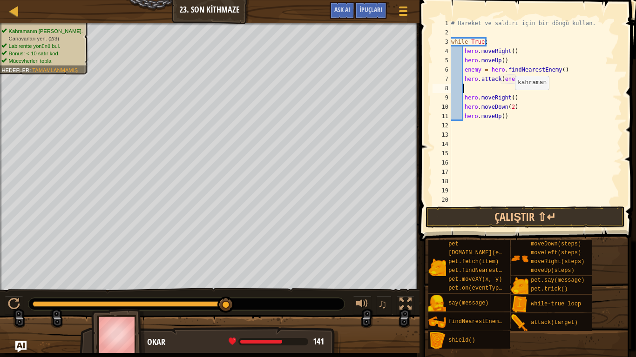
scroll to position [4, 0]
type textarea "hero.attack(enemy)"
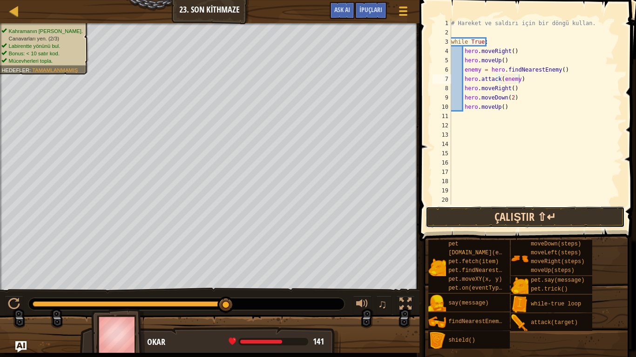
click at [521, 219] on button "Çalıştır ⇧↵" at bounding box center [524, 217] width 199 height 21
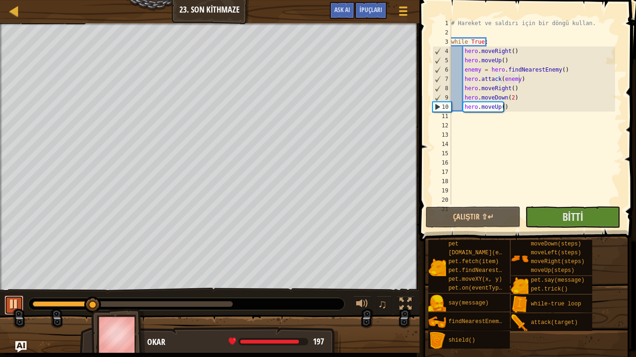
click at [18, 270] on div at bounding box center [14, 304] width 12 height 12
click at [576, 215] on span "Bitti" at bounding box center [572, 216] width 21 height 15
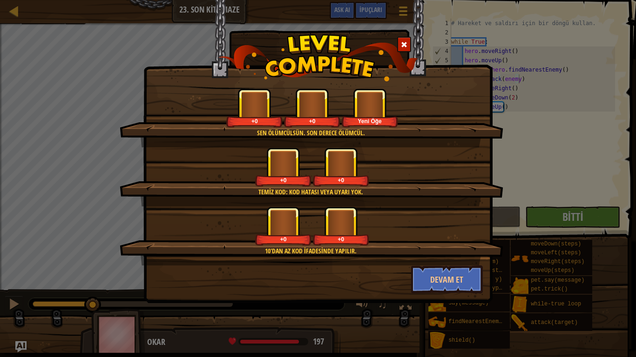
click at [461, 219] on div "+0 +0" at bounding box center [311, 226] width 361 height 39
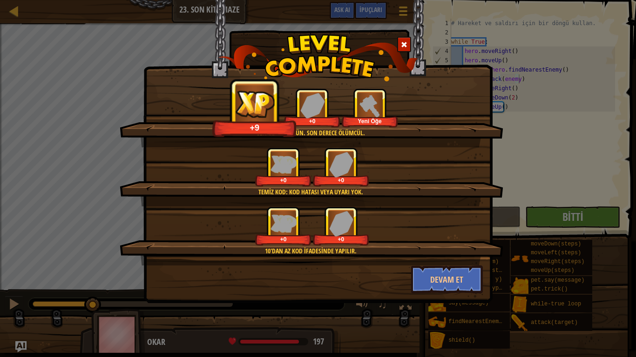
click at [399, 48] on div at bounding box center [404, 44] width 14 height 15
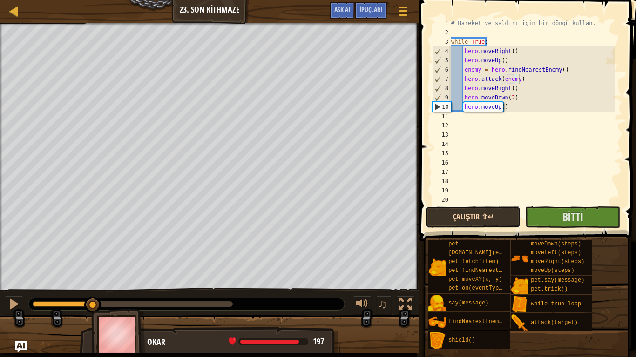
click at [465, 216] on button "Çalıştır ⇧↵" at bounding box center [472, 217] width 95 height 21
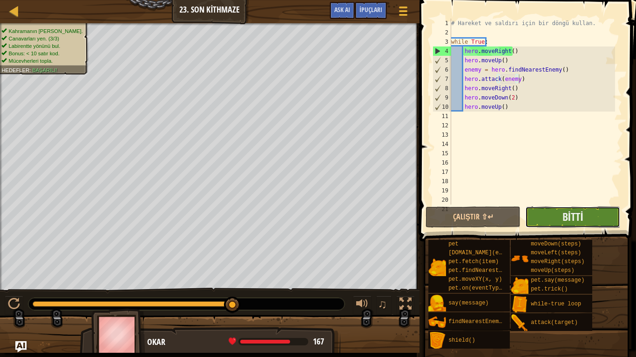
click at [546, 219] on button "Bitti" at bounding box center [572, 217] width 95 height 21
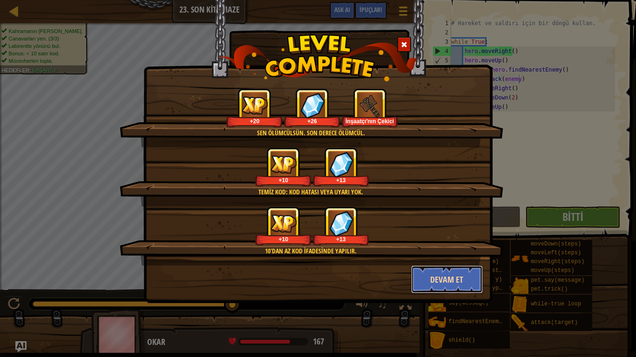
click at [472, 270] on button "Devam et" at bounding box center [447, 280] width 72 height 28
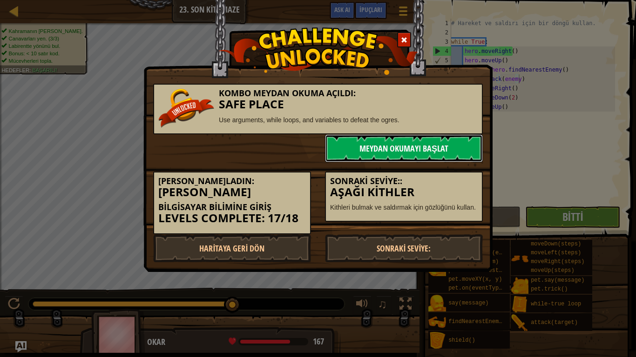
click at [434, 150] on link "Meydan Okumayı Başlat" at bounding box center [404, 149] width 158 height 28
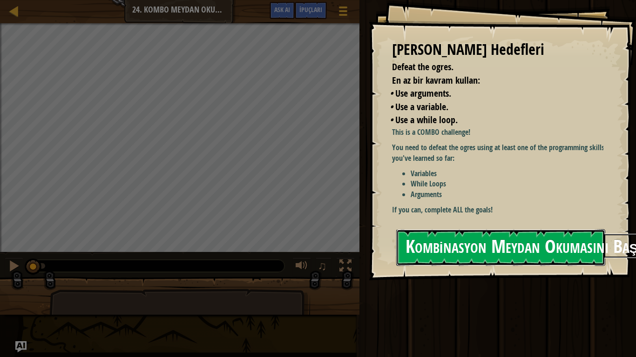
click at [500, 254] on button "Kombinasyon Meydan Okumasını Başlat" at bounding box center [500, 247] width 209 height 37
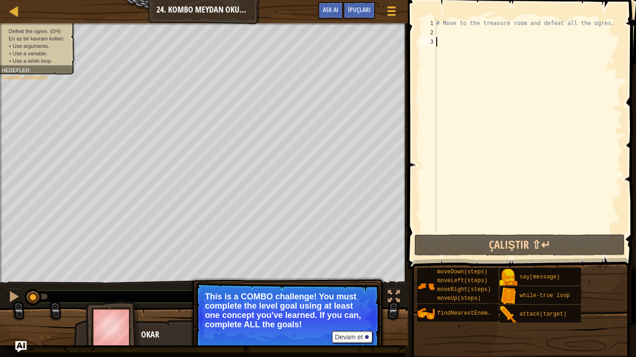
type textarea "w"
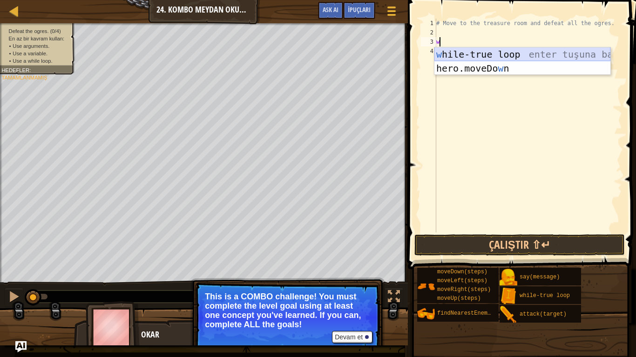
click at [488, 51] on div "w hile-true loop enter tuşuna bas hero.moveDo w n enter tuşuna bas" at bounding box center [522, 75] width 176 height 56
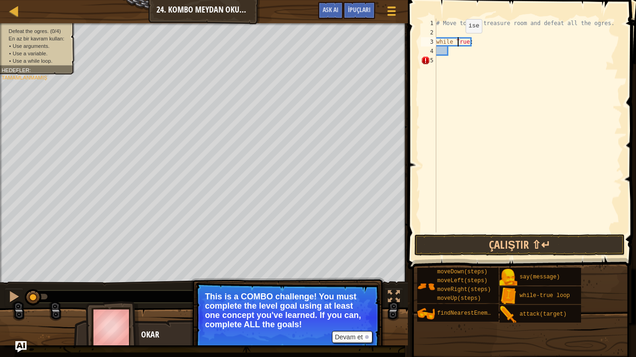
click at [458, 42] on div "# Move to the treasure room and defeat all the ogres. while True :" at bounding box center [528, 135] width 188 height 233
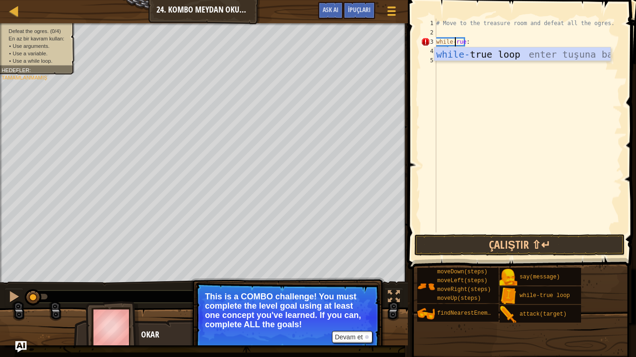
scroll to position [4, 2]
type textarea "while-true:"
click at [479, 42] on div "# Move to the treasure room and defeat all the ogres. while - true :" at bounding box center [528, 135] width 188 height 233
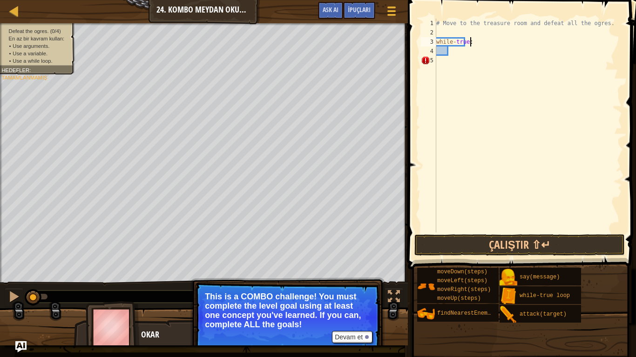
scroll to position [4, 0]
type textarea "h"
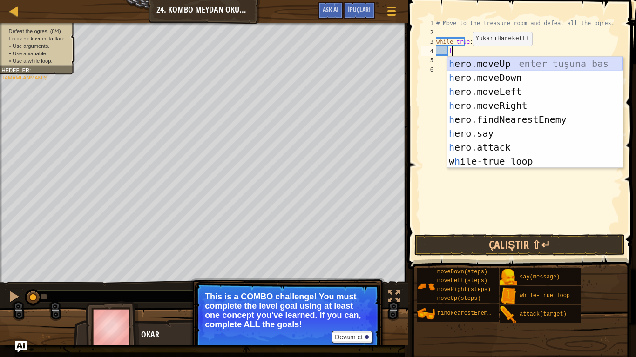
click at [466, 63] on div "h ero.moveUp enter tuşuna bas h ero.moveDown enter tuşuna bas h ero.moveLeft en…" at bounding box center [535, 127] width 176 height 140
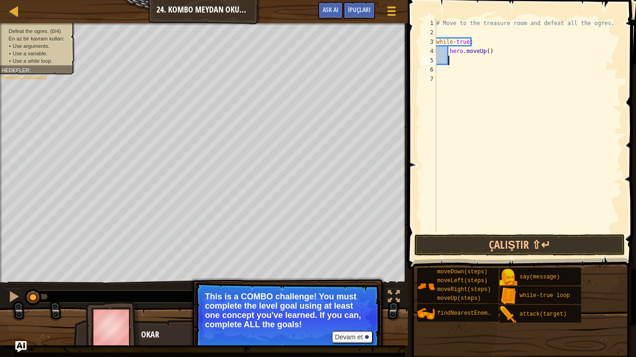
scroll to position [4, 0]
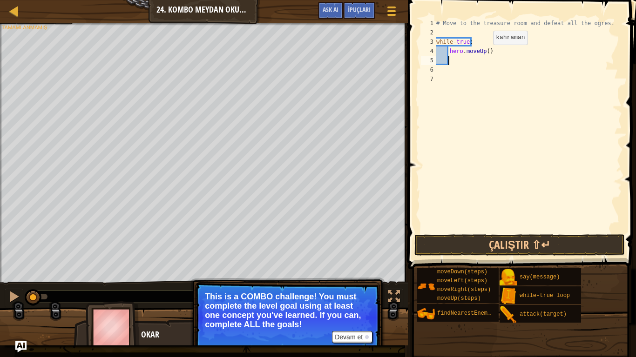
click at [485, 54] on div "# Move to the treasure room and defeat all the ogres. while - true : hero . mov…" at bounding box center [528, 135] width 188 height 233
type textarea "hero.moveUp(4)"
click at [476, 60] on div "# Move to the treasure room and defeat all the ogres. while - true : hero . mov…" at bounding box center [528, 135] width 188 height 233
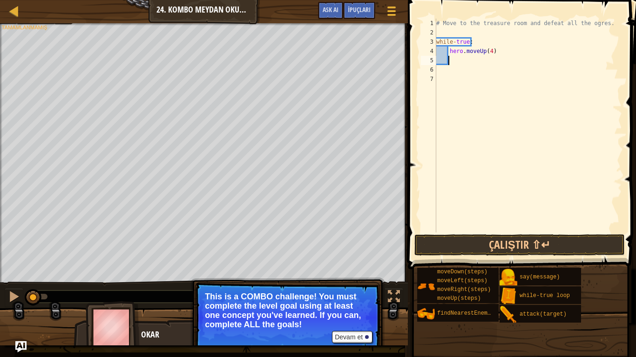
type textarea "h"
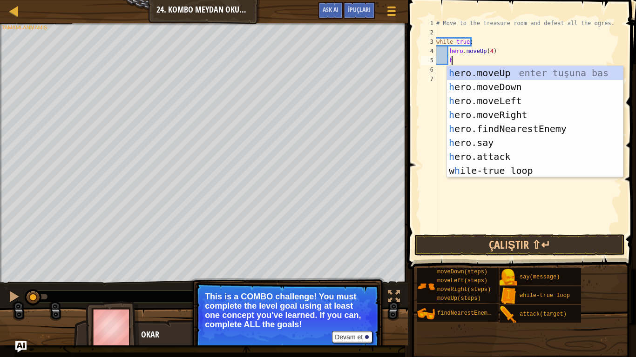
scroll to position [4, 1]
click at [501, 119] on div "h ero.moveUp enter tuşuna bas h ero.moveDown enter tuşuna bas h ero.moveLeft en…" at bounding box center [535, 136] width 176 height 140
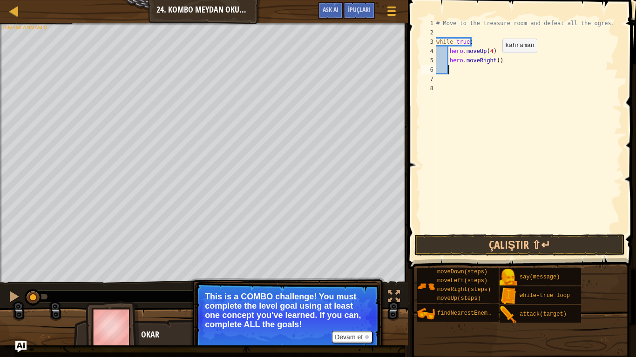
click at [494, 62] on div "# Move to the treasure room and defeat all the ogres. while - true : hero . mov…" at bounding box center [528, 135] width 188 height 233
type textarea "hero.moveRight(4)"
click at [467, 71] on div "# Move to the treasure room and defeat all the ogres. while - true : hero . mov…" at bounding box center [528, 135] width 188 height 233
type textarea "h"
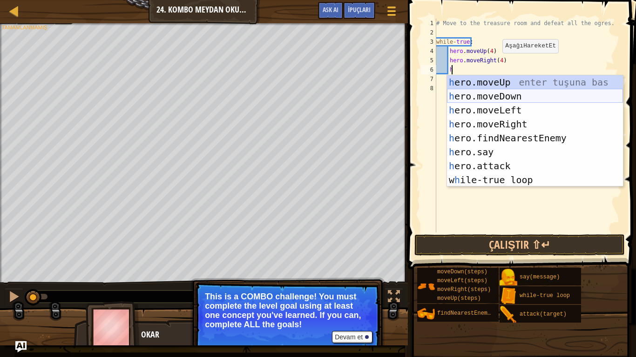
click at [496, 97] on div "h ero.moveUp enter tuşuna bas h ero.moveDown enter tuşuna bas h ero.moveLeft en…" at bounding box center [535, 145] width 176 height 140
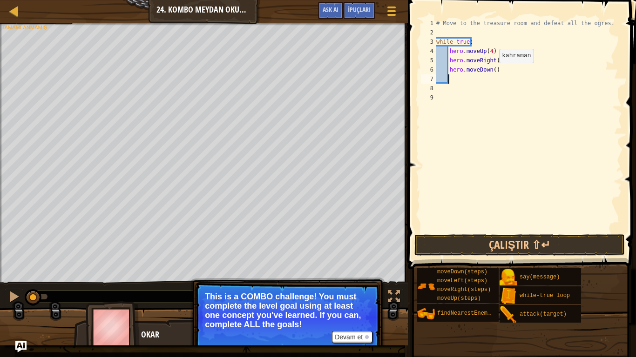
click at [491, 72] on div "# Move to the treasure room and defeat all the ogres. while - true : hero . mov…" at bounding box center [528, 135] width 188 height 233
type textarea "hero.moveDown(3)"
click at [463, 78] on div "# Move to the treasure room and defeat all the ogres. while - true : hero . mov…" at bounding box center [528, 135] width 188 height 233
type textarea "h"
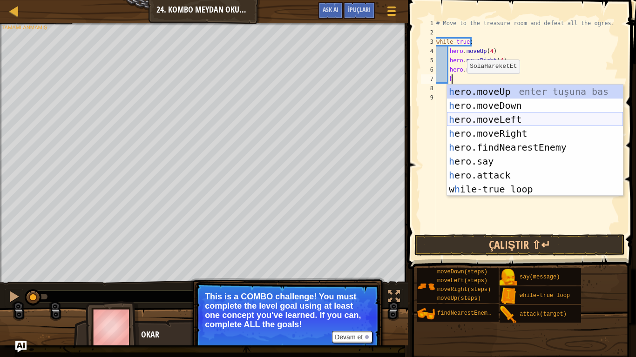
click at [475, 117] on div "h ero.moveUp enter tuşuna bas h ero.moveDown enter tuşuna bas h ero.moveLeft en…" at bounding box center [535, 155] width 176 height 140
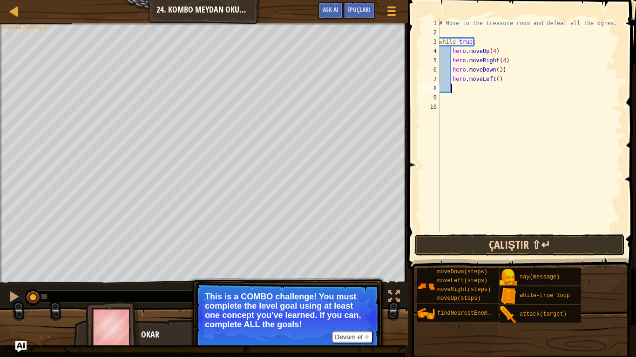
click at [502, 243] on button "Çalıştır ⇧↵" at bounding box center [519, 245] width 210 height 21
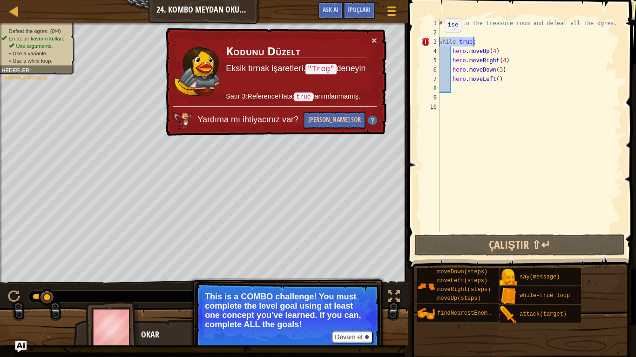
drag, startPoint x: 479, startPoint y: 39, endPoint x: 439, endPoint y: 41, distance: 40.5
click at [439, 41] on div "1 2 3 4 5 6 7 8 9 10 # Move to the treasure room and defeat all the ogres. whil…" at bounding box center [520, 126] width 203 height 214
type textarea "while-true:"
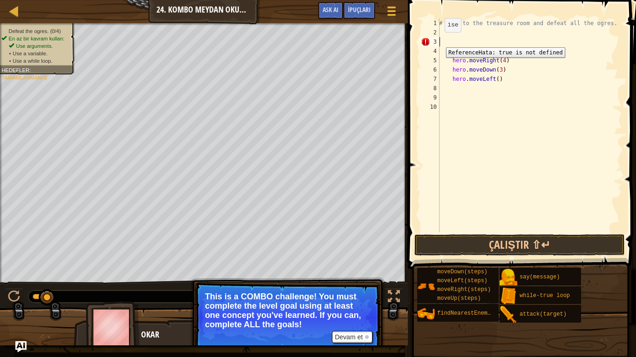
scroll to position [4, 0]
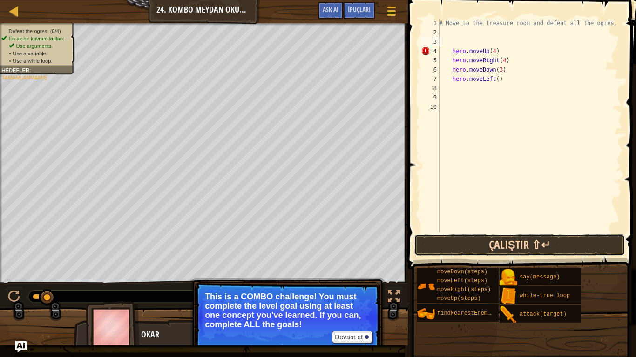
click at [513, 244] on button "Çalıştır ⇧↵" at bounding box center [519, 245] width 210 height 21
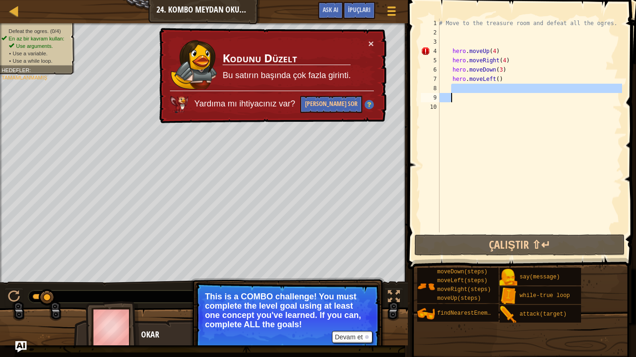
drag, startPoint x: 452, startPoint y: 84, endPoint x: 452, endPoint y: 98, distance: 13.5
click at [453, 96] on div "# Move to the treasure room and defeat all the ogres. hero . moveUp ( 4 ) hero …" at bounding box center [529, 135] width 185 height 233
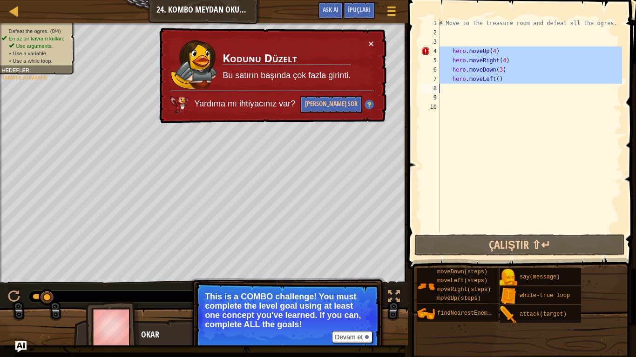
drag, startPoint x: 439, startPoint y: 49, endPoint x: 443, endPoint y: 57, distance: 8.7
click at [449, 75] on div "1 2 3 4 5 6 7 8 9 10 # Move to the treasure room and defeat all the ogres. hero…" at bounding box center [520, 126] width 203 height 214
type textarea "hero.moveLeft()"
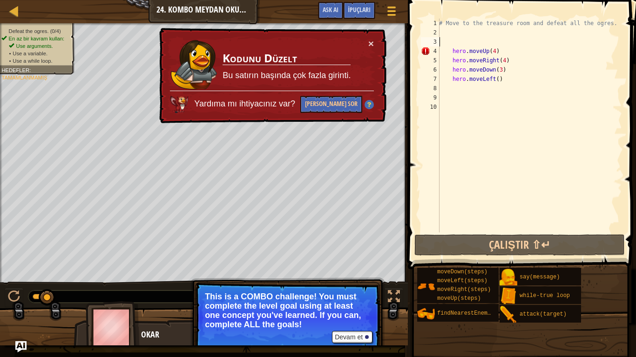
click at [440, 42] on div "# Move to the treasure room and defeat all the ogres. hero . moveUp ( 4 ) hero …" at bounding box center [529, 135] width 185 height 233
drag, startPoint x: 442, startPoint y: 52, endPoint x: 448, endPoint y: 55, distance: 7.1
click at [448, 55] on div "# Move to the treasure room and defeat all the ogres. hero . moveUp ( 4 ) hero …" at bounding box center [529, 135] width 185 height 233
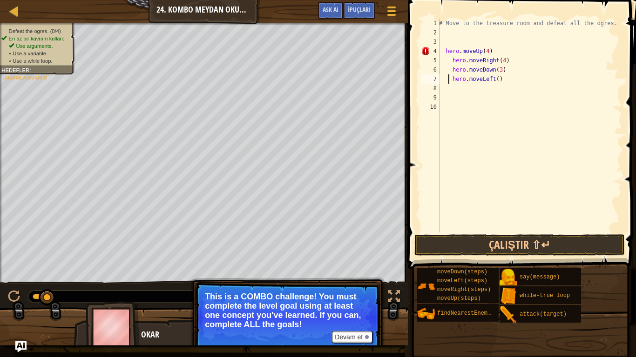
click at [450, 77] on div "# Move to the treasure room and defeat all the ogres. hero . moveUp ( 4 ) hero …" at bounding box center [529, 135] width 185 height 233
click at [442, 80] on div "# Move to the treasure room and defeat all the ogres. hero . moveUp ( 4 ) hero …" at bounding box center [529, 135] width 185 height 233
click at [441, 81] on div "# Move to the treasure room and defeat all the ogres. hero . moveUp ( 4 ) hero …" at bounding box center [529, 126] width 185 height 214
click at [451, 72] on div "# Move to the treasure room and defeat all the ogres. hero . moveUp ( 4 ) hero …" at bounding box center [529, 135] width 185 height 233
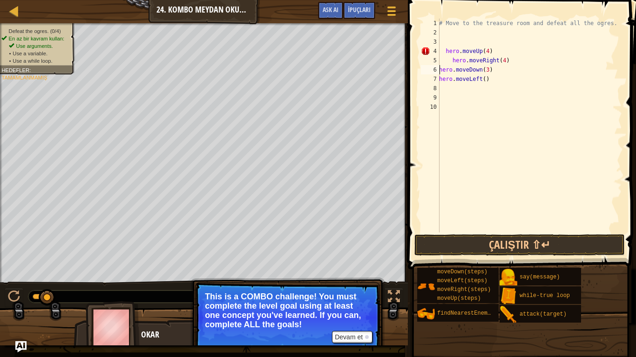
click at [452, 62] on div "# Move to the treasure room and defeat all the ogres. hero . moveUp ( 4 ) hero …" at bounding box center [529, 135] width 185 height 233
click at [445, 54] on div "# Move to the treasure room and defeat all the ogres. hero . moveUp ( 4 ) hero …" at bounding box center [529, 135] width 185 height 233
type textarea "hero.moveUp(4)"
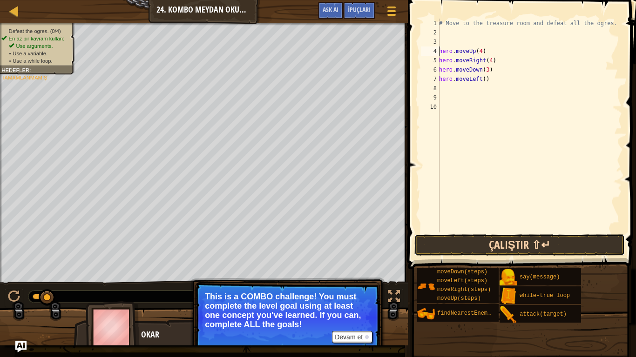
click at [496, 244] on button "Çalıştır ⇧↵" at bounding box center [519, 245] width 210 height 21
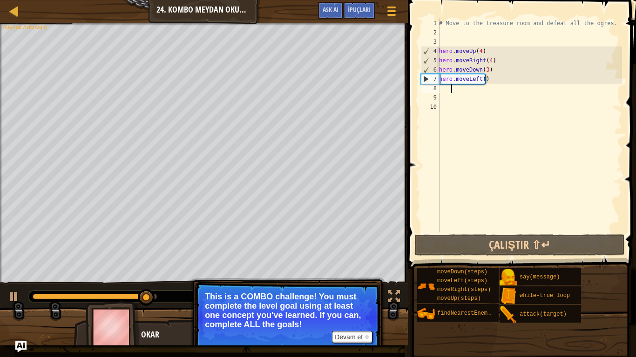
click at [464, 87] on div "# Move to the treasure room and defeat all the ogres. hero . moveUp ( 4 ) hero …" at bounding box center [529, 135] width 185 height 233
click at [442, 88] on div "# Move to the treasure room and defeat all the ogres. hero . moveUp ( 4 ) hero …" at bounding box center [529, 135] width 185 height 233
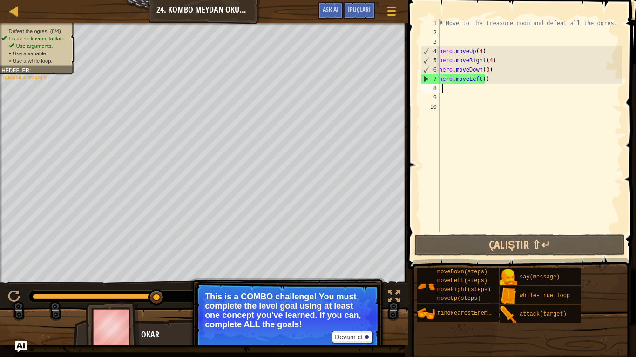
click at [441, 90] on div "# Move to the treasure room and defeat all the ogres. hero . moveUp ( 4 ) hero …" at bounding box center [529, 135] width 185 height 233
click at [487, 77] on div "# Move to the treasure room and defeat all the ogres. hero . moveUp ( 4 ) hero …" at bounding box center [529, 135] width 185 height 233
type textarea "hero.moveLeft()"
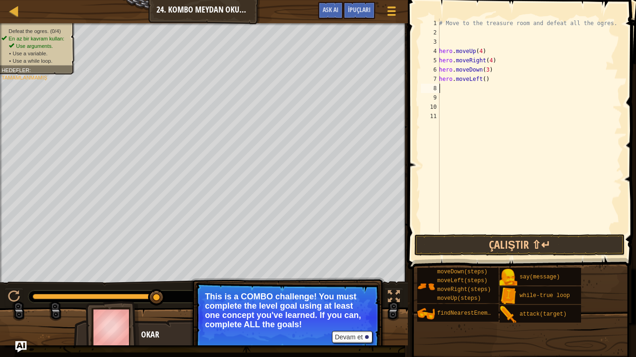
type textarea "h"
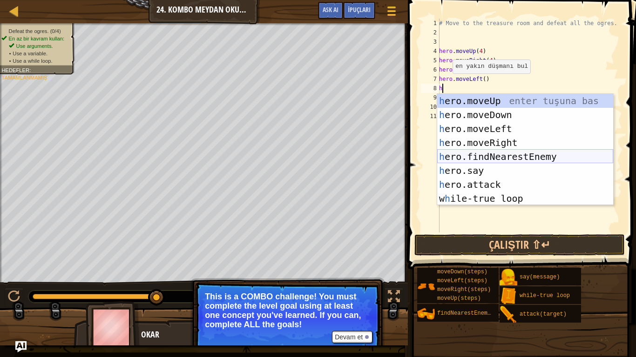
click at [503, 155] on div "h ero.moveUp enter tuşuna bas h ero.moveDown enter tuşuna bas h ero.moveLeft en…" at bounding box center [525, 164] width 176 height 140
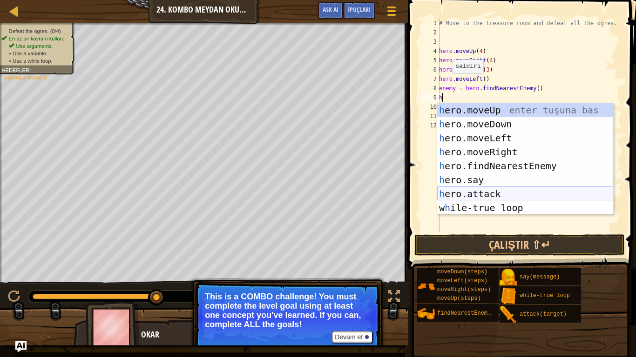
click at [470, 193] on div "h ero.moveUp enter tuşuna bas h ero.moveDown enter tuşuna bas h ero.moveLeft en…" at bounding box center [525, 173] width 176 height 140
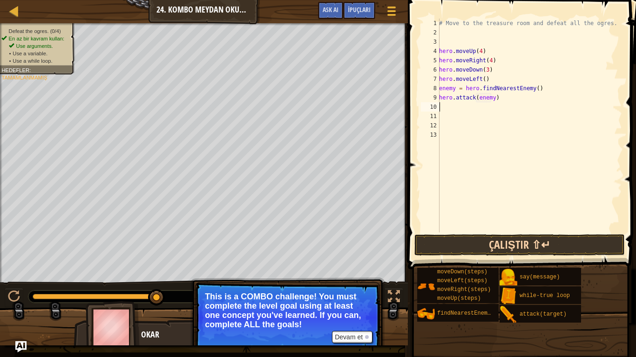
type textarea "hero.attack(enemy)"
click at [517, 247] on button "Çalıştır ⇧↵" at bounding box center [519, 245] width 210 height 21
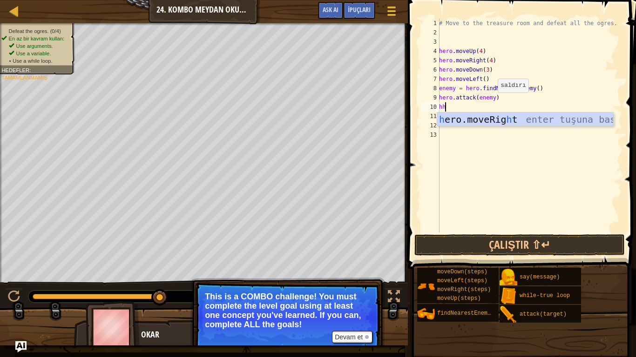
type textarea "hh"
click at [499, 119] on div "h ero.moveRig h t enter tuşuna bas" at bounding box center [525, 134] width 176 height 42
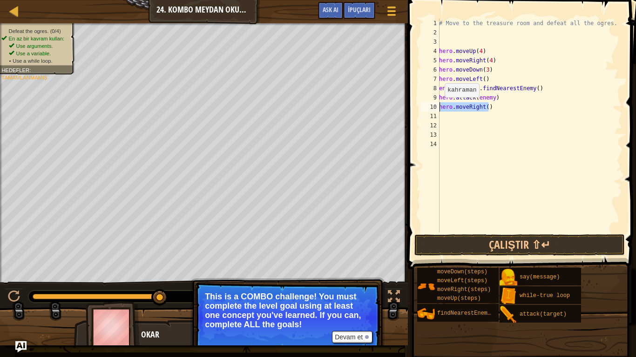
drag, startPoint x: 490, startPoint y: 108, endPoint x: 438, endPoint y: 107, distance: 52.1
click at [438, 107] on div "1 2 3 4 5 6 7 8 9 10 11 12 13 14 # Move to the treasure room and defeat all the…" at bounding box center [520, 126] width 203 height 214
type textarea "hero.moveRight()"
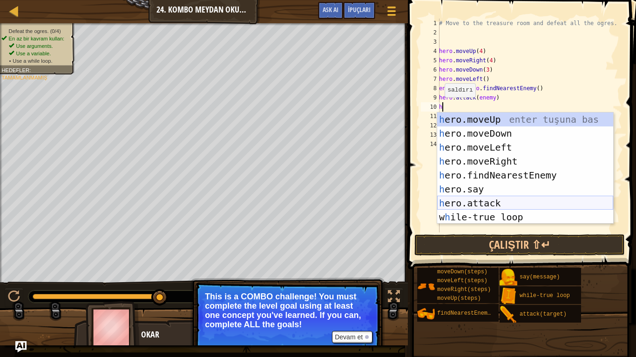
click at [473, 197] on div "h ero.moveUp enter tuşuna bas h ero.moveDown enter tuşuna bas h ero.moveLeft en…" at bounding box center [525, 183] width 176 height 140
type textarea "hero.attack(enemy)"
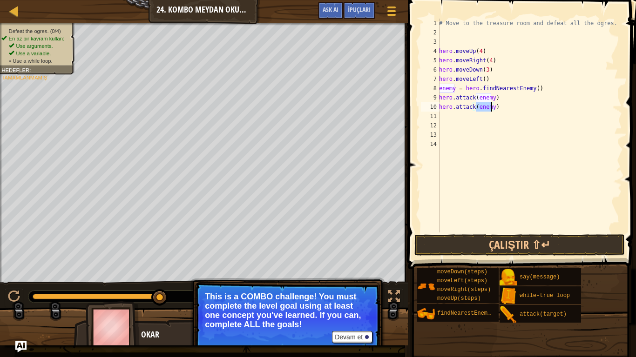
click at [473, 112] on div "# Move to the treasure room and defeat all the ogres. hero . moveUp ( 4 ) hero …" at bounding box center [529, 135] width 185 height 233
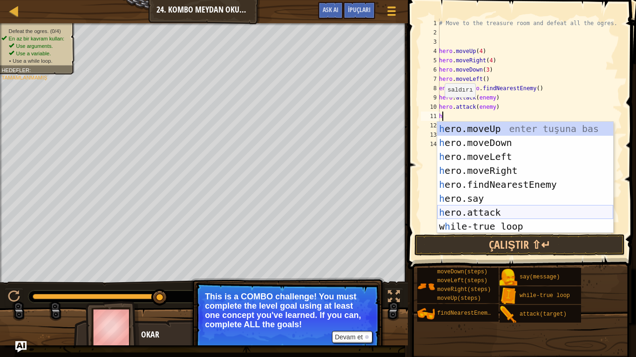
click at [486, 208] on div "h ero.moveUp enter tuşuna bas h ero.moveDown enter tuşuna bas h ero.moveLeft en…" at bounding box center [525, 192] width 176 height 140
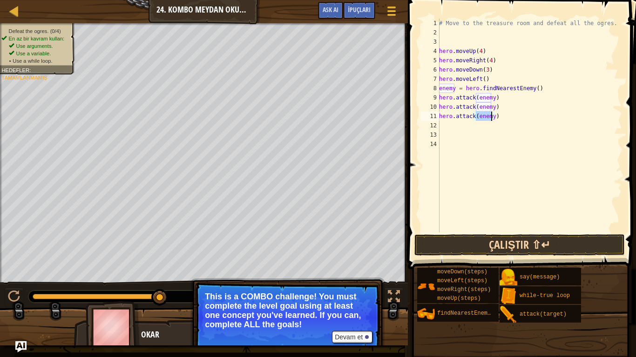
type textarea "hero.attack(enemy)"
click at [491, 238] on button "Çalıştır ⇧↵" at bounding box center [519, 245] width 210 height 21
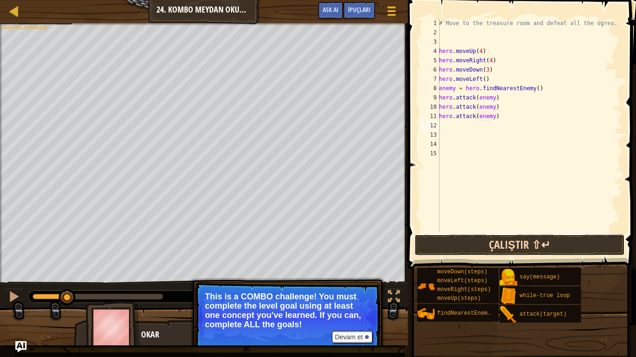
click at [494, 244] on button "Çalıştır ⇧↵" at bounding box center [519, 245] width 210 height 21
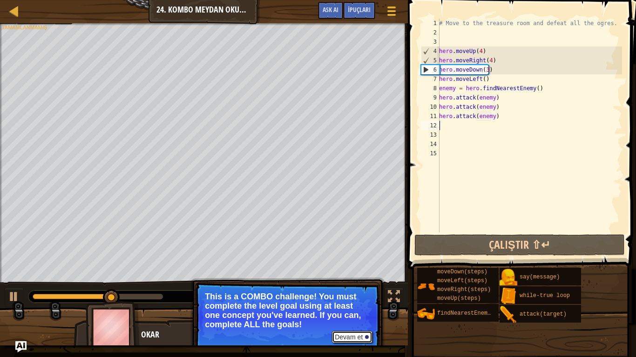
click at [368, 270] on div at bounding box center [367, 338] width 4 height 4
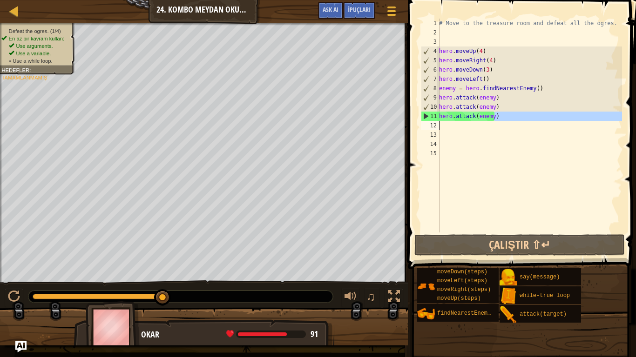
drag, startPoint x: 467, startPoint y: 115, endPoint x: 447, endPoint y: 121, distance: 21.4
click at [447, 121] on div "# Move to the treasure room and defeat all the ogres. hero . moveUp ( 4 ) hero …" at bounding box center [529, 135] width 185 height 233
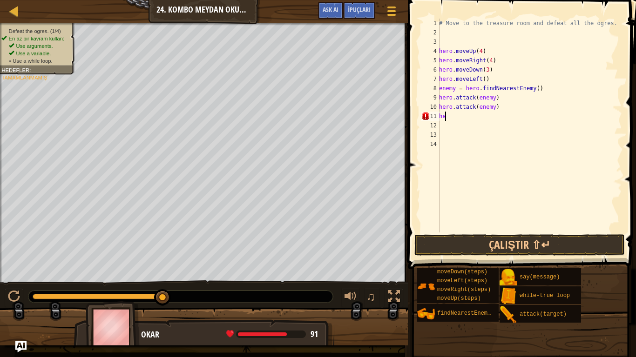
type textarea "h"
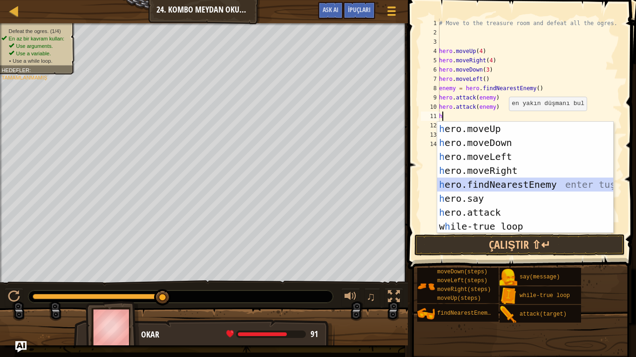
click at [505, 184] on div "h ero.moveUp enter tuşuna bas h ero.moveDown enter tuşuna bas h ero.moveLeft en…" at bounding box center [525, 192] width 176 height 140
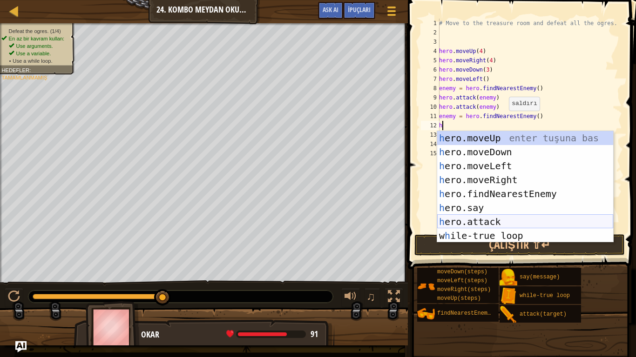
click at [491, 219] on div "h ero.moveUp enter tuşuna bas h ero.moveDown enter tuşuna bas h ero.moveLeft en…" at bounding box center [525, 201] width 176 height 140
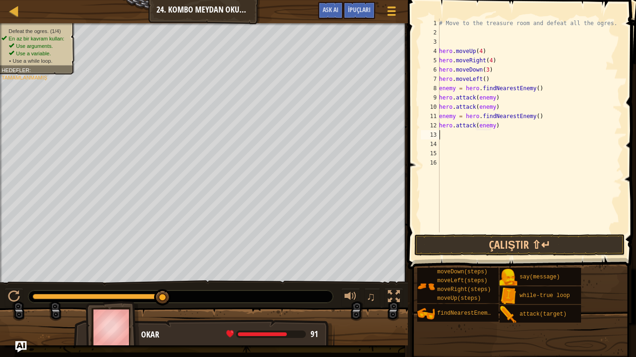
scroll to position [4, 4]
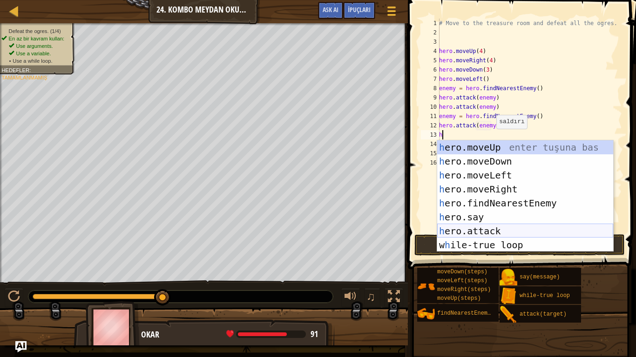
click at [490, 227] on div "h ero.moveUp enter tuşuna bas h ero.moveDown enter tuşuna bas h ero.moveLeft en…" at bounding box center [525, 211] width 176 height 140
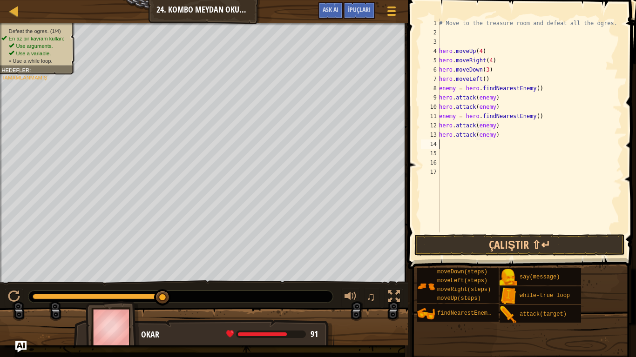
click at [486, 79] on div "# Move to the treasure room and defeat all the ogres. hero . moveUp ( 4 ) hero …" at bounding box center [529, 135] width 185 height 233
type textarea "hero.moveLeft()"
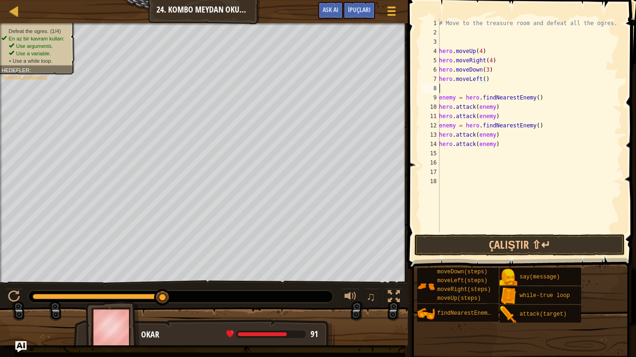
scroll to position [4, 0]
type textarea "w"
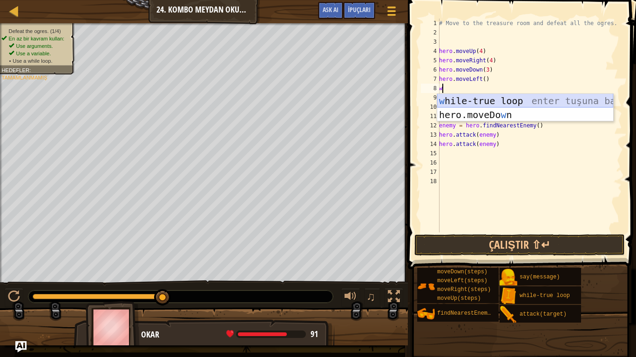
click at [502, 101] on div "w hile-true loop enter tuşuna bas hero.moveDo w n enter tuşuna bas" at bounding box center [525, 122] width 176 height 56
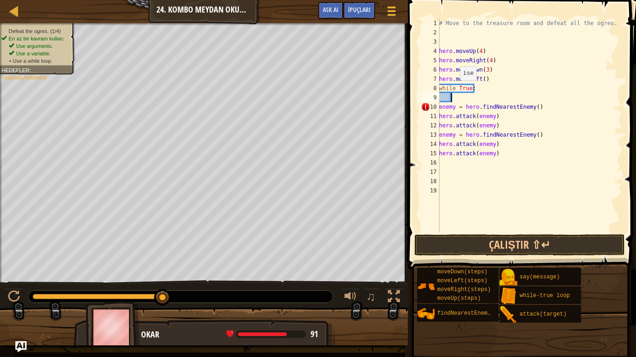
click at [455, 90] on div "# Move to the treasure room and defeat all the ogres. hero . moveUp ( 4 ) hero …" at bounding box center [529, 135] width 185 height 233
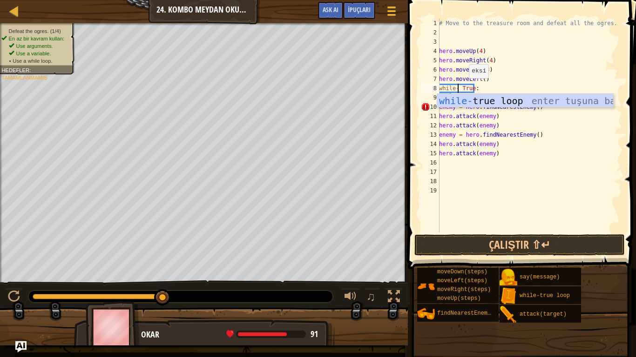
click at [464, 88] on div "# Move to the treasure room and defeat all the ogres. hero . moveUp ( 4 ) hero …" at bounding box center [529, 135] width 185 height 233
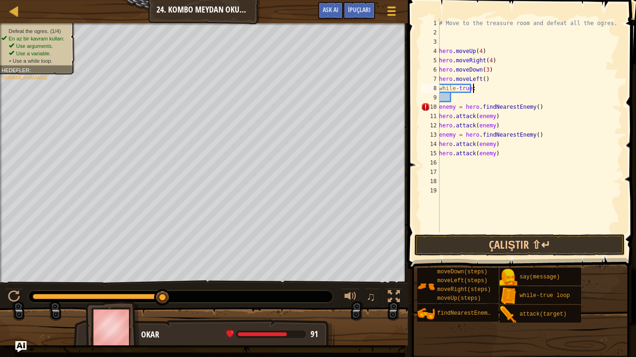
click at [490, 89] on div "# Move to the treasure room and defeat all the ogres. hero . moveUp ( 4 ) hero …" at bounding box center [529, 135] width 185 height 233
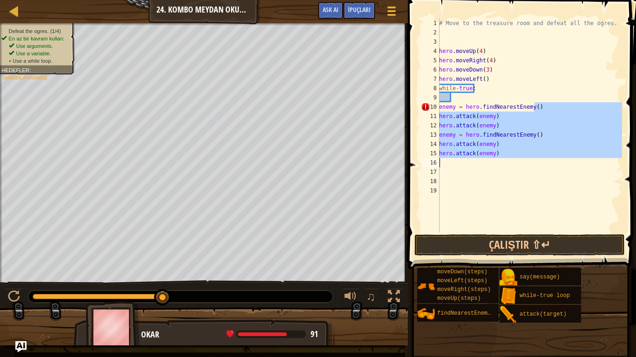
drag, startPoint x: 538, startPoint y: 107, endPoint x: 530, endPoint y: 162, distance: 55.5
click at [530, 162] on div "# Move to the treasure room and defeat all the ogres. hero . moveUp ( 4 ) hero …" at bounding box center [529, 135] width 185 height 233
type textarea "hero.attack(enemy)"
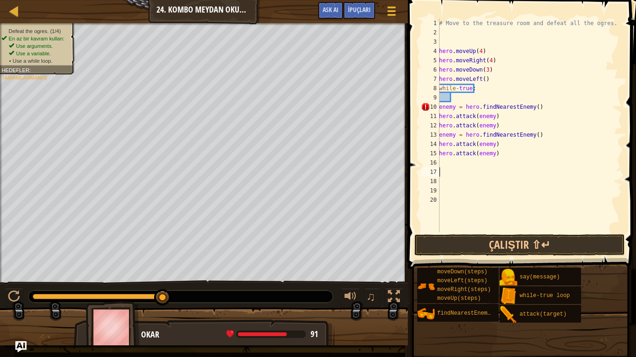
scroll to position [4, 0]
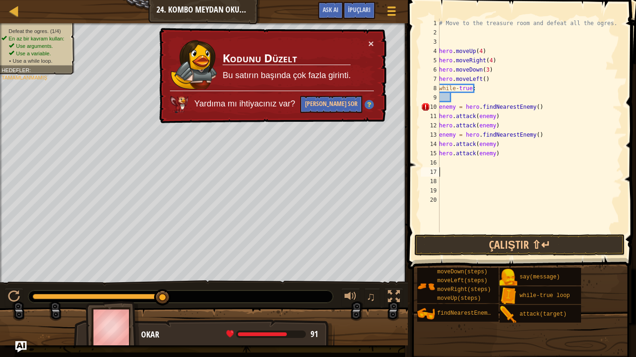
click at [447, 100] on div "# Move to the treasure room and defeat all the ogres. hero . moveUp ( 4 ) hero …" at bounding box center [529, 135] width 185 height 233
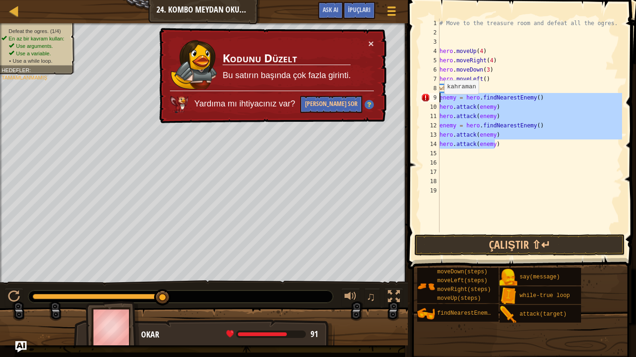
drag, startPoint x: 502, startPoint y: 146, endPoint x: 438, endPoint y: 100, distance: 79.3
click at [438, 100] on div "while-true: 1 2 3 4 5 6 7 8 9 10 11 12 13 14 15 16 17 18 19 # Move to the treas…" at bounding box center [520, 126] width 203 height 214
type textarea "enemy = hero.findNearestEnemy() hero.attack(enemy)"
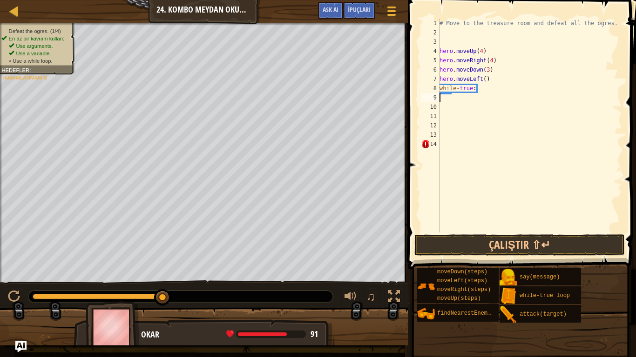
type textarea "while-true:"
click at [482, 92] on div "# Move to the treasure room and defeat all the ogres. hero . moveUp ( 4 ) hero …" at bounding box center [530, 135] width 184 height 233
click at [456, 101] on div "# Move to the treasure room and defeat all the ogres. hero . moveUp ( 4 ) hero …" at bounding box center [530, 135] width 184 height 233
type textarea "h"
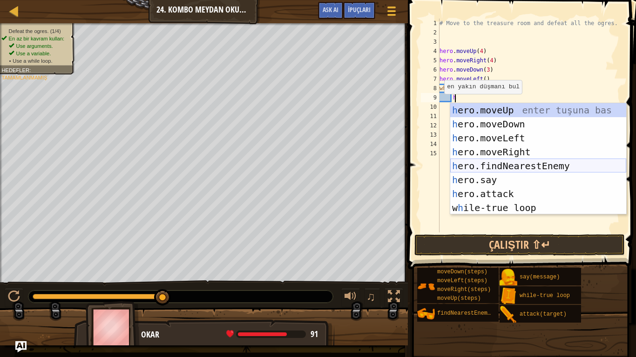
click at [515, 162] on div "h ero.moveUp enter tuşuna bas h ero.moveDown enter tuşuna bas h ero.moveLeft en…" at bounding box center [538, 173] width 176 height 140
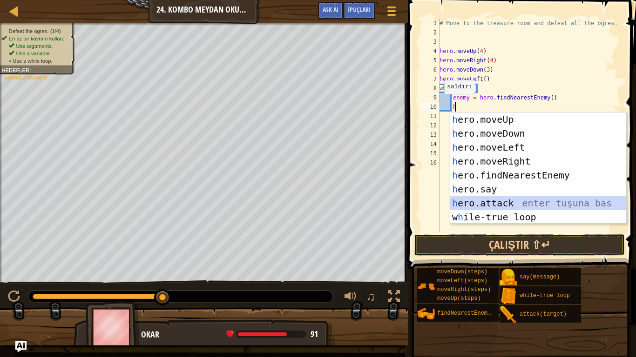
click at [501, 199] on div "h ero.moveUp enter tuşuna bas h ero.moveDown enter tuşuna bas h ero.moveLeft en…" at bounding box center [538, 183] width 176 height 140
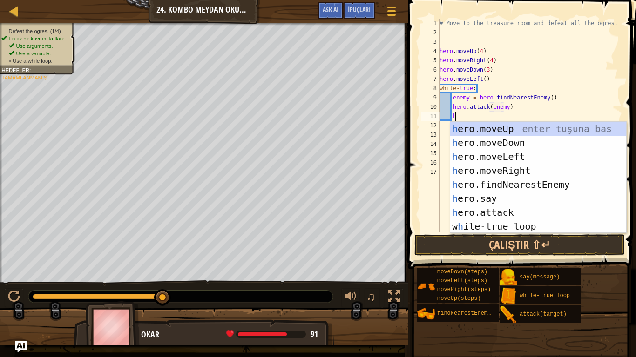
scroll to position [4, 6]
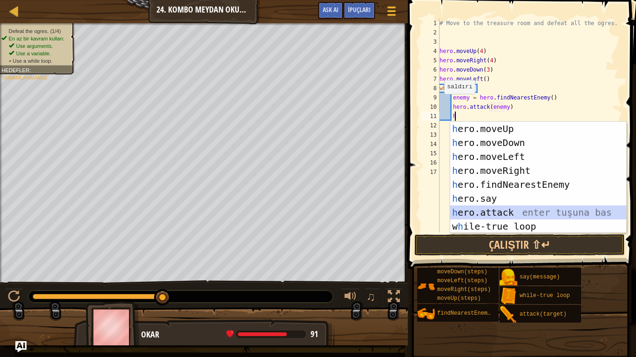
click at [506, 209] on div "h ero.moveUp enter tuşuna bas h ero.moveDown enter tuşuna bas h ero.moveLeft en…" at bounding box center [538, 192] width 176 height 140
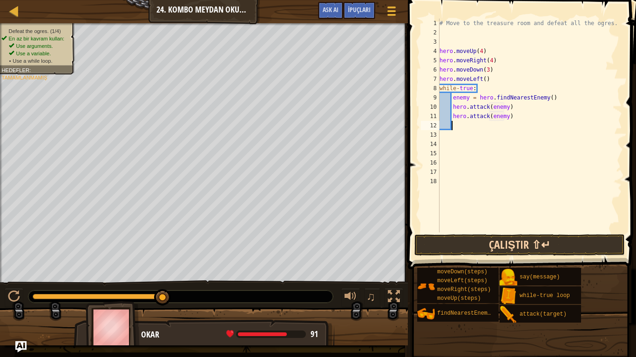
type textarea "hero.attack(enemy)"
click at [511, 245] on button "Çalıştır ⇧↵" at bounding box center [519, 245] width 210 height 21
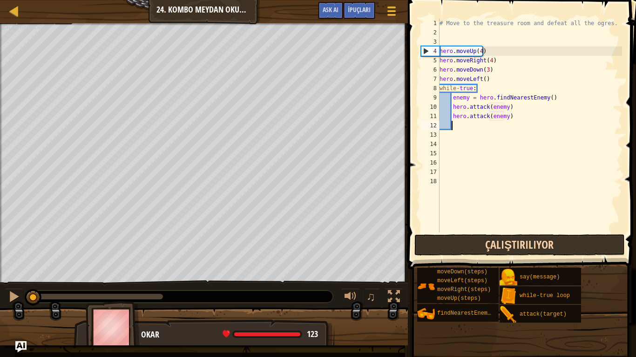
scroll to position [4, 0]
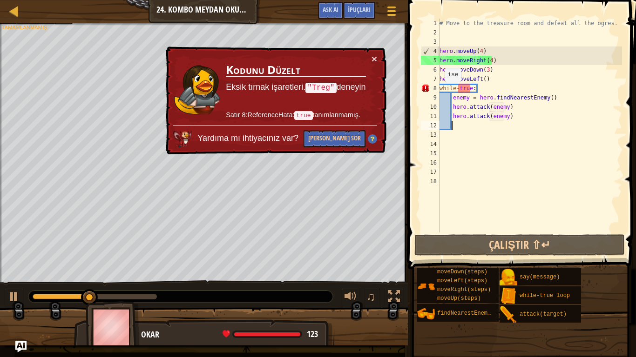
click at [377, 57] on div "× Kodunu Düzelt Eksik tırnak işaretleri. "Treg" deneyin Satır 8:ReferenceHata: …" at bounding box center [275, 101] width 222 height 108
click at [372, 60] on button "×" at bounding box center [374, 59] width 6 height 10
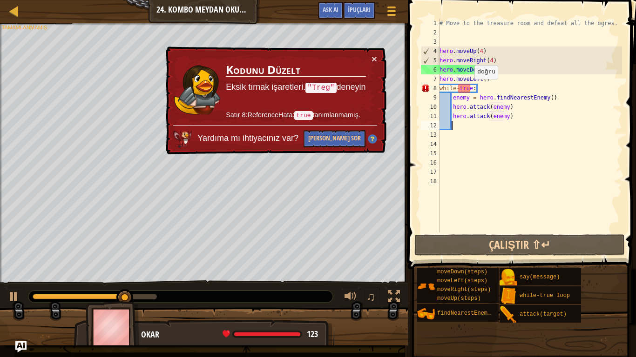
click at [472, 89] on div "# Move to the treasure room and defeat all the ogres. hero . moveUp ( 4 ) hero …" at bounding box center [530, 135] width 184 height 233
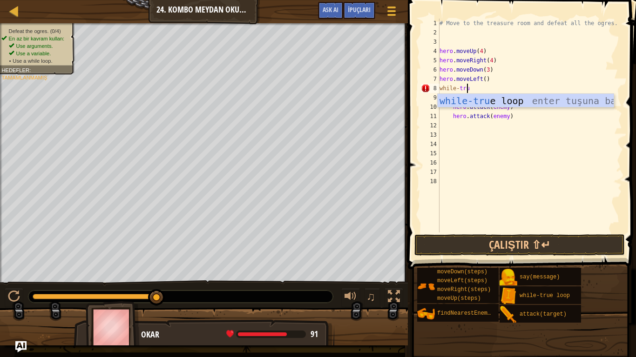
scroll to position [4, 2]
type textarea "while-true"
click at [516, 102] on div "while-true loop enter tuşuna bas" at bounding box center [526, 115] width 176 height 42
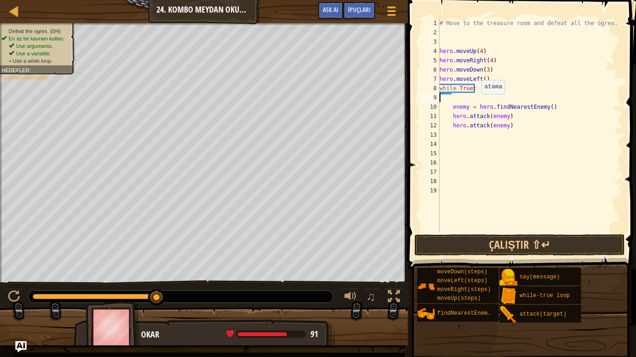
scroll to position [4, 0]
type textarea "while True:"
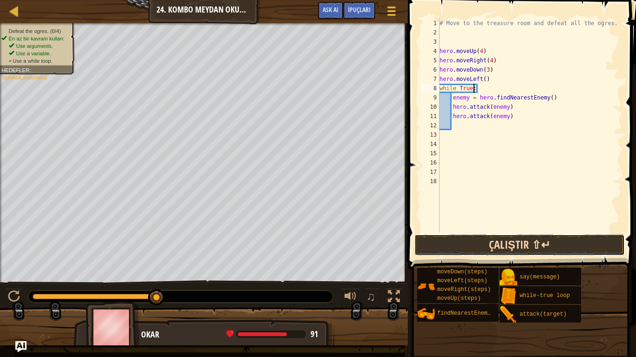
click at [534, 240] on button "Çalıştır ⇧↵" at bounding box center [519, 245] width 210 height 21
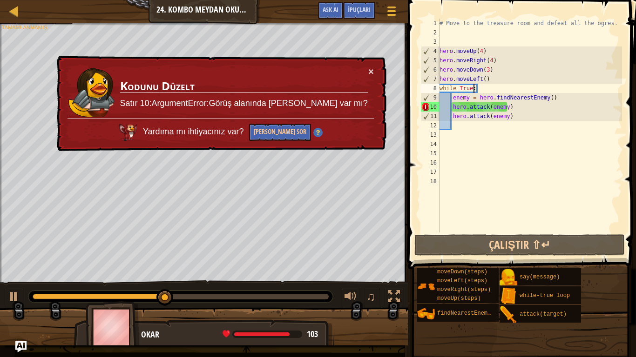
scroll to position [4, 0]
click at [468, 128] on div "# Move to the treasure room and defeat all the ogres. hero . moveUp ( 4 ) hero …" at bounding box center [530, 135] width 184 height 233
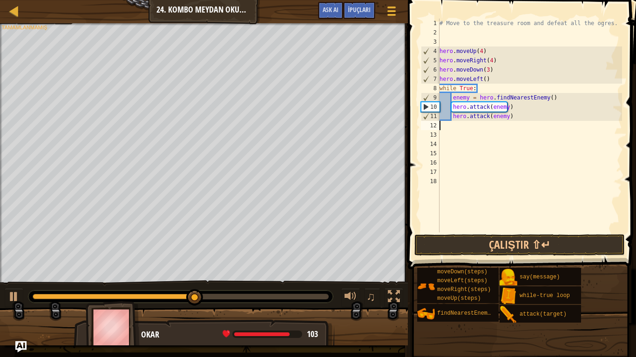
type textarea "h"
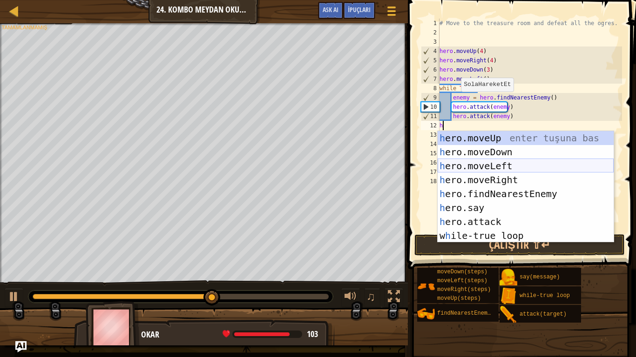
drag, startPoint x: 500, startPoint y: 167, endPoint x: 498, endPoint y: 179, distance: 12.3
click at [498, 179] on div "h ero.moveUp enter tuşuna bas h ero.moveDown enter tuşuna bas h ero.moveLeft en…" at bounding box center [526, 201] width 176 height 140
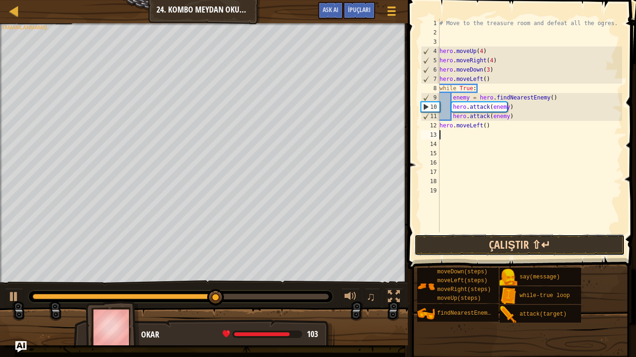
click at [501, 246] on button "Çalıştır ⇧↵" at bounding box center [519, 245] width 210 height 21
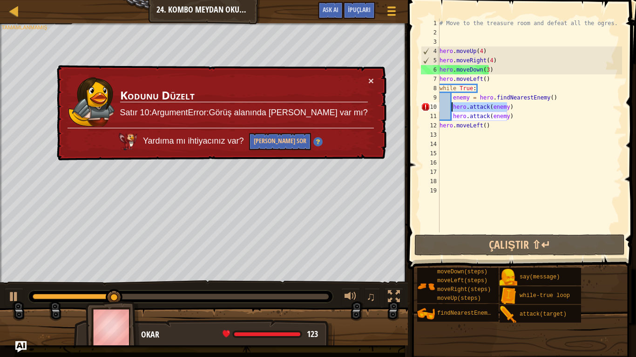
drag, startPoint x: 522, startPoint y: 108, endPoint x: 452, endPoint y: 106, distance: 69.4
click at [452, 106] on div "# Move to the treasure room and defeat all the ogres. hero . moveUp ( 4 ) hero …" at bounding box center [530, 135] width 184 height 233
type textarea "hero.attack(enemy)"
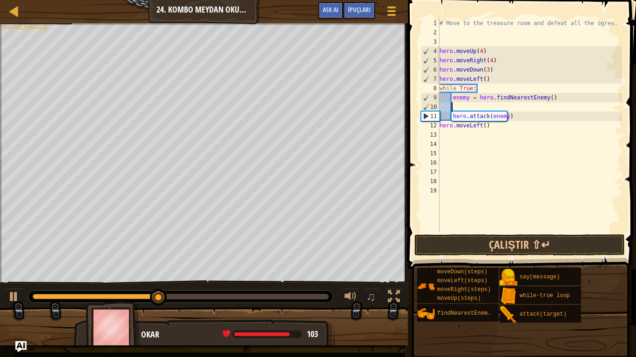
click at [553, 99] on div "# Move to the treasure room and defeat all the ogres. hero . moveUp ( 4 ) hero …" at bounding box center [530, 135] width 184 height 233
type textarea "enemy = hero.findNearestEnemy()"
click at [542, 106] on div "# Move to the treasure room and defeat all the ogres. hero . moveUp ( 4 ) hero …" at bounding box center [530, 135] width 184 height 233
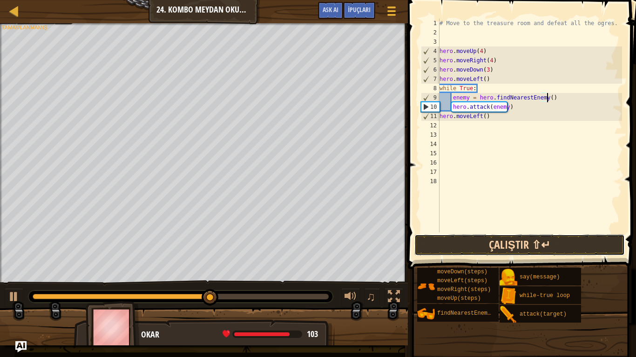
click at [525, 239] on button "Çalıştır ⇧↵" at bounding box center [519, 245] width 210 height 21
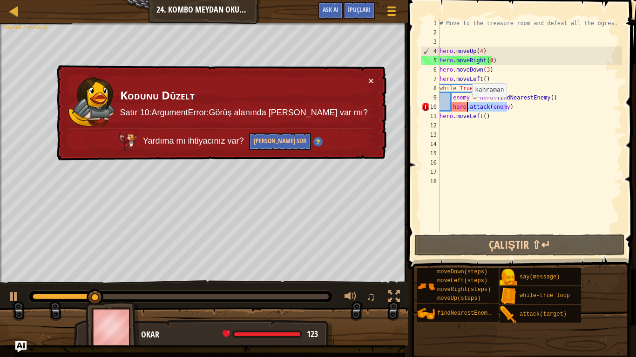
drag, startPoint x: 520, startPoint y: 109, endPoint x: 458, endPoint y: 104, distance: 62.6
click at [463, 106] on div "# Move to the treasure room and defeat all the ogres. hero . moveUp ( 4 ) hero …" at bounding box center [530, 135] width 184 height 233
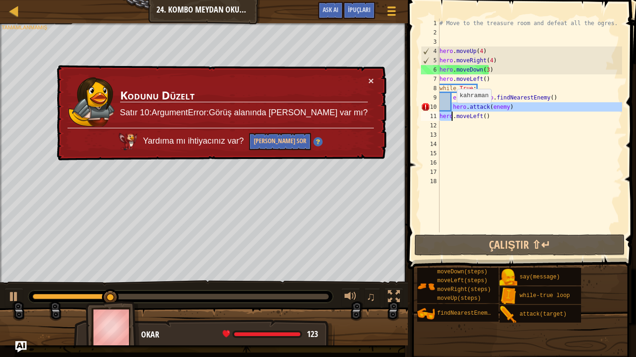
drag, startPoint x: 451, startPoint y: 106, endPoint x: 452, endPoint y: 112, distance: 6.1
click at [452, 112] on div "# Move to the treasure room and defeat all the ogres. hero . moveUp ( 4 ) hero …" at bounding box center [530, 135] width 184 height 233
click at [452, 108] on div "# Move to the treasure room and defeat all the ogres. hero . moveUp ( 4 ) hero …" at bounding box center [530, 126] width 184 height 214
type textarea "hero.attack(enemy)"
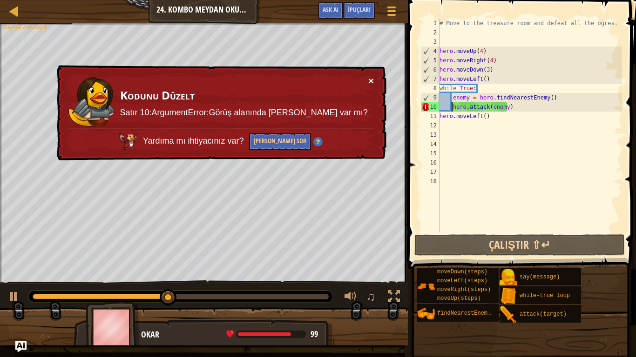
click at [371, 81] on button "×" at bounding box center [371, 81] width 6 height 10
drag, startPoint x: 416, startPoint y: 106, endPoint x: 439, endPoint y: 106, distance: 22.8
click at [439, 106] on div "hero.attack(enemy) 1 2 3 4 5 6 7 8 9 10 11 12 13 14 15 16 17 18 # Move to the t…" at bounding box center [520, 126] width 203 height 214
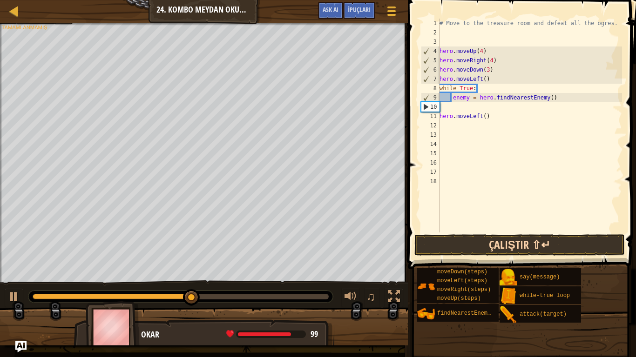
type textarea "enemy = hero.findNearestEnemy()"
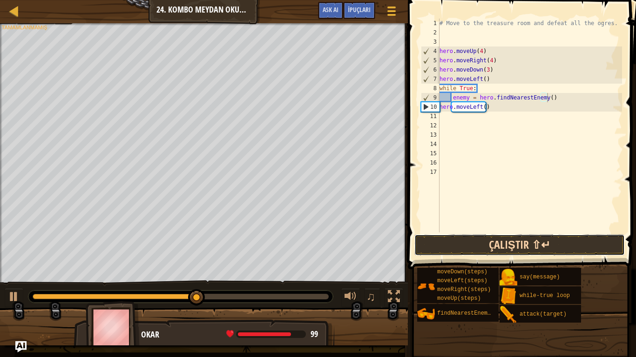
click at [519, 246] on button "Çalıştır ⇧↵" at bounding box center [519, 245] width 210 height 21
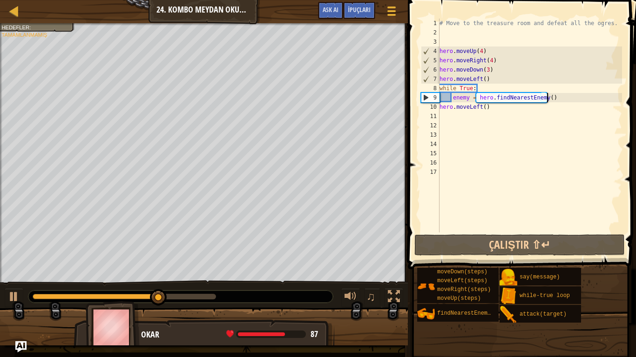
click at [554, 102] on div "# Move to the treasure room and defeat all the ogres. hero . moveUp ( 4 ) hero …" at bounding box center [530, 135] width 184 height 233
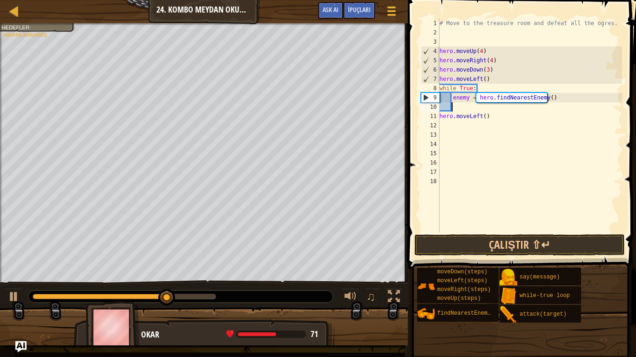
scroll to position [4, 1]
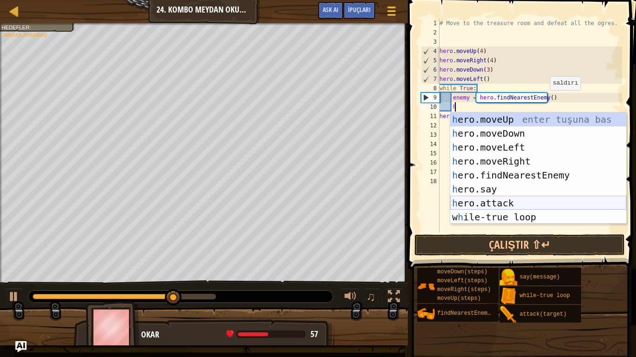
click at [504, 202] on div "h ero.moveUp enter tuşuna bas h ero.moveDown enter tuşuna bas h ero.moveLeft en…" at bounding box center [538, 183] width 176 height 140
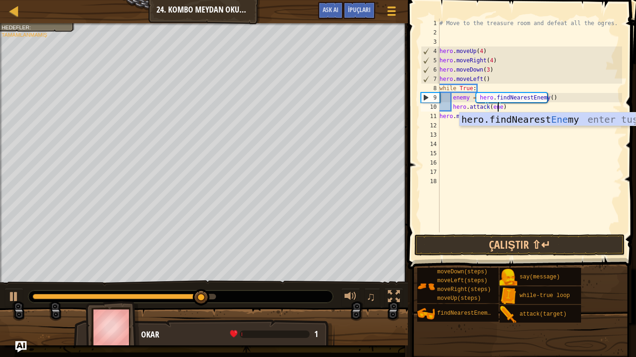
scroll to position [4, 5]
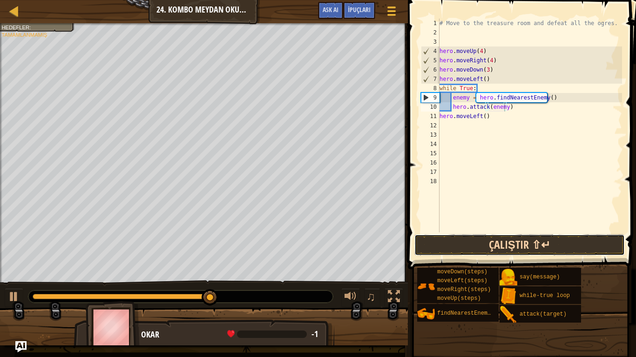
click at [520, 243] on button "Çalıştır ⇧↵" at bounding box center [519, 245] width 210 height 21
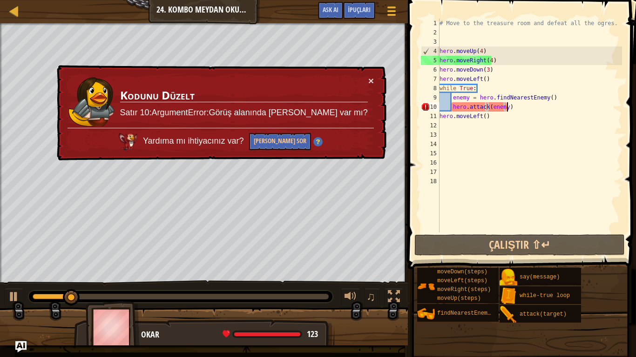
click at [513, 110] on div "# Move to the treasure room and defeat all the ogres. hero . moveUp ( 4 ) hero …" at bounding box center [530, 135] width 184 height 233
click at [513, 118] on div "# Move to the treasure room and defeat all the ogres. hero . moveUp ( 4 ) hero …" at bounding box center [530, 135] width 184 height 233
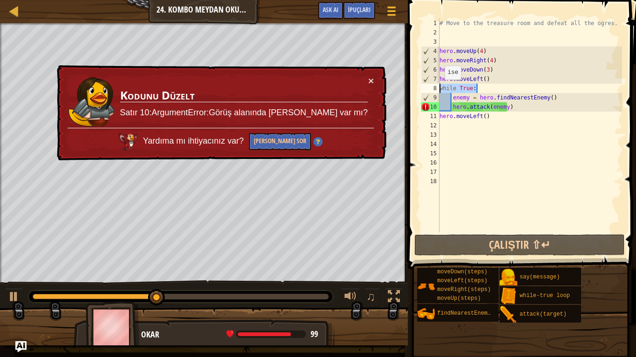
drag, startPoint x: 479, startPoint y: 86, endPoint x: 436, endPoint y: 89, distance: 43.8
click at [436, 89] on div "hero.moveLeft() 1 2 3 4 5 6 7 8 9 10 11 12 13 14 15 16 17 18 # Move to the trea…" at bounding box center [520, 126] width 203 height 214
type textarea "while True:"
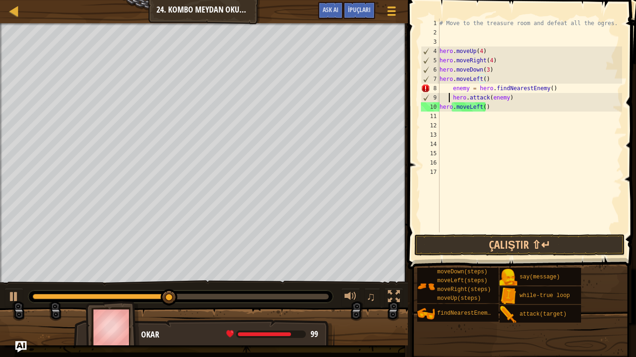
click at [449, 98] on div "# Move to the treasure room and defeat all the ogres. hero . moveUp ( 4 ) hero …" at bounding box center [530, 135] width 184 height 233
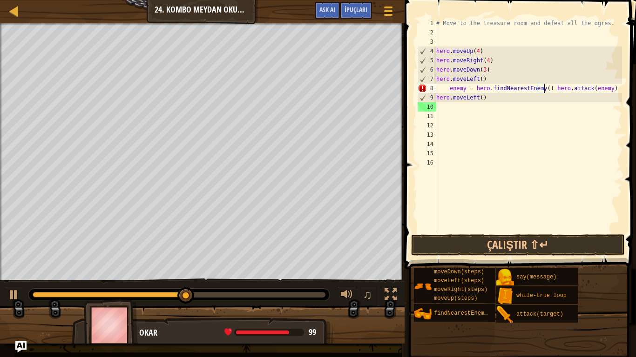
click at [449, 89] on div "# Move to the treasure room and defeat all the ogres. hero . moveUp ( 4 ) hero …" at bounding box center [528, 135] width 188 height 233
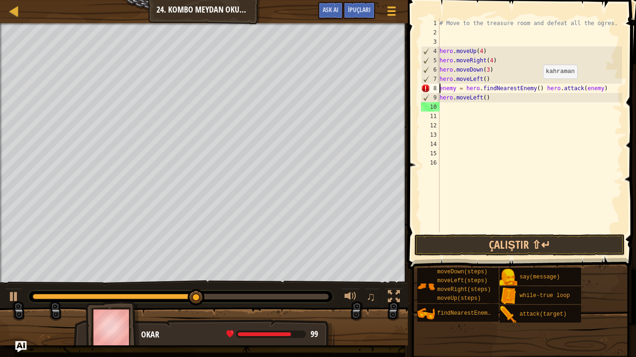
click at [538, 88] on div "# Move to the treasure room and defeat all the ogres. hero . moveUp ( 4 ) hero …" at bounding box center [530, 135] width 184 height 233
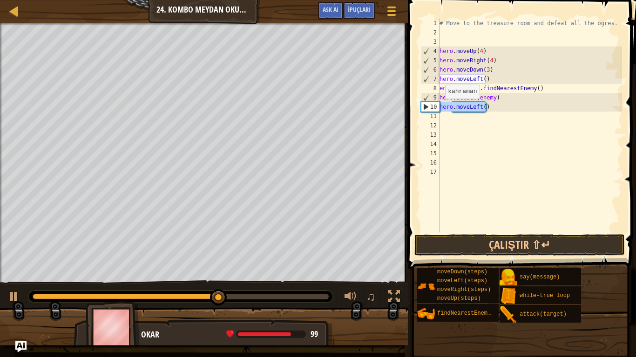
drag, startPoint x: 490, startPoint y: 109, endPoint x: 440, endPoint y: 108, distance: 49.3
click at [440, 108] on div "# Move to the treasure room and defeat all the ogres. hero . moveUp ( 4 ) hero …" at bounding box center [530, 135] width 184 height 233
type textarea "hero.moveLeft()"
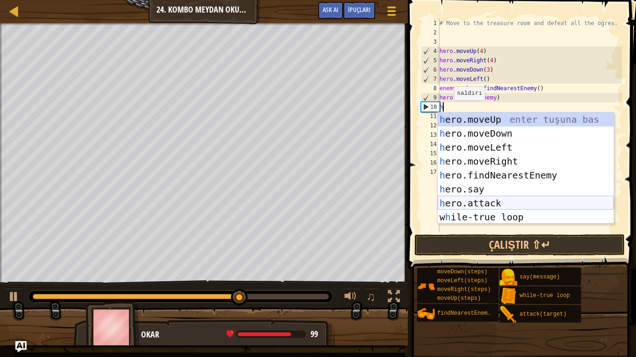
click at [500, 203] on div "h ero.moveUp enter tuşuna bas h ero.moveDown enter tuşuna bas h ero.moveLeft en…" at bounding box center [526, 183] width 176 height 140
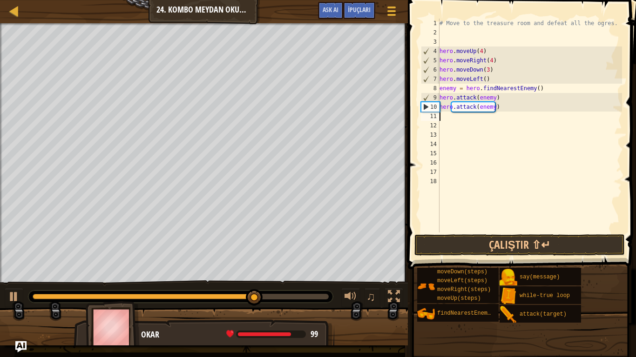
type textarea "hero.attack(enemy)h"
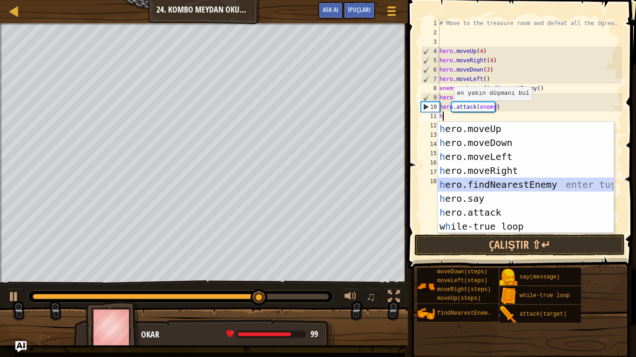
click at [504, 182] on div "h ero.moveUp enter tuşuna bas h ero.moveDown enter tuşuna bas h ero.moveLeft en…" at bounding box center [526, 192] width 176 height 140
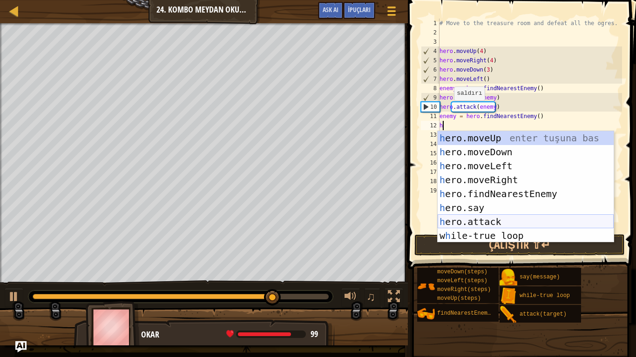
click at [494, 222] on div "h ero.moveUp enter tuşuna bas h ero.moveDown enter tuşuna bas h ero.moveLeft en…" at bounding box center [526, 201] width 176 height 140
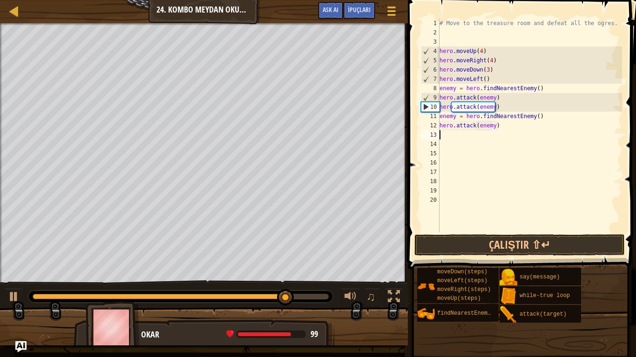
scroll to position [4, 4]
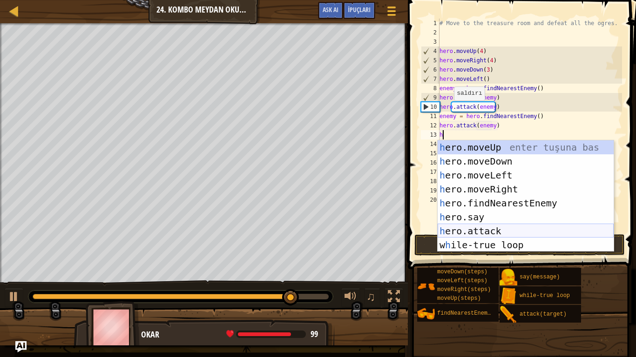
click at [487, 226] on div "h ero.moveUp enter tuşuna bas h ero.moveDown enter tuşuna bas h ero.moveLeft en…" at bounding box center [526, 211] width 176 height 140
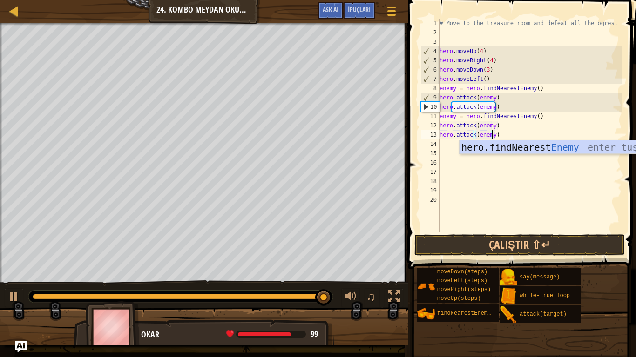
type textarea "hero.attack(hero.findNearestEnemy())"
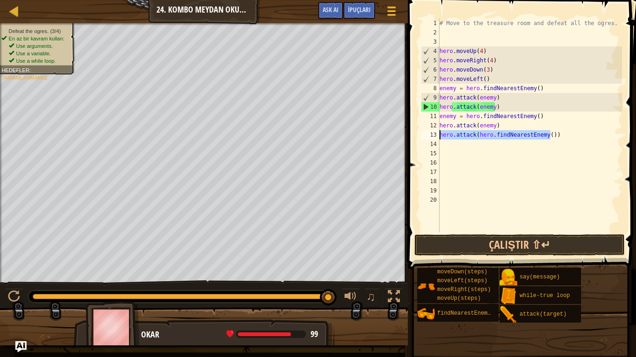
drag, startPoint x: 556, startPoint y: 135, endPoint x: 438, endPoint y: 138, distance: 118.7
click at [438, 138] on div "hero.attack(hero.findNearestEnemy()) 1 2 3 4 5 6 7 8 9 10 11 12 13 14 15 16 17 …" at bounding box center [520, 126] width 203 height 214
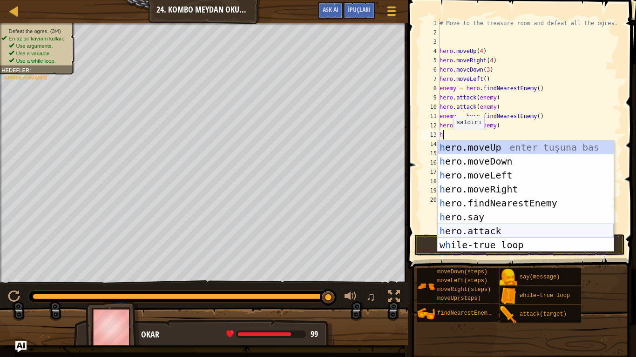
click at [517, 228] on div "h ero.moveUp enter tuşuna bas h ero.moveDown enter tuşuna bas h ero.moveLeft en…" at bounding box center [526, 211] width 176 height 140
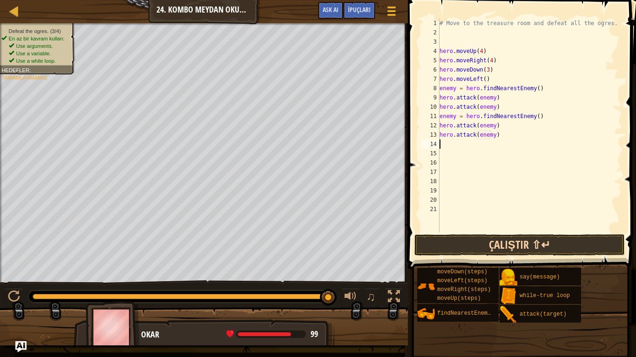
type textarea "hero.attack(enemy)"
click at [499, 247] on button "Çalıştır ⇧↵" at bounding box center [519, 245] width 210 height 21
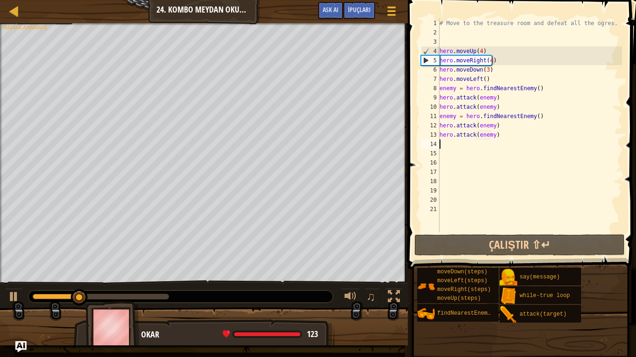
type textarea "h"
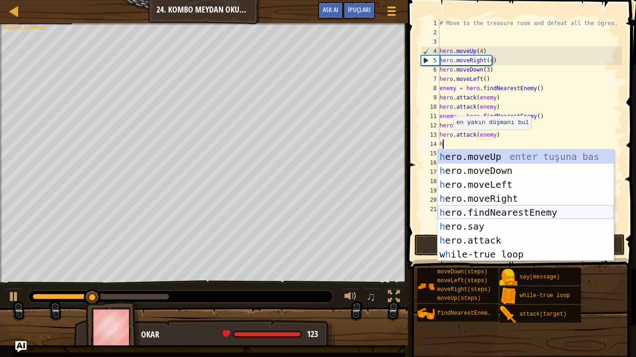
click at [504, 216] on div "h ero.moveUp enter tuşuna bas h ero.moveDown enter tuşuna bas h ero.moveLeft en…" at bounding box center [526, 220] width 176 height 140
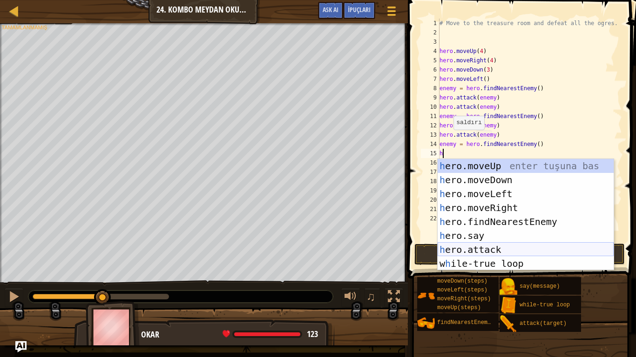
click at [491, 252] on div "h ero.moveUp enter tuşuna bas h ero.moveDown enter tuşuna bas h ero.moveLeft en…" at bounding box center [526, 229] width 176 height 140
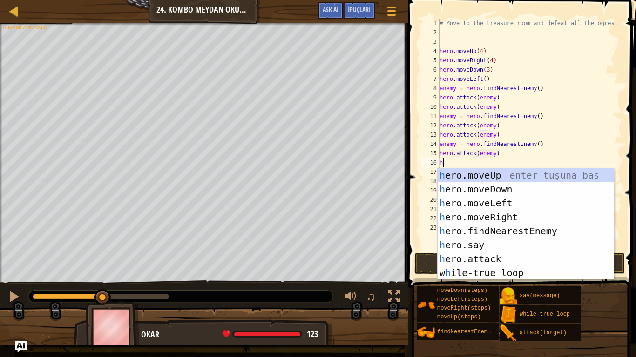
scroll to position [4, 4]
click at [486, 258] on div "h ero.moveUp enter tuşuna bas h ero.moveDown enter tuşuna bas h ero.moveLeft en…" at bounding box center [526, 239] width 176 height 140
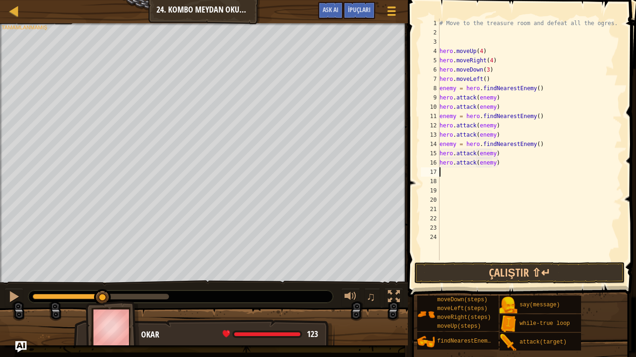
type textarea "hero.attack(enemy)h"
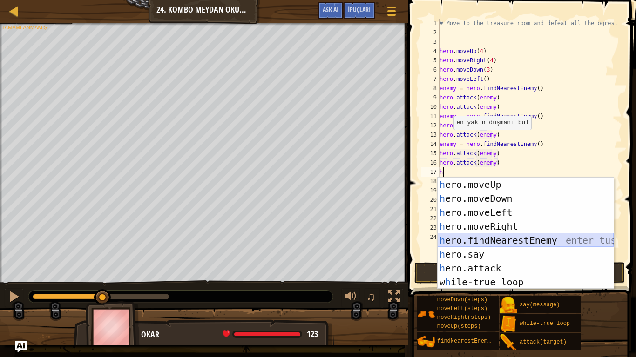
click at [477, 240] on div "h ero.moveUp enter tuşuna bas h ero.moveDown enter tuşuna bas h ero.moveLeft en…" at bounding box center [526, 248] width 176 height 140
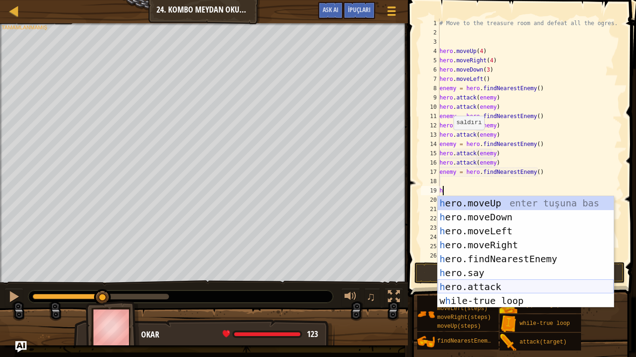
click at [480, 283] on div "h ero.moveUp enter tuşuna bas h ero.moveDown enter tuşuna bas h ero.moveLeft en…" at bounding box center [526, 266] width 176 height 140
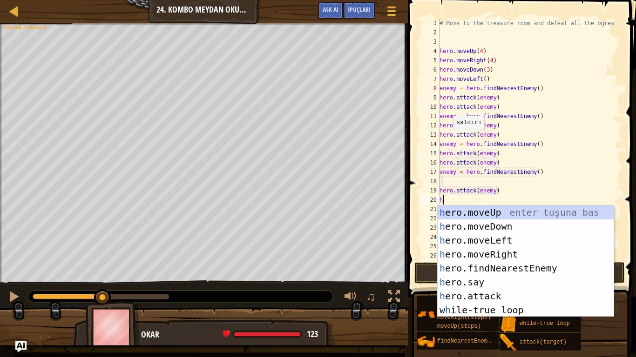
scroll to position [4, 4]
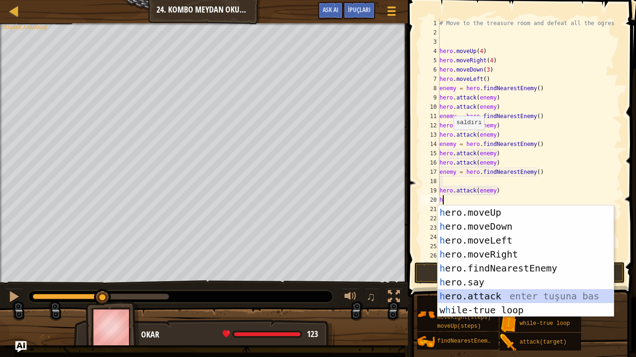
click at [477, 291] on div "h ero.moveUp enter tuşuna bas h ero.moveDown enter tuşuna bas h ero.moveLeft en…" at bounding box center [526, 276] width 176 height 140
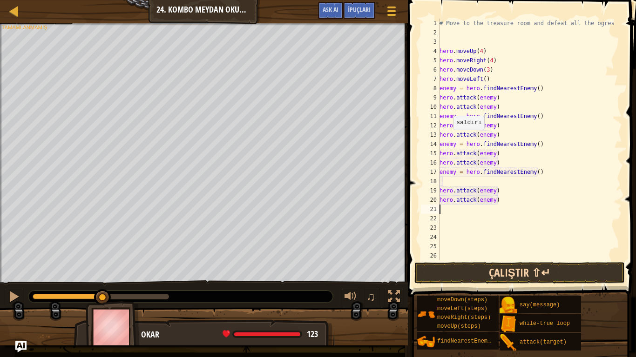
type textarea "hero.attack(enemy)"
click at [503, 279] on button "Çalıştır ⇧↵" at bounding box center [519, 273] width 210 height 21
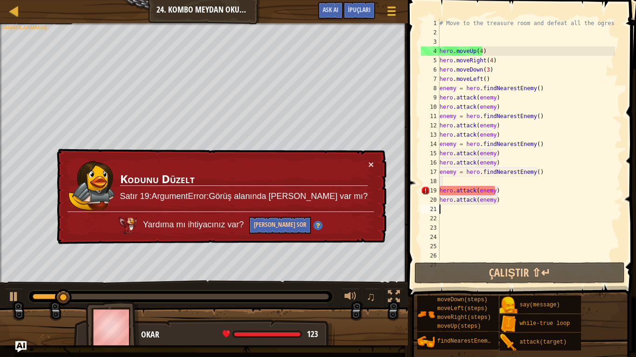
click at [455, 183] on div "# Move to the treasure room and defeat all the ogres. hero . moveUp ( 4 ) hero …" at bounding box center [526, 149] width 177 height 261
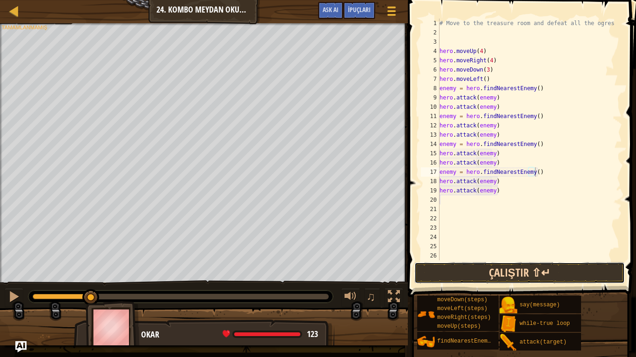
click at [508, 272] on button "Çalıştır ⇧↵" at bounding box center [519, 273] width 210 height 21
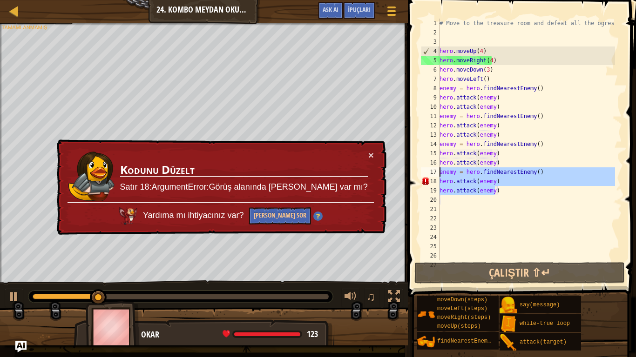
drag, startPoint x: 502, startPoint y: 193, endPoint x: 436, endPoint y: 175, distance: 69.0
click at [437, 175] on div "enemy = hero.findNearestEnemy() 1 2 3 4 5 6 7 8 9 10 11 12 13 14 15 16 17 18 19…" at bounding box center [520, 140] width 203 height 242
type textarea "enemy = hero.findNearestEnemy() hero.attack(enemy)"
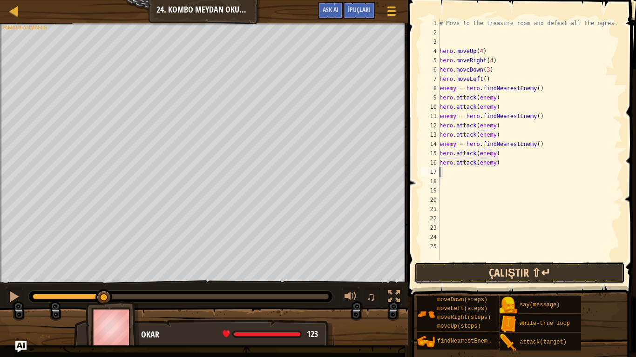
click at [491, 270] on button "Çalıştır ⇧↵" at bounding box center [519, 273] width 210 height 21
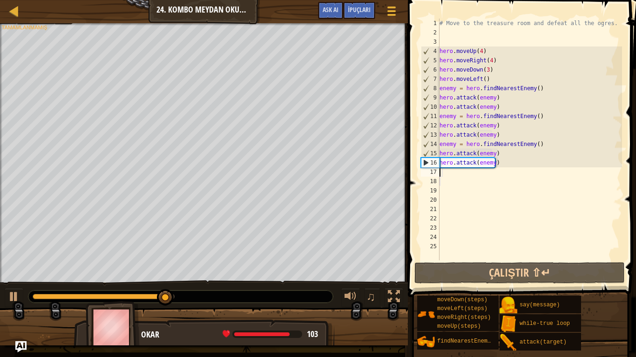
type textarea "h"
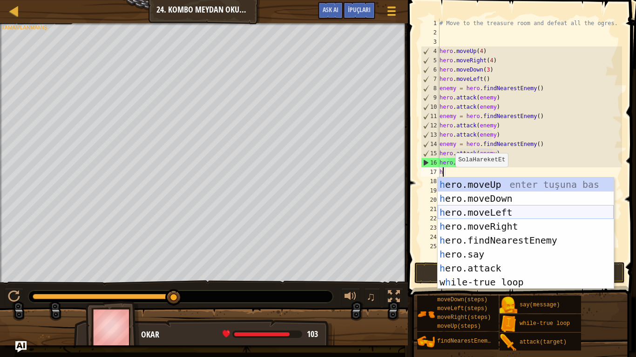
click at [484, 211] on div "h ero.moveUp enter tuşuna bas h ero.moveDown enter tuşuna bas h ero.moveLeft en…" at bounding box center [526, 248] width 176 height 140
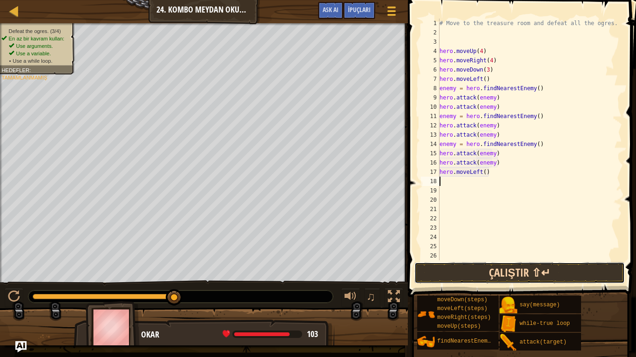
click at [490, 263] on button "Çalıştır ⇧↵" at bounding box center [519, 273] width 210 height 21
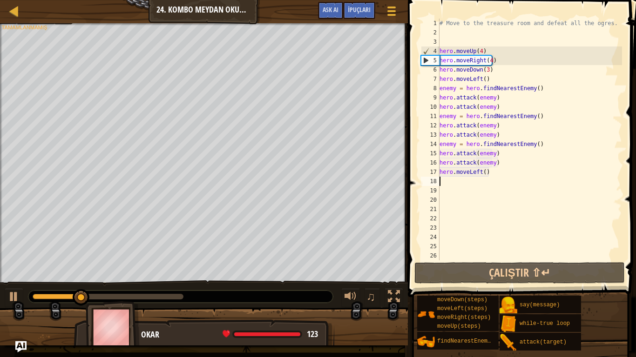
click at [170, 297] on div "0:28.0 Şimdi: 0:09.8 Azami: 0:30.7" at bounding box center [108, 297] width 151 height 6
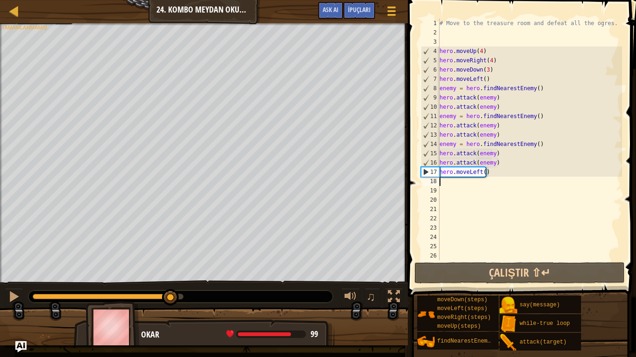
type textarea "h"
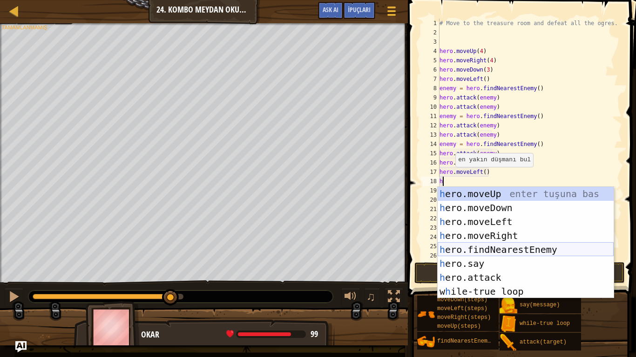
click at [487, 249] on div "h ero.moveUp enter tuşuna bas h ero.moveDown enter tuşuna bas h ero.moveLeft en…" at bounding box center [526, 257] width 176 height 140
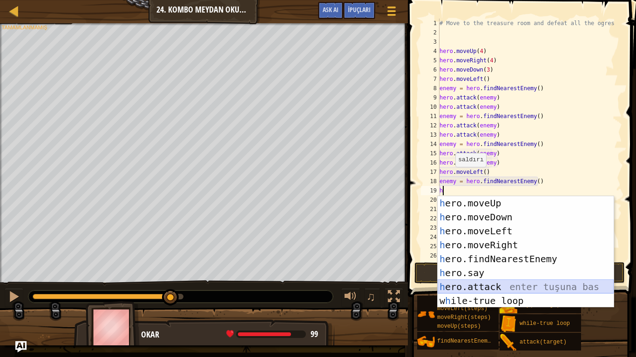
click at [487, 289] on div "h ero.moveUp enter tuşuna bas h ero.moveDown enter tuşuna bas h ero.moveLeft en…" at bounding box center [526, 266] width 176 height 140
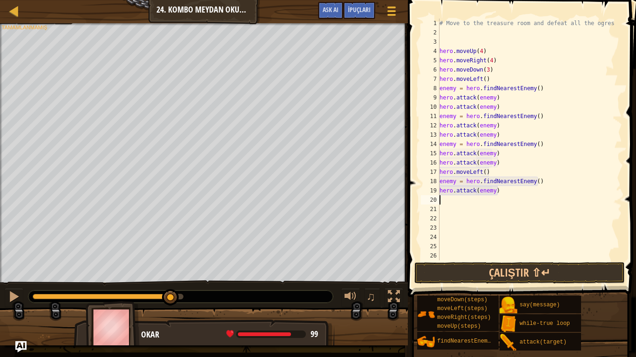
scroll to position [4, 4]
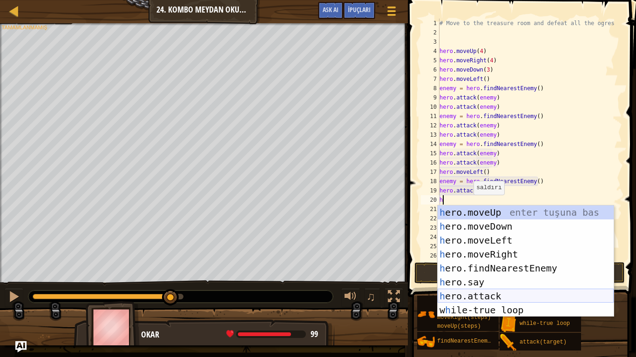
click at [488, 293] on div "h ero.moveUp enter tuşuna bas h ero.moveDown enter tuşuna bas h ero.moveLeft en…" at bounding box center [526, 276] width 176 height 140
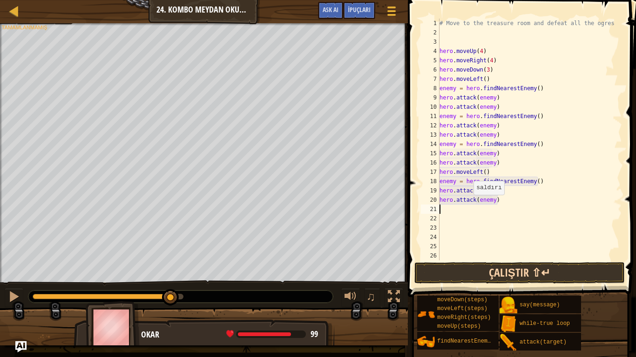
type textarea "hero.attack(enemy)"
click at [491, 269] on button "Çalıştır ⇧↵" at bounding box center [519, 273] width 210 height 21
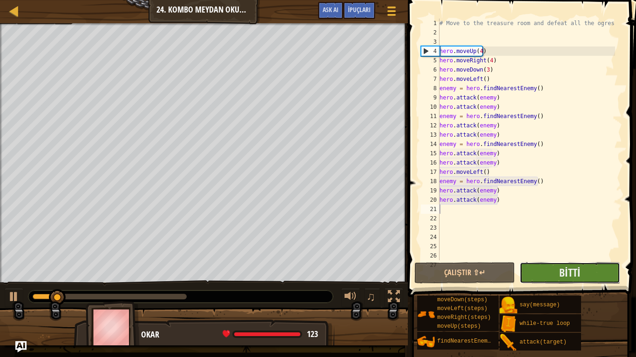
click at [536, 269] on button "Bitti" at bounding box center [569, 273] width 101 height 21
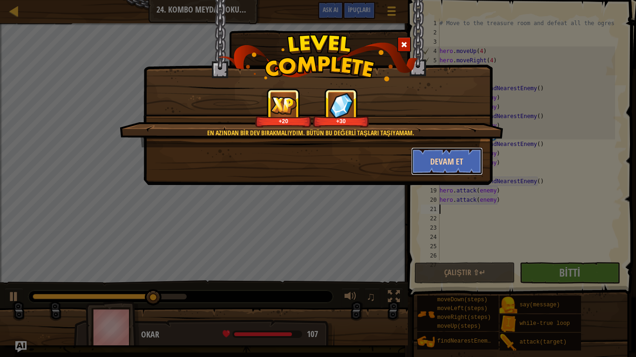
click at [447, 159] on button "Devam et" at bounding box center [447, 162] width 72 height 28
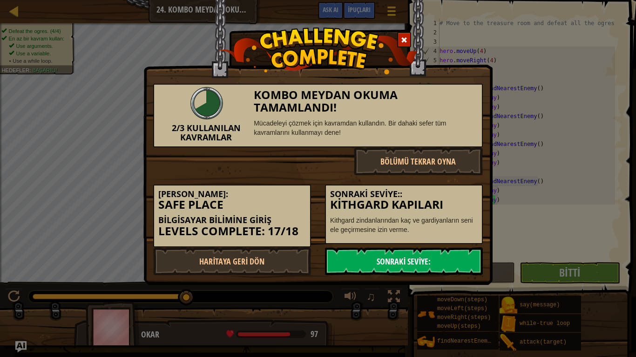
click at [439, 252] on link "Sonraki Seviye:" at bounding box center [404, 262] width 158 height 28
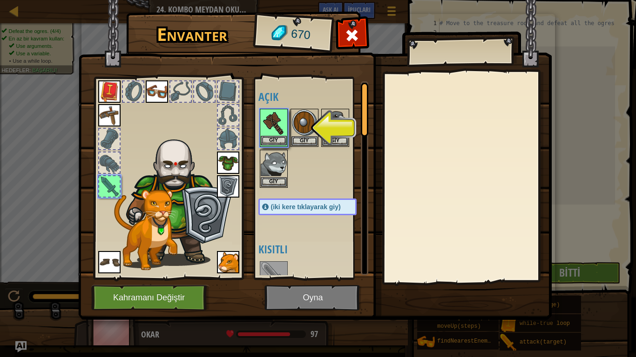
click at [272, 132] on img at bounding box center [274, 123] width 26 height 26
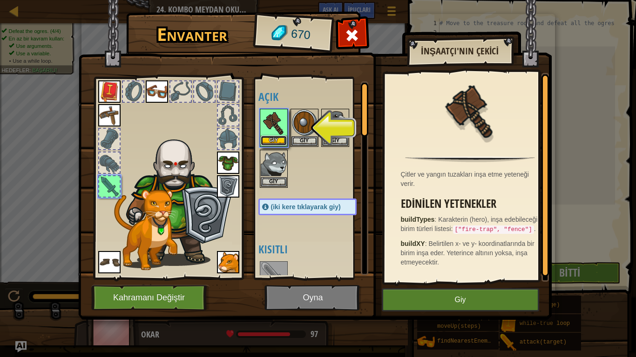
click at [277, 137] on button "Giy" at bounding box center [274, 141] width 26 height 10
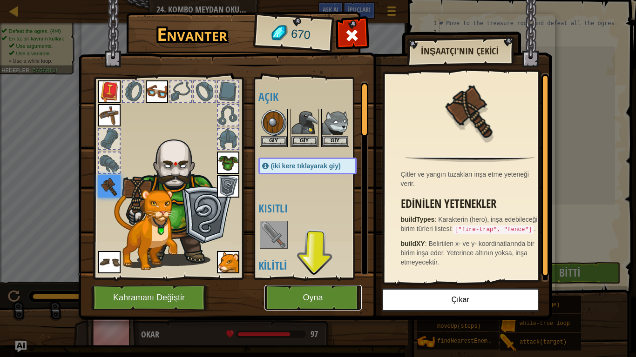
click at [319, 300] on button "Oyna" at bounding box center [312, 298] width 97 height 26
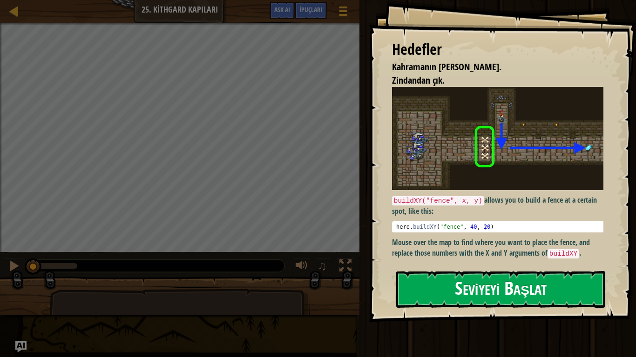
click at [456, 303] on button "Seviyeyi Başlat" at bounding box center [500, 289] width 209 height 37
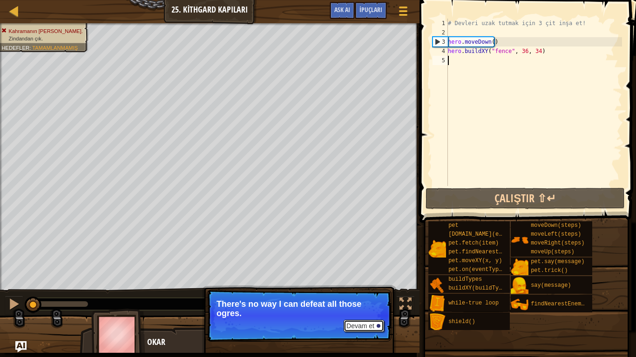
click at [365, 326] on button "Devam et" at bounding box center [364, 326] width 40 height 12
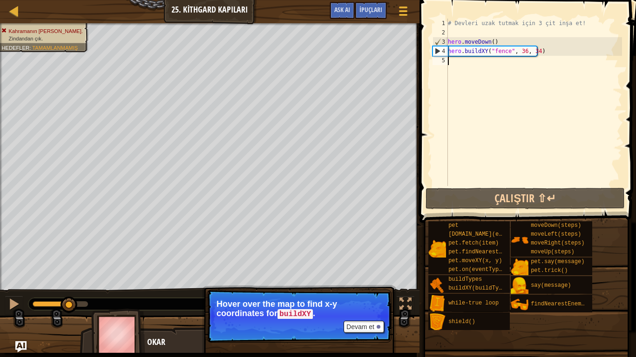
scroll to position [4, 0]
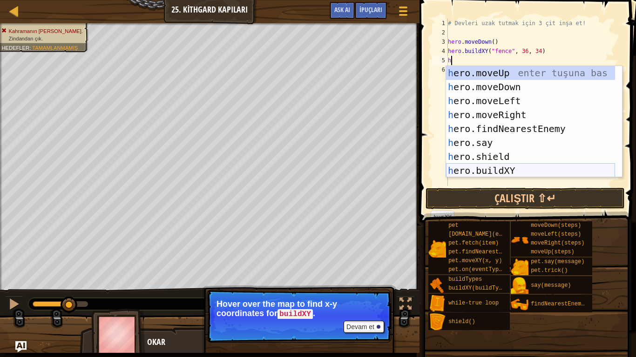
click at [540, 171] on div "h ero.moveUp enter tuşuna bas h ero.moveDown enter tuşuna bas h ero.moveLeft en…" at bounding box center [530, 136] width 169 height 140
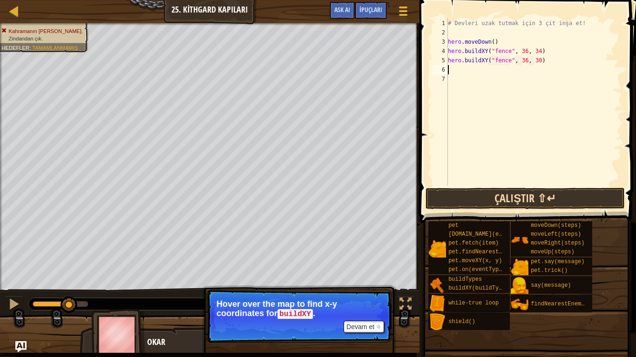
scroll to position [4, 7]
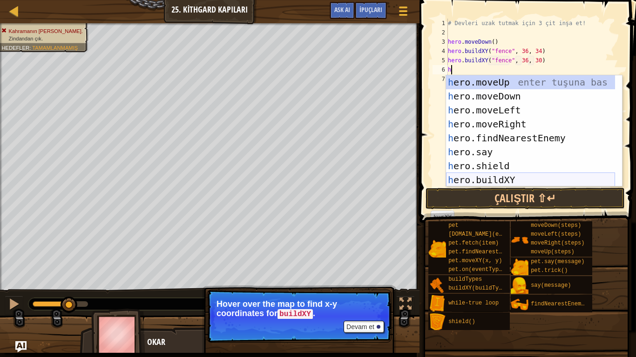
click at [509, 174] on div "h ero.moveUp enter tuşuna bas h ero.moveDown enter tuşuna bas h ero.moveLeft en…" at bounding box center [530, 145] width 169 height 140
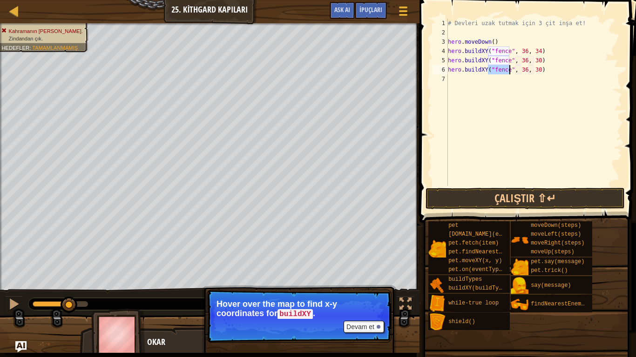
scroll to position [4, 4]
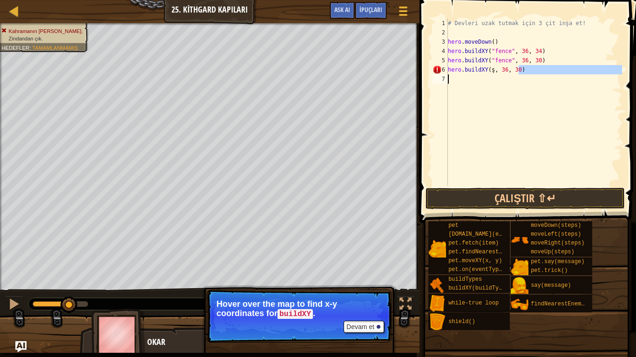
drag, startPoint x: 512, startPoint y: 72, endPoint x: 439, endPoint y: 81, distance: 73.6
click at [439, 81] on div "hero.buildXY(ş, 36, 30) 1 2 3 4 5 6 7 # Devleri uzak tutmak için 3 çit inşa et!…" at bounding box center [526, 103] width 191 height 168
drag, startPoint x: 445, startPoint y: 70, endPoint x: 451, endPoint y: 66, distance: 7.3
click at [445, 69] on div "6" at bounding box center [439, 69] width 15 height 9
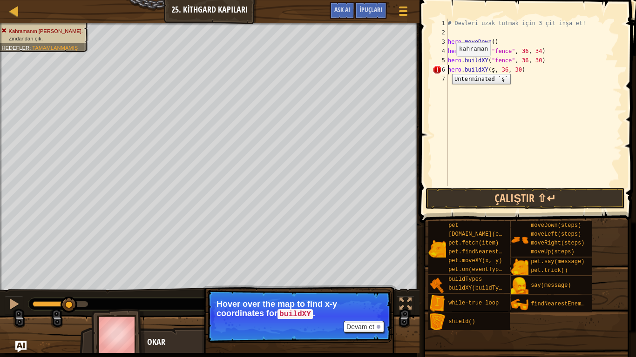
click at [445, 67] on div "6" at bounding box center [439, 69] width 15 height 9
click at [454, 70] on div "# Devleri uzak tutmak için 3 çit inşa et! hero . moveDown ( ) hero . buildXY ( …" at bounding box center [534, 112] width 176 height 186
type textarea ".buildXY(ş, 36, 30)"
drag, startPoint x: 506, startPoint y: 69, endPoint x: 446, endPoint y: 73, distance: 59.7
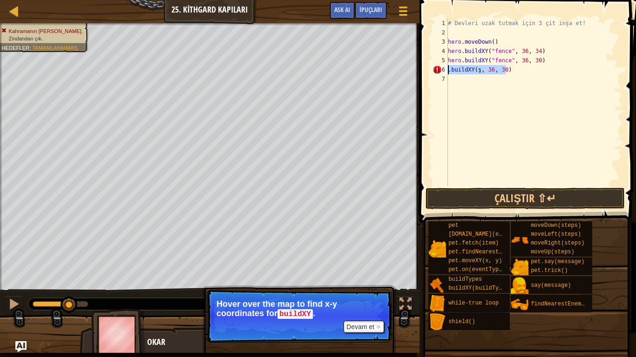
click at [446, 73] on div ".buildXY(ş, 36, 30) 1 2 3 4 5 6 7 # Devleri uzak tutmak için 3 çit inşa et! her…" at bounding box center [526, 103] width 191 height 168
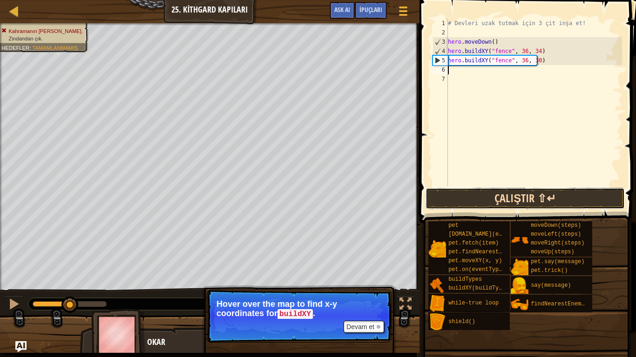
click at [498, 193] on button "Çalıştır ⇧↵" at bounding box center [524, 198] width 199 height 21
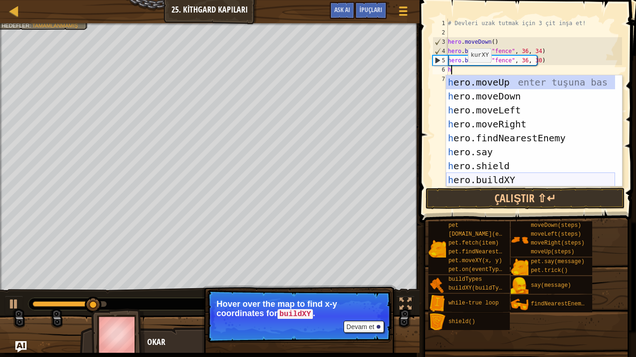
click at [479, 180] on div "h ero.moveUp enter tuşuna bas h ero.moveDown enter tuşuna bas h ero.moveLeft en…" at bounding box center [530, 145] width 169 height 140
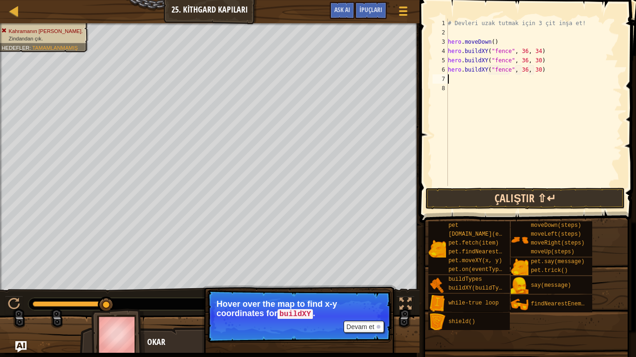
type textarea "hero.buildXY("fence", 36, 30)"
click at [533, 194] on button "Çalıştır ⇧↵" at bounding box center [524, 198] width 199 height 21
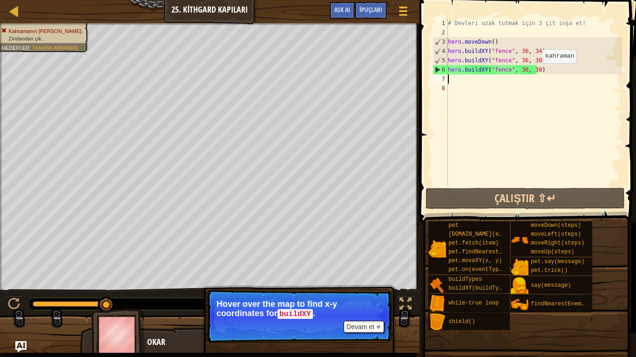
click at [534, 73] on div "# Devleri uzak tutmak için 3 çit inşa et! hero . moveDown ( ) hero . buildXY ( …" at bounding box center [534, 112] width 176 height 186
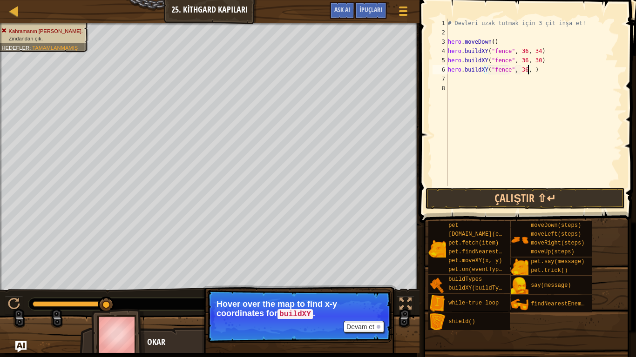
scroll to position [4, 7]
type textarea "hero.buildXY("fence", 36, 27)"
click at [538, 193] on button "Çalıştır ⇧↵" at bounding box center [524, 198] width 199 height 21
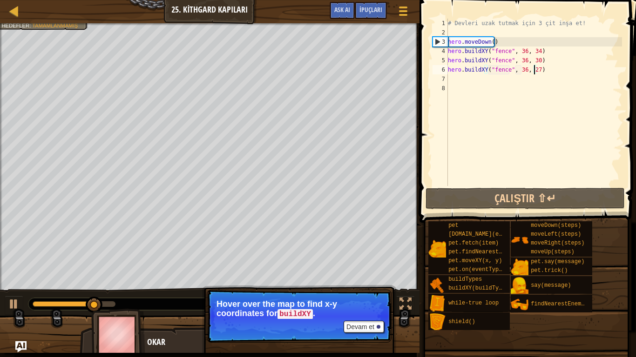
click at [496, 80] on div "# Devleri uzak tutmak için 3 çit inşa et! hero . moveDown ( ) hero . buildXY ( …" at bounding box center [534, 112] width 176 height 186
type textarea "h"
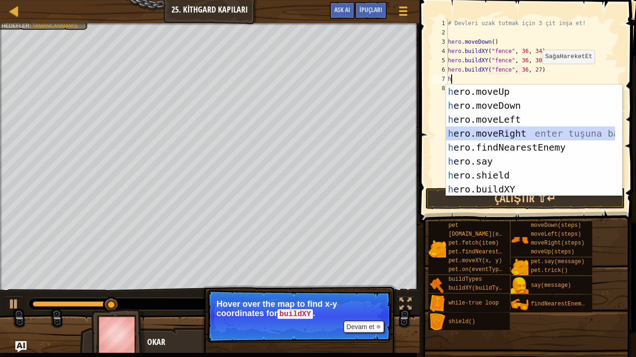
click at [510, 130] on div "h ero.moveUp enter tuşuna bas h ero.moveDown enter tuşuna bas h ero.moveLeft en…" at bounding box center [530, 155] width 169 height 140
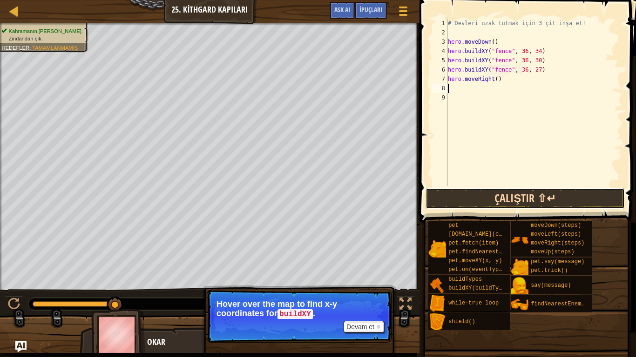
click at [514, 198] on button "Çalıştır ⇧↵" at bounding box center [524, 198] width 199 height 21
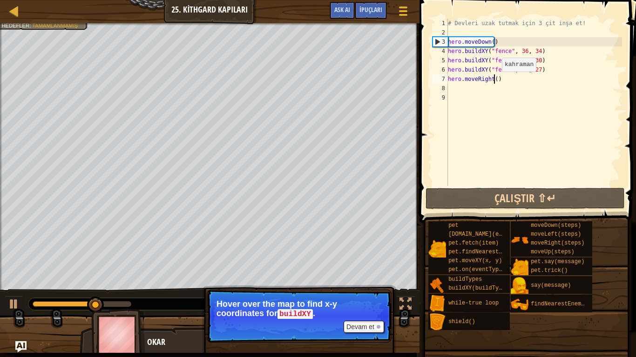
click at [494, 81] on div "# Devleri uzak tutmak için 3 çit inşa et! hero . moveDown ( ) hero . buildXY ( …" at bounding box center [534, 112] width 176 height 186
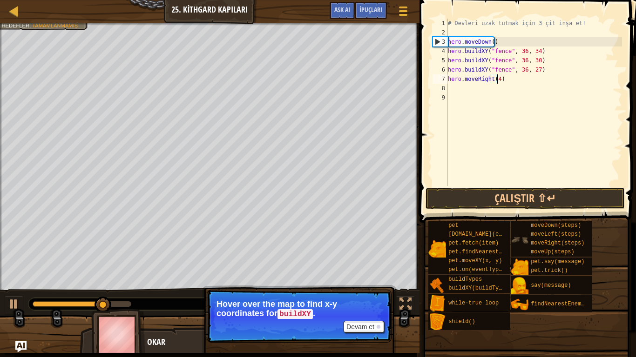
scroll to position [4, 4]
type textarea "hero.moveRight(3)"
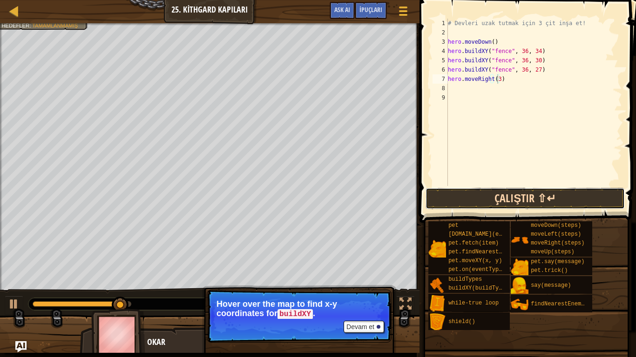
click at [469, 200] on button "Çalıştır ⇧↵" at bounding box center [524, 198] width 199 height 21
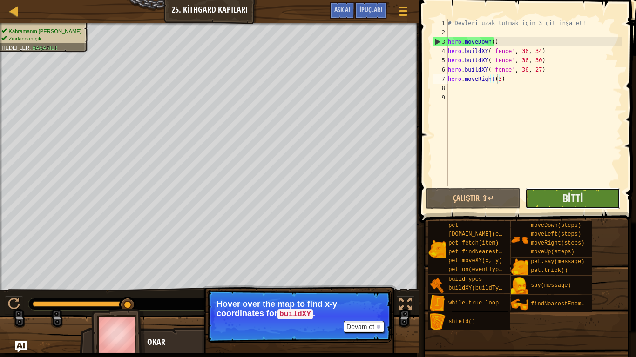
click at [540, 190] on button "Bitti" at bounding box center [572, 198] width 95 height 21
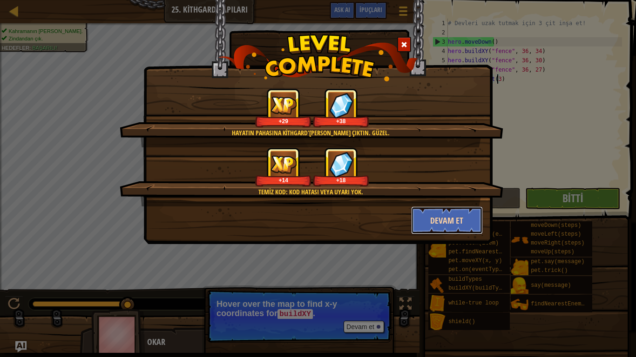
click at [473, 219] on button "Devam et" at bounding box center [447, 221] width 72 height 28
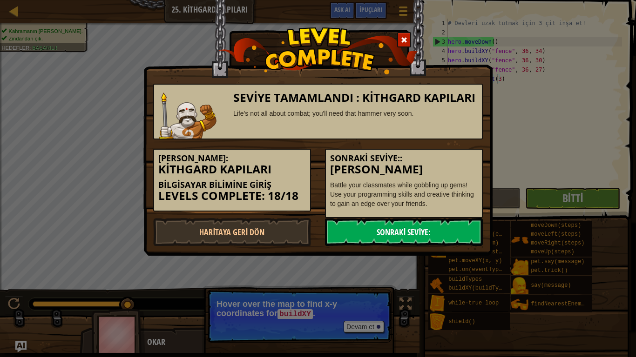
click at [441, 237] on link "Sonraki Seviye:" at bounding box center [404, 232] width 158 height 28
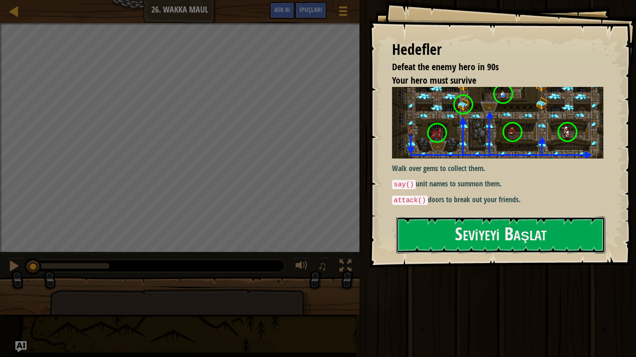
click at [440, 236] on button "Seviyeyi Başlat" at bounding box center [500, 235] width 209 height 37
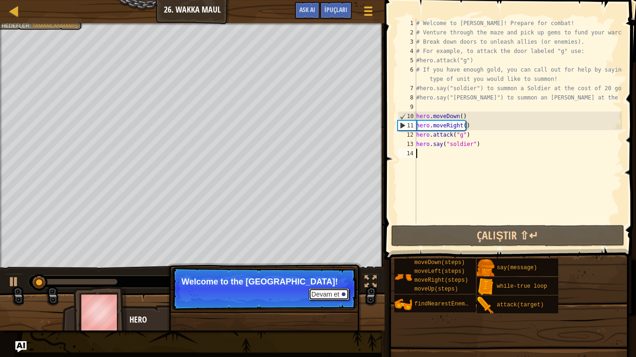
click at [345, 297] on button "Devam et" at bounding box center [329, 295] width 40 height 12
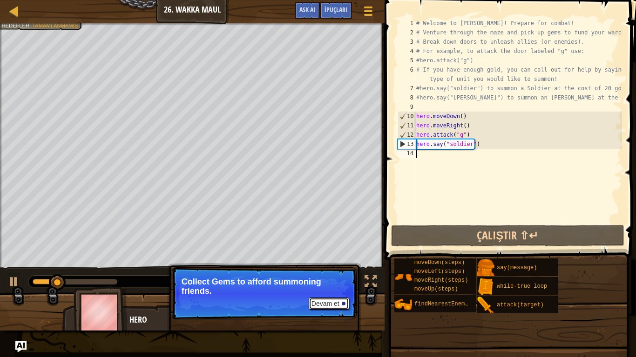
click at [330, 302] on button "Devam et" at bounding box center [329, 304] width 40 height 12
click at [330, 298] on button "Devam et" at bounding box center [329, 304] width 40 height 12
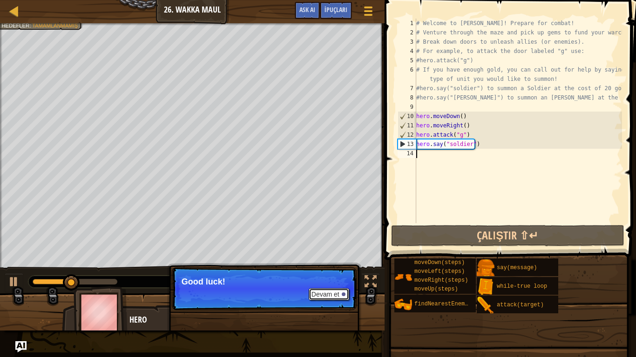
click at [330, 298] on button "Devam et" at bounding box center [329, 295] width 40 height 12
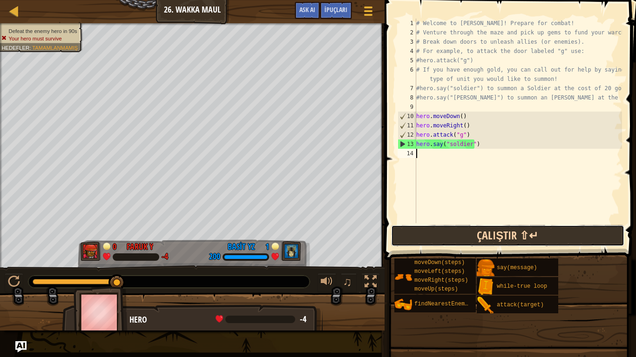
click at [460, 237] on button "Çalıştır ⇧↵" at bounding box center [507, 235] width 233 height 21
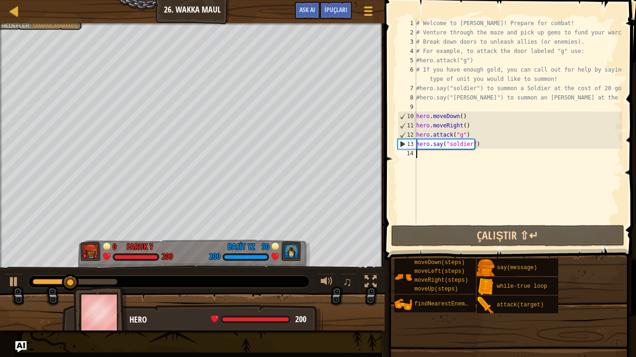
type textarea "h"
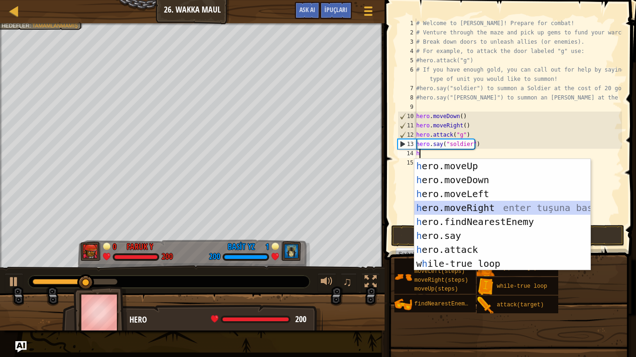
click at [453, 206] on div "h ero.moveUp enter tuşuna bas h ero.moveDown enter tuşuna bas h ero.moveLeft en…" at bounding box center [502, 229] width 176 height 140
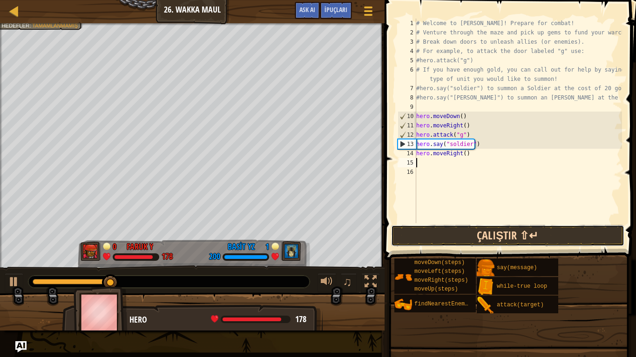
click at [482, 231] on button "Çalıştır ⇧↵" at bounding box center [507, 235] width 233 height 21
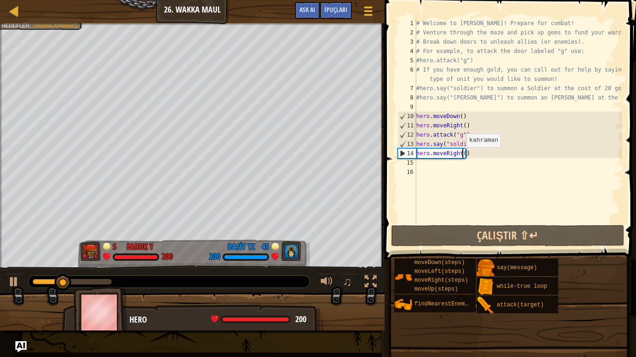
click at [462, 157] on div "# Welcome to [PERSON_NAME]! Prepare for combat! # Venture through the maze and …" at bounding box center [518, 130] width 208 height 223
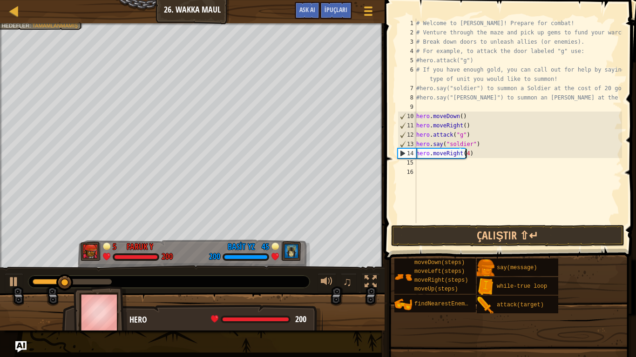
scroll to position [4, 4]
type textarea "hero.moveRight(4)"
click at [490, 234] on button "Çalıştır ⇧↵" at bounding box center [507, 235] width 233 height 21
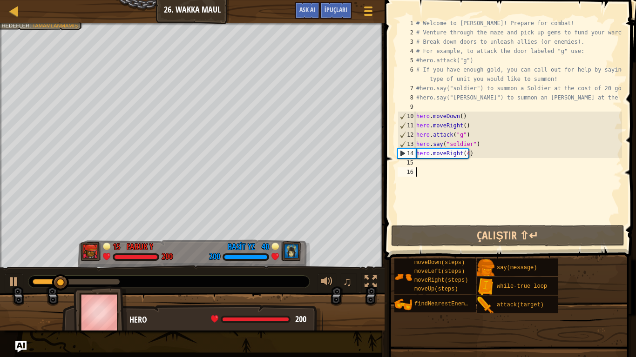
click at [431, 171] on div "# Welcome to [PERSON_NAME]! Prepare for combat! # Venture through the maze and …" at bounding box center [518, 130] width 208 height 223
click at [439, 162] on div "# Welcome to [PERSON_NAME]! Prepare for combat! # Venture through the maze and …" at bounding box center [518, 130] width 208 height 223
type textarea "h"
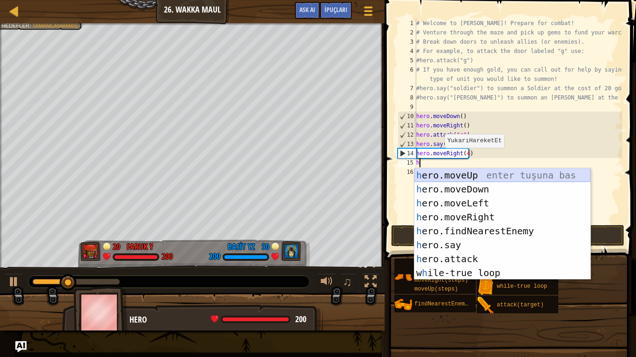
click at [425, 173] on div "h ero.moveUp enter tuşuna bas h ero.moveDown enter tuşuna bas h ero.moveLeft en…" at bounding box center [502, 239] width 176 height 140
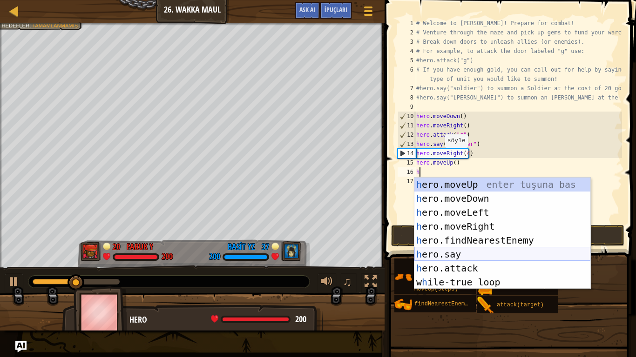
click at [448, 254] on div "h ero.moveUp enter tuşuna bas h ero.moveDown enter tuşuna bas h ero.moveLeft en…" at bounding box center [502, 248] width 176 height 140
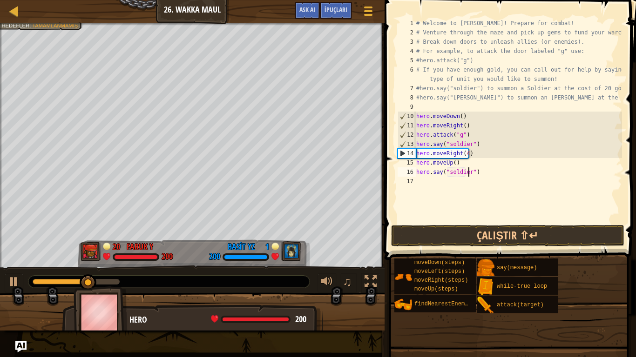
scroll to position [4, 4]
drag, startPoint x: 459, startPoint y: 240, endPoint x: 456, endPoint y: 226, distance: 14.2
click at [458, 239] on button "Çalıştır ⇧↵" at bounding box center [507, 235] width 233 height 21
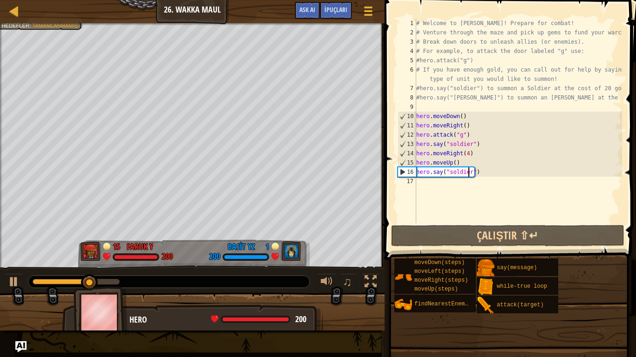
click at [458, 164] on div "# Welcome to [PERSON_NAME]! Prepare for combat! # Venture through the maze and …" at bounding box center [518, 130] width 208 height 223
type textarea "hero.moveUp()"
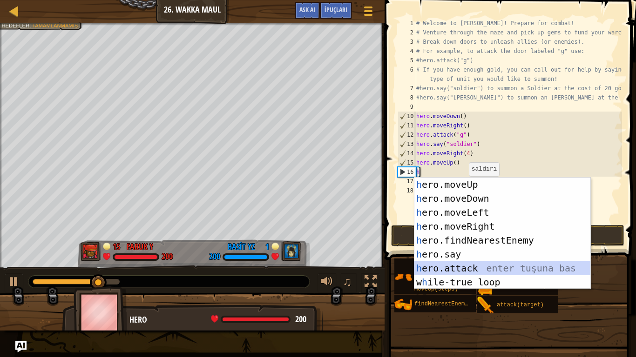
click at [473, 268] on div "h ero.moveUp enter tuşuna bas h ero.moveDown enter tuşuna bas h ero.moveLeft en…" at bounding box center [502, 248] width 176 height 140
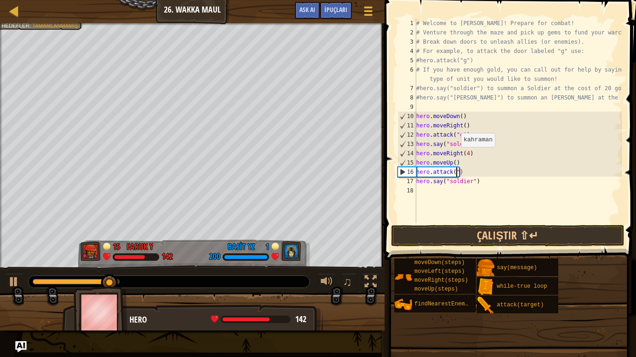
scroll to position [4, 3]
type textarea "hero.attack("g")"
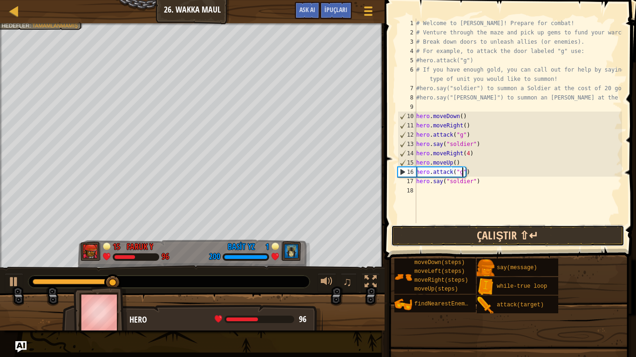
click at [492, 232] on button "Çalıştır ⇧↵" at bounding box center [507, 235] width 233 height 21
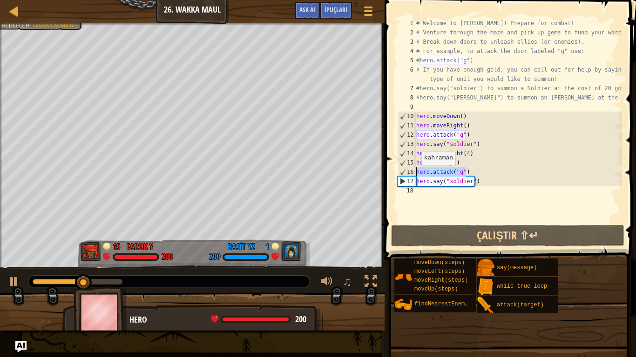
drag, startPoint x: 470, startPoint y: 175, endPoint x: 414, endPoint y: 175, distance: 55.4
click at [414, 175] on div "hero.attack("g") 1 2 3 4 5 6 7 8 9 10 11 12 13 14 15 16 17 18 # Welcome to [PER…" at bounding box center [509, 121] width 226 height 205
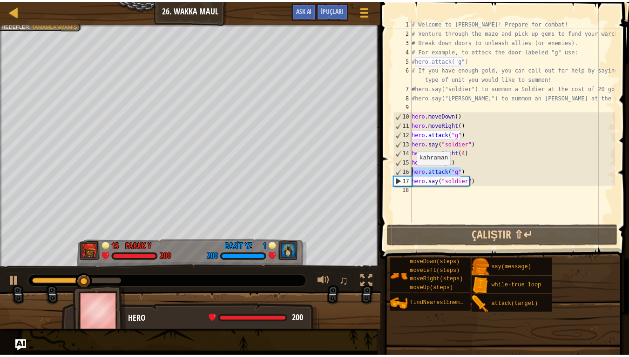
scroll to position [4, 0]
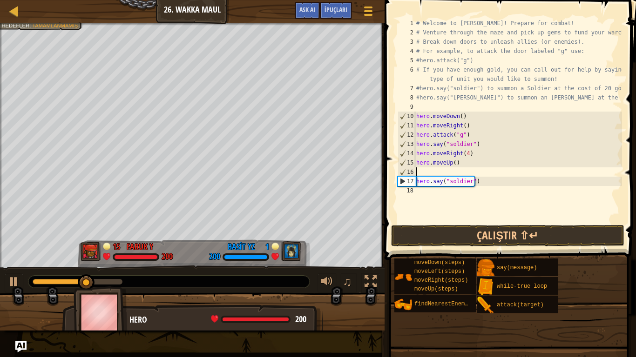
type textarea "hero.moveUp()"
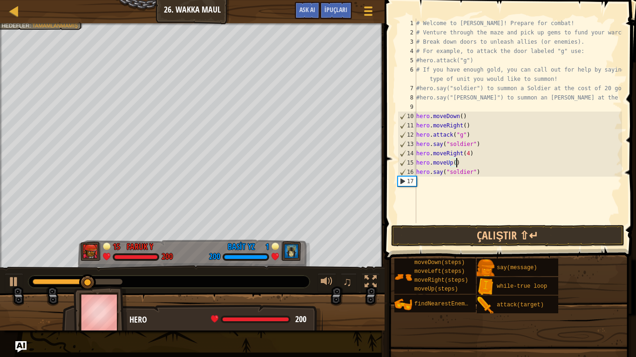
click at [467, 184] on div "# Welcome to [PERSON_NAME]! Prepare for combat! # Venture through the maze and …" at bounding box center [518, 130] width 208 height 223
click at [465, 182] on div "# Welcome to [PERSON_NAME]! Prepare for combat! # Venture through the maze and …" at bounding box center [518, 130] width 208 height 223
click at [423, 184] on div "# Welcome to [PERSON_NAME]! Prepare for combat! # Venture through the maze and …" at bounding box center [518, 130] width 208 height 223
type textarea "j"
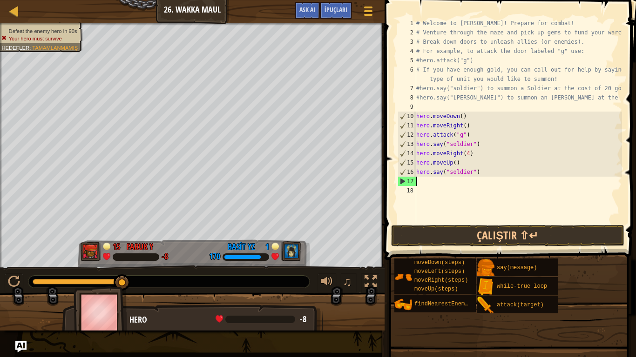
click at [433, 182] on div "# Welcome to [PERSON_NAME]! Prepare for combat! # Venture through the maze and …" at bounding box center [518, 130] width 208 height 223
type textarea "h"
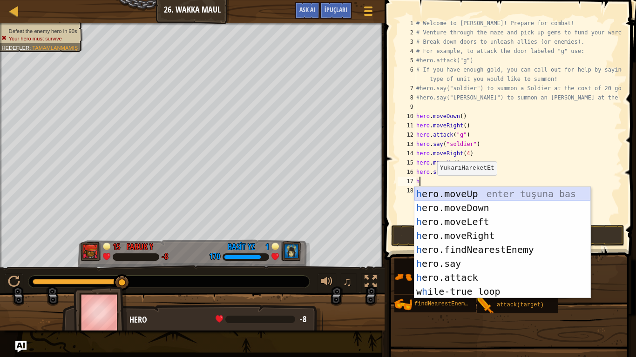
click at [438, 192] on div "h ero.moveUp enter tuşuna bas h ero.moveDown enter tuşuna bas h ero.moveLeft en…" at bounding box center [502, 257] width 176 height 140
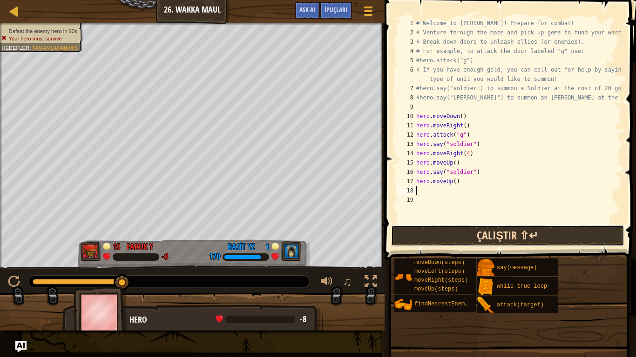
click at [445, 230] on button "Çalıştır ⇧↵" at bounding box center [507, 235] width 233 height 21
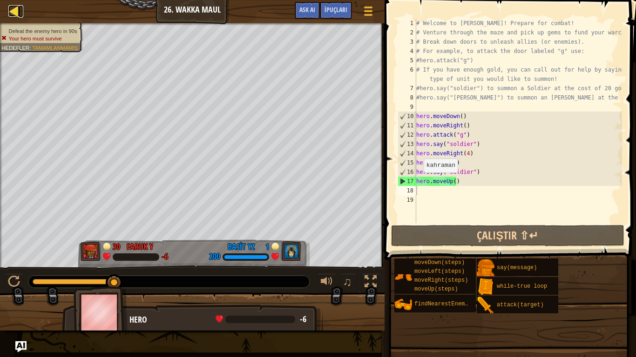
click at [14, 9] on div at bounding box center [14, 11] width 12 height 12
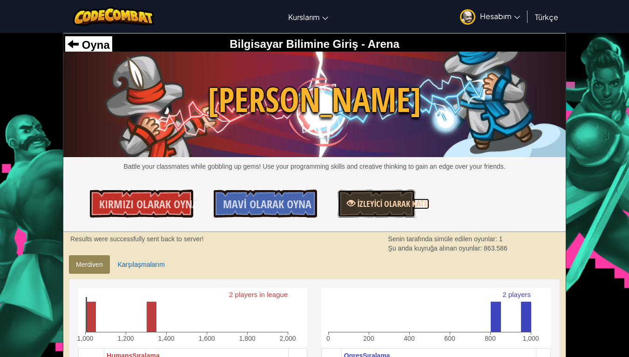
click at [359, 207] on span "İzleyici olarak katıl" at bounding box center [392, 204] width 74 height 12
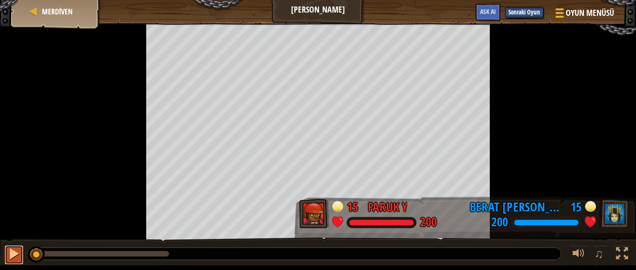
click at [9, 259] on div at bounding box center [14, 254] width 12 height 12
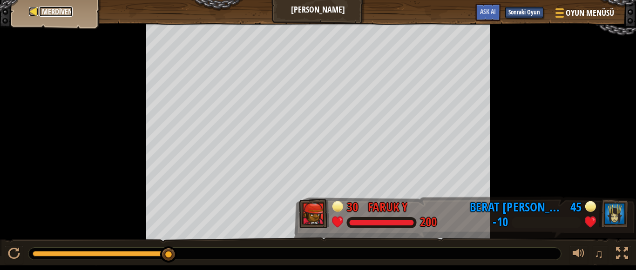
click at [46, 13] on span "Merdiven" at bounding box center [57, 12] width 31 height 10
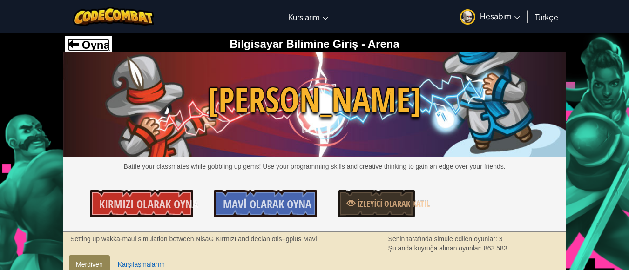
click at [102, 45] on span "Oyna" at bounding box center [94, 45] width 31 height 13
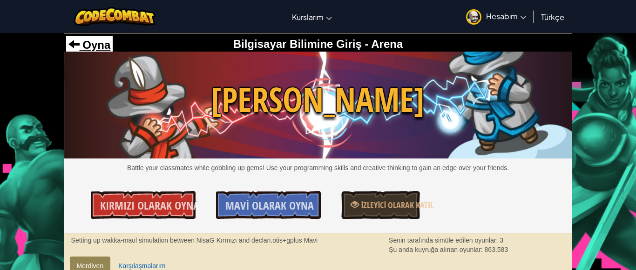
select select "tr"
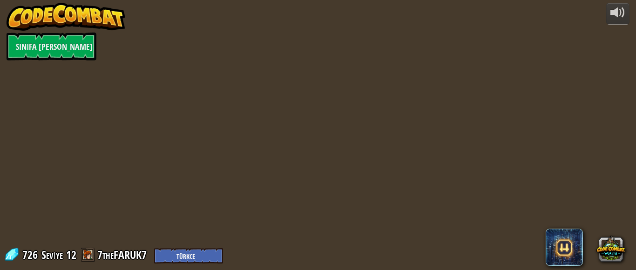
select select "tr"
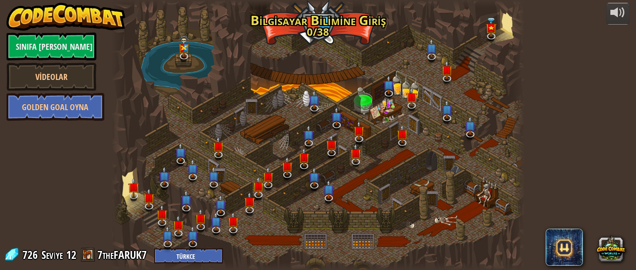
select select "tr"
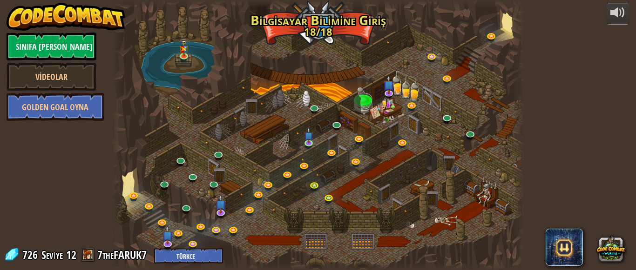
select select "tr"
click at [186, 59] on link at bounding box center [185, 56] width 19 height 19
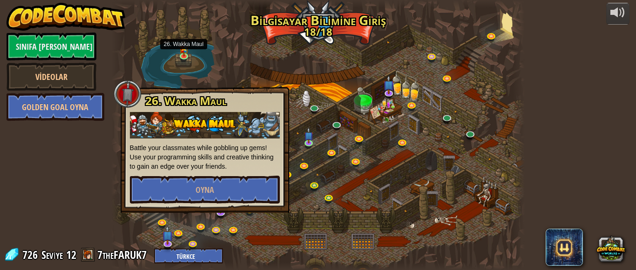
click at [398, 166] on div at bounding box center [318, 135] width 414 height 270
